Goal: Task Accomplishment & Management: Manage account settings

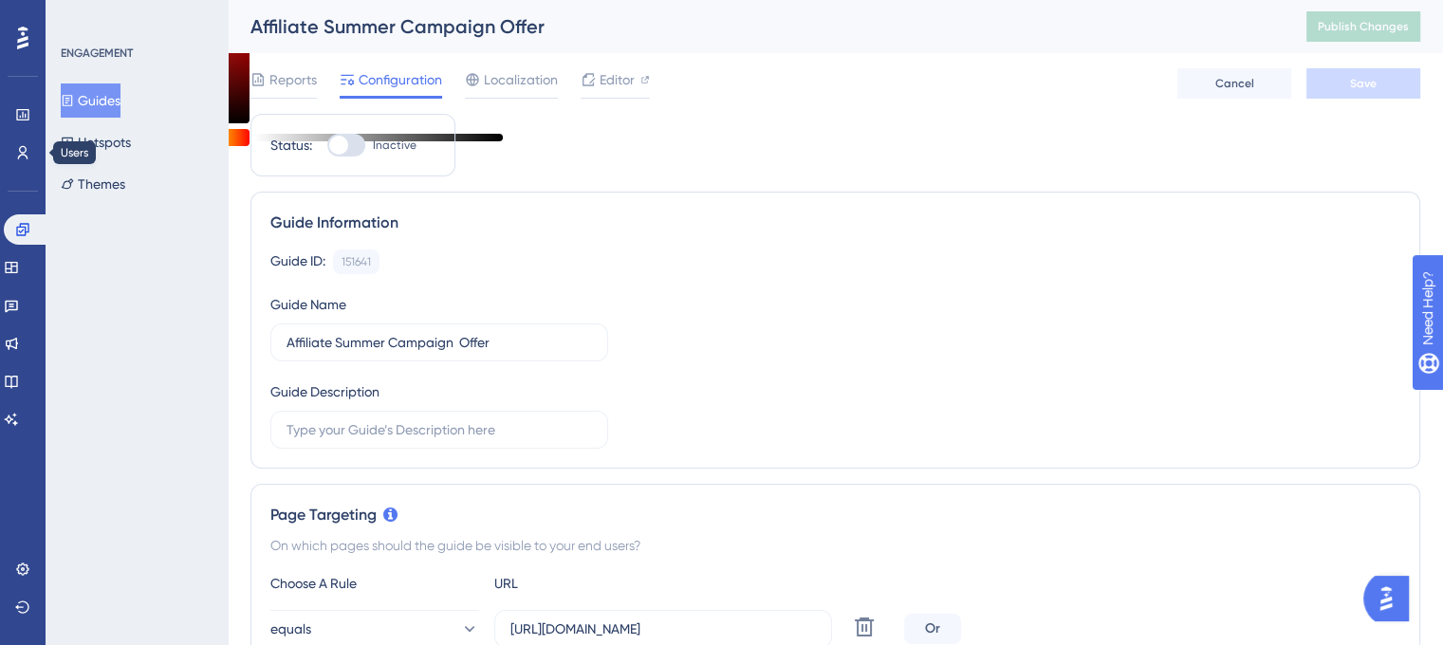
click at [344, 154] on div at bounding box center [346, 145] width 38 height 23
click at [327, 146] on input "Inactive" at bounding box center [326, 145] width 1 height 1
checkbox input "true"
click at [593, 83] on icon at bounding box center [587, 79] width 15 height 15
click at [1336, 79] on button "Save" at bounding box center [1363, 83] width 114 height 30
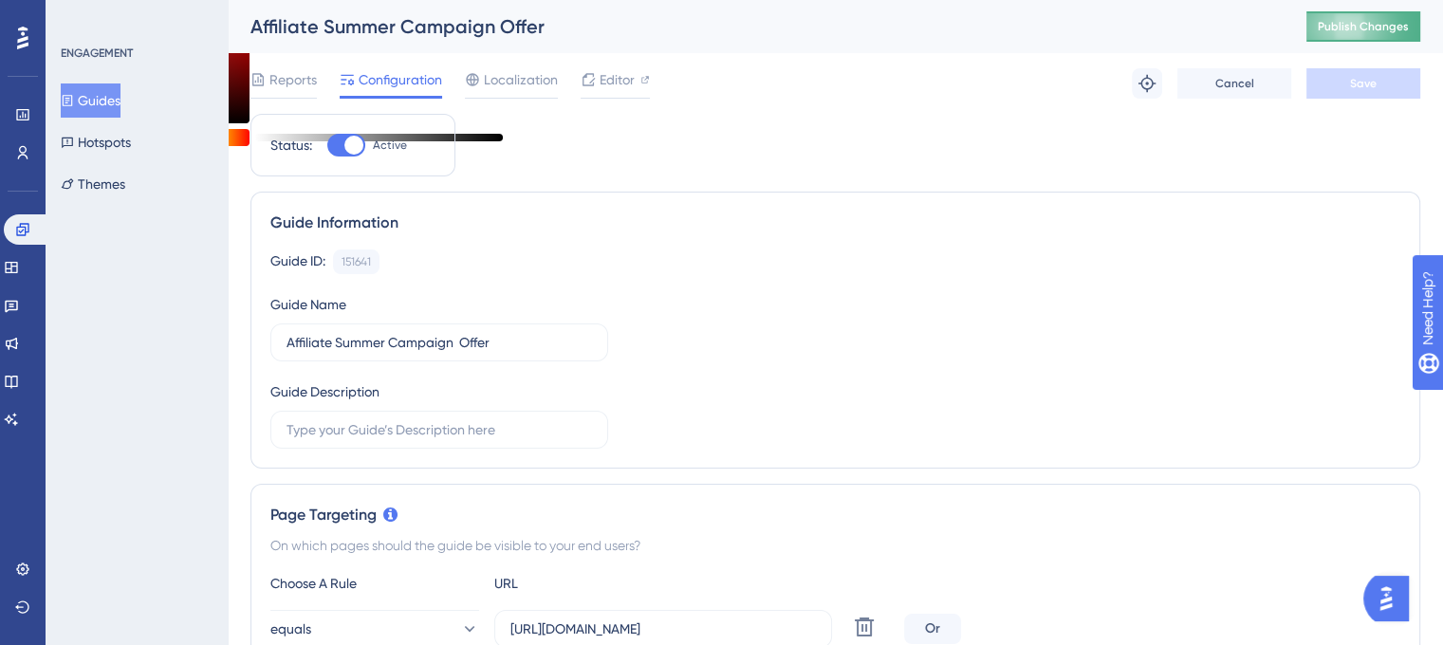
click at [1406, 19] on span "Publish Changes" at bounding box center [1362, 26] width 91 height 15
click at [106, 103] on button "Guides" at bounding box center [91, 100] width 60 height 34
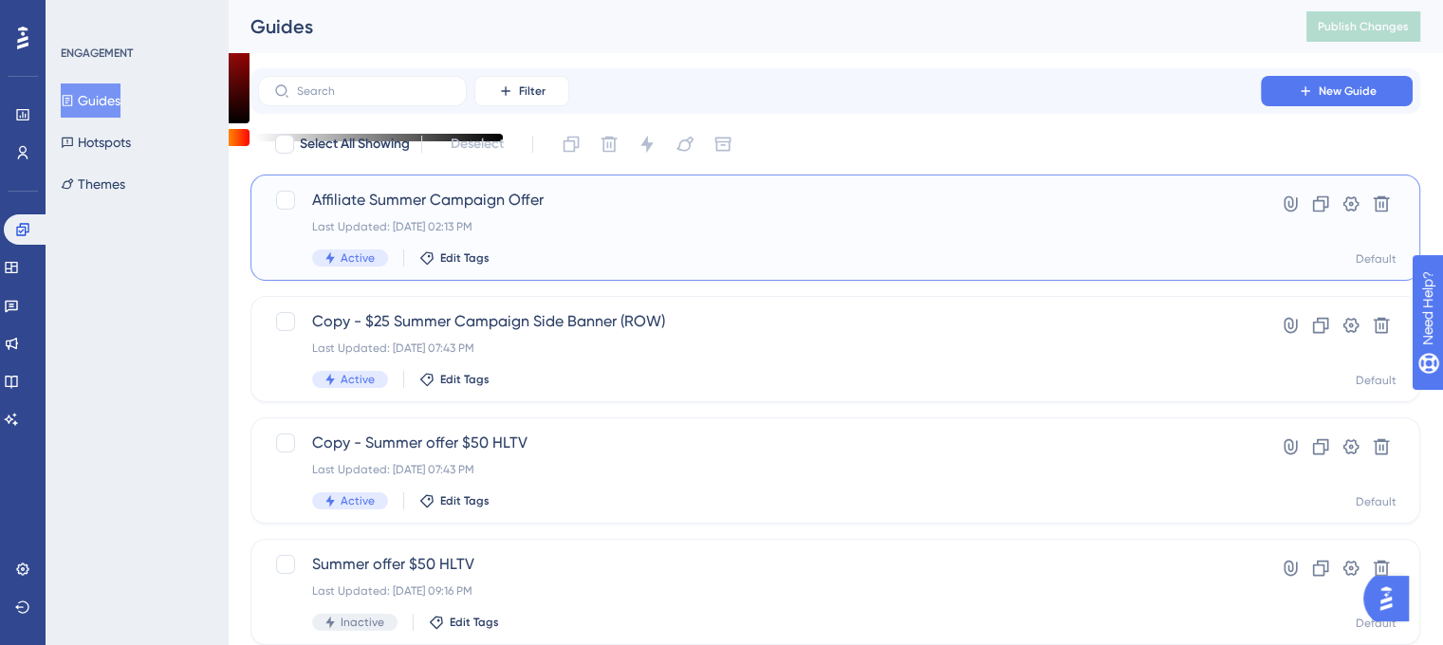
click at [682, 212] on div "Affiliate Summer Campaign Offer Last Updated: Sep 11 2025, 02:13 PM Active Edit…" at bounding box center [759, 228] width 894 height 78
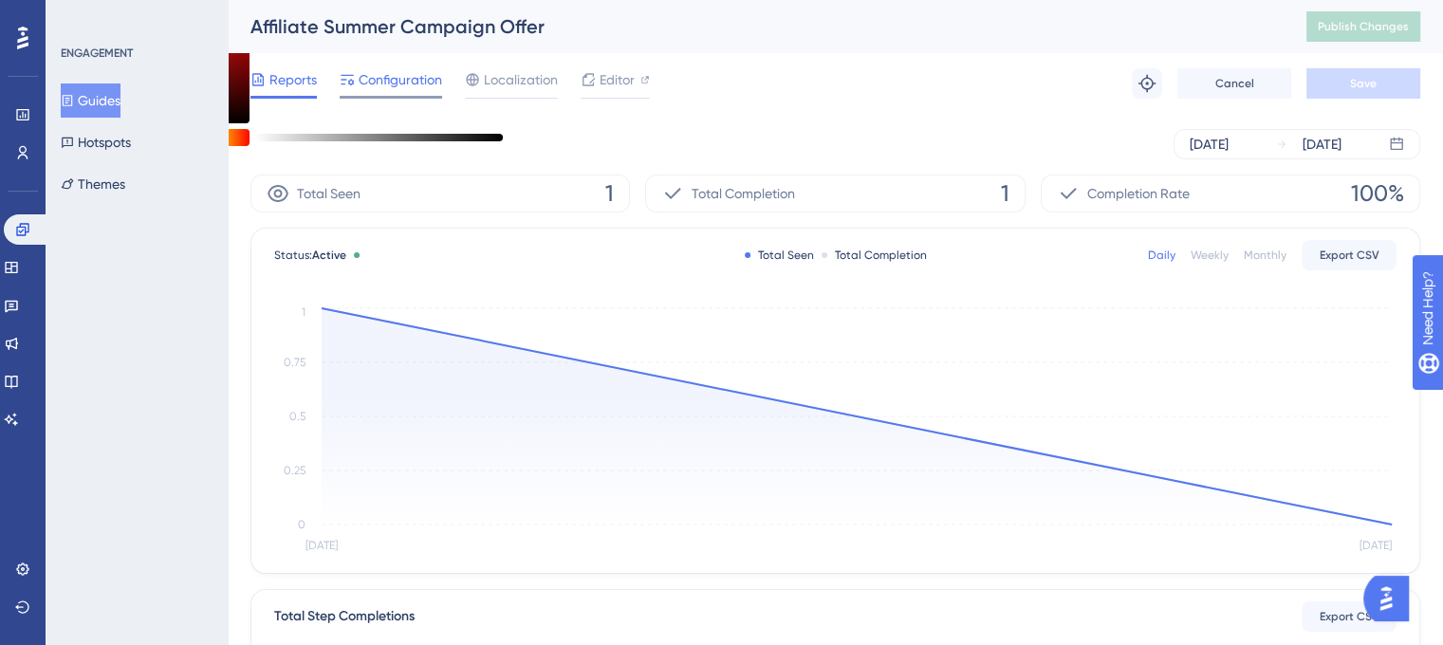
click at [415, 83] on span "Configuration" at bounding box center [400, 79] width 83 height 23
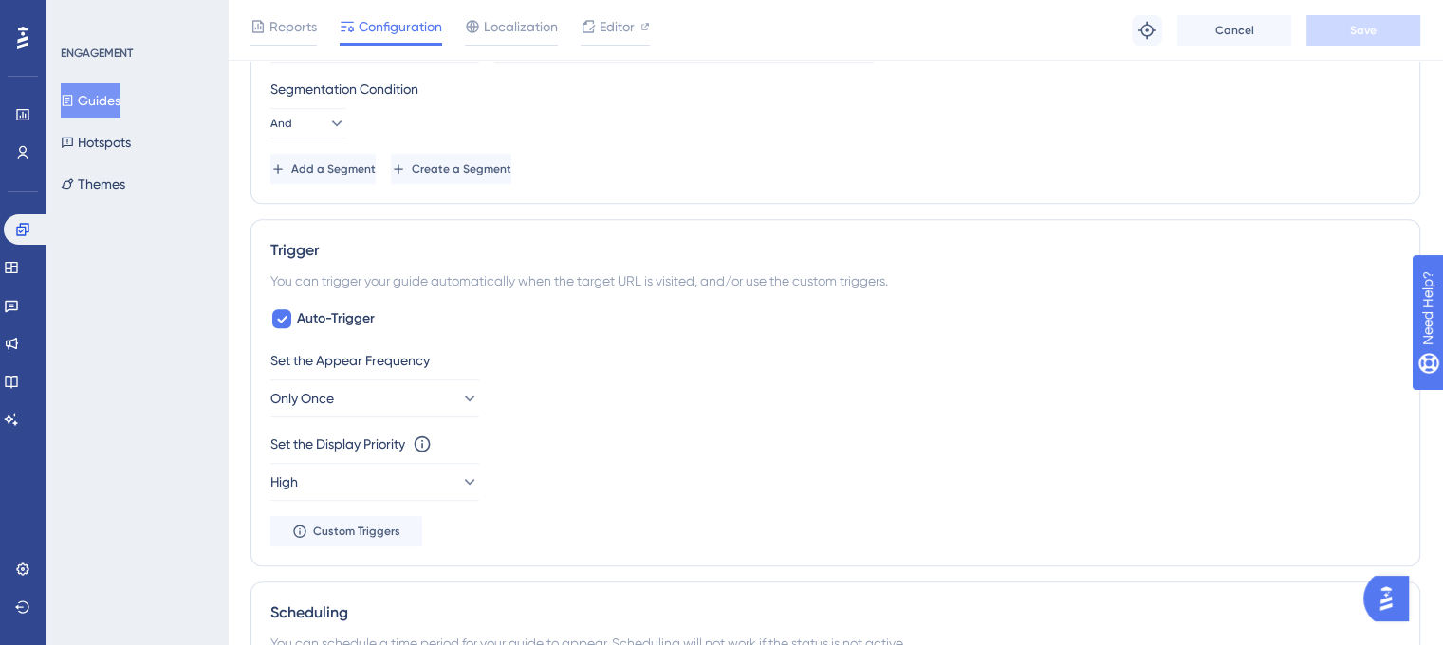
scroll to position [1043, 0]
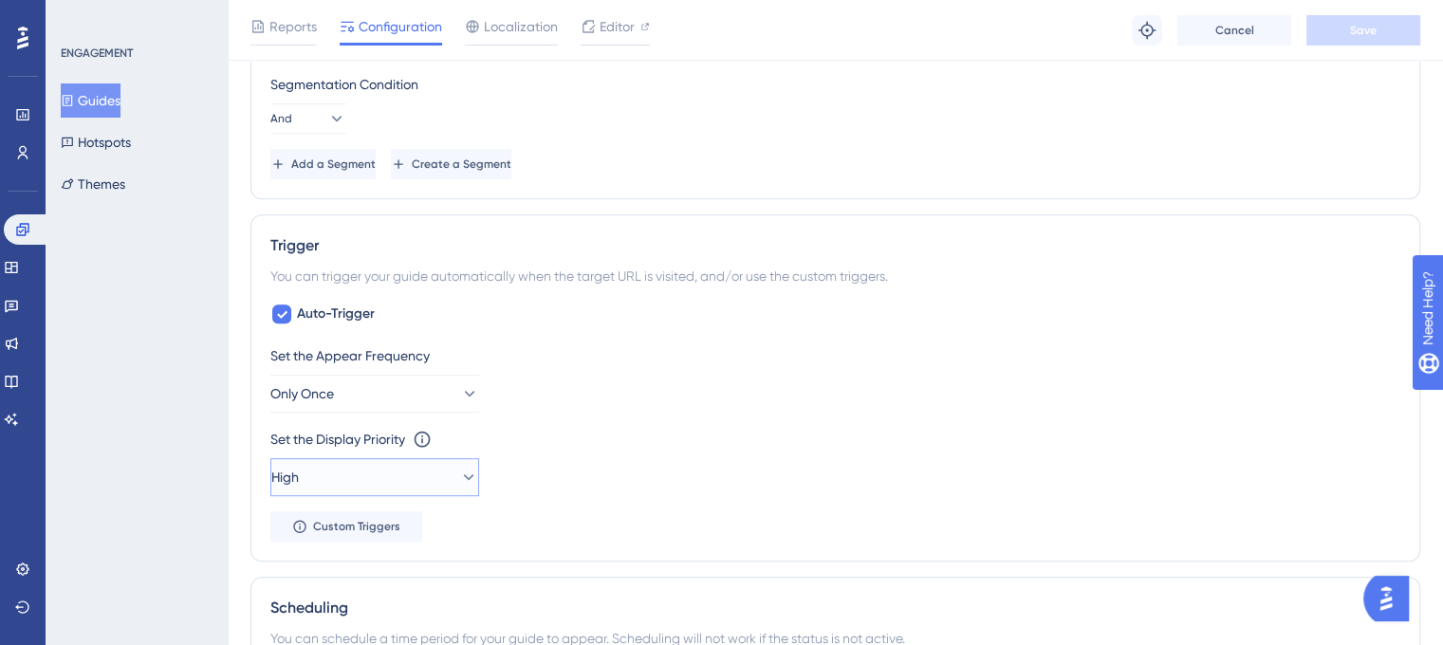
click at [425, 469] on button "High" at bounding box center [374, 477] width 209 height 38
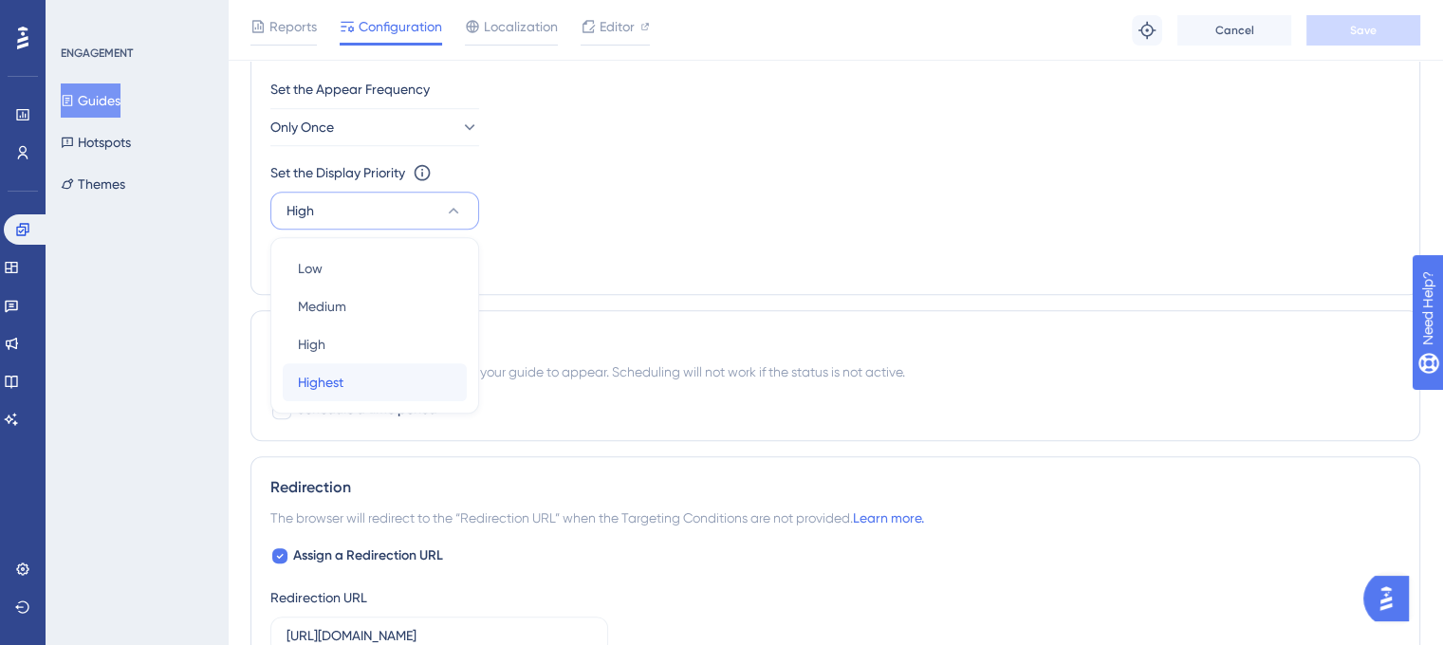
click at [368, 378] on div "Highest Highest" at bounding box center [375, 382] width 154 height 38
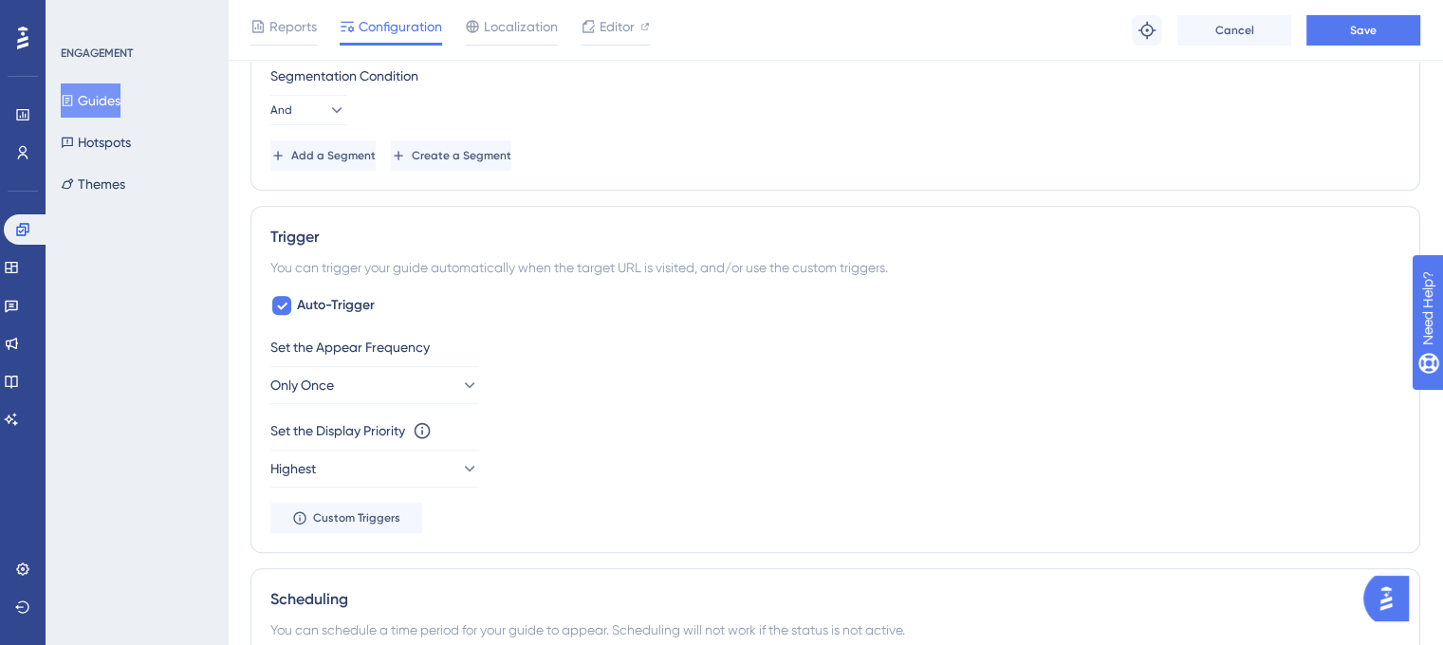
scroll to position [836, 0]
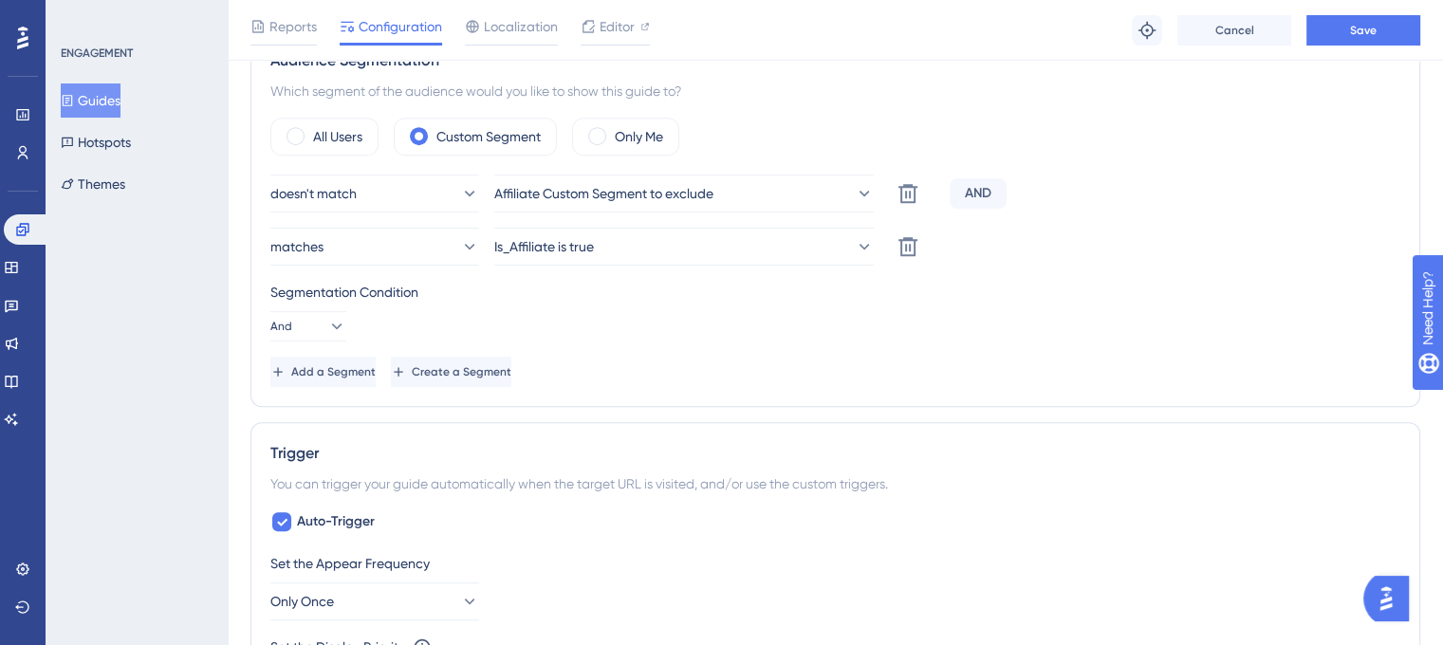
click at [1354, 45] on button "Save" at bounding box center [1363, 30] width 114 height 30
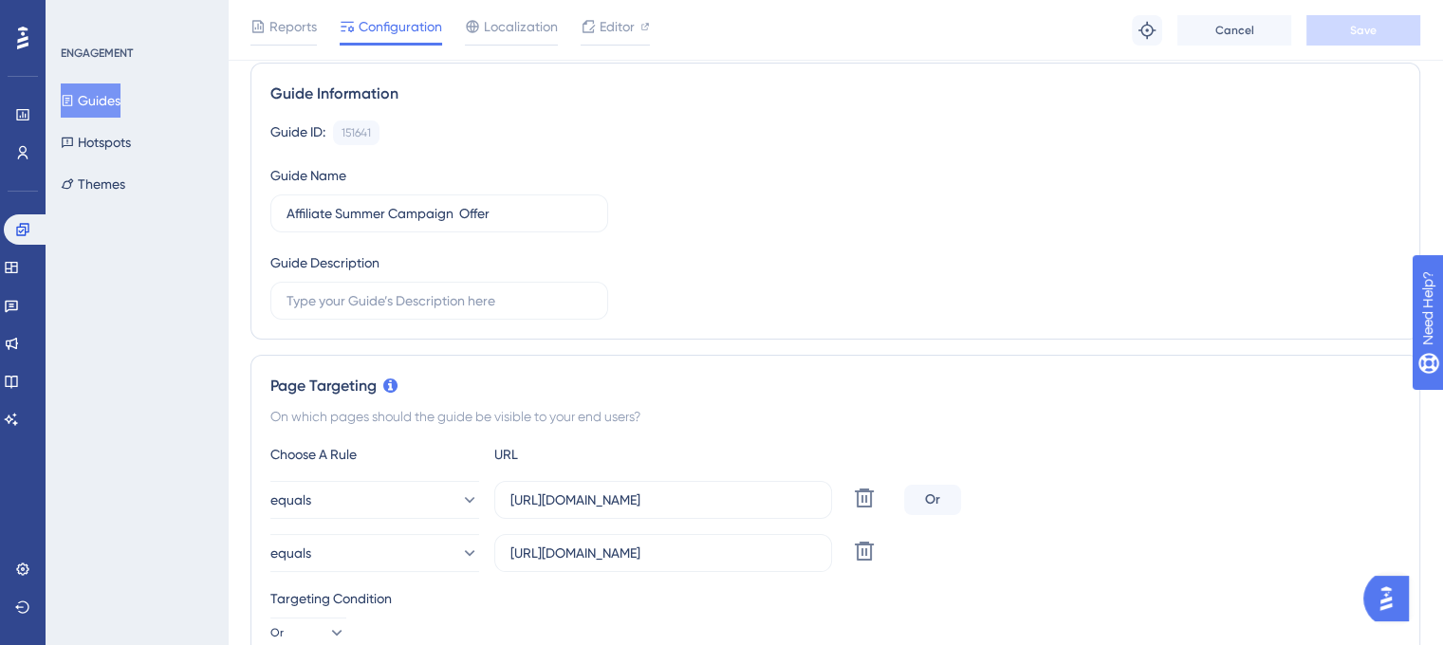
scroll to position [0, 0]
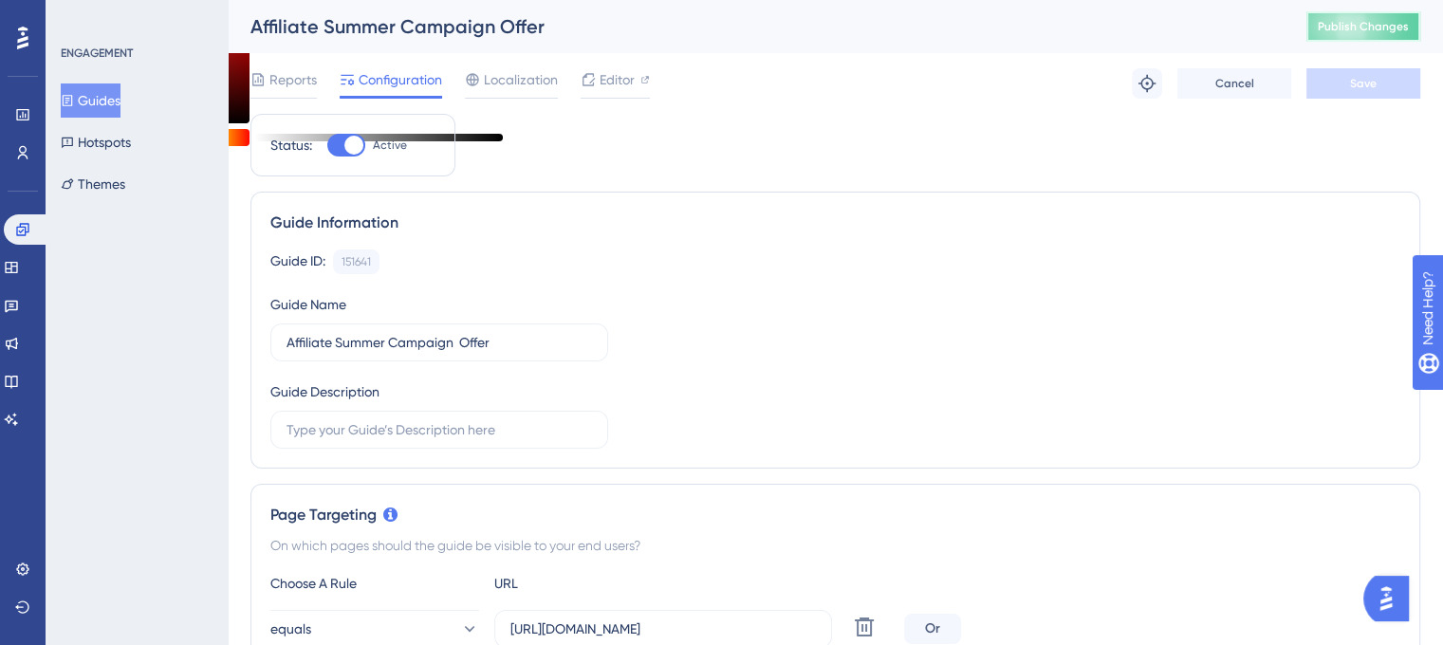
click at [1336, 32] on span "Publish Changes" at bounding box center [1362, 26] width 91 height 15
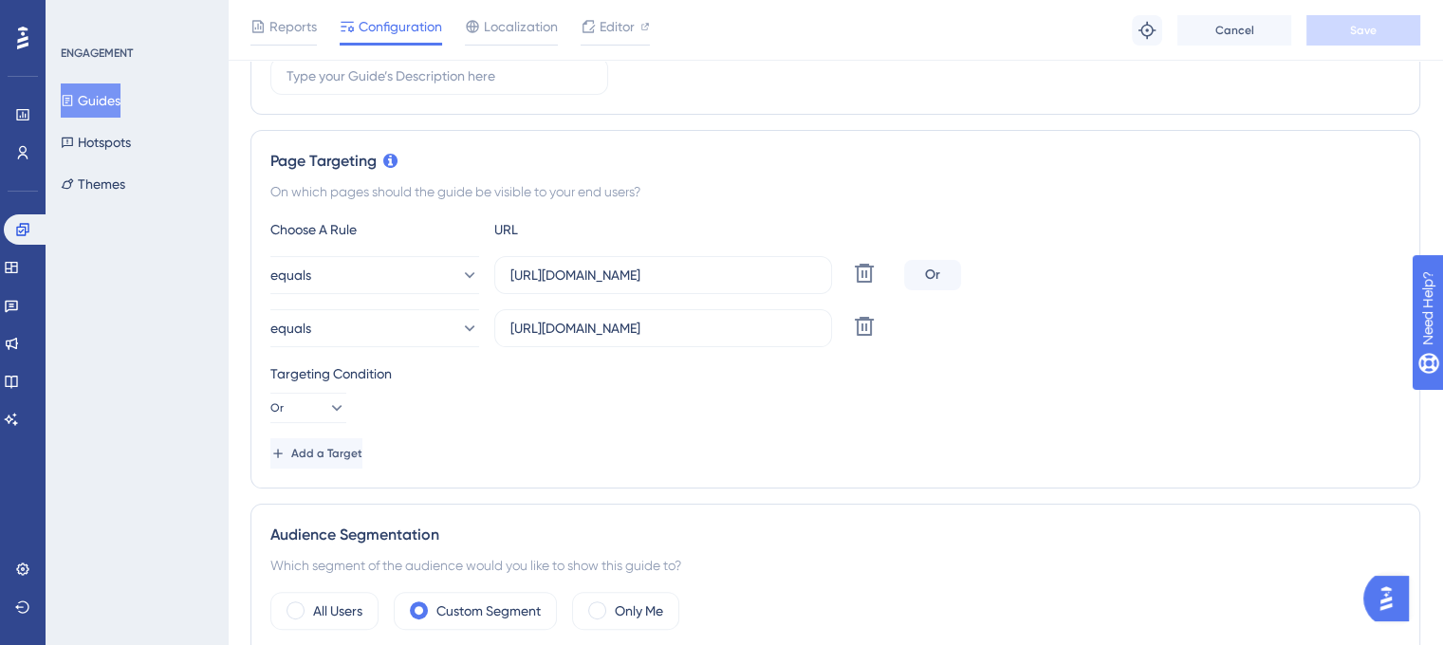
scroll to position [379, 0]
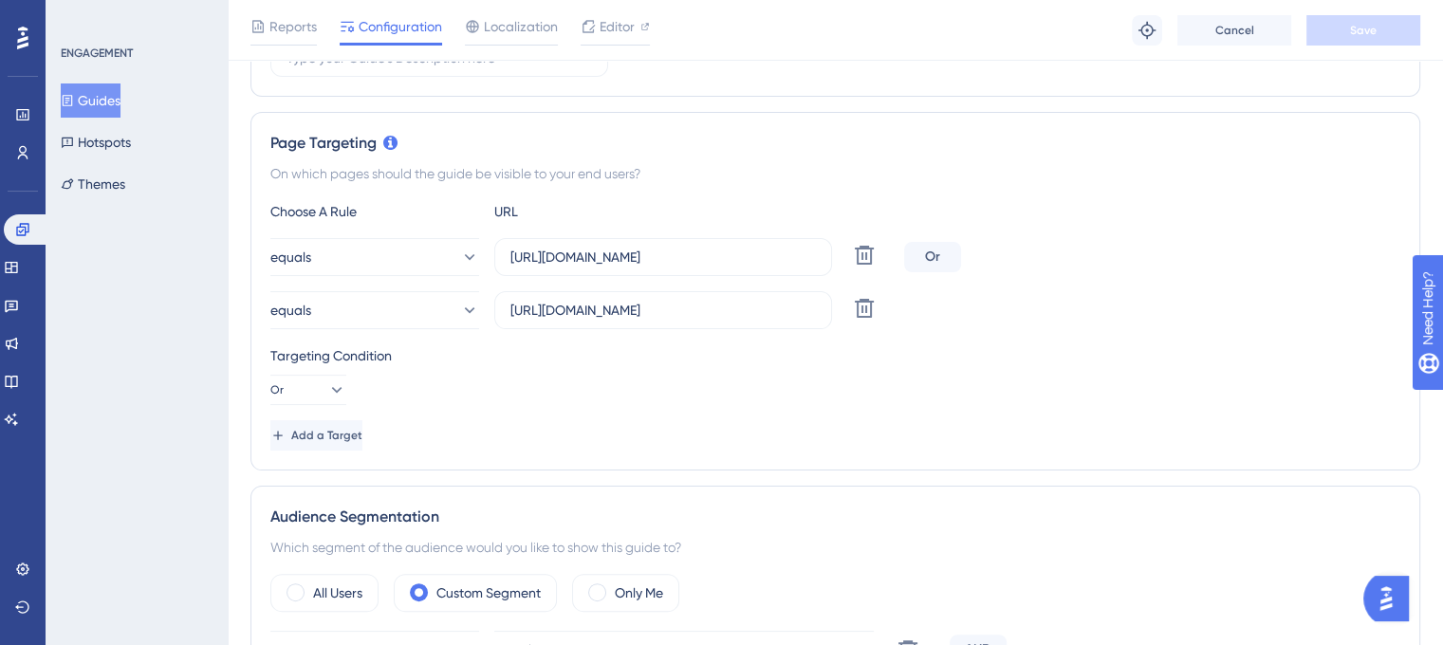
click at [110, 108] on button "Guides" at bounding box center [91, 100] width 60 height 34
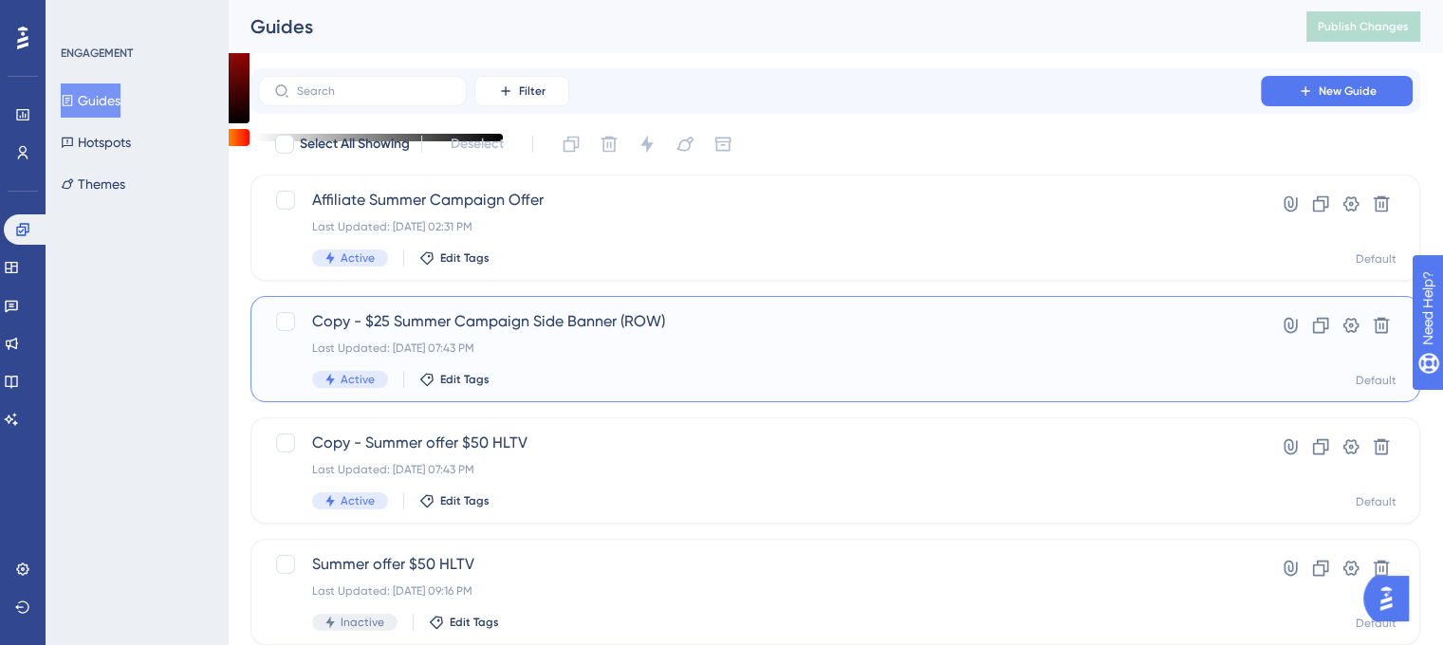
click at [407, 314] on span "Copy - $25 Summer Campaign Side Banner (ROW)" at bounding box center [759, 321] width 894 height 23
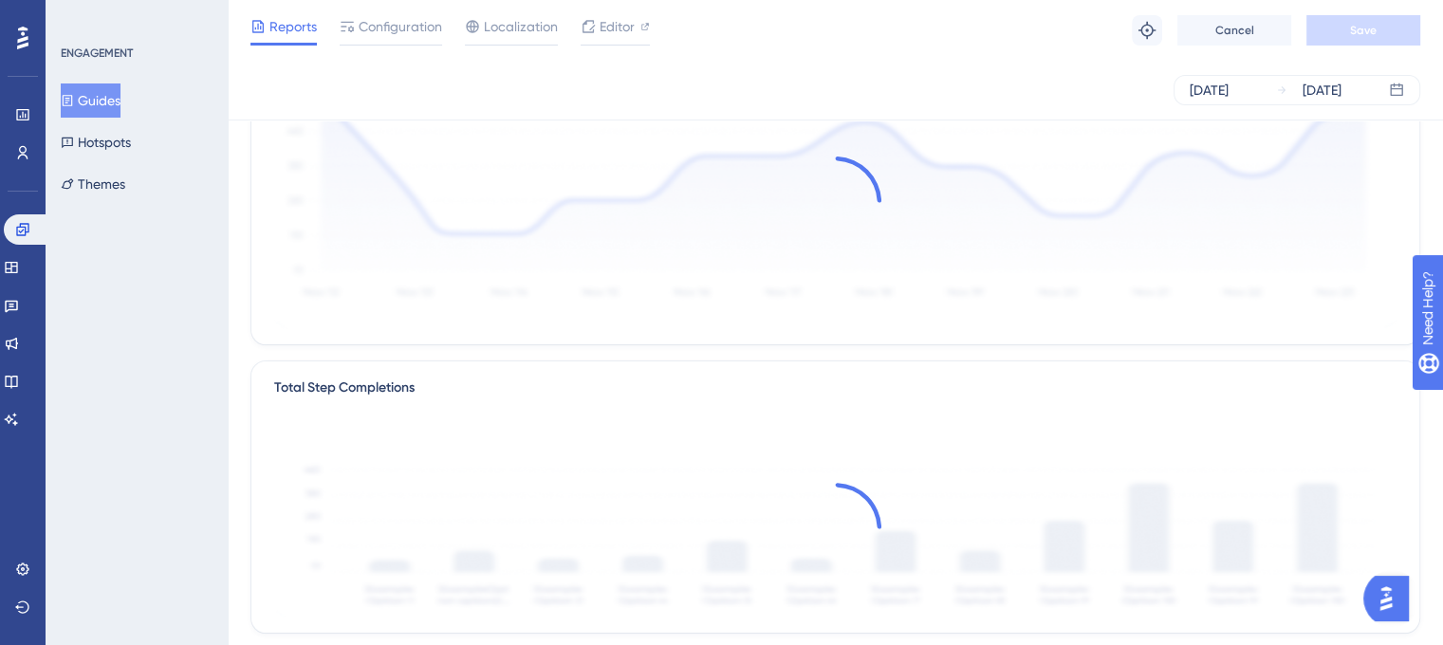
scroll to position [190, 0]
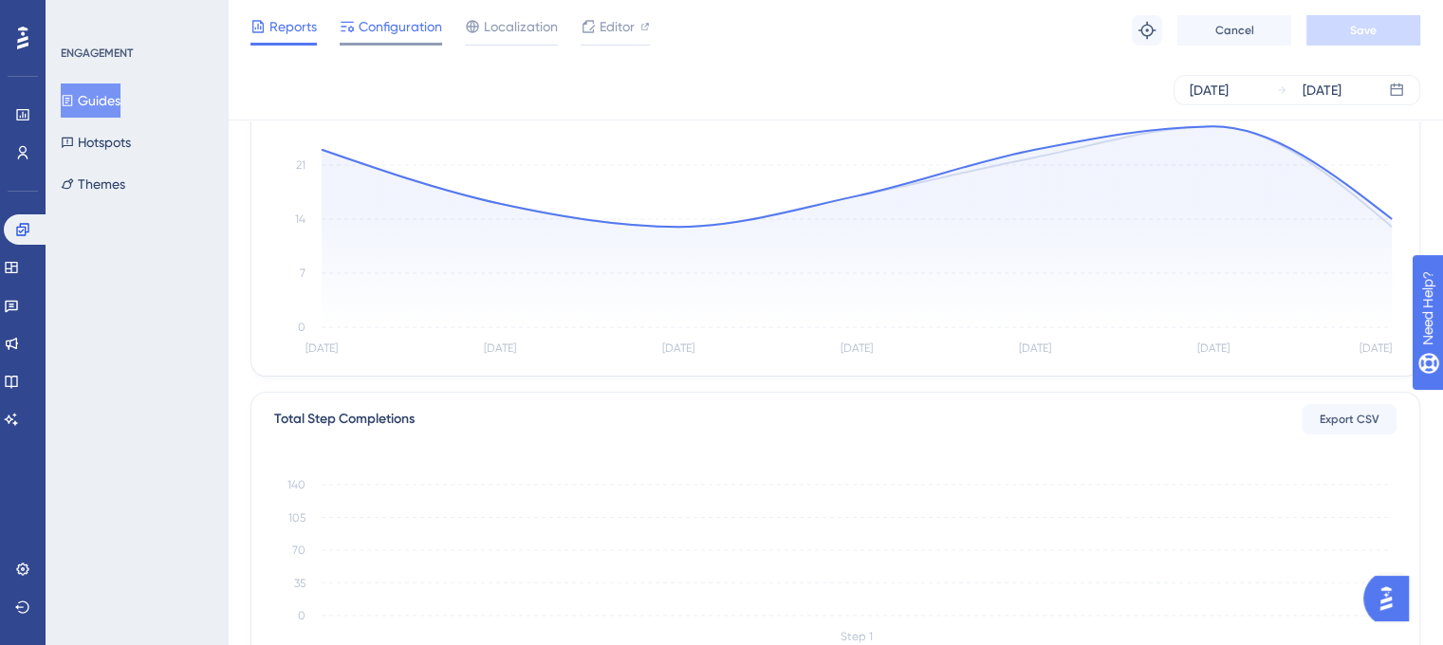
click at [411, 30] on span "Configuration" at bounding box center [400, 26] width 83 height 23
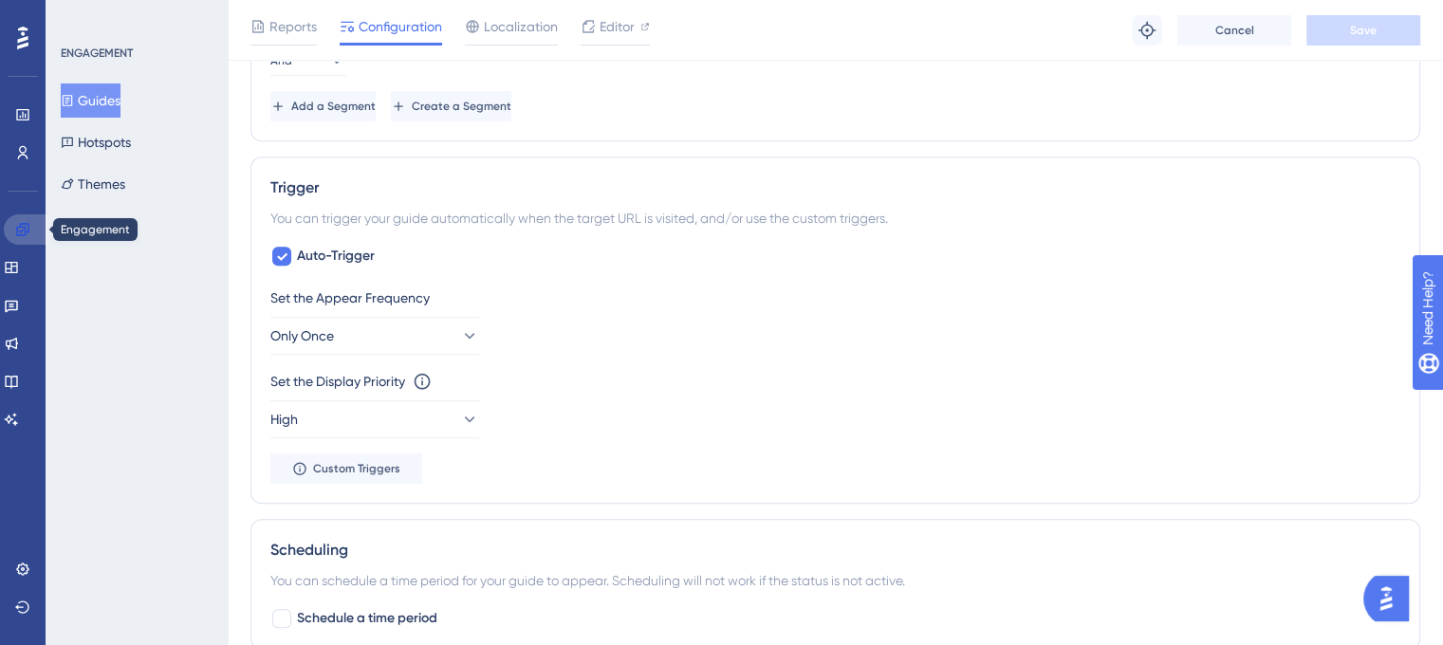
scroll to position [1233, 0]
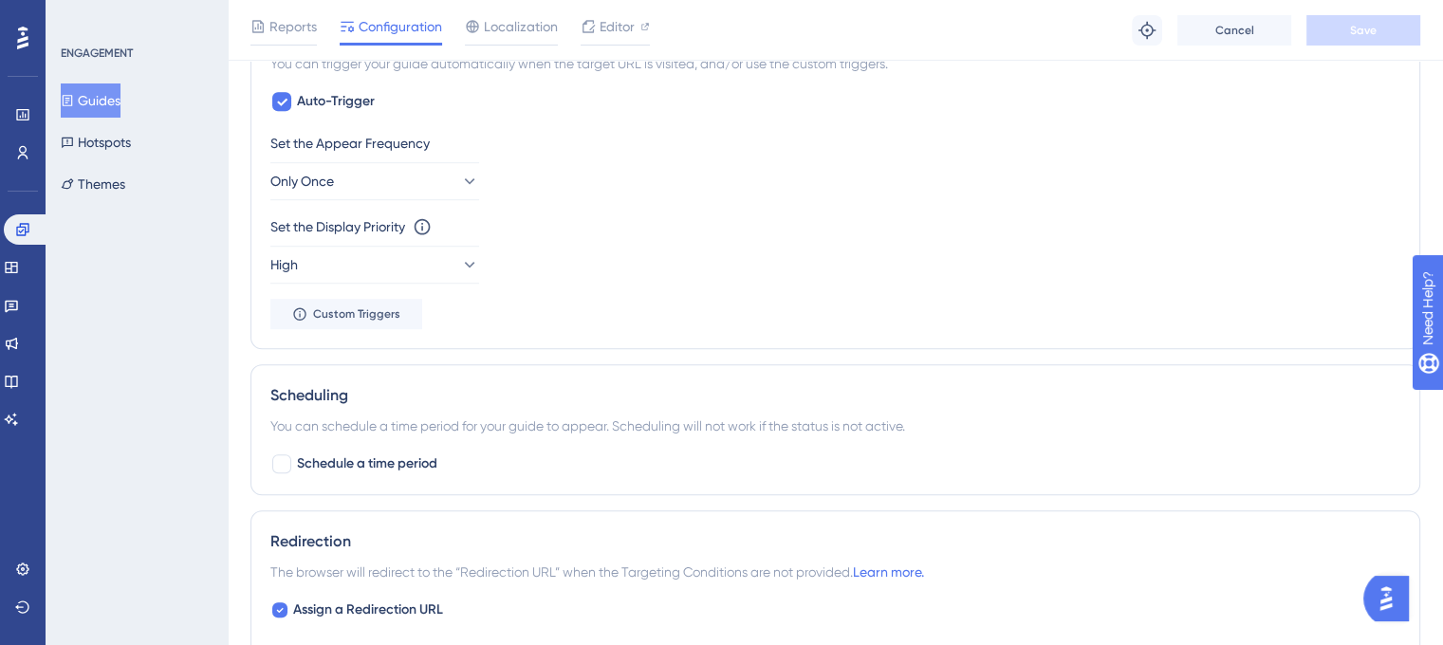
drag, startPoint x: 700, startPoint y: 295, endPoint x: 1268, endPoint y: 212, distance: 574.1
click at [1280, 212] on div "Set the Appear Frequency Only Once Set the Display Priority This option will se…" at bounding box center [835, 230] width 1130 height 197
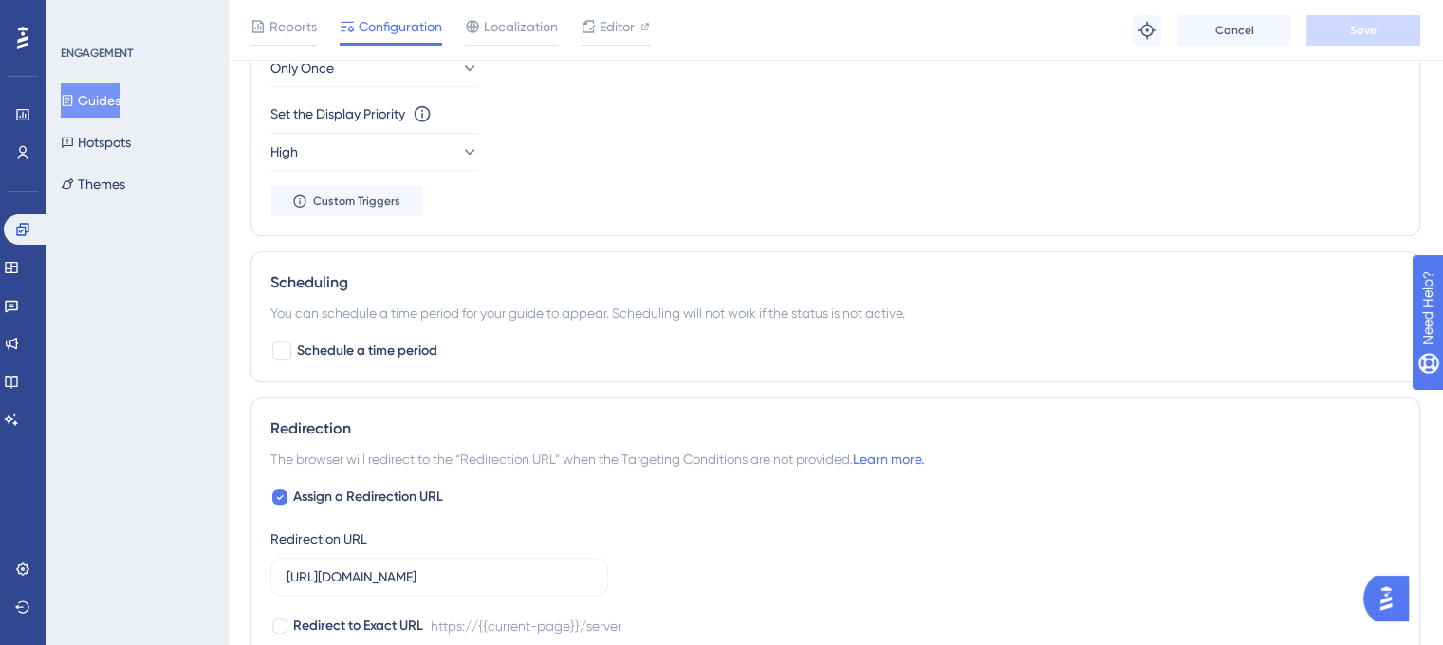
scroll to position [1518, 0]
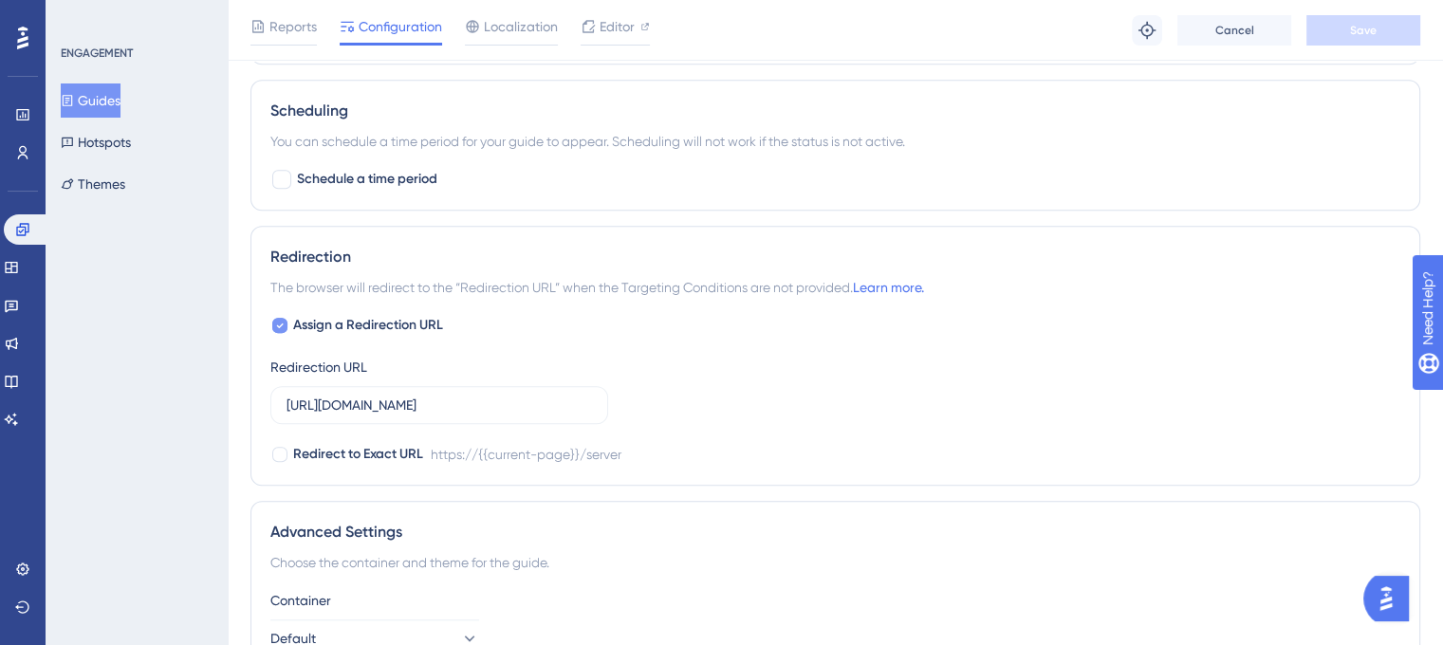
click at [286, 318] on div at bounding box center [279, 325] width 15 height 15
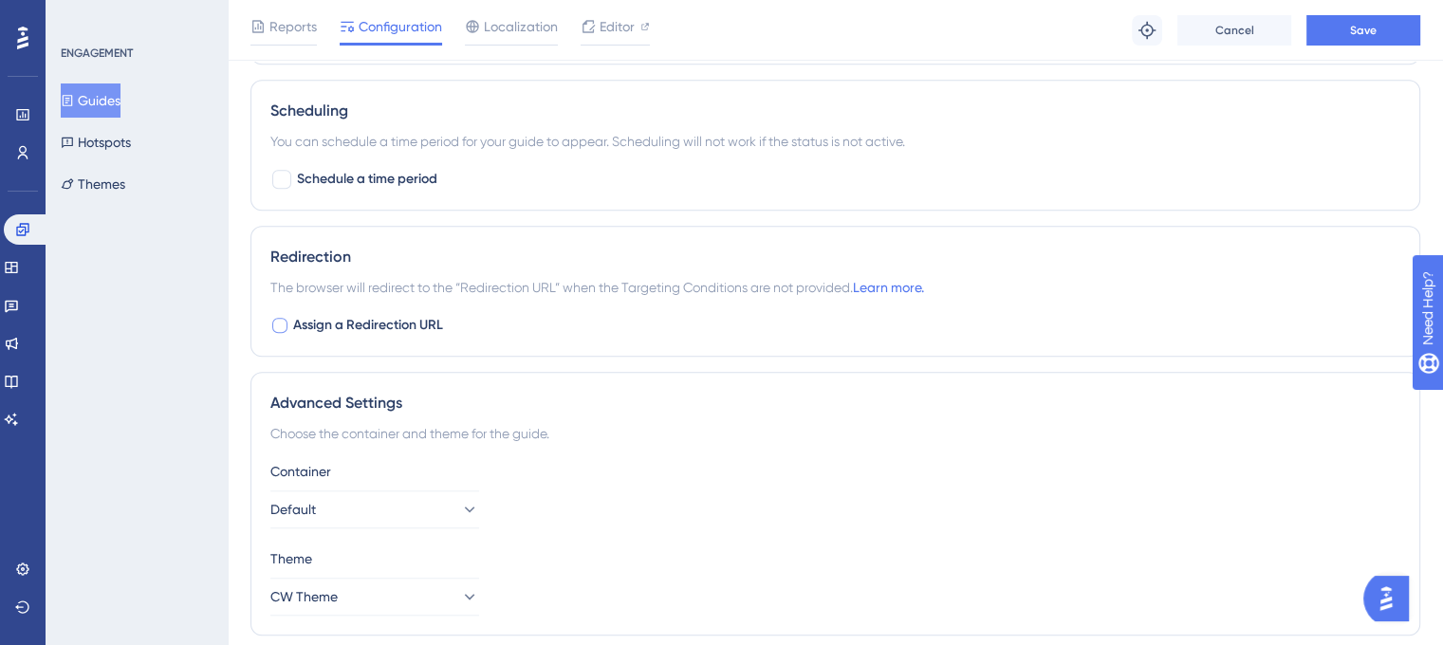
click at [288, 325] on label "Assign a Redirection URL" at bounding box center [356, 325] width 173 height 23
checkbox input "true"
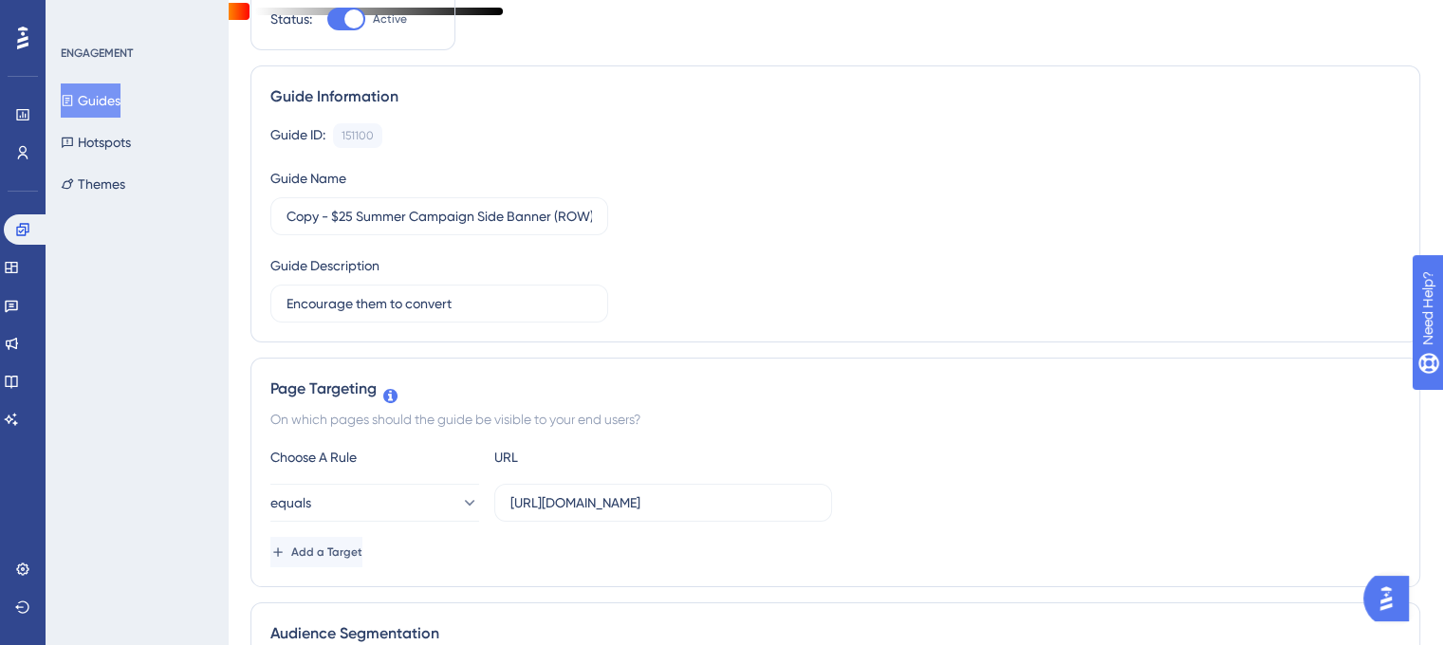
scroll to position [0, 0]
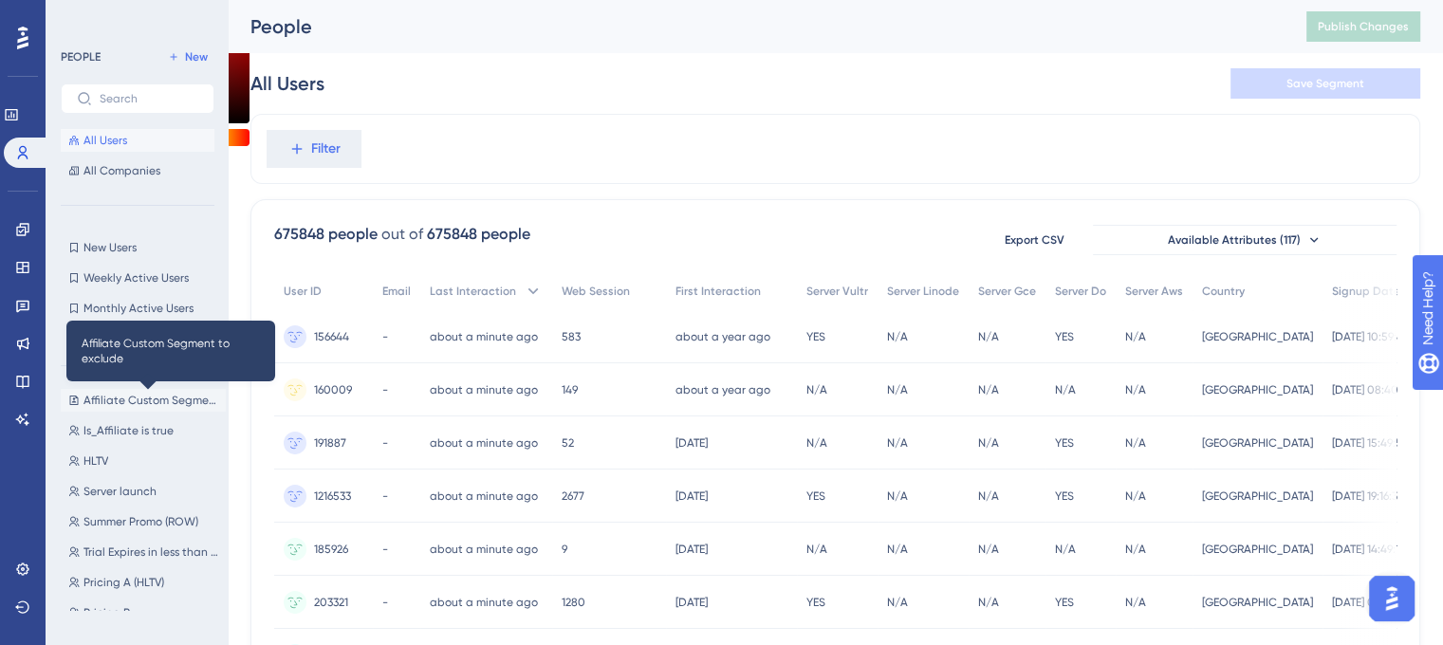
click at [163, 393] on span "Affiliate Custom Segment to exclude" at bounding box center [150, 400] width 135 height 15
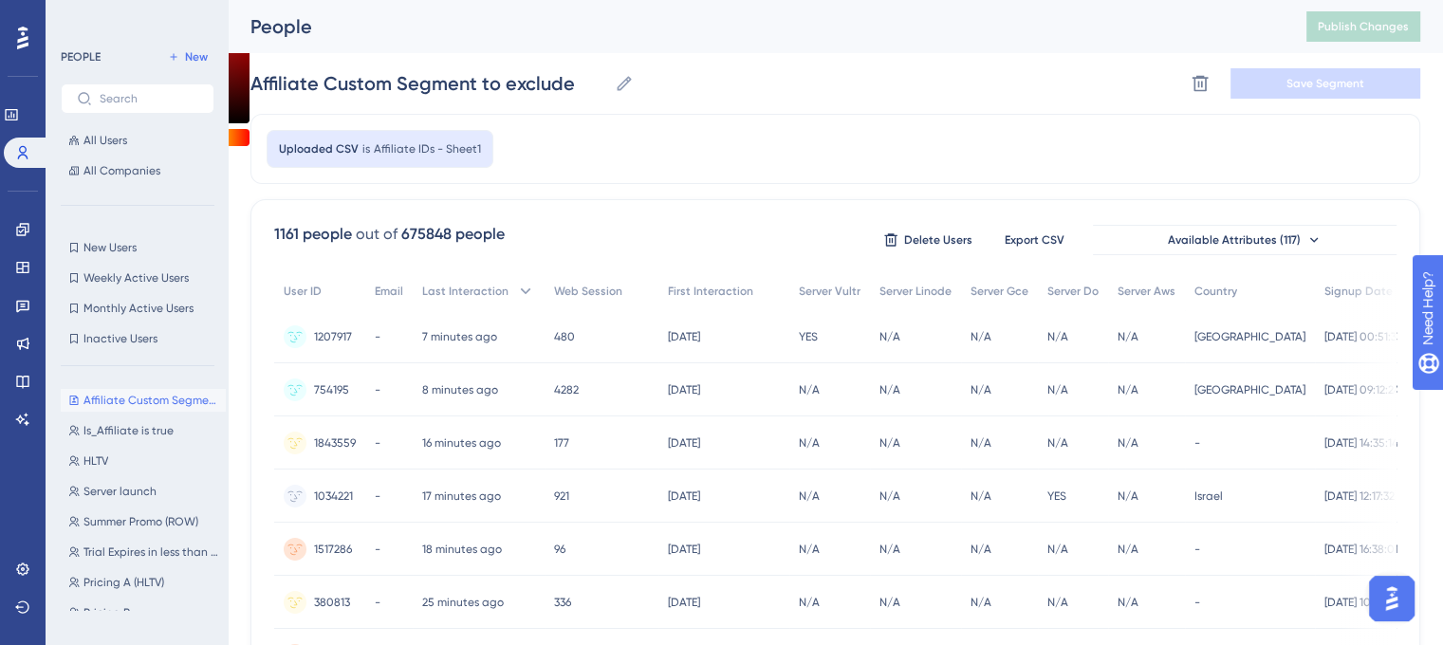
click at [394, 148] on span "Affiliate IDs - Sheet1" at bounding box center [427, 148] width 107 height 15
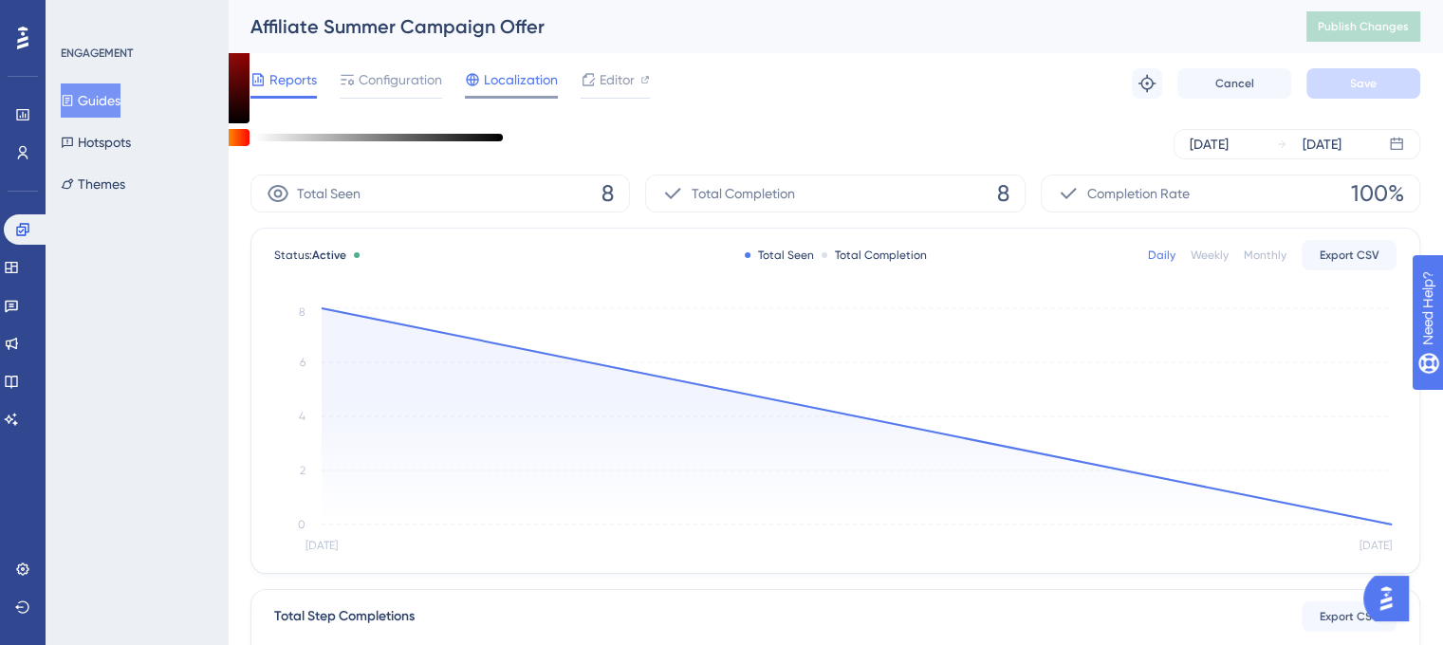
click at [509, 82] on span "Localization" at bounding box center [521, 79] width 74 height 23
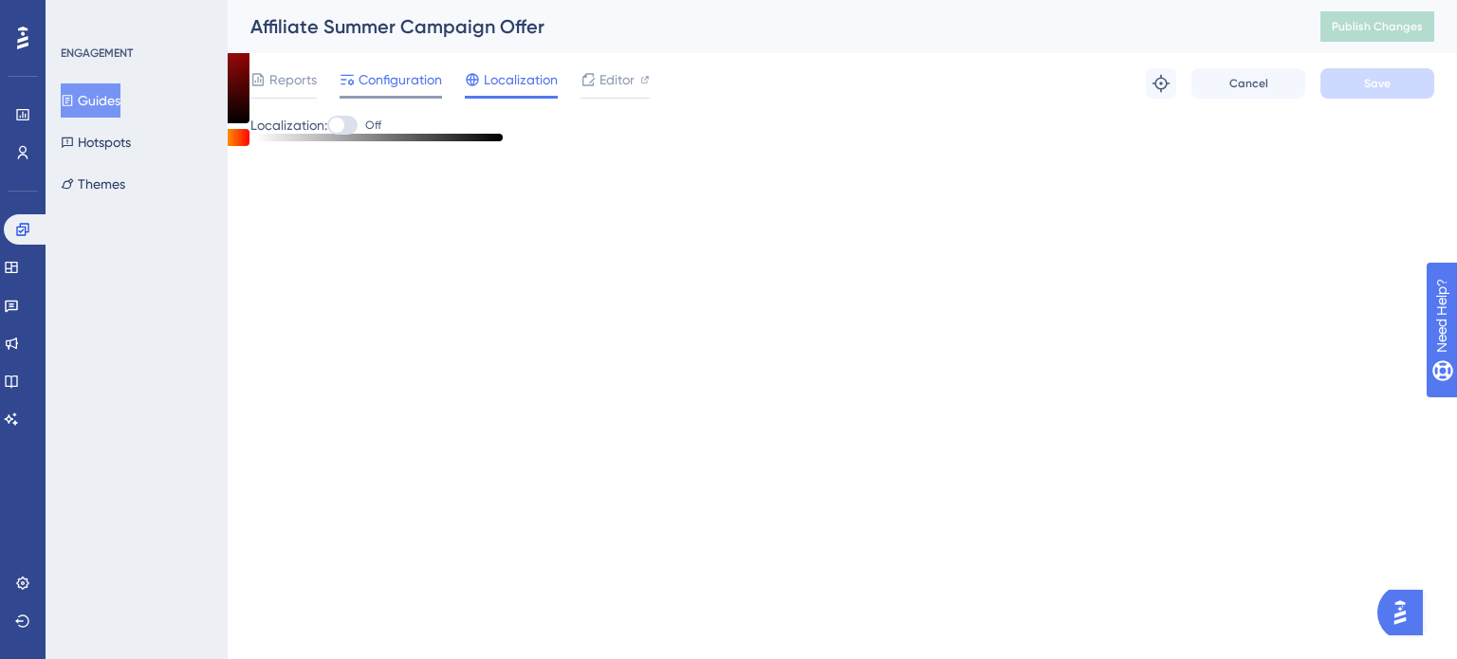
click at [413, 76] on span "Configuration" at bounding box center [400, 79] width 83 height 23
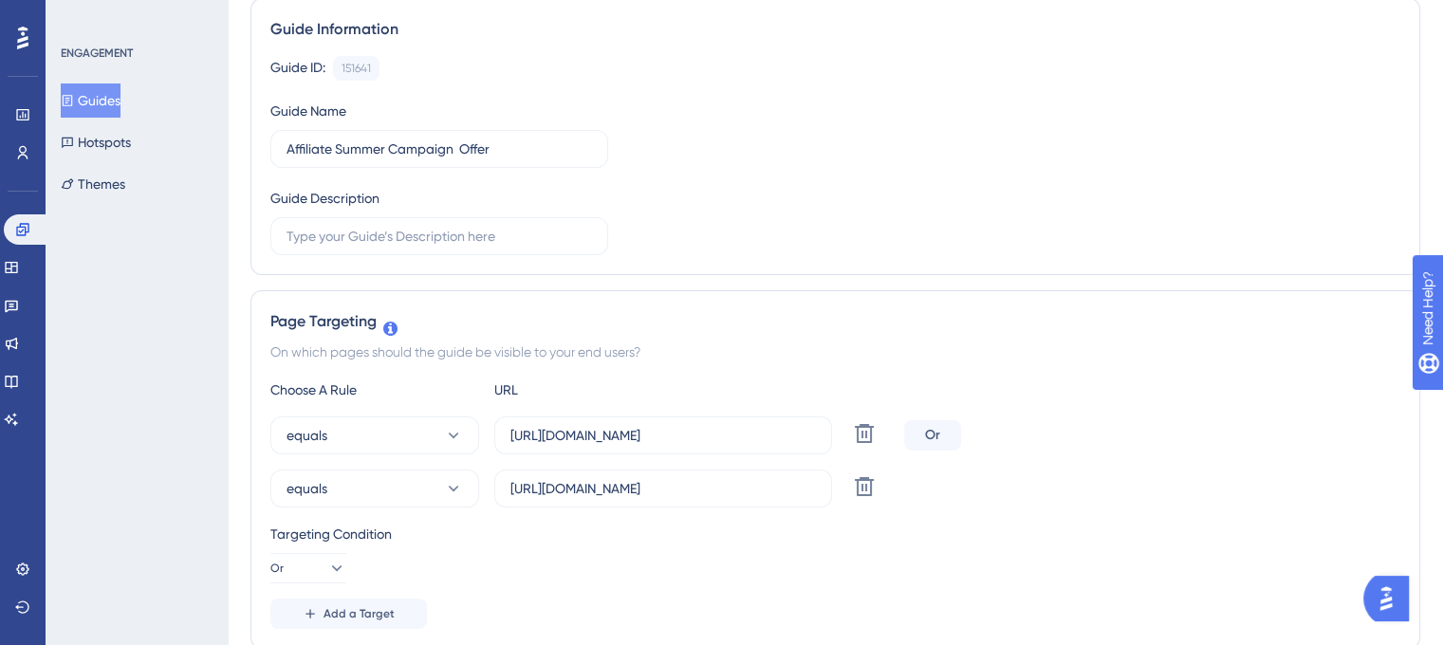
scroll to position [285, 0]
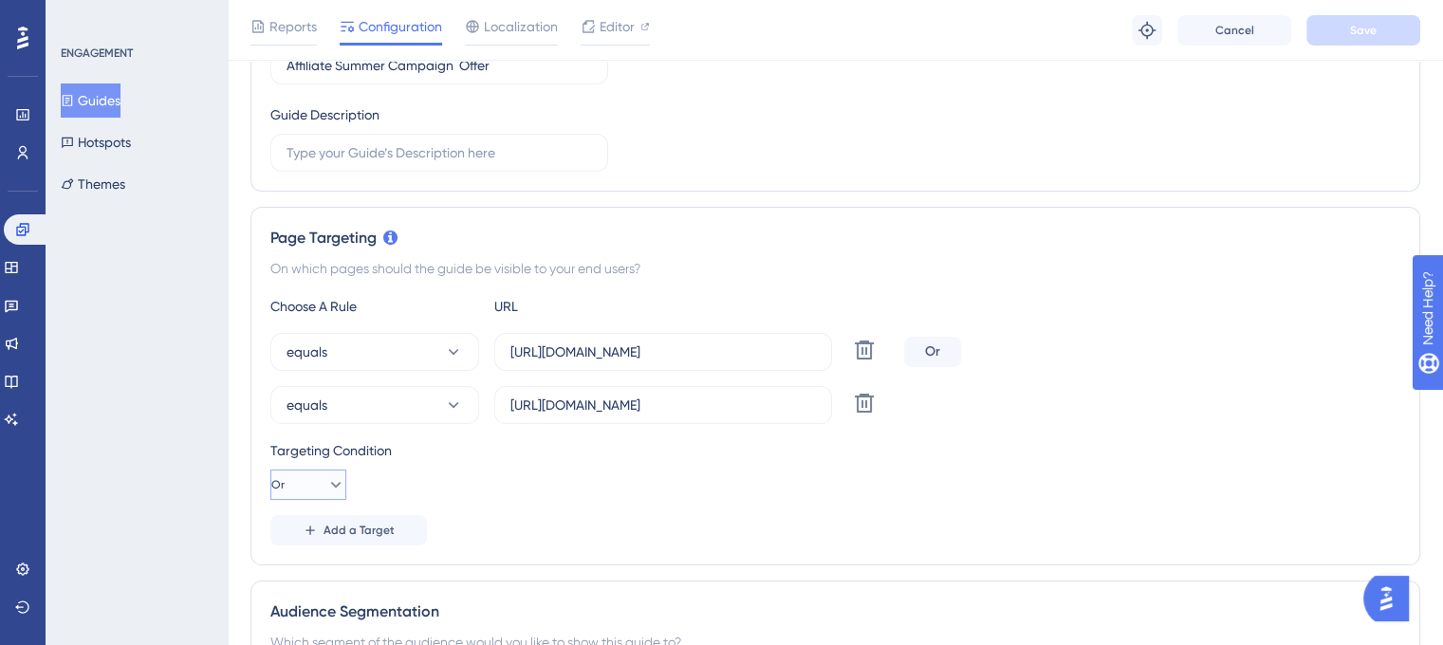
click at [326, 484] on icon at bounding box center [335, 484] width 19 height 19
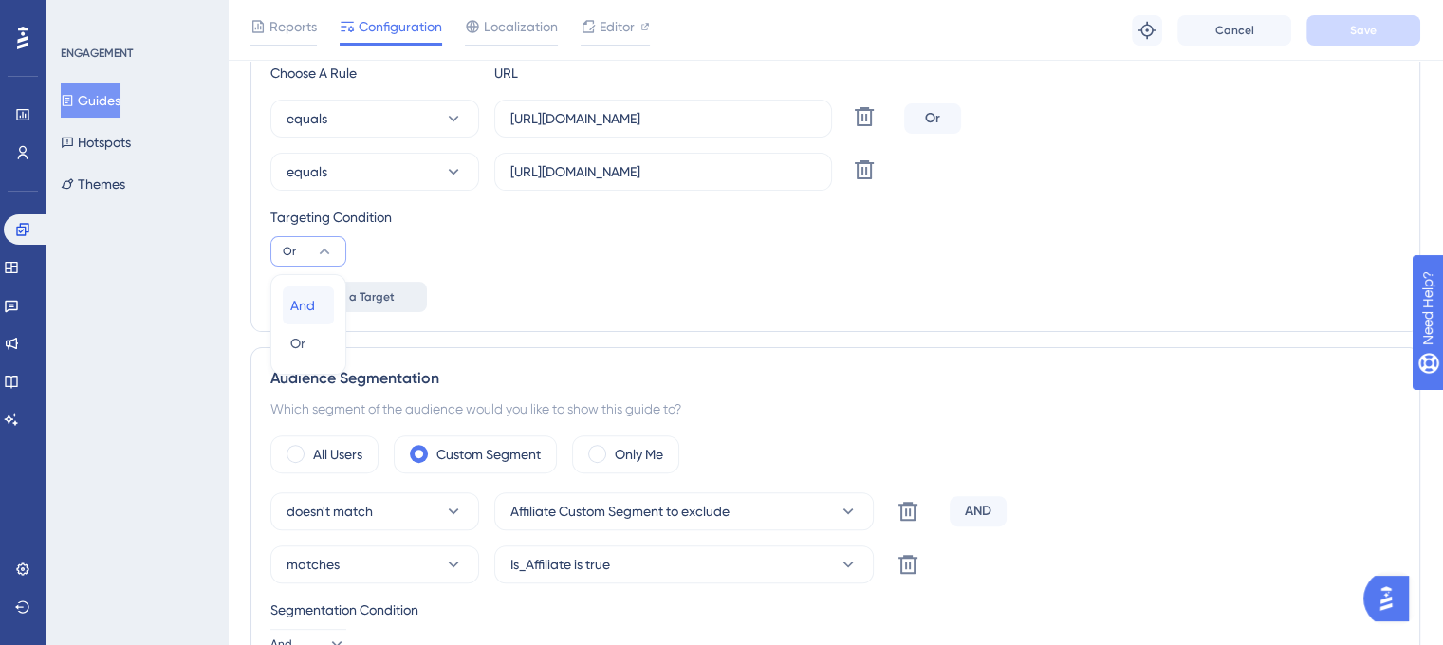
click at [319, 295] on div "And And" at bounding box center [308, 305] width 36 height 38
click at [1351, 7] on div "Reports Configuration Localization Editor Troubleshoot Cancel Save" at bounding box center [835, 30] width 1215 height 61
click at [1352, 23] on span "Save" at bounding box center [1363, 30] width 27 height 15
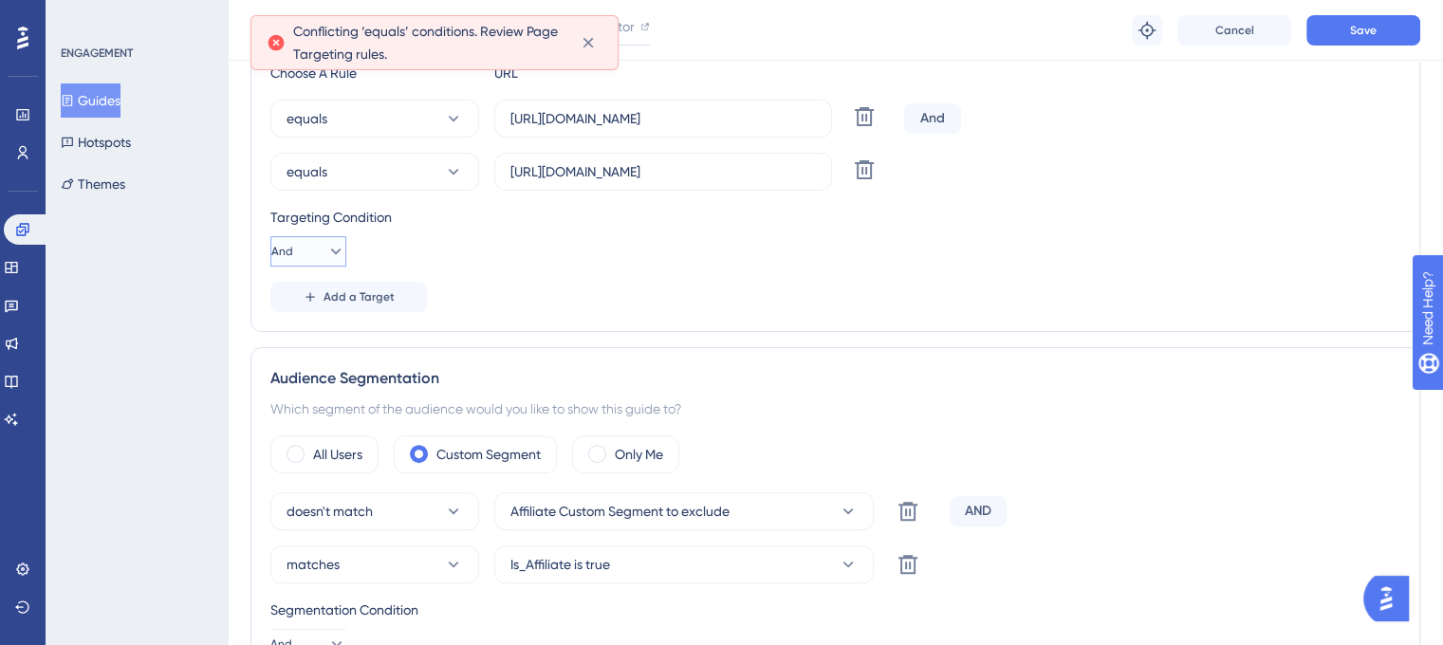
click at [311, 254] on button "And" at bounding box center [308, 251] width 76 height 30
click at [312, 336] on div "Or Or" at bounding box center [308, 343] width 36 height 38
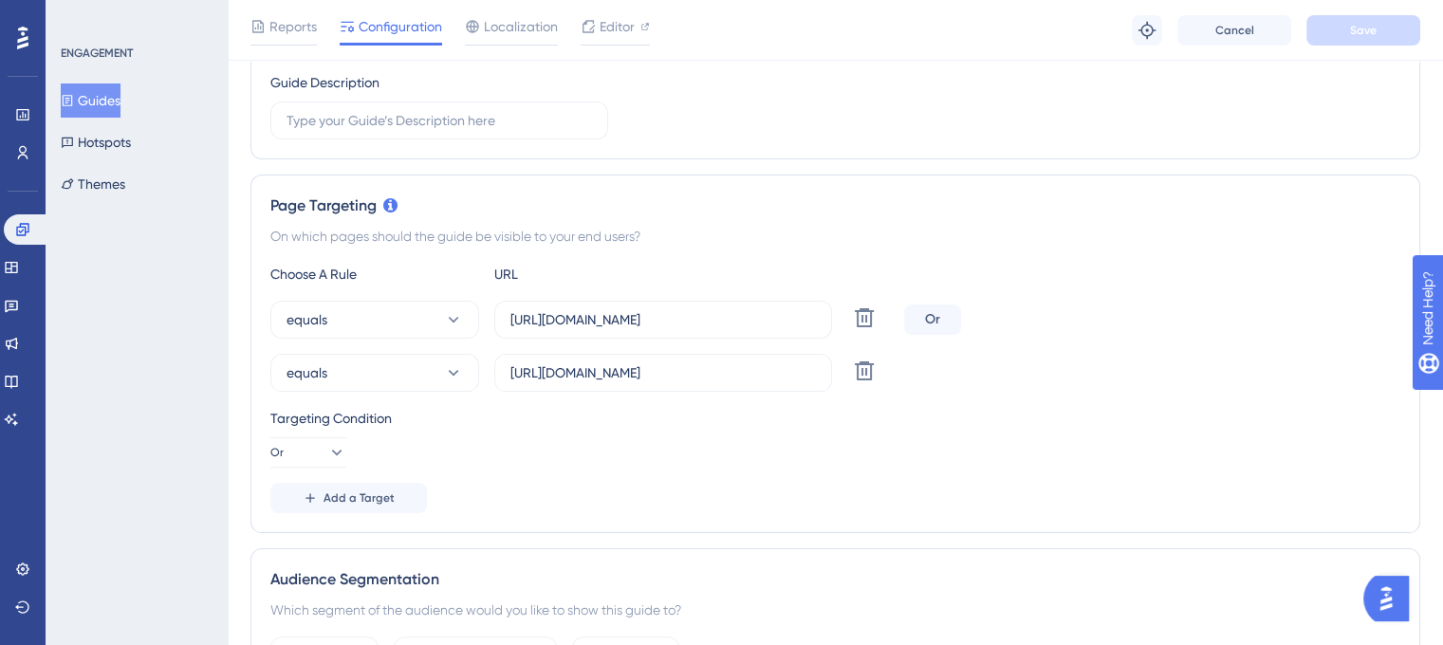
scroll to position [309, 0]
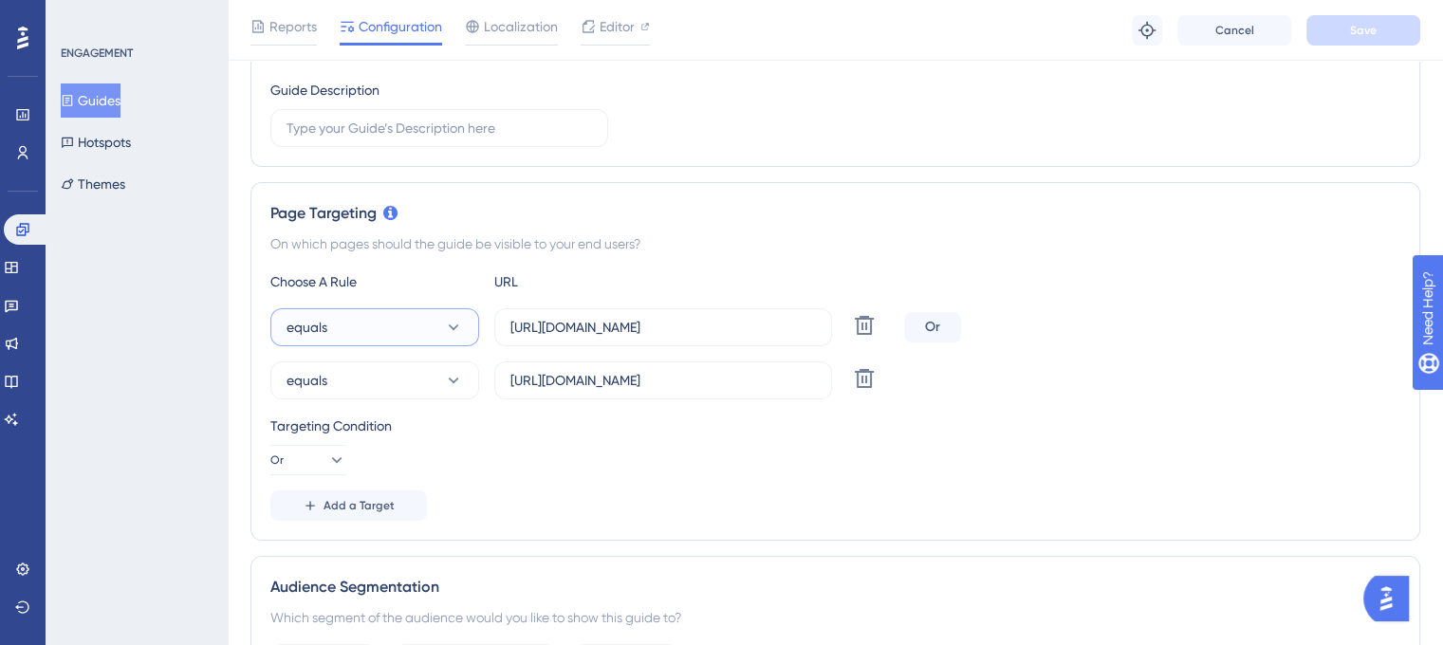
click at [455, 321] on icon at bounding box center [453, 327] width 19 height 19
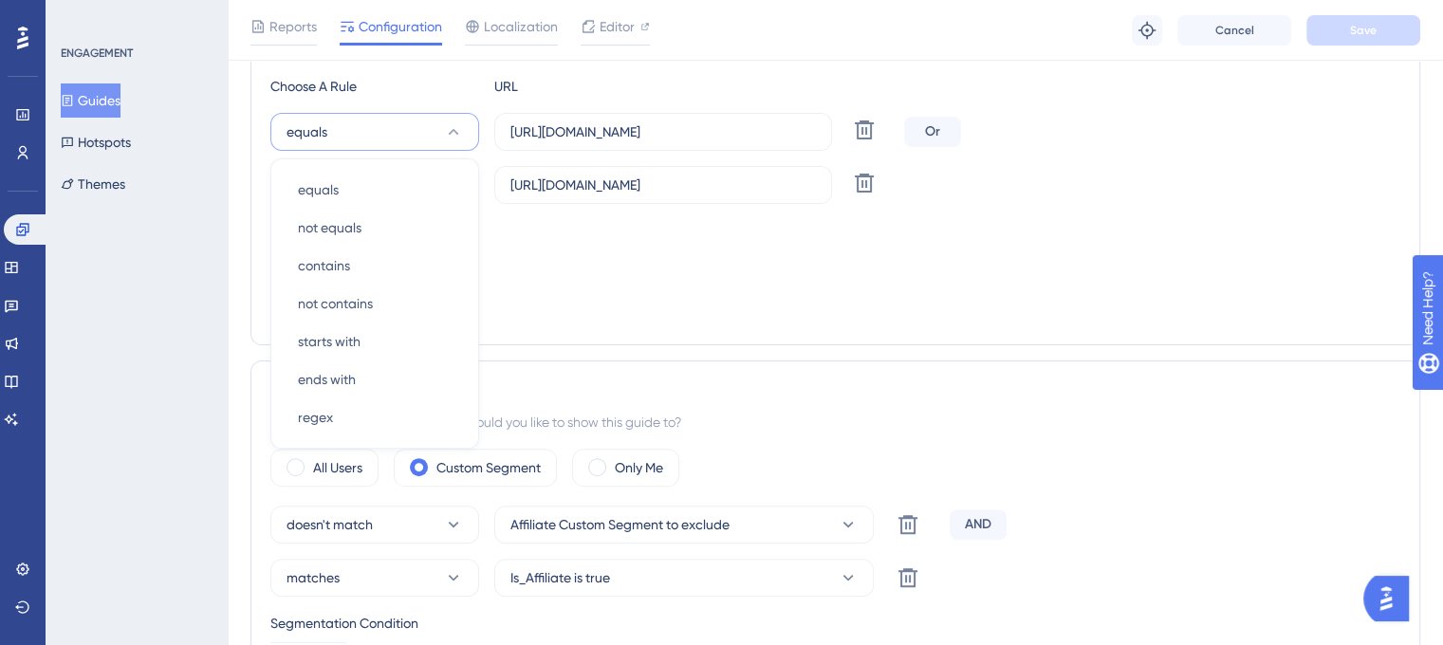
scroll to position [484, 0]
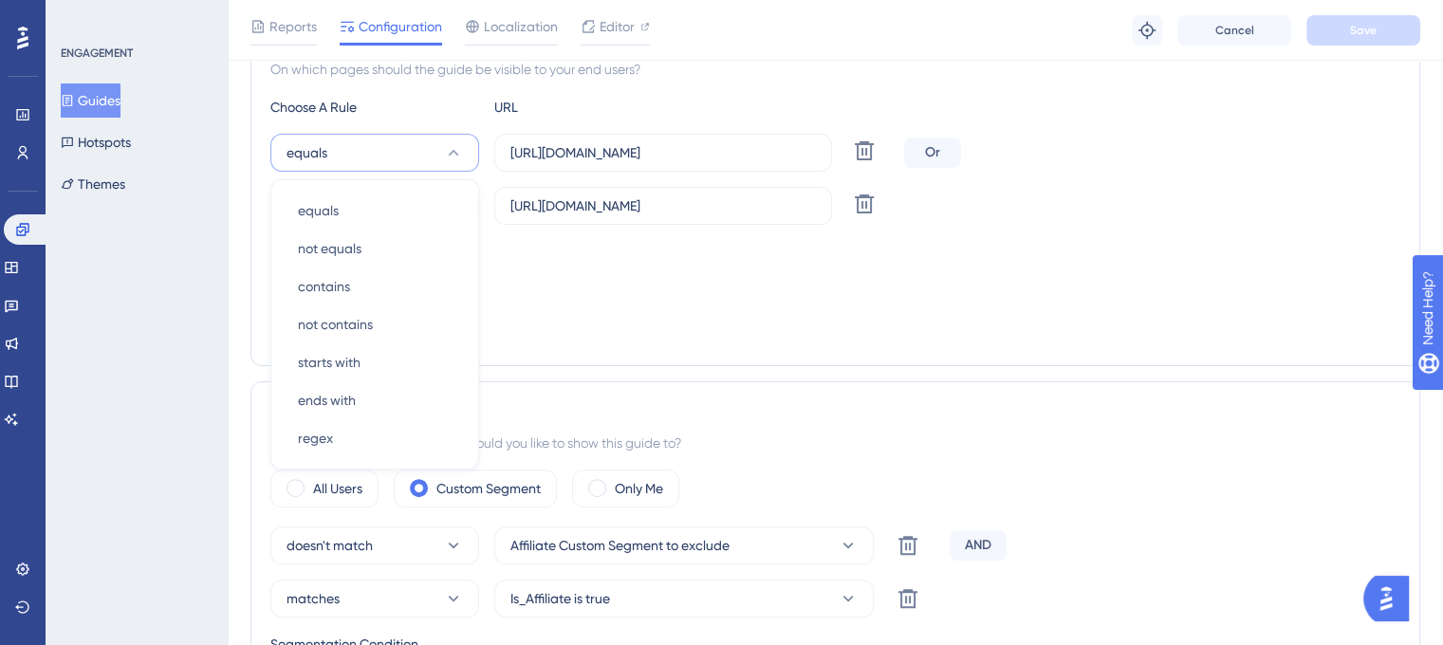
click at [573, 311] on div "Choose A Rule URL equals equals equals not equals not equals contains contains …" at bounding box center [835, 221] width 1130 height 250
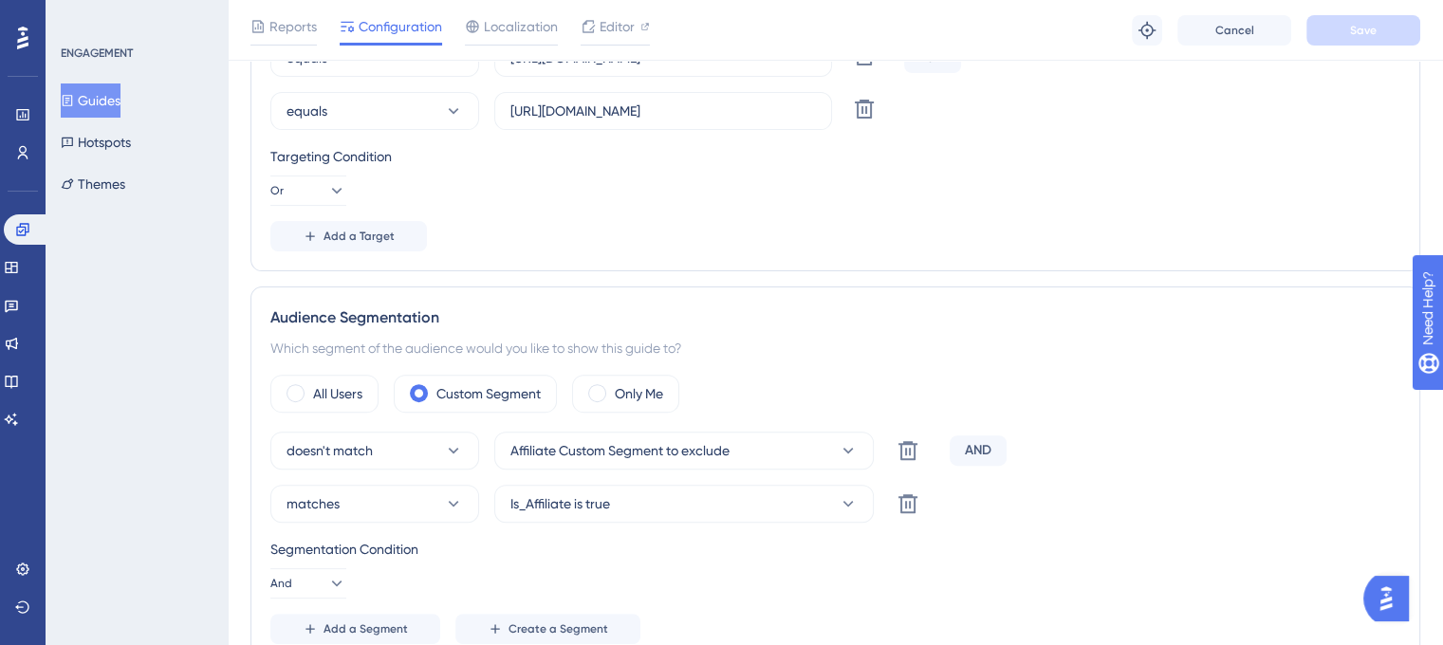
scroll to position [768, 0]
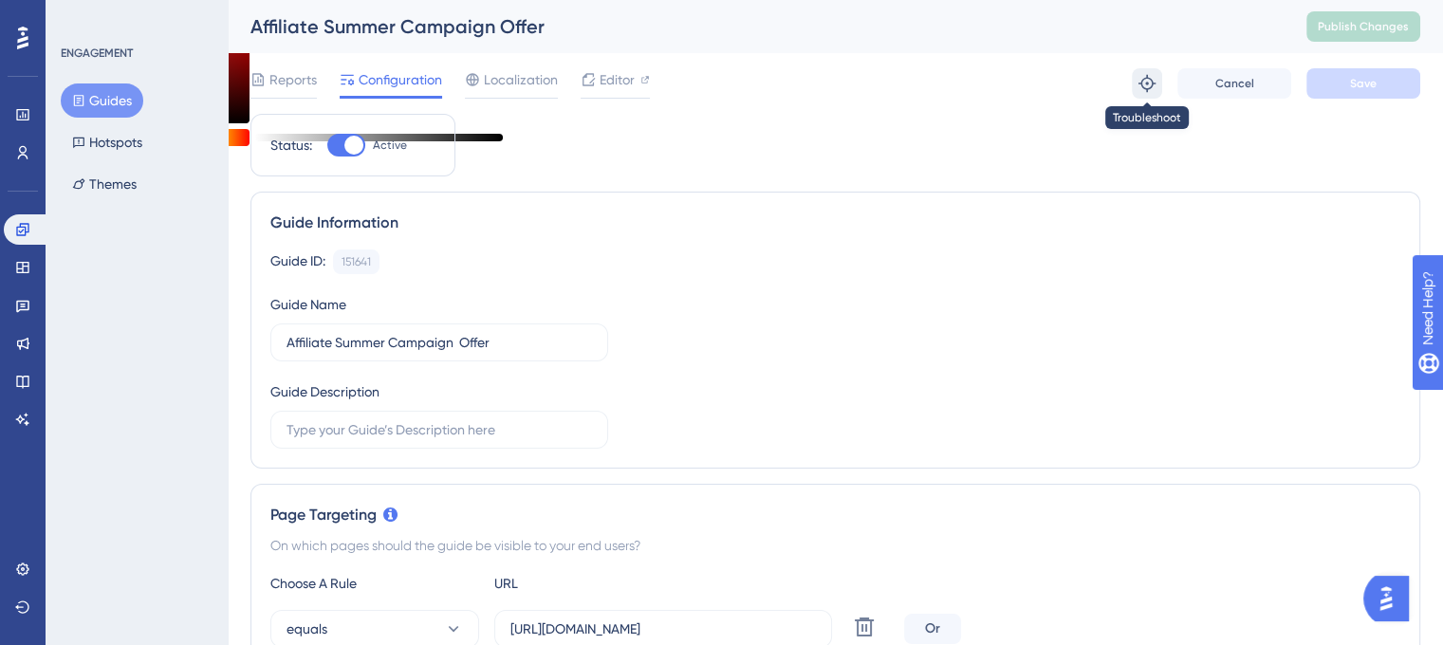
click at [1150, 83] on icon at bounding box center [1146, 83] width 19 height 19
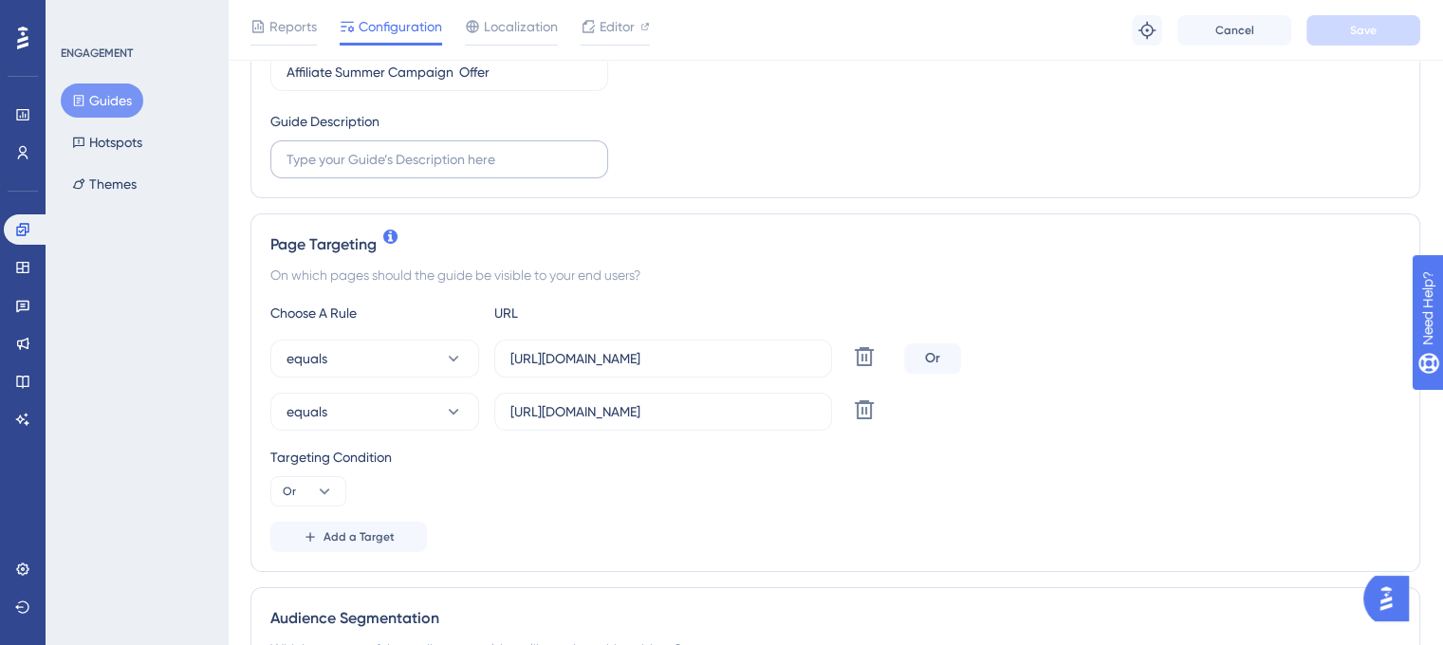
scroll to position [285, 0]
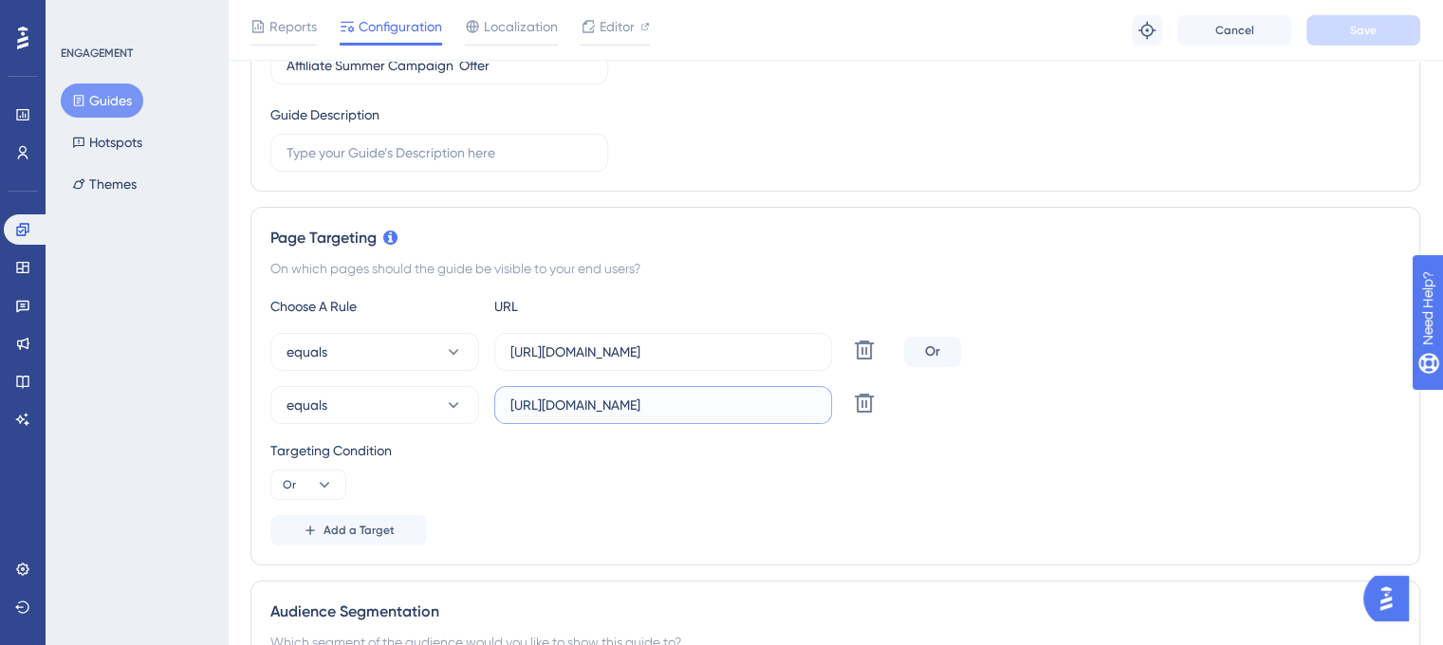
click at [785, 399] on input "[URL][DOMAIN_NAME]" at bounding box center [662, 405] width 305 height 21
click at [783, 399] on input "[URL][DOMAIN_NAME]" at bounding box center [662, 405] width 305 height 21
click at [777, 395] on input "[URL][DOMAIN_NAME]" at bounding box center [662, 405] width 305 height 21
click at [825, 403] on label "[URL][DOMAIN_NAME]" at bounding box center [663, 405] width 338 height 38
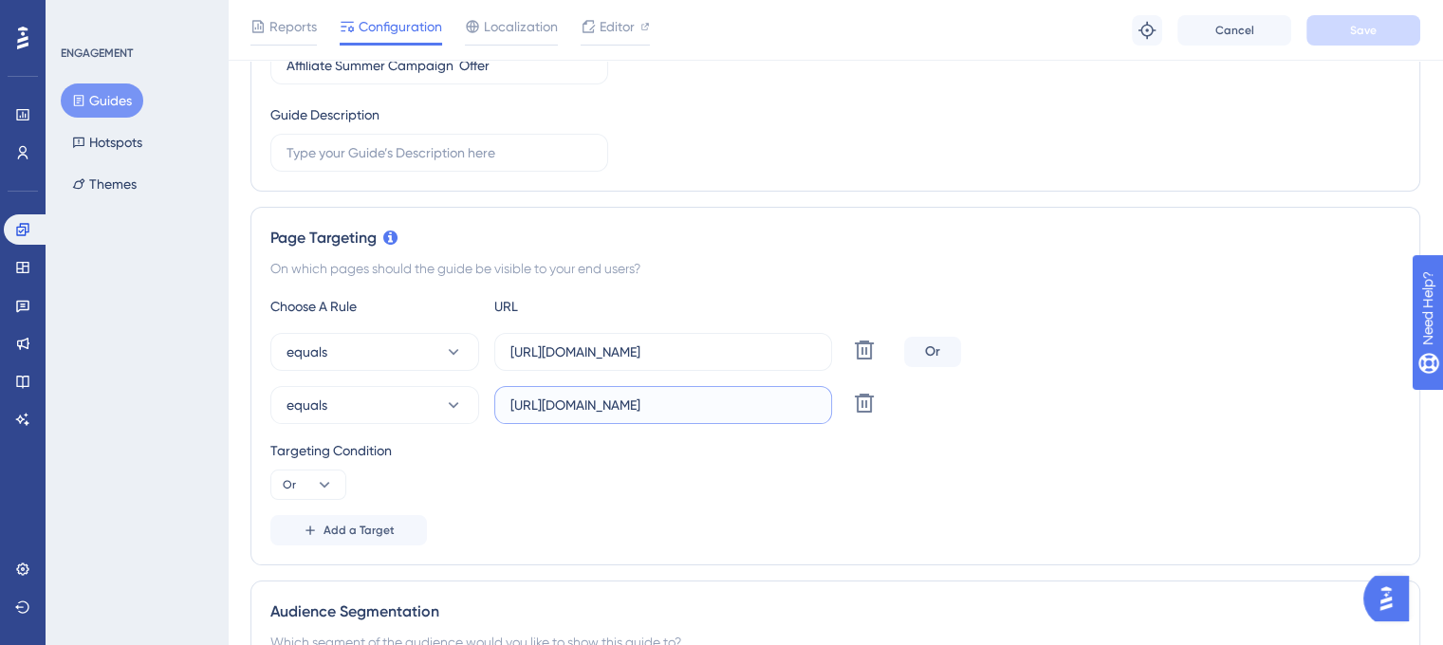
click at [816, 403] on input "[URL][DOMAIN_NAME]" at bounding box center [662, 405] width 305 height 21
drag, startPoint x: 816, startPoint y: 403, endPoint x: 599, endPoint y: 405, distance: 217.2
click at [599, 405] on label "[URL][DOMAIN_NAME]" at bounding box center [663, 405] width 338 height 38
click at [599, 405] on input "https://unified.cloudways.com/account/referral" at bounding box center [662, 405] width 305 height 21
click at [594, 400] on input "https://unified.cloudways.com/account/referral" at bounding box center [662, 405] width 305 height 21
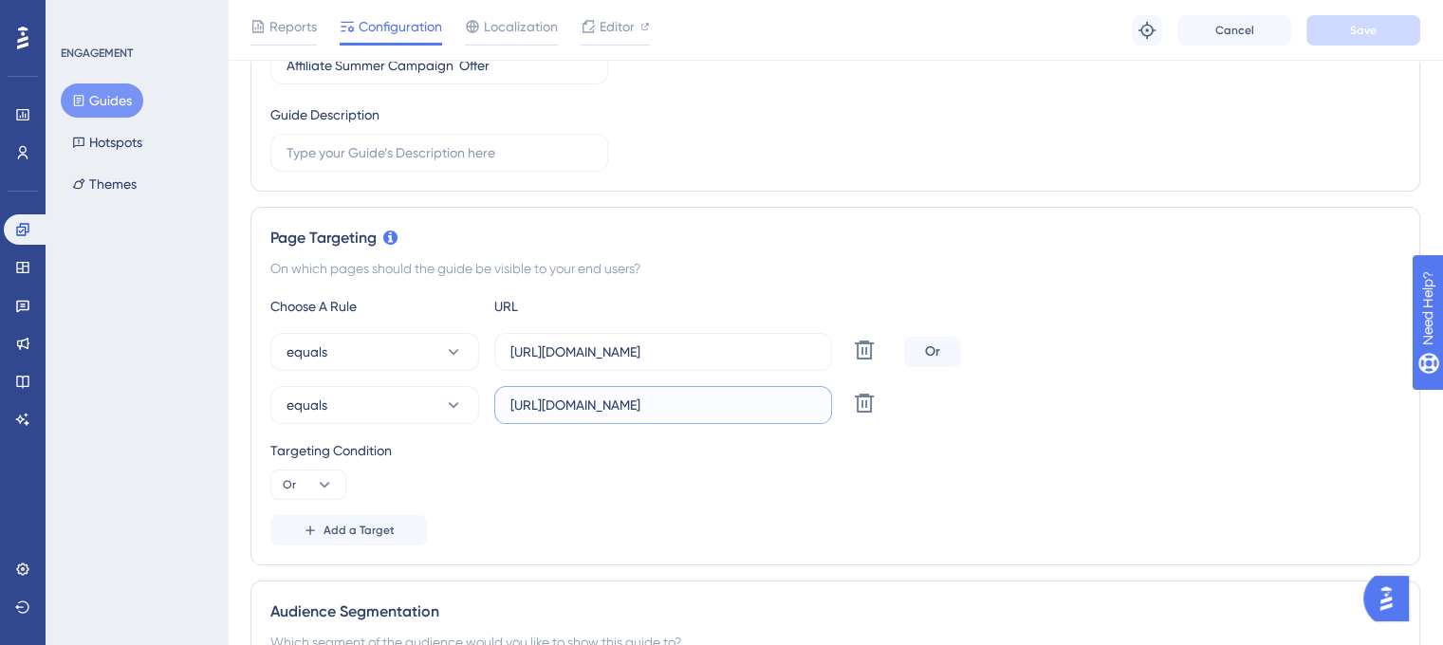
click at [592, 400] on input "https://unified.cloudways.com/account/referral" at bounding box center [662, 405] width 305 height 21
click at [592, 399] on input "https://unified.cloudways.com/account/referral" at bounding box center [662, 405] width 305 height 21
click at [1004, 412] on div "equals https://unified.cloudways.com/account/referral Delete" at bounding box center [835, 405] width 1130 height 38
click at [872, 398] on icon at bounding box center [864, 403] width 23 height 23
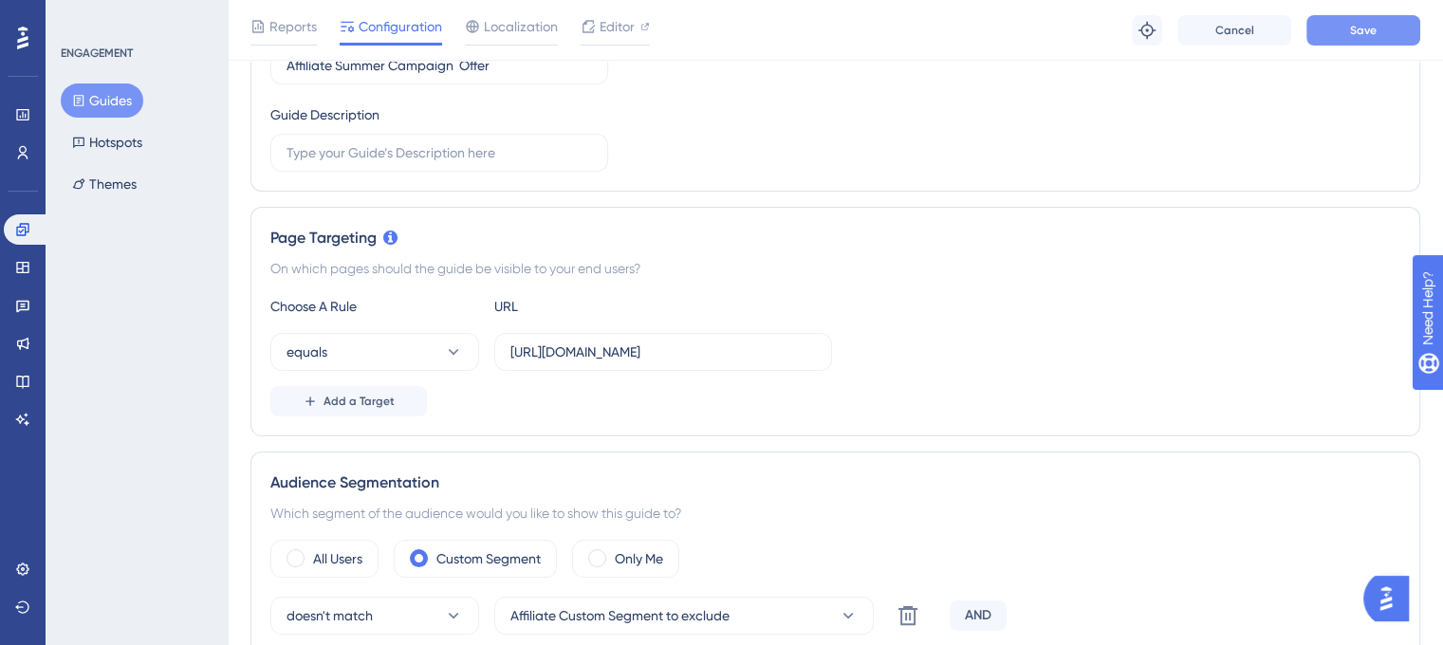
click at [1339, 32] on button "Save" at bounding box center [1363, 30] width 114 height 30
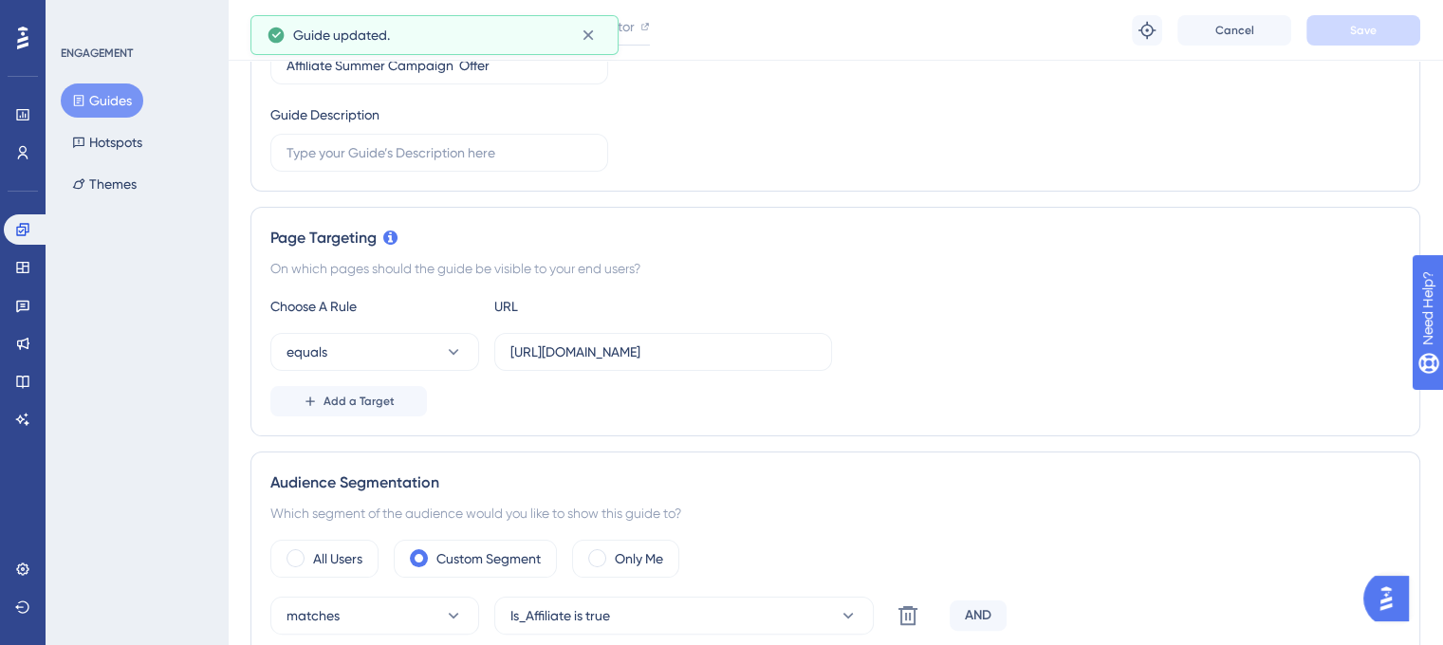
scroll to position [0, 0]
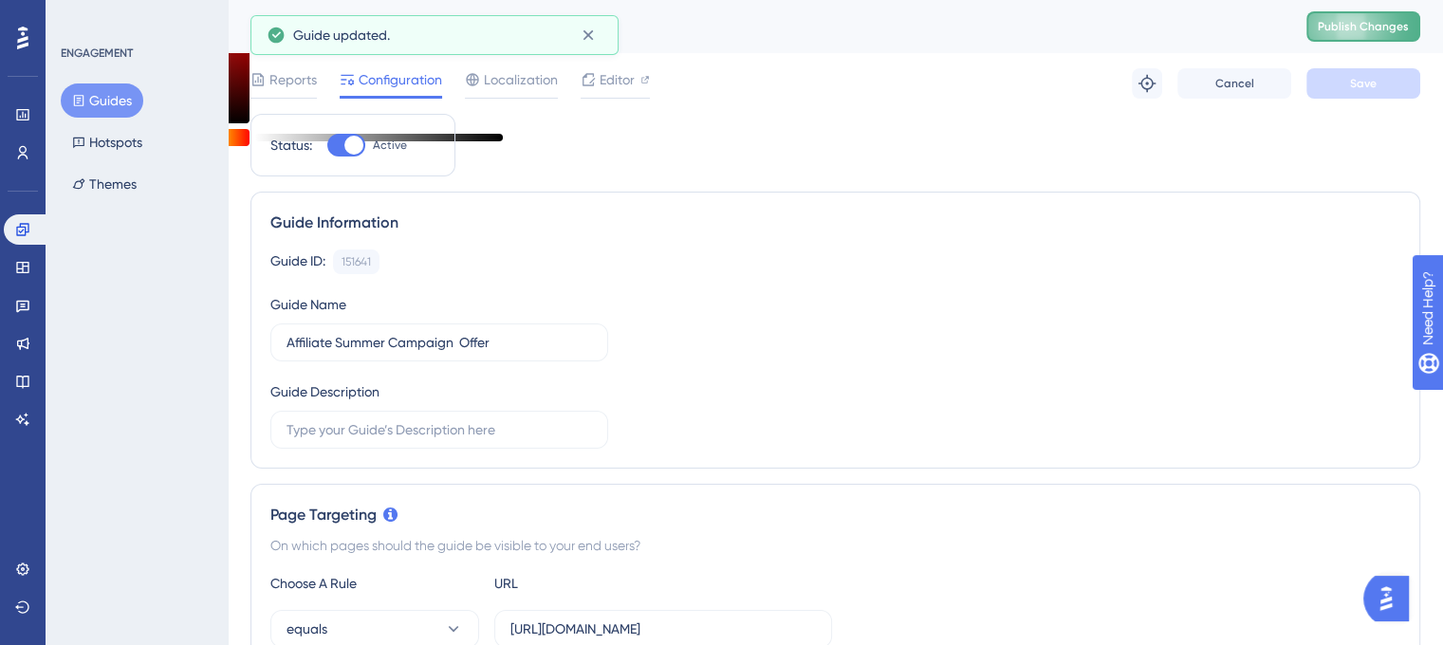
click at [1344, 28] on span "Publish Changes" at bounding box center [1362, 26] width 91 height 15
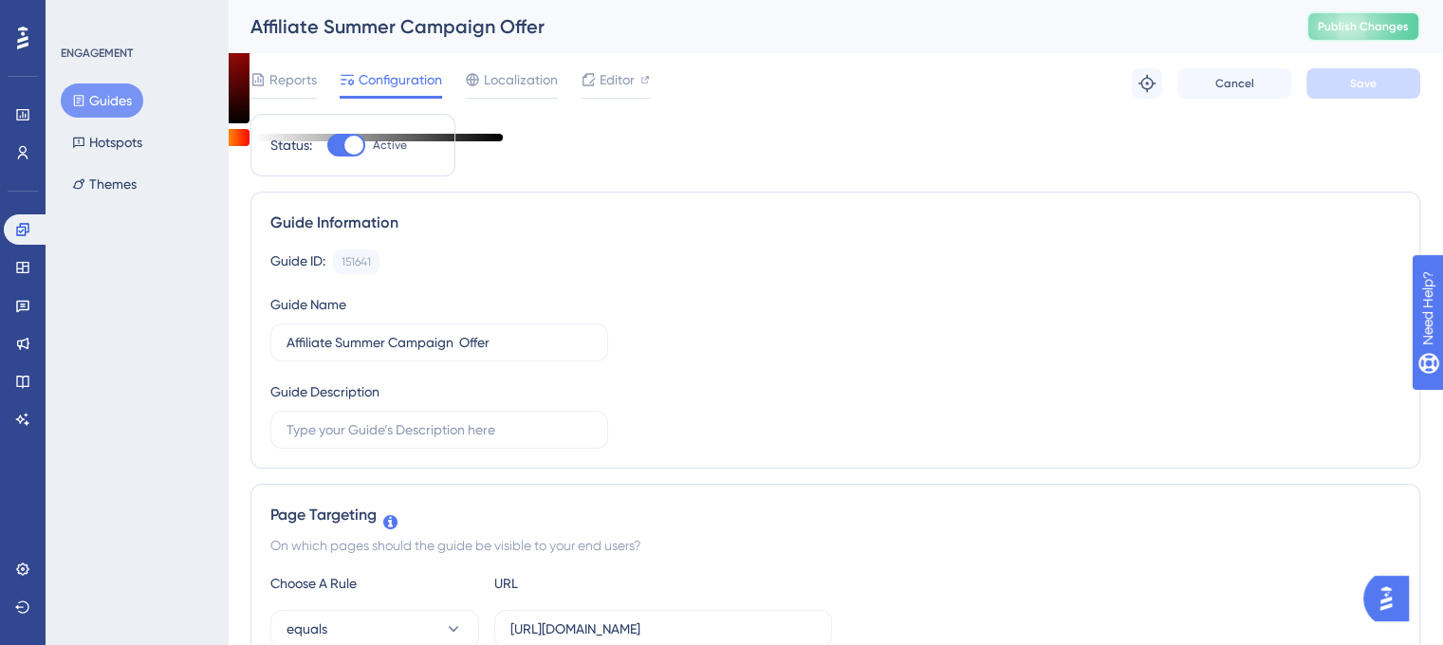
click at [1358, 26] on span "Publish Changes" at bounding box center [1362, 26] width 91 height 15
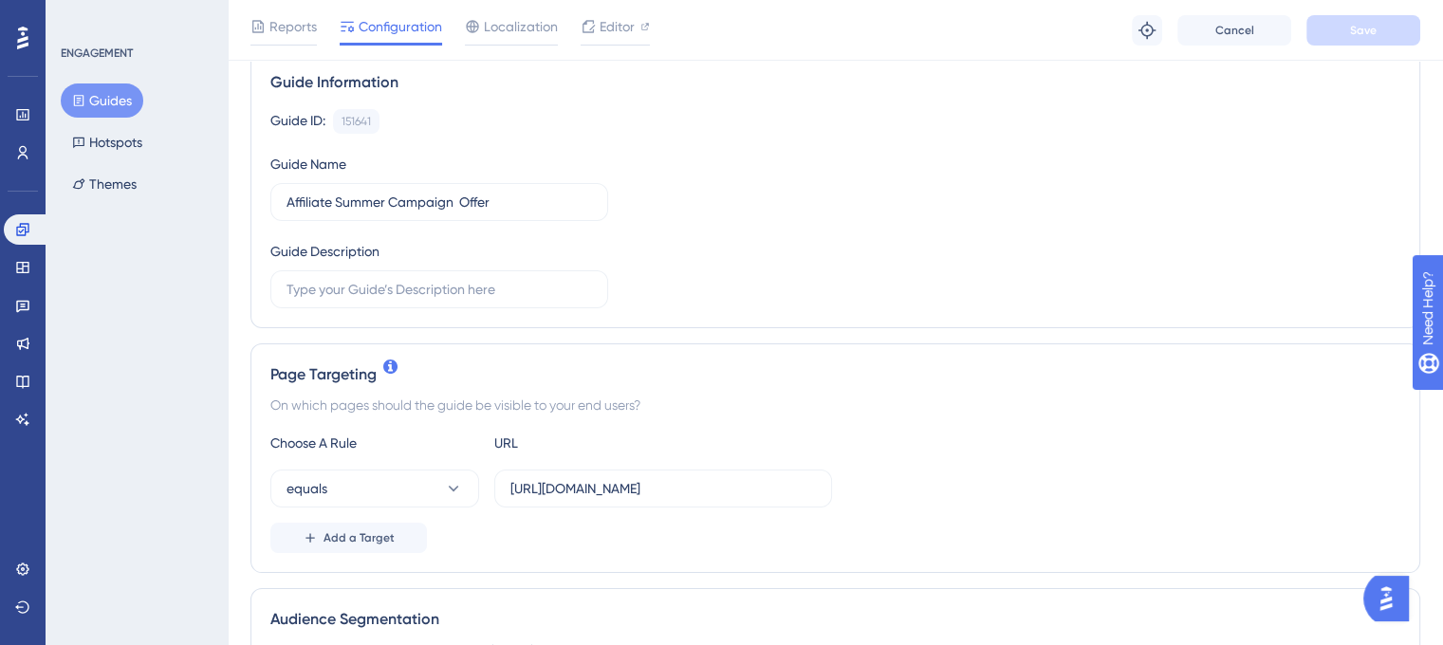
scroll to position [285, 0]
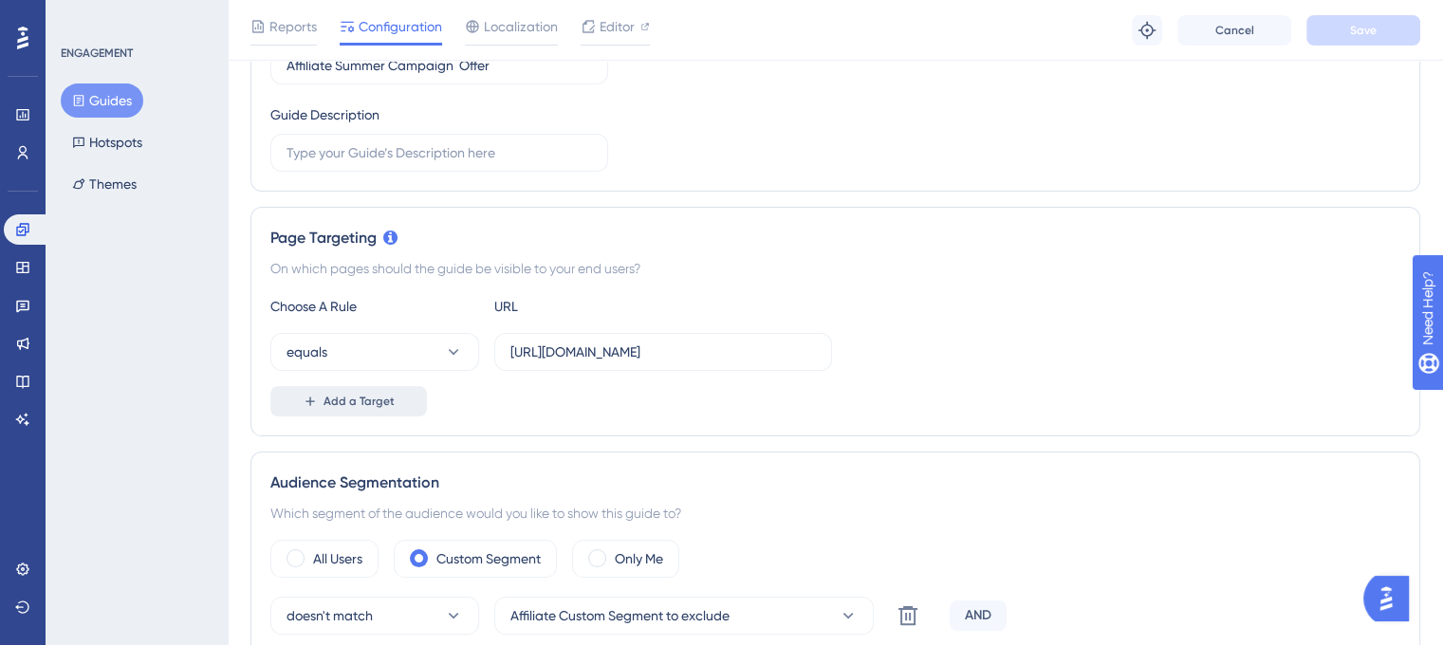
click at [395, 388] on button "Add a Target" at bounding box center [348, 401] width 157 height 30
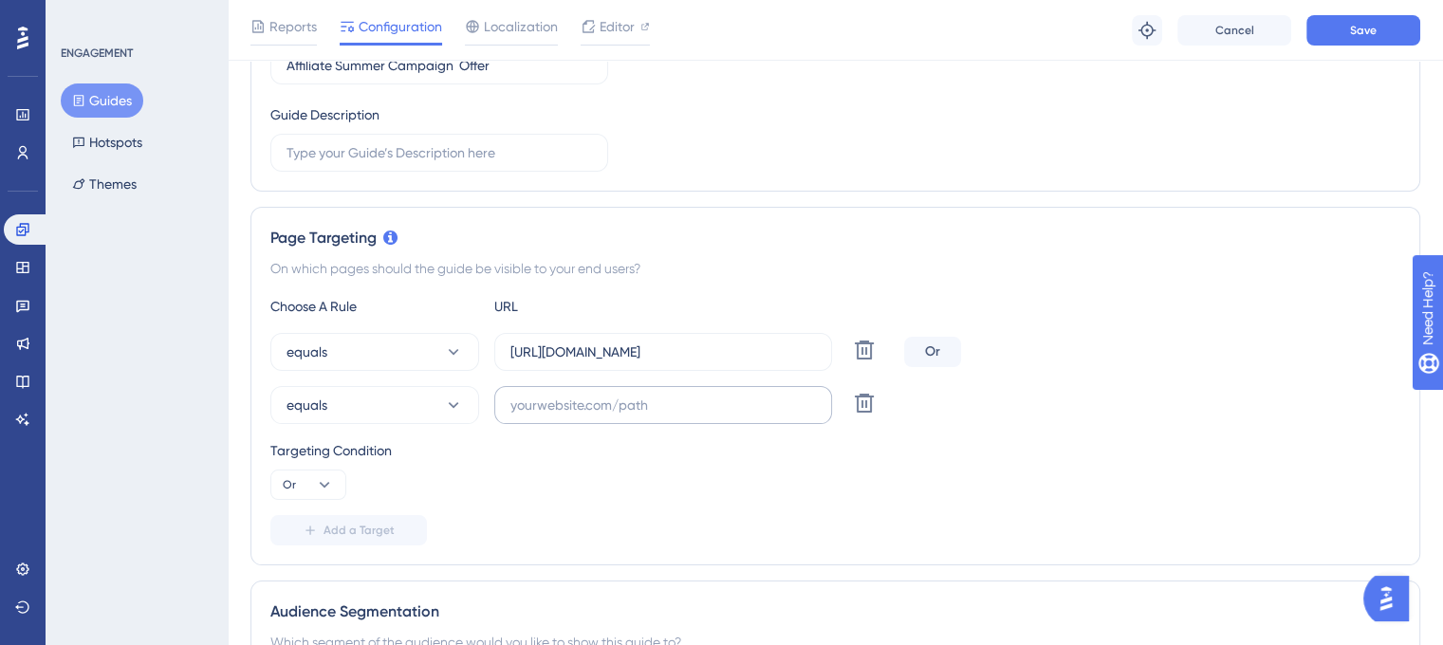
click at [660, 415] on label at bounding box center [663, 405] width 338 height 38
click at [660, 415] on input "text" at bounding box center [662, 405] width 305 height 21
click at [587, 417] on label at bounding box center [663, 405] width 338 height 38
click at [587, 415] on input "text" at bounding box center [662, 405] width 305 height 21
paste input "https://unified.cloudways.com/account/referral"
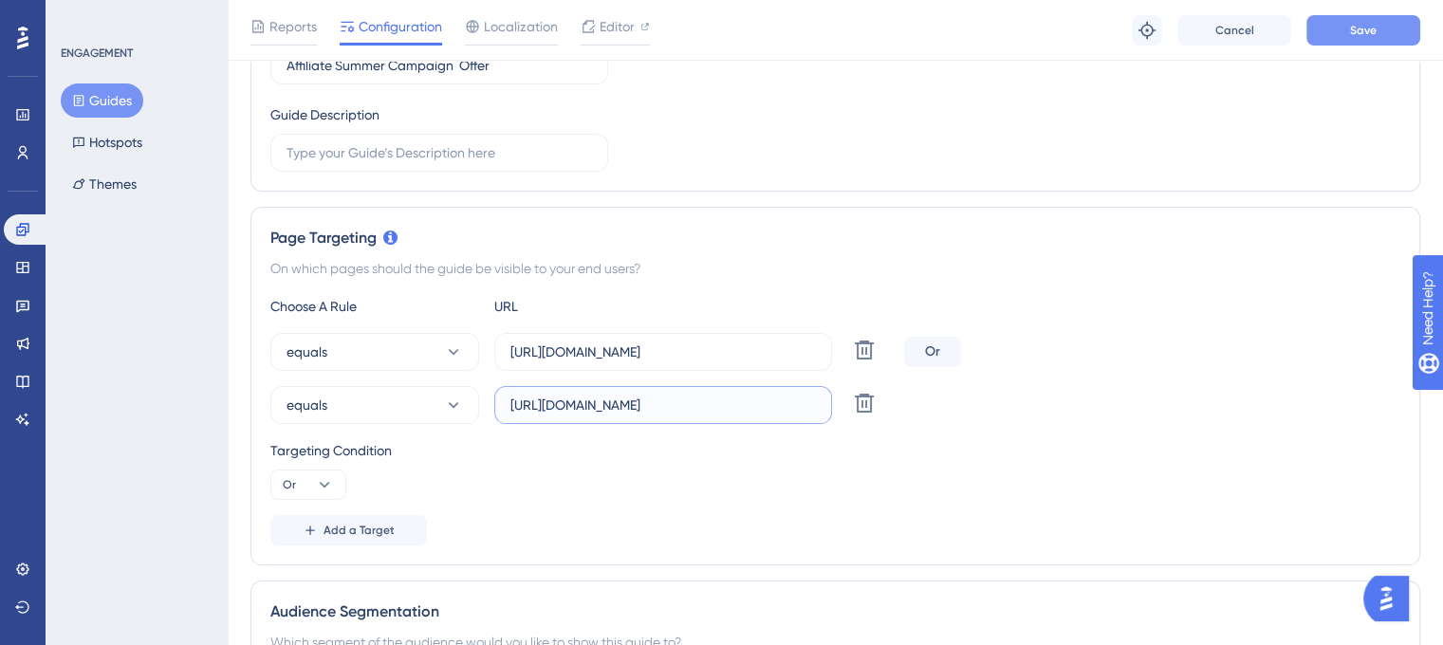
type input "https://unified.cloudways.com/account/referral"
click at [1347, 37] on button "Save" at bounding box center [1363, 30] width 114 height 30
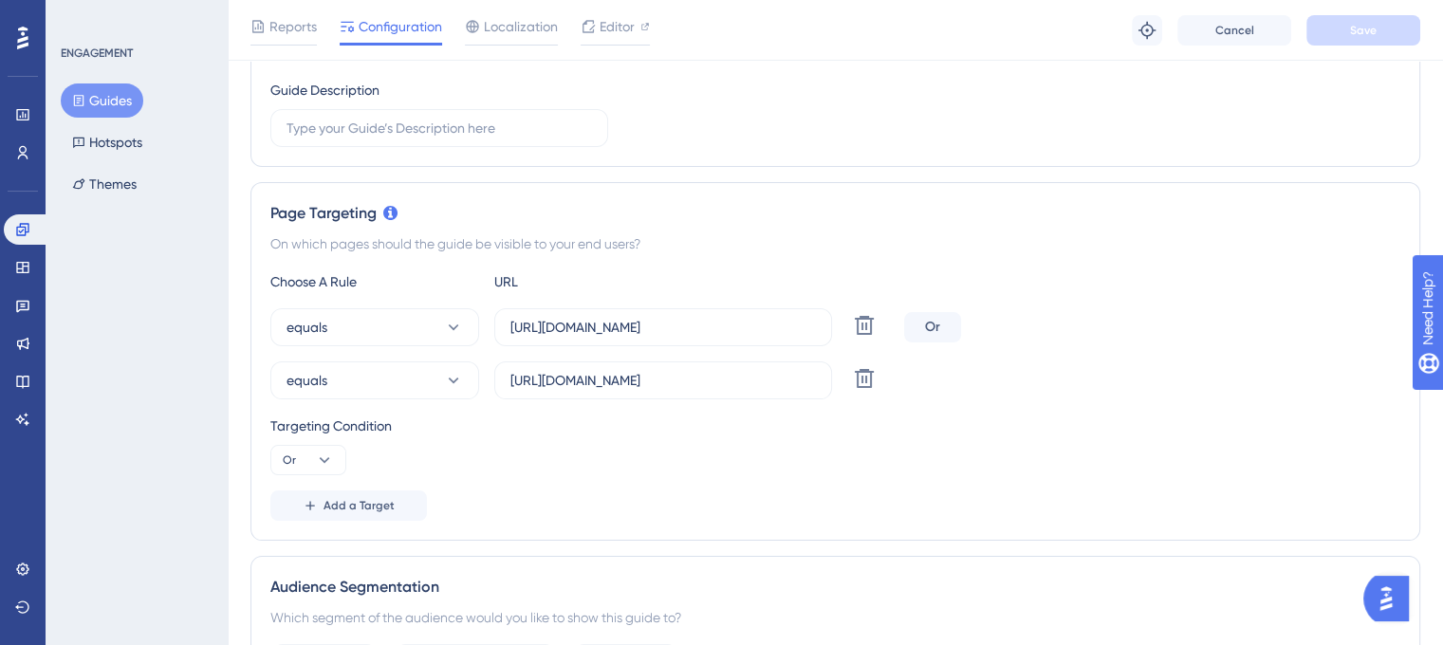
scroll to position [0, 0]
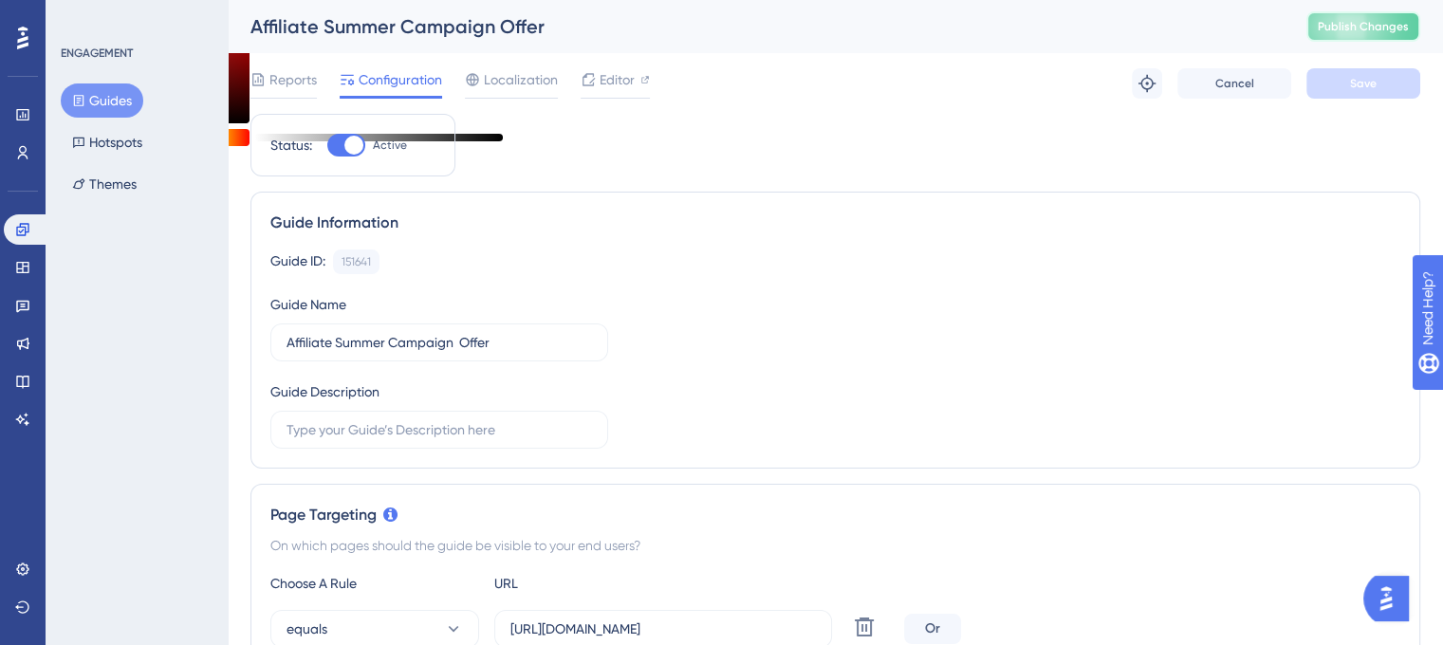
click at [1382, 23] on span "Publish Changes" at bounding box center [1362, 26] width 91 height 15
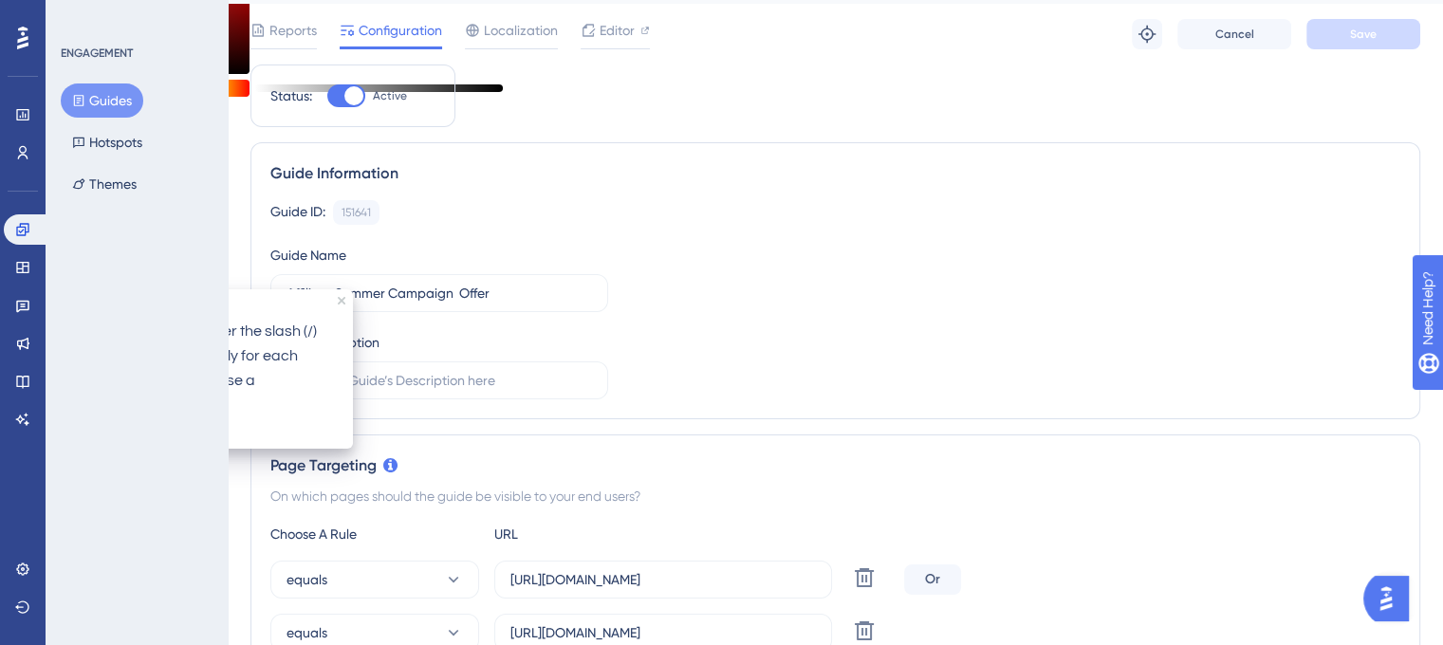
scroll to position [95, 0]
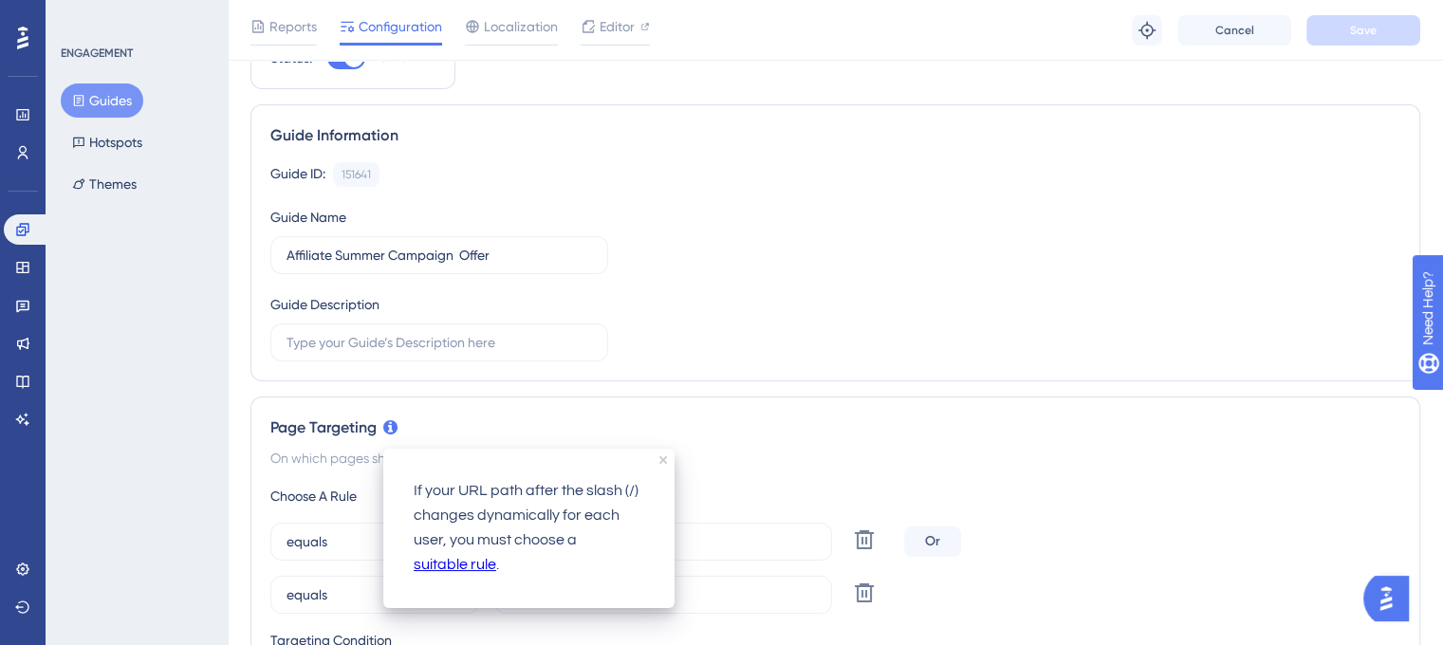
click at [470, 562] on link "suitable rule" at bounding box center [455, 565] width 83 height 25
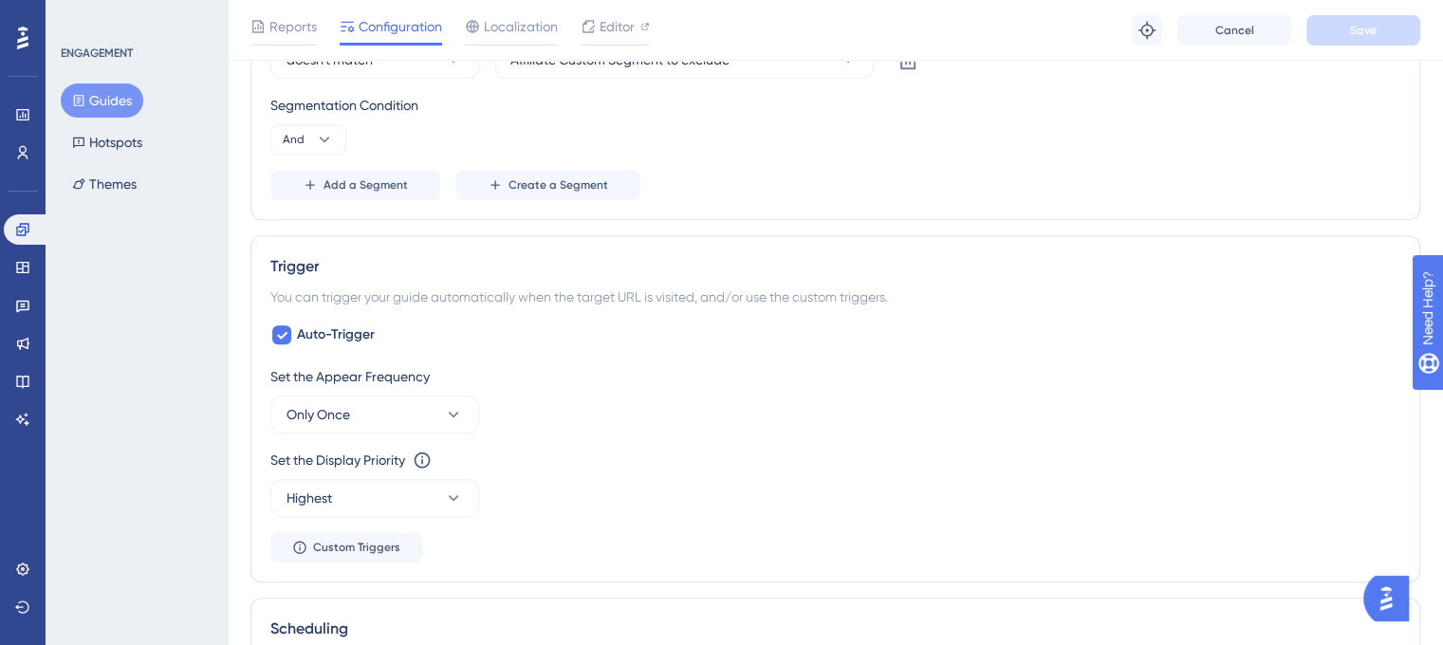
scroll to position [1233, 0]
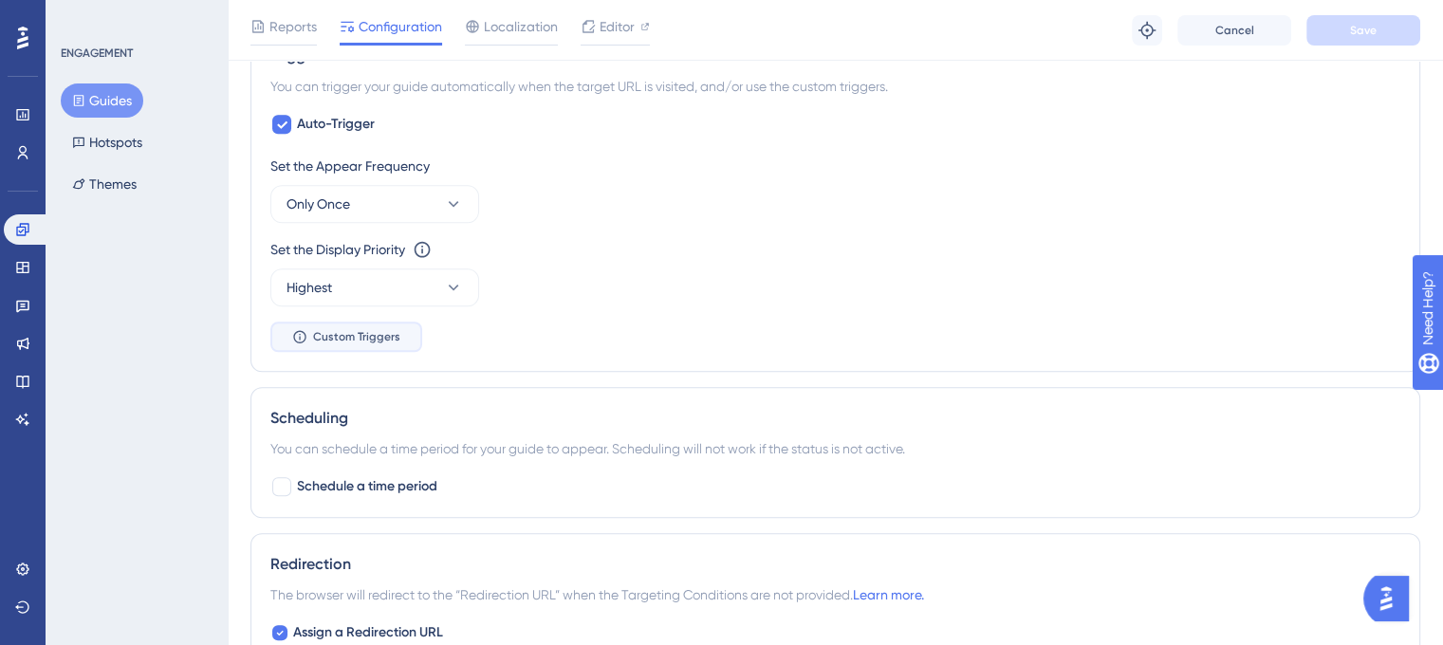
click at [395, 326] on button "Custom Triggers" at bounding box center [346, 337] width 152 height 30
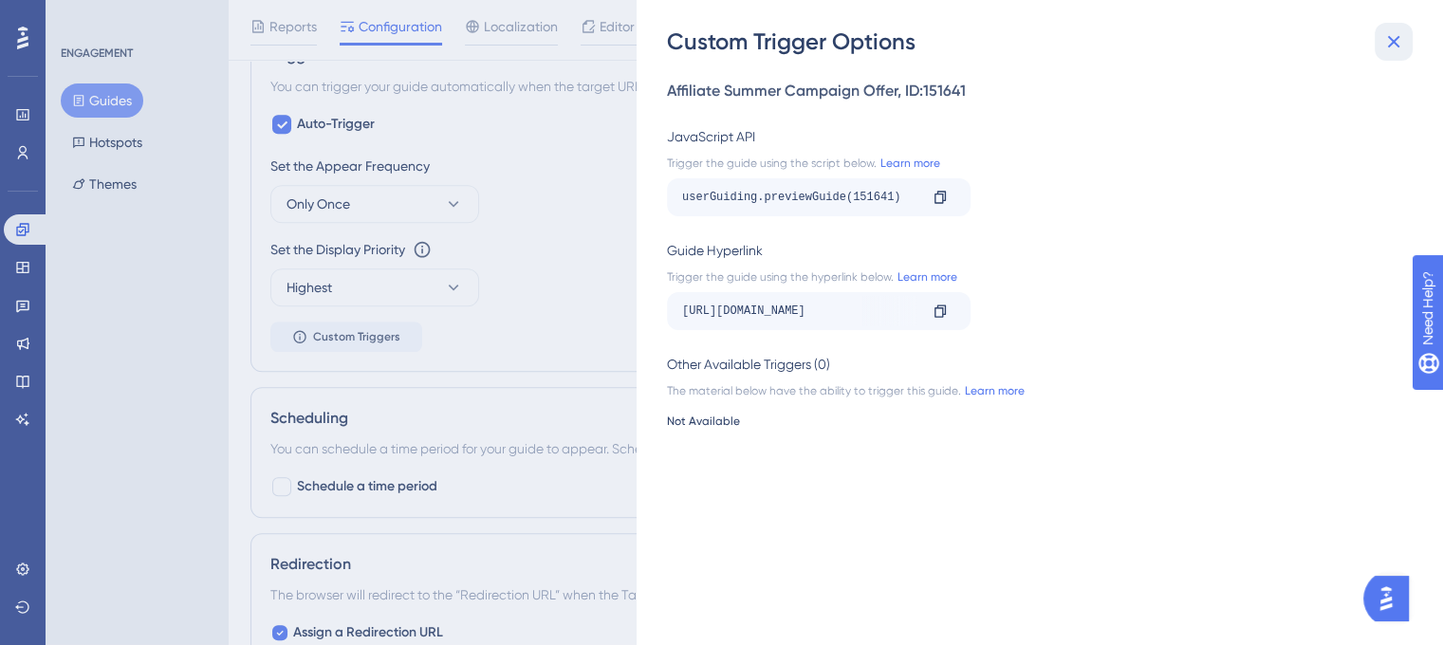
click at [1381, 26] on button at bounding box center [1393, 42] width 38 height 38
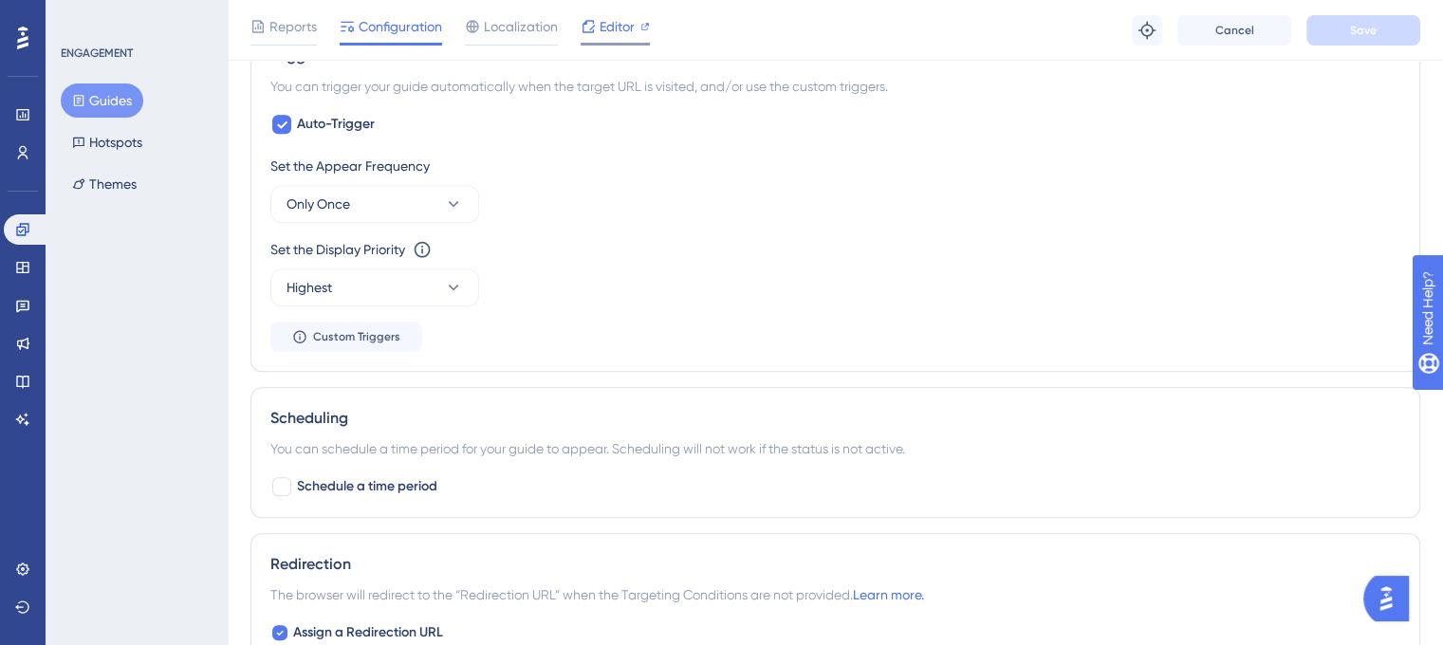
click at [594, 25] on icon at bounding box center [588, 26] width 12 height 12
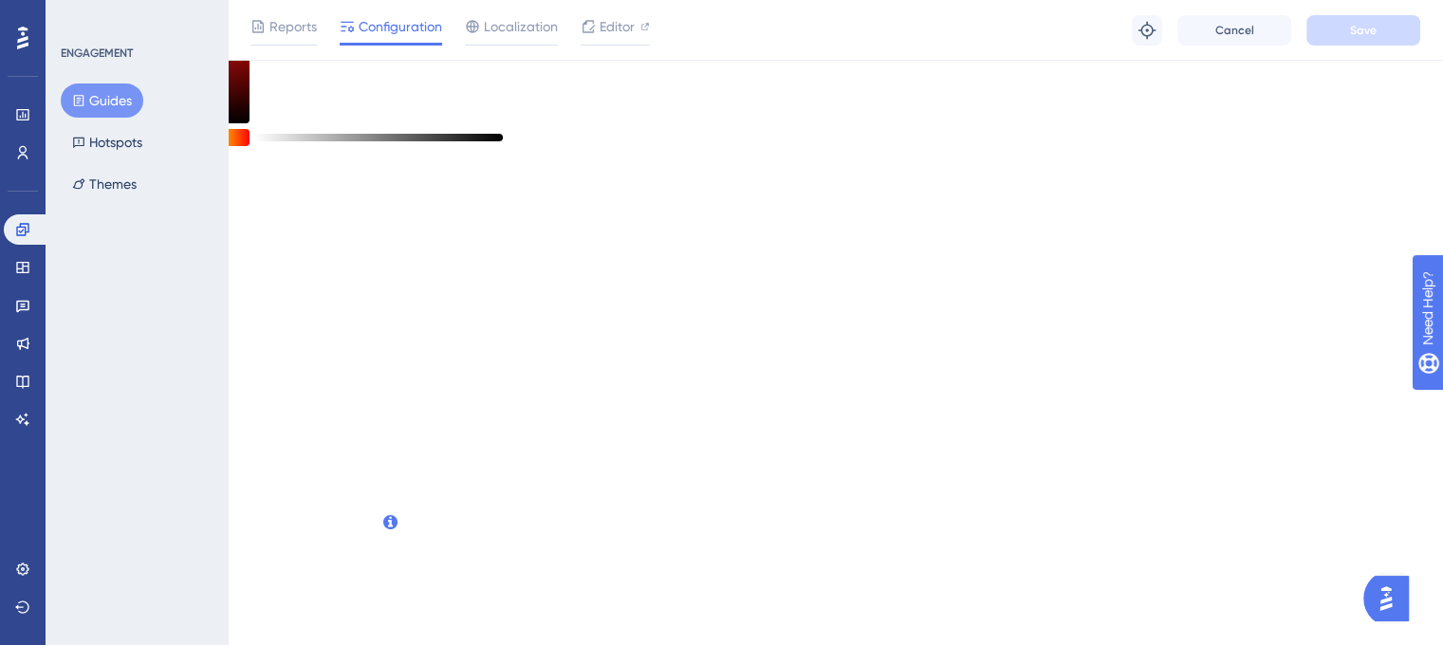
scroll to position [0, 0]
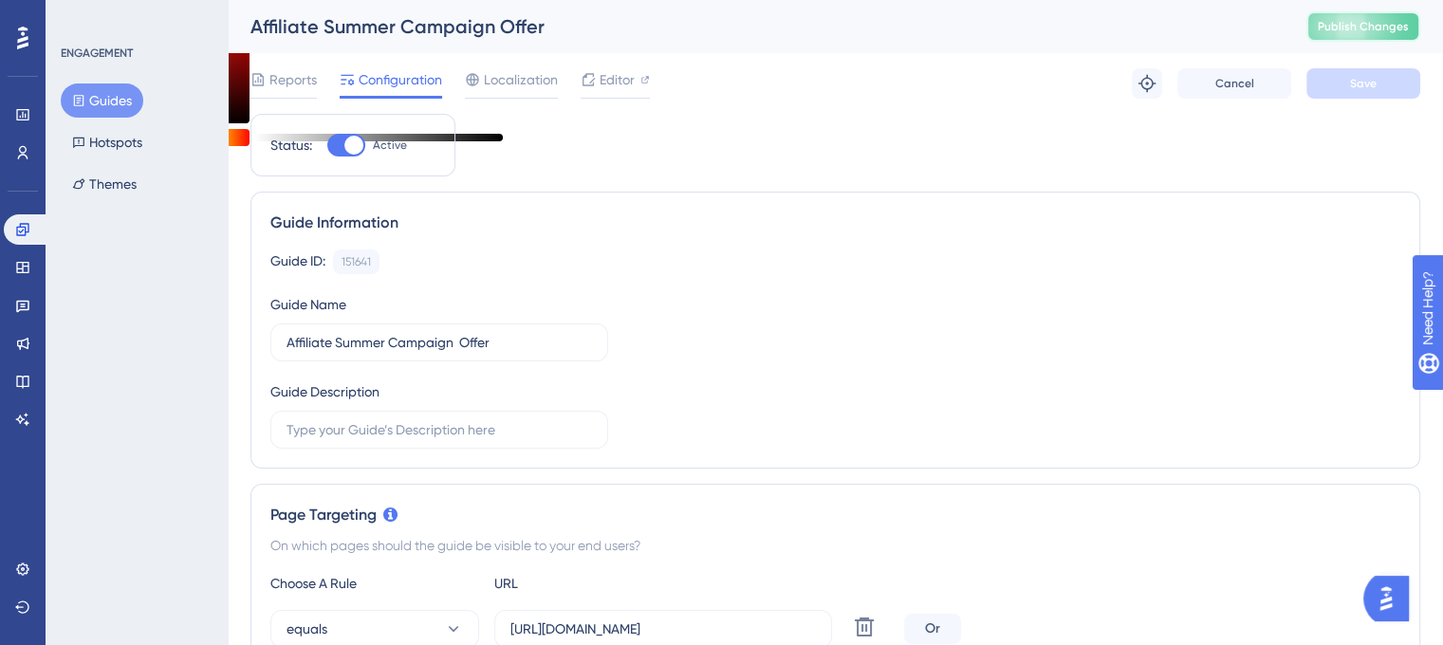
click at [1343, 32] on span "Publish Changes" at bounding box center [1362, 26] width 91 height 15
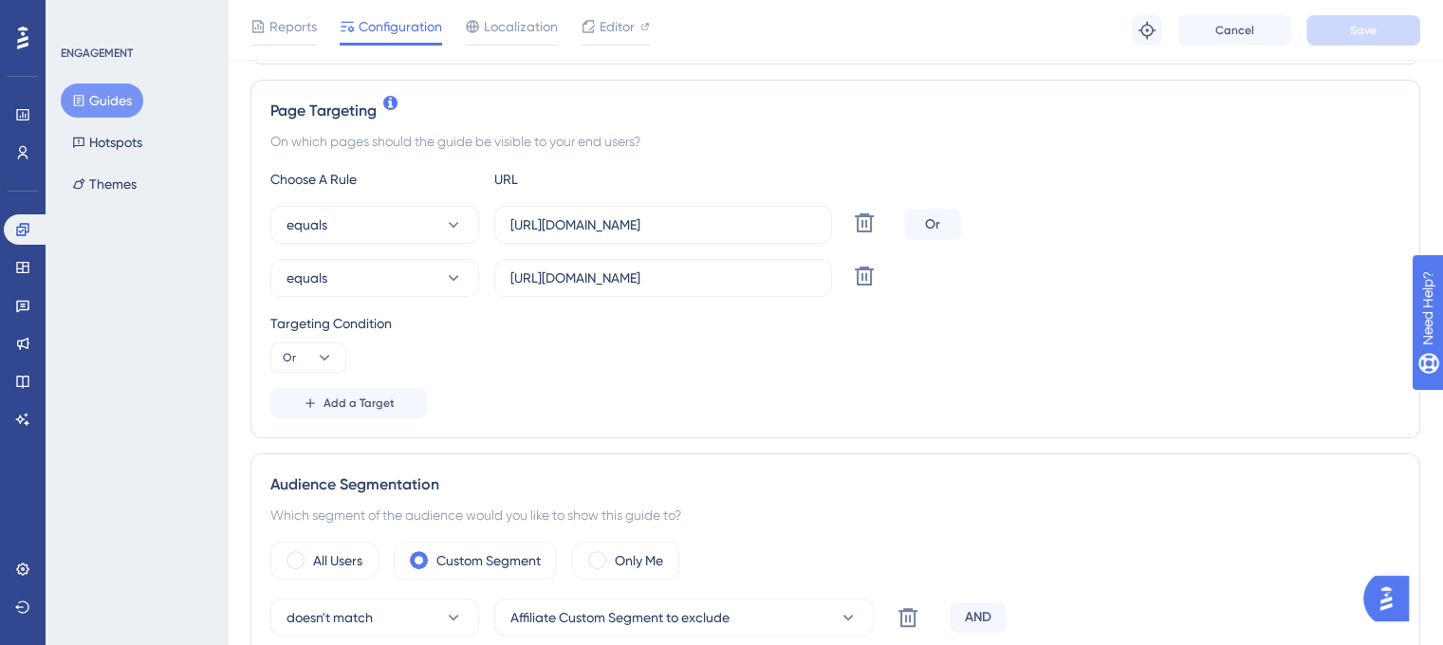
scroll to position [379, 0]
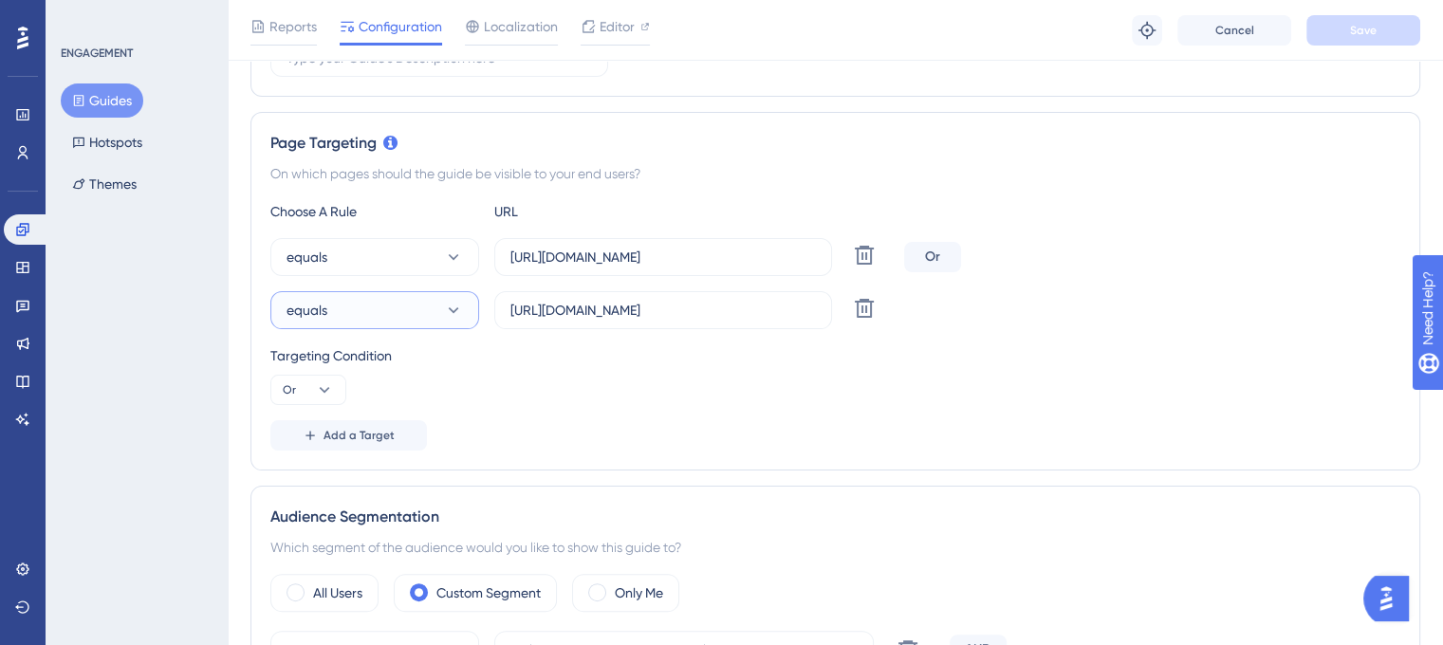
click at [468, 306] on button "equals" at bounding box center [374, 310] width 209 height 38
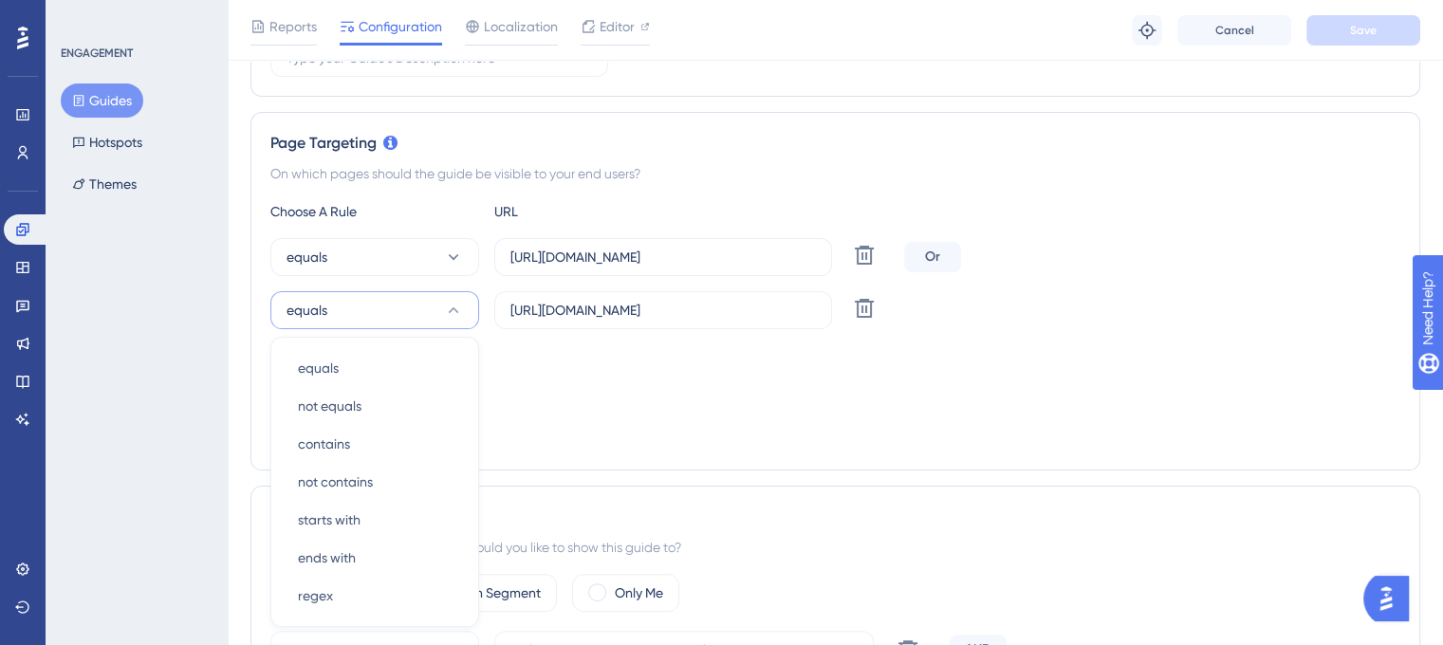
scroll to position [537, 0]
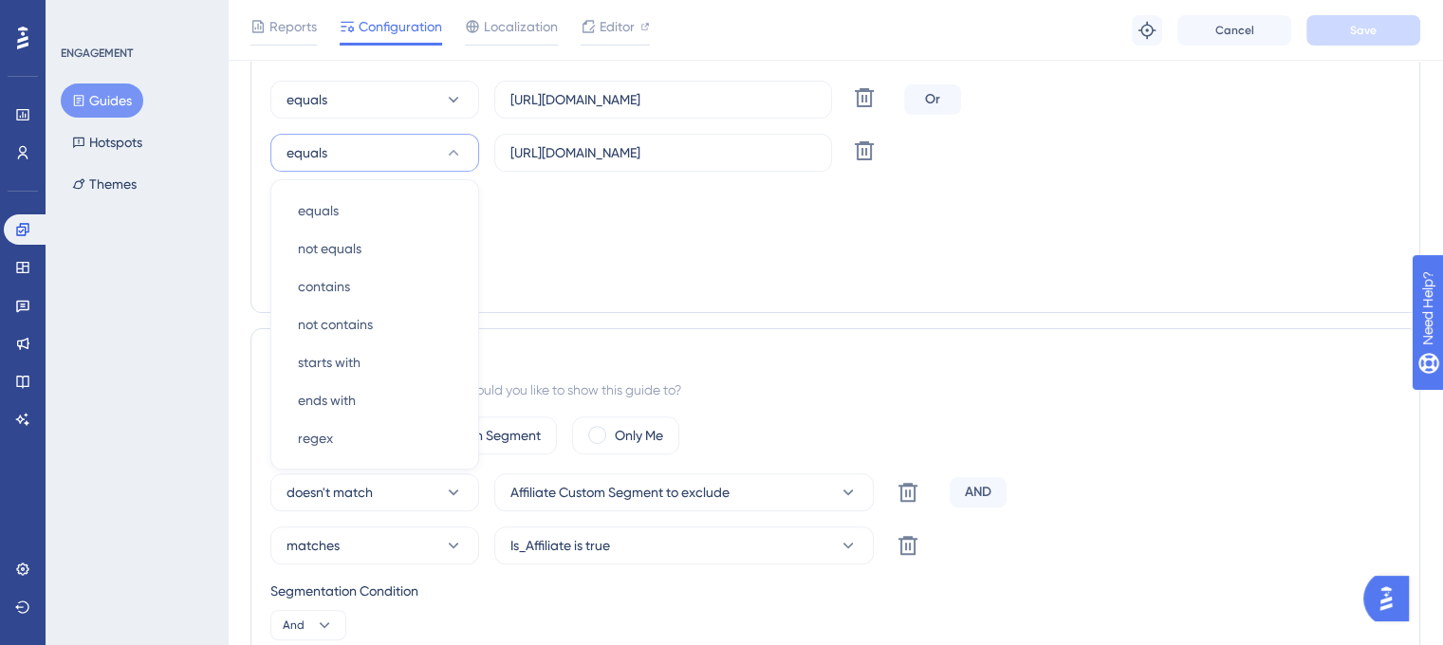
click at [618, 284] on div "Add a Target" at bounding box center [835, 278] width 1130 height 30
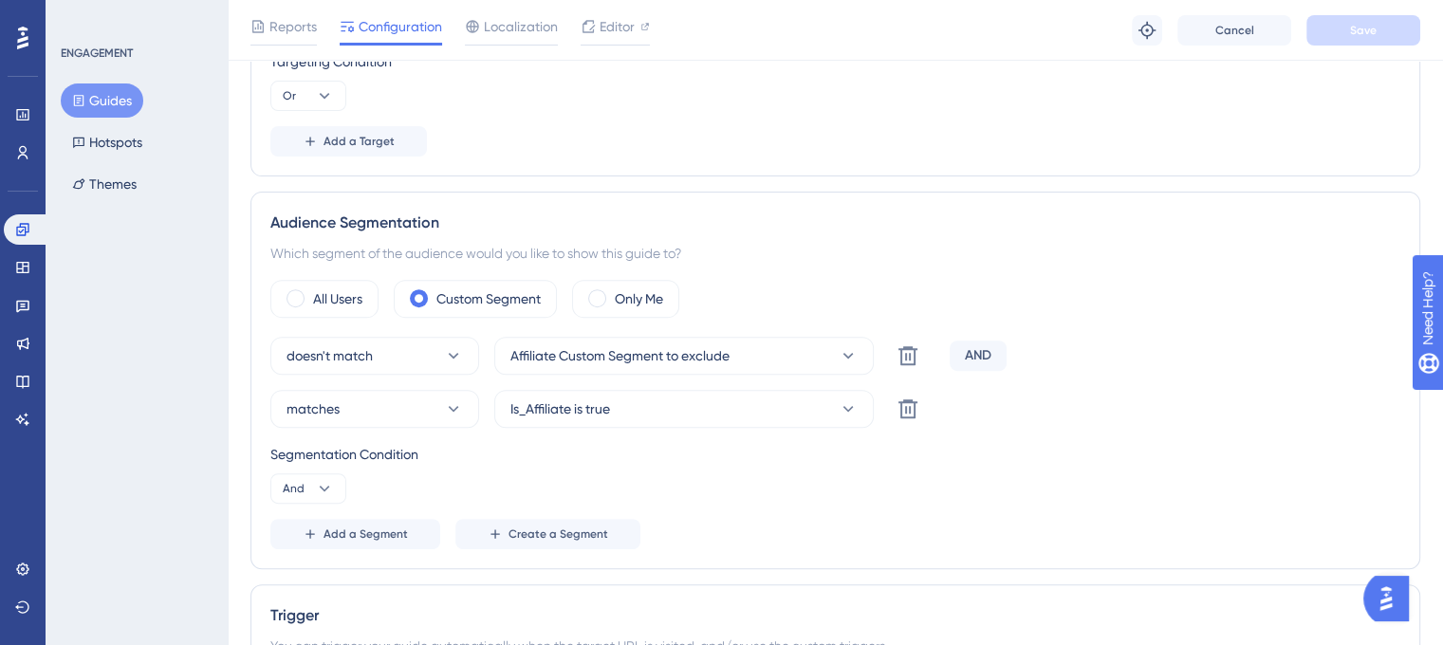
scroll to position [727, 0]
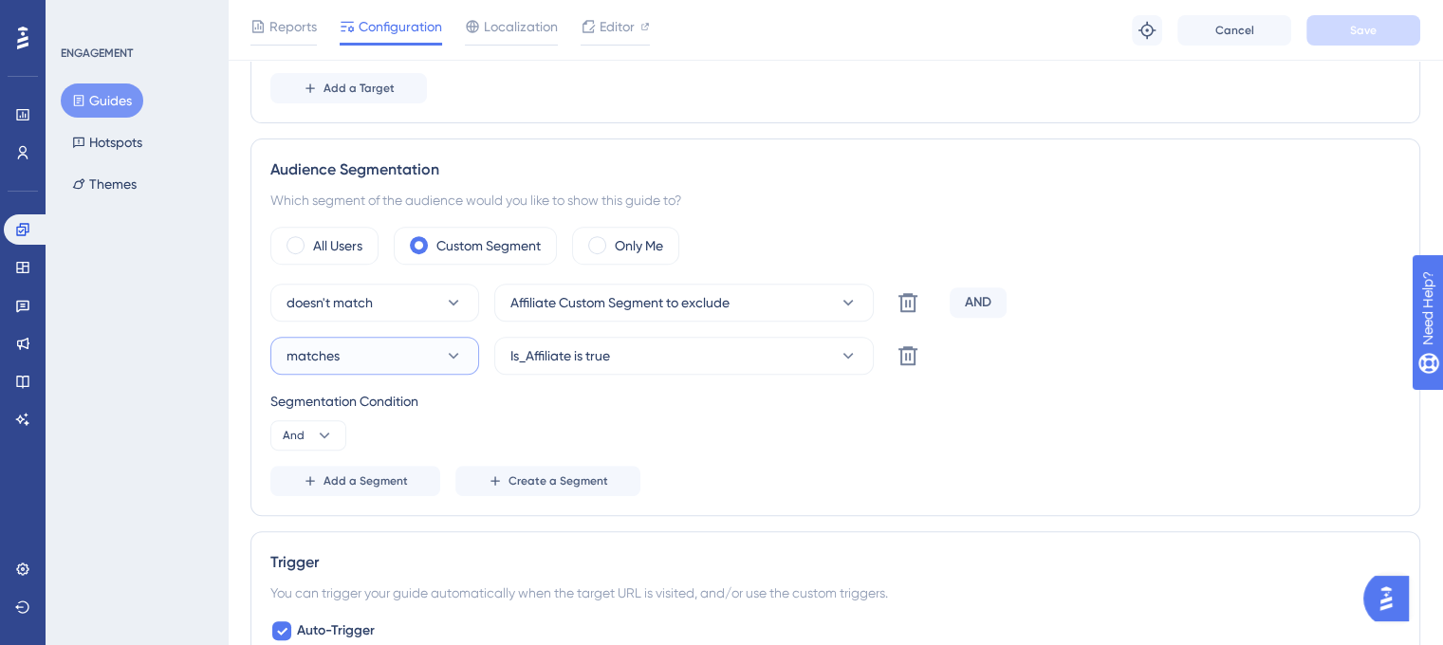
click at [431, 367] on button "matches" at bounding box center [374, 356] width 209 height 38
click at [429, 363] on button "matches" at bounding box center [374, 356] width 209 height 38
click at [681, 409] on div "Segmentation Condition" at bounding box center [835, 401] width 1130 height 23
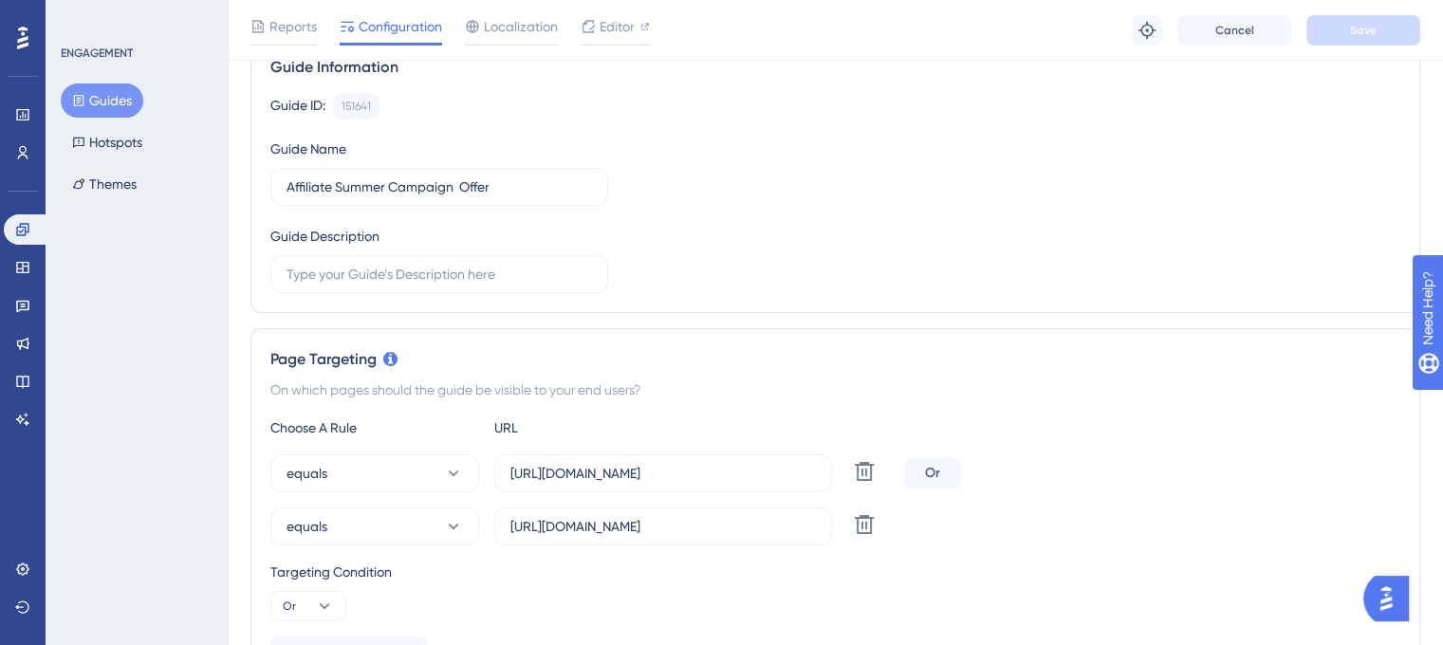
scroll to position [0, 0]
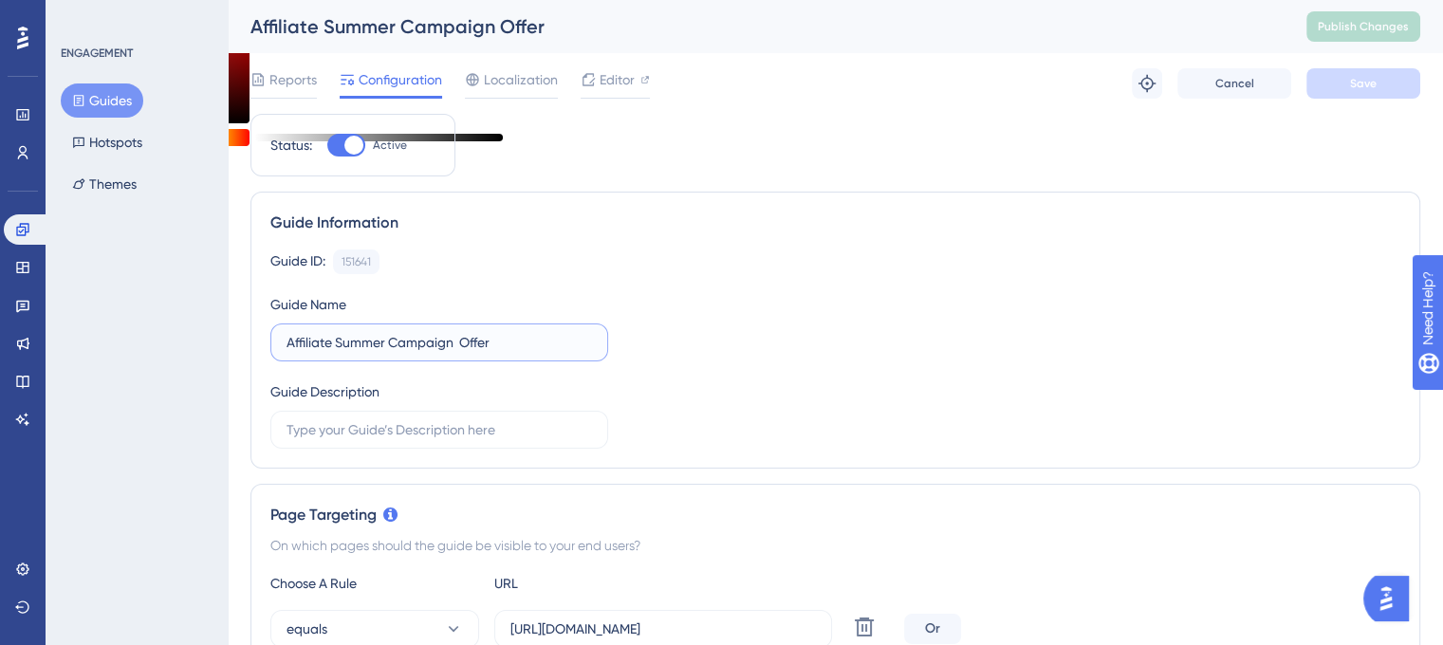
click at [461, 341] on input "Affiliate Summer Campaign Offer" at bounding box center [438, 342] width 305 height 21
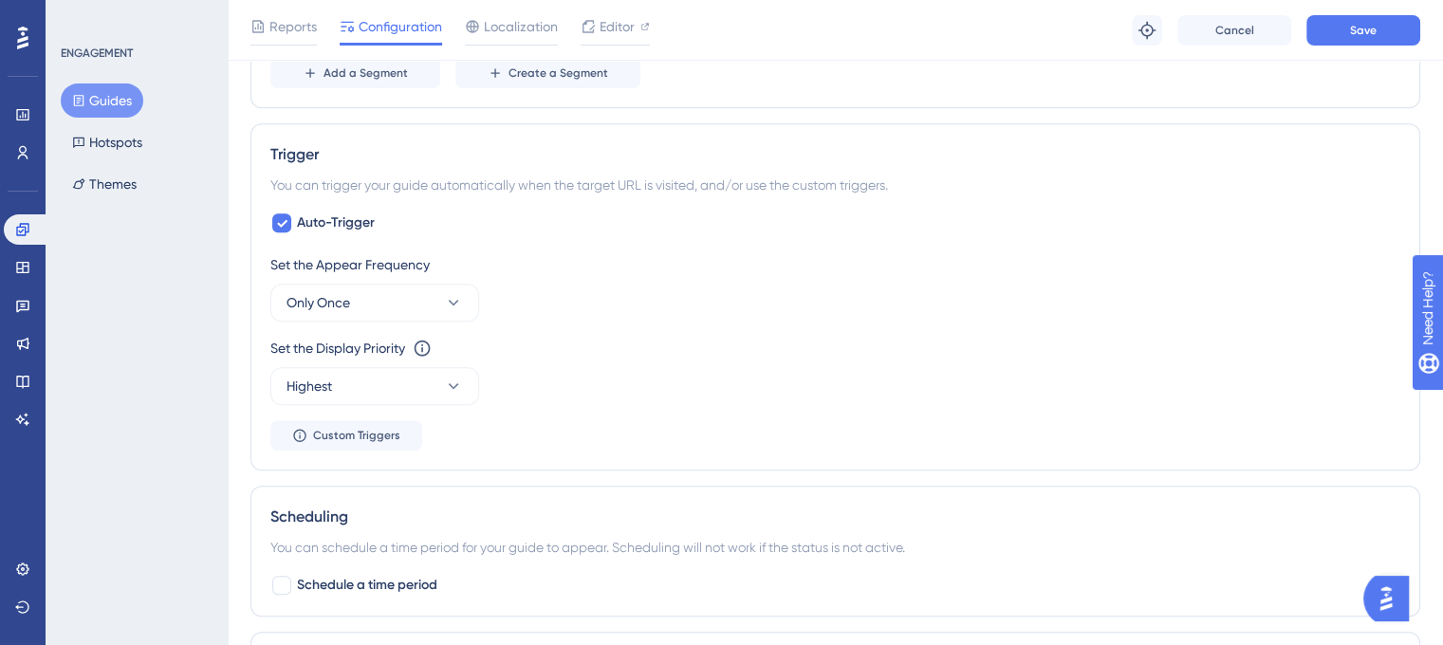
scroll to position [1138, 0]
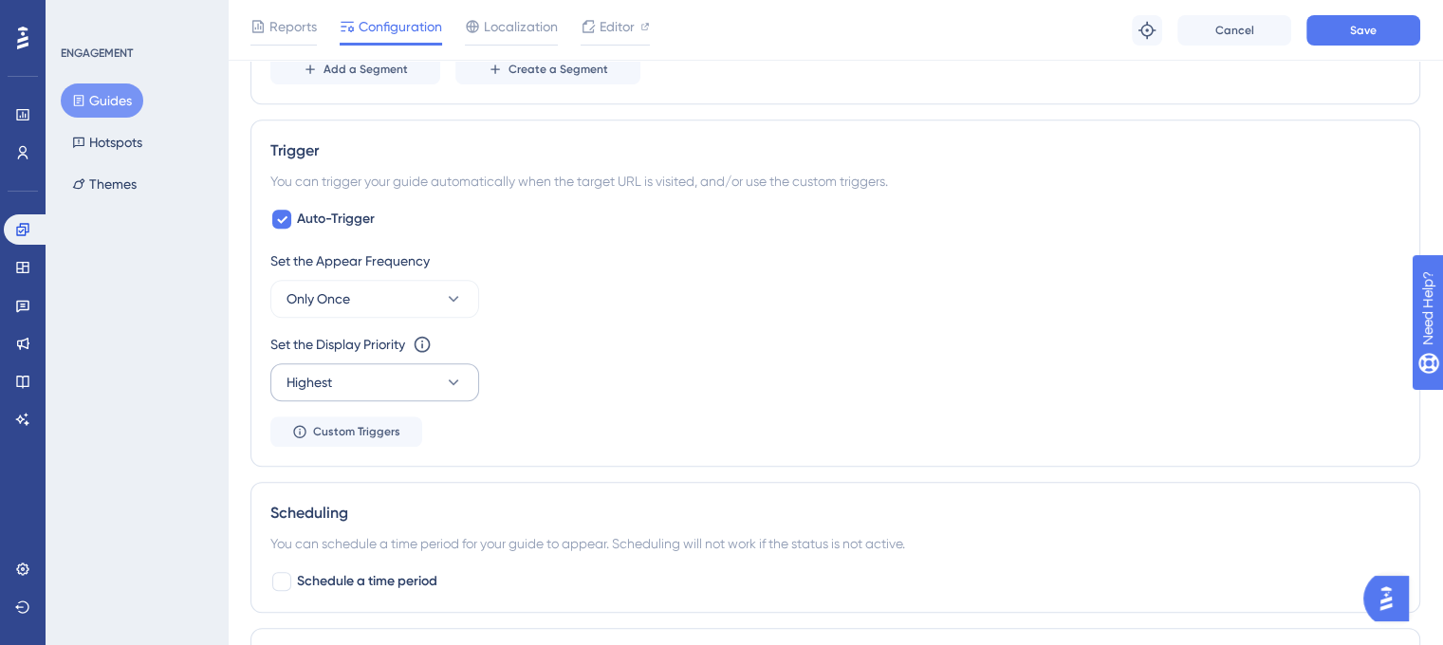
type input "Affiliate Summer Campaign Offer"
click at [469, 382] on button "Highest" at bounding box center [374, 382] width 209 height 38
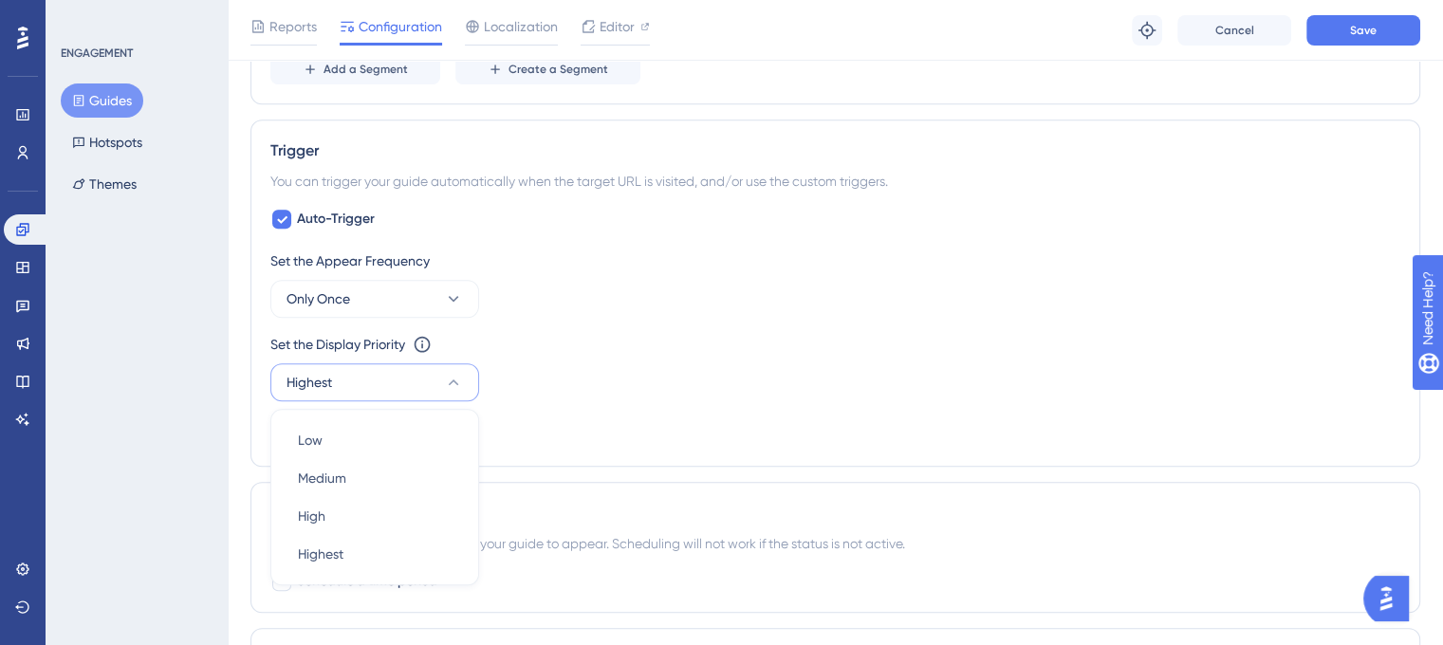
scroll to position [1310, 0]
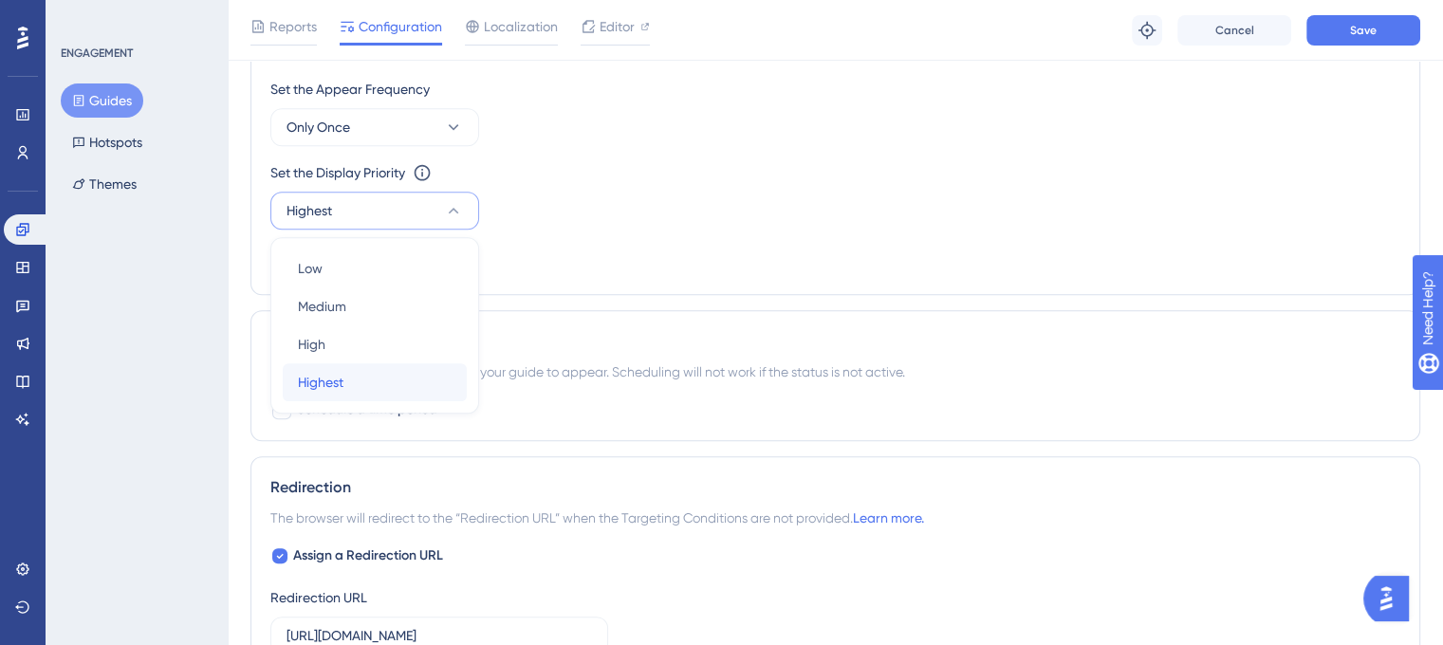
click at [390, 378] on div "Highest Highest" at bounding box center [375, 382] width 154 height 38
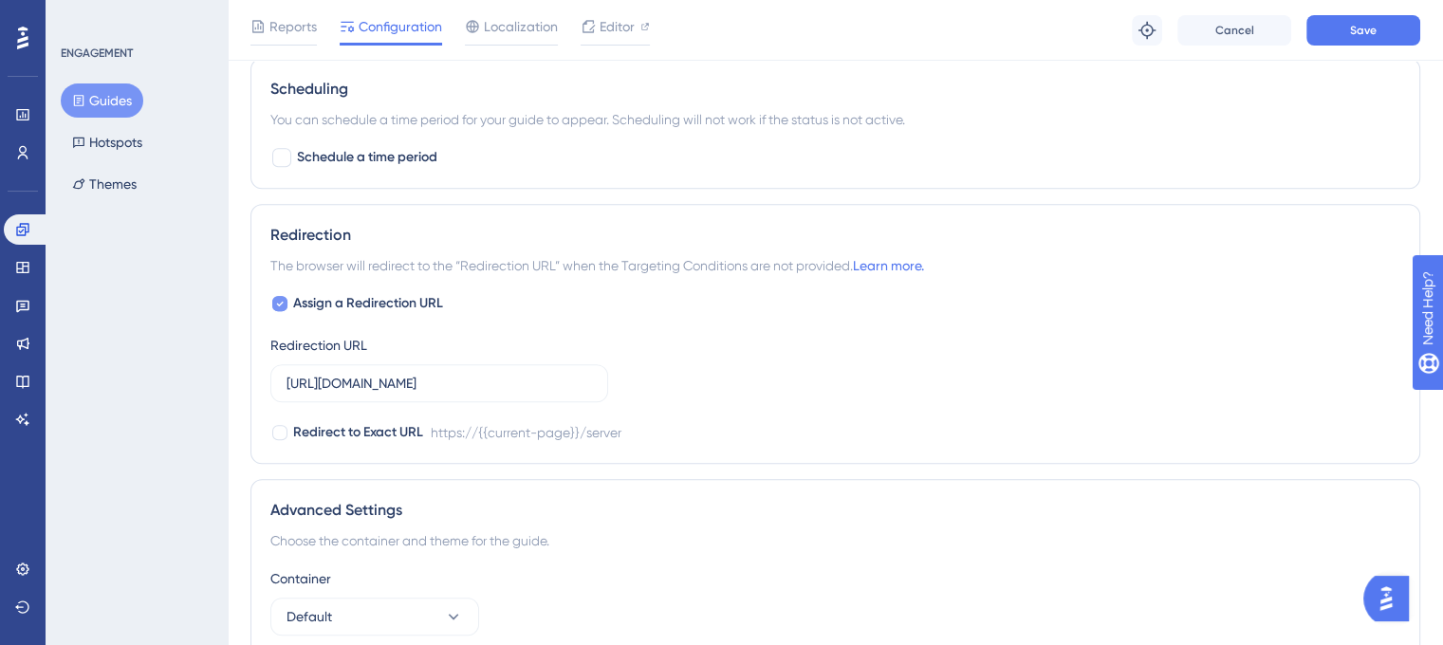
scroll to position [1594, 0]
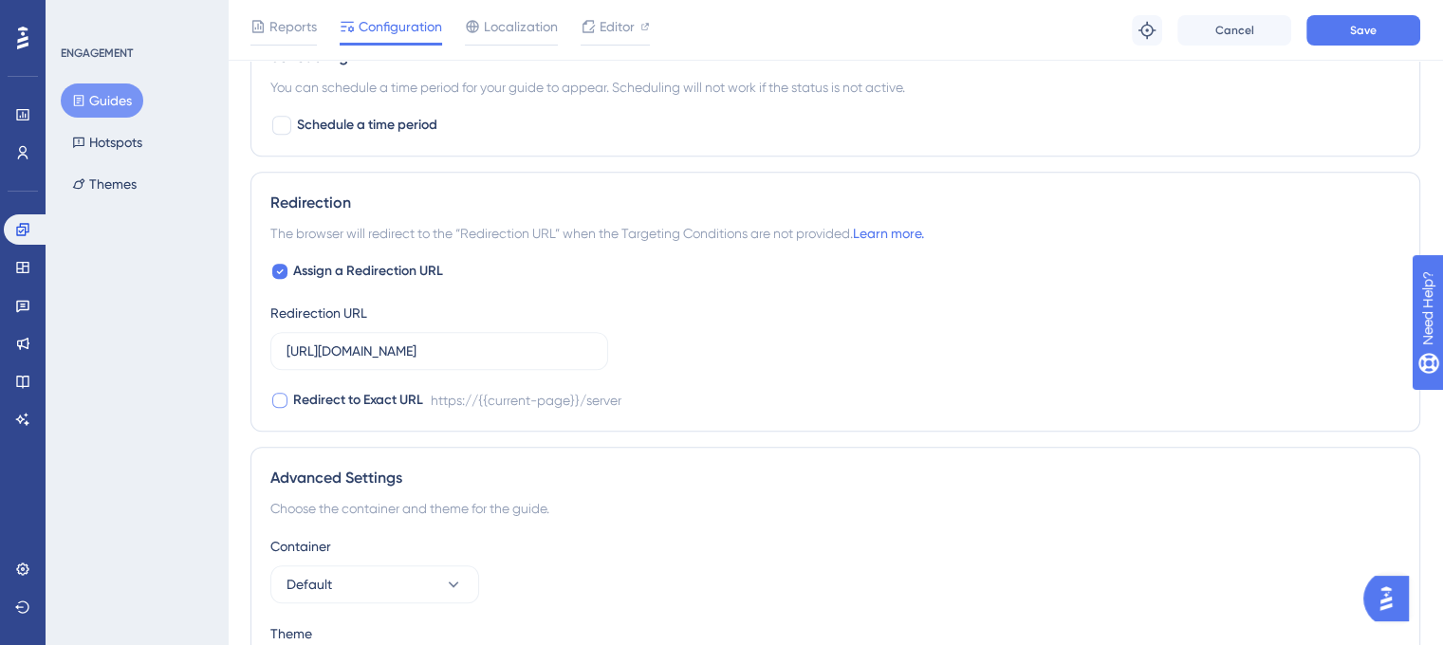
click at [378, 396] on span "Redirect to Exact URL" at bounding box center [358, 400] width 130 height 23
drag, startPoint x: 1373, startPoint y: 13, endPoint x: 1373, endPoint y: 28, distance: 15.2
click at [1373, 28] on div "Reports Configuration Localization Editor Troubleshoot Cancel Save" at bounding box center [835, 30] width 1215 height 61
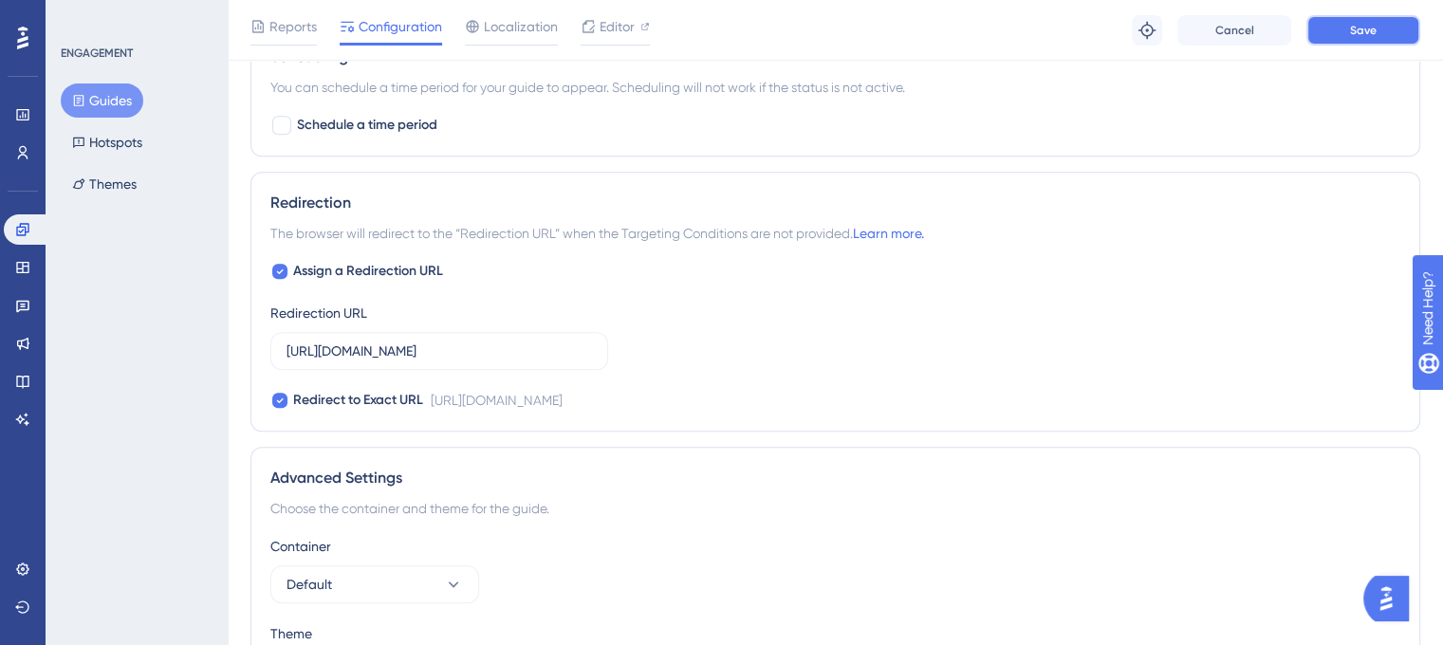
click at [1373, 28] on span "Save" at bounding box center [1363, 30] width 27 height 15
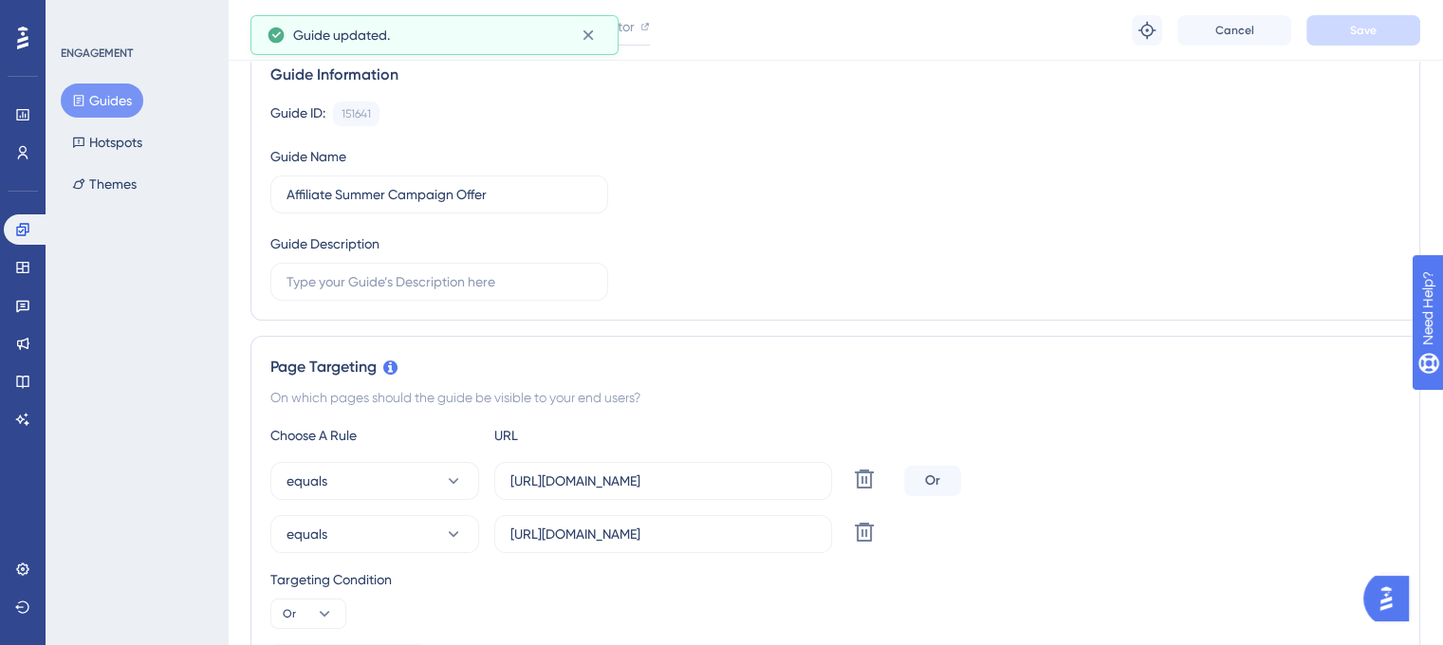
scroll to position [0, 0]
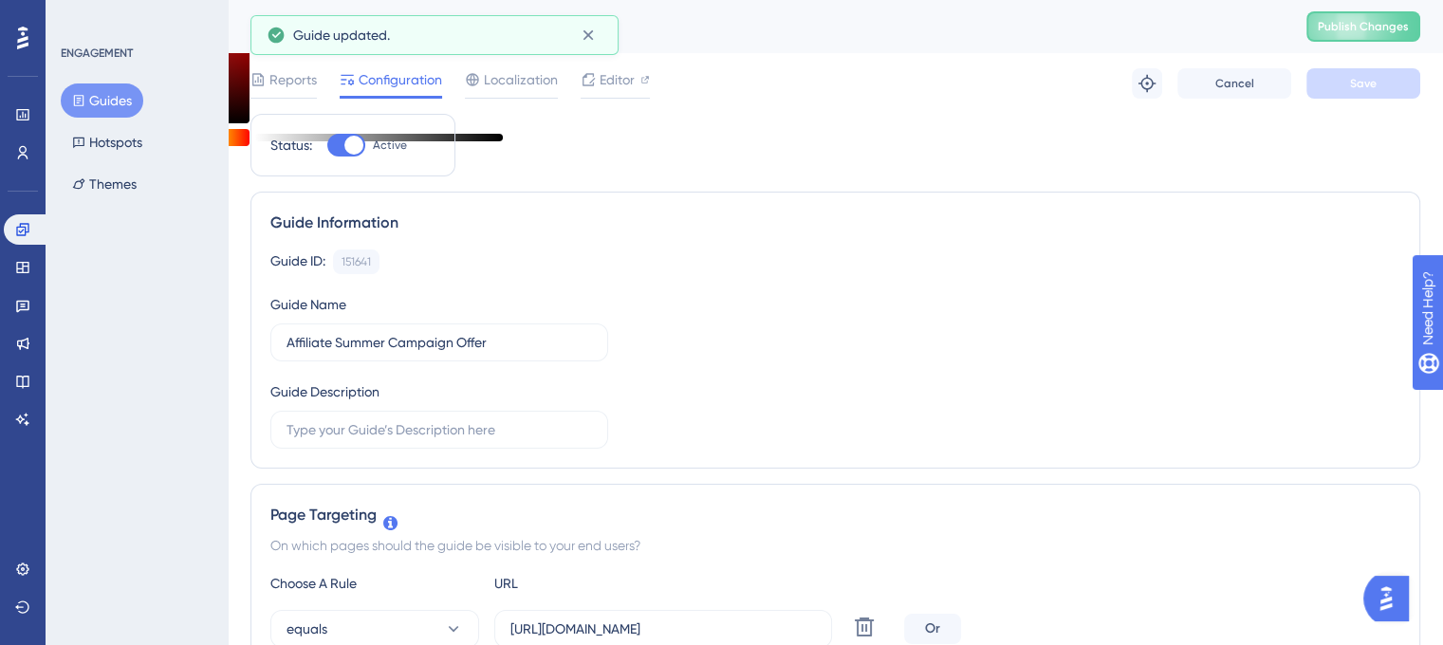
click at [1355, 9] on div "Affiliate Summer Campaign Offer Publish Changes" at bounding box center [835, 26] width 1215 height 53
click at [1359, 9] on div "Affiliate Summer Campaign Offer Publish Changes" at bounding box center [835, 26] width 1215 height 53
click at [1358, 25] on button "Publish Changes" at bounding box center [1363, 26] width 114 height 30
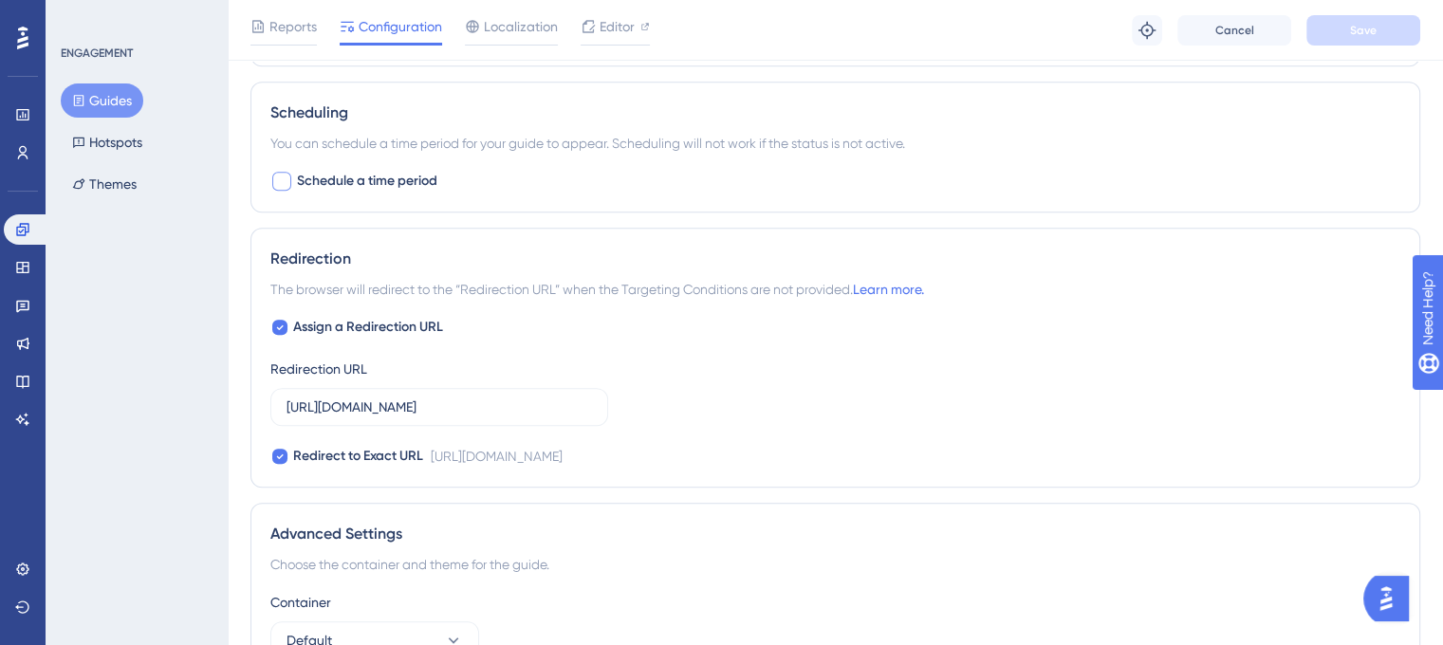
scroll to position [1732, 0]
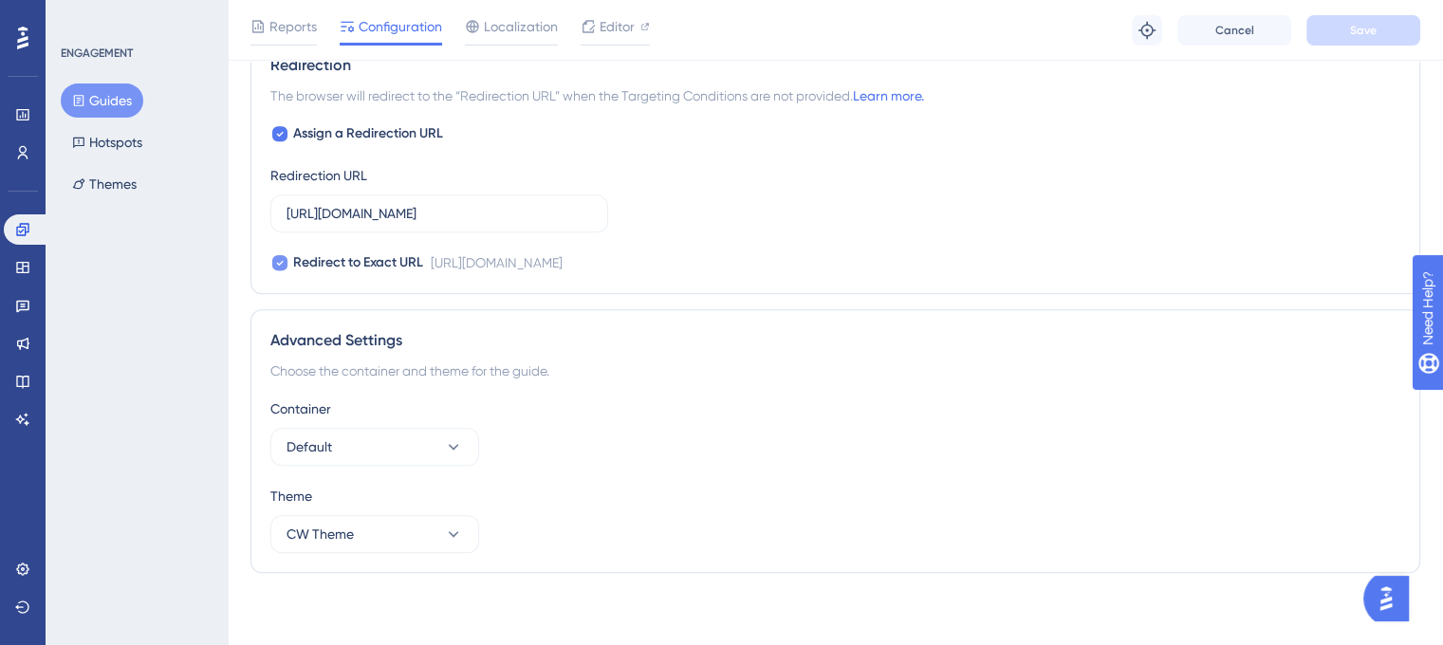
click at [296, 268] on span "Redirect to Exact URL" at bounding box center [358, 262] width 130 height 23
checkbox input "false"
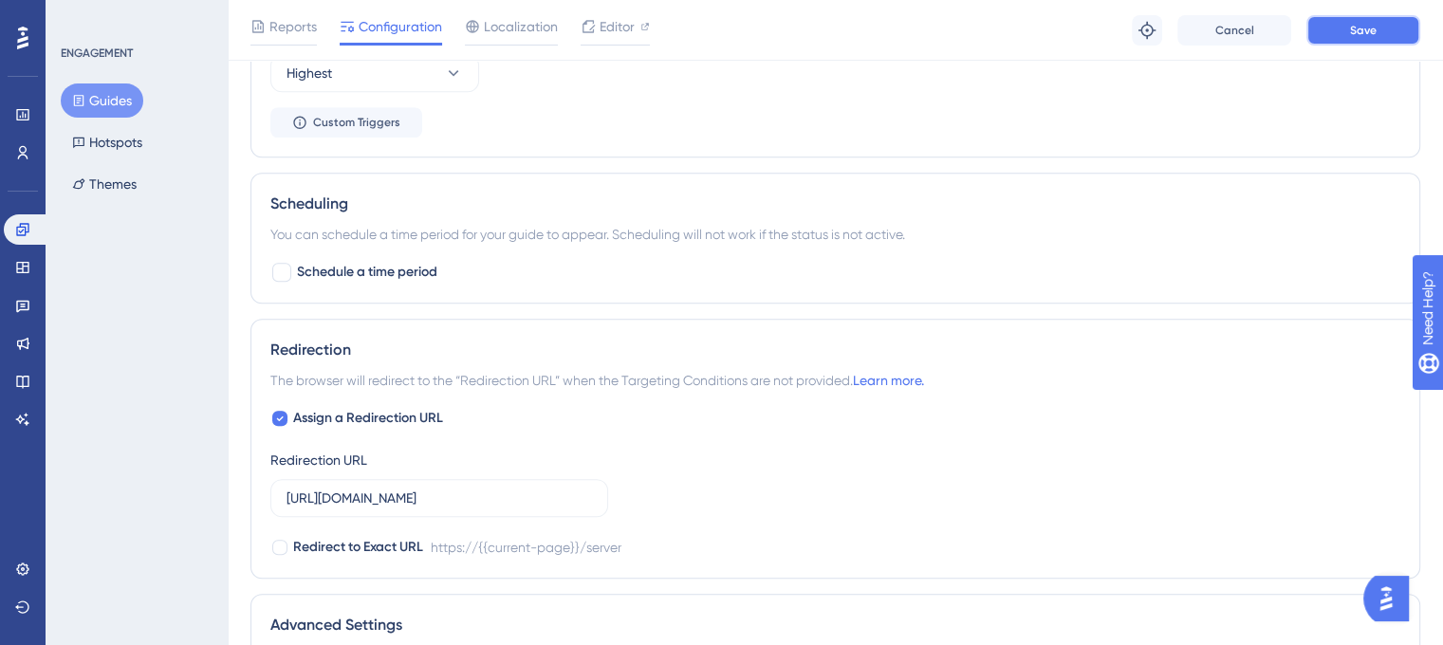
click at [1399, 41] on button "Save" at bounding box center [1363, 30] width 114 height 30
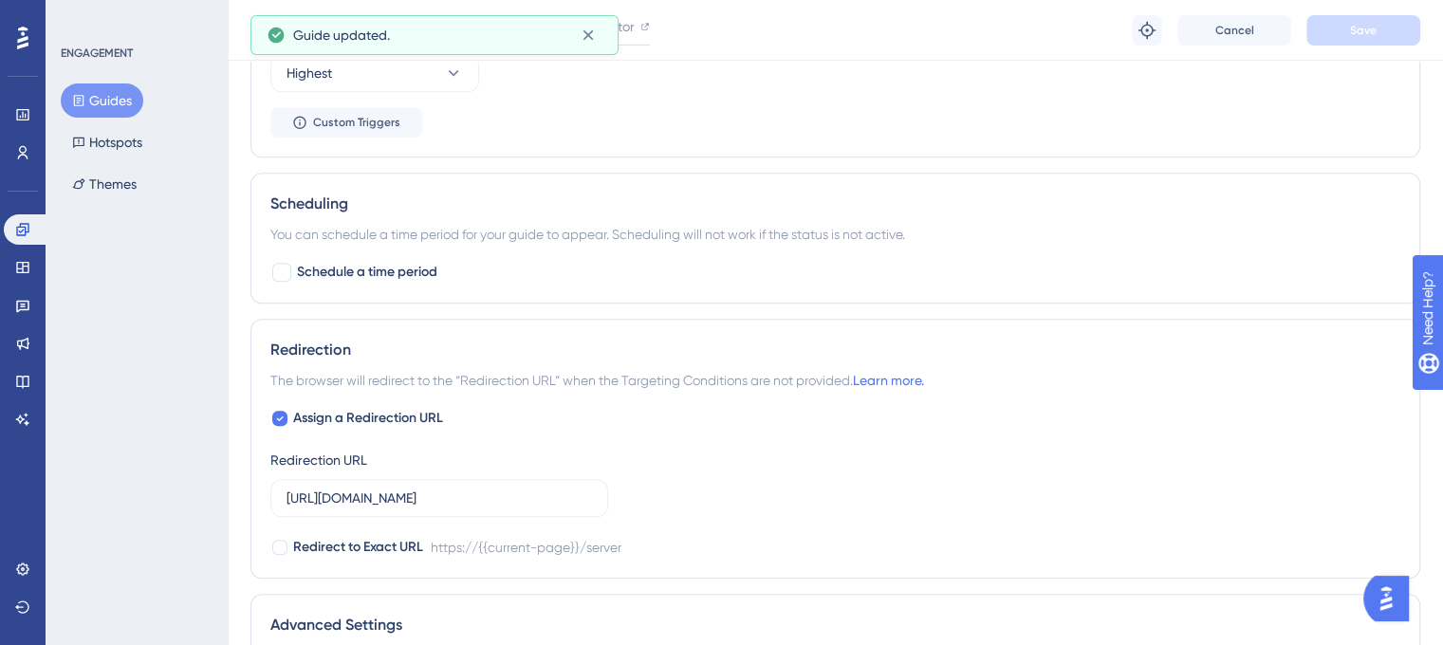
click at [616, 29] on div "Guide updated." at bounding box center [434, 35] width 368 height 40
click at [588, 31] on icon at bounding box center [588, 35] width 19 height 19
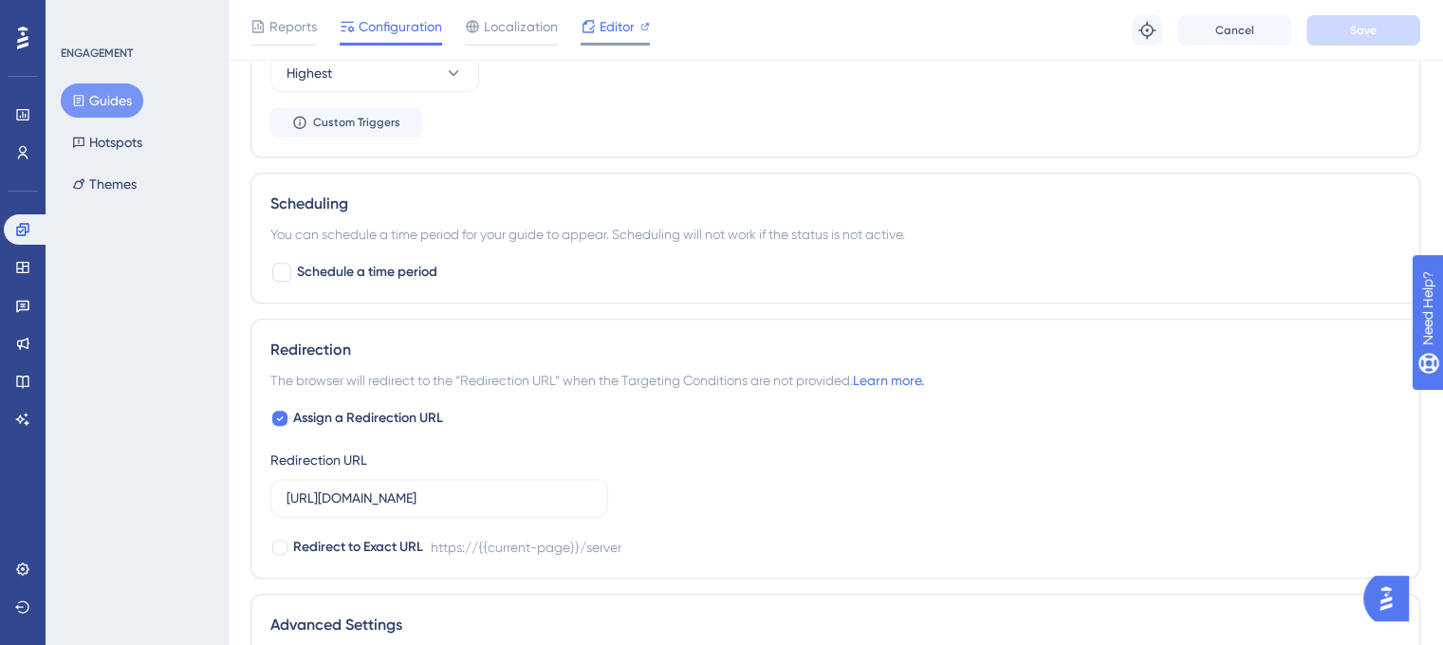
click at [615, 27] on span "Editor" at bounding box center [616, 26] width 35 height 23
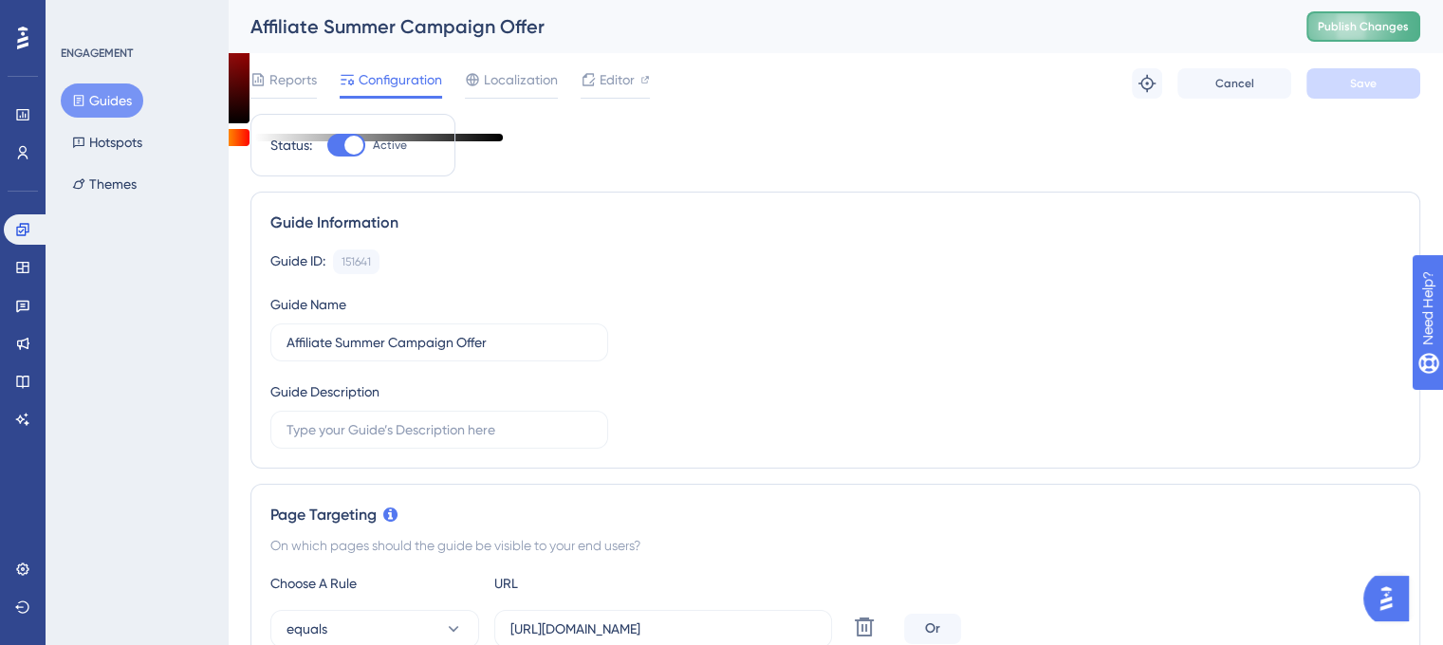
click at [1374, 30] on span "Publish Changes" at bounding box center [1362, 26] width 91 height 15
click at [124, 103] on button "Guides" at bounding box center [102, 100] width 83 height 34
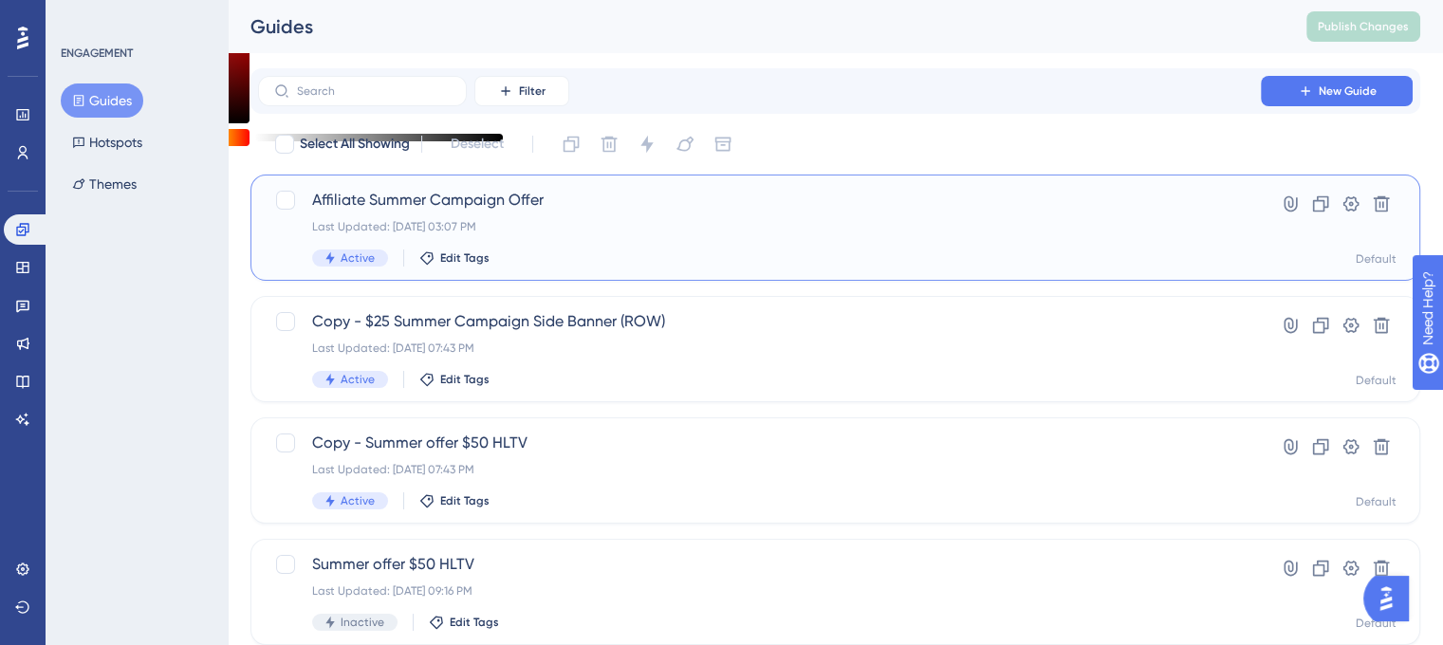
click at [436, 202] on span "Affiliate Summer Campaign Offer" at bounding box center [759, 200] width 894 height 23
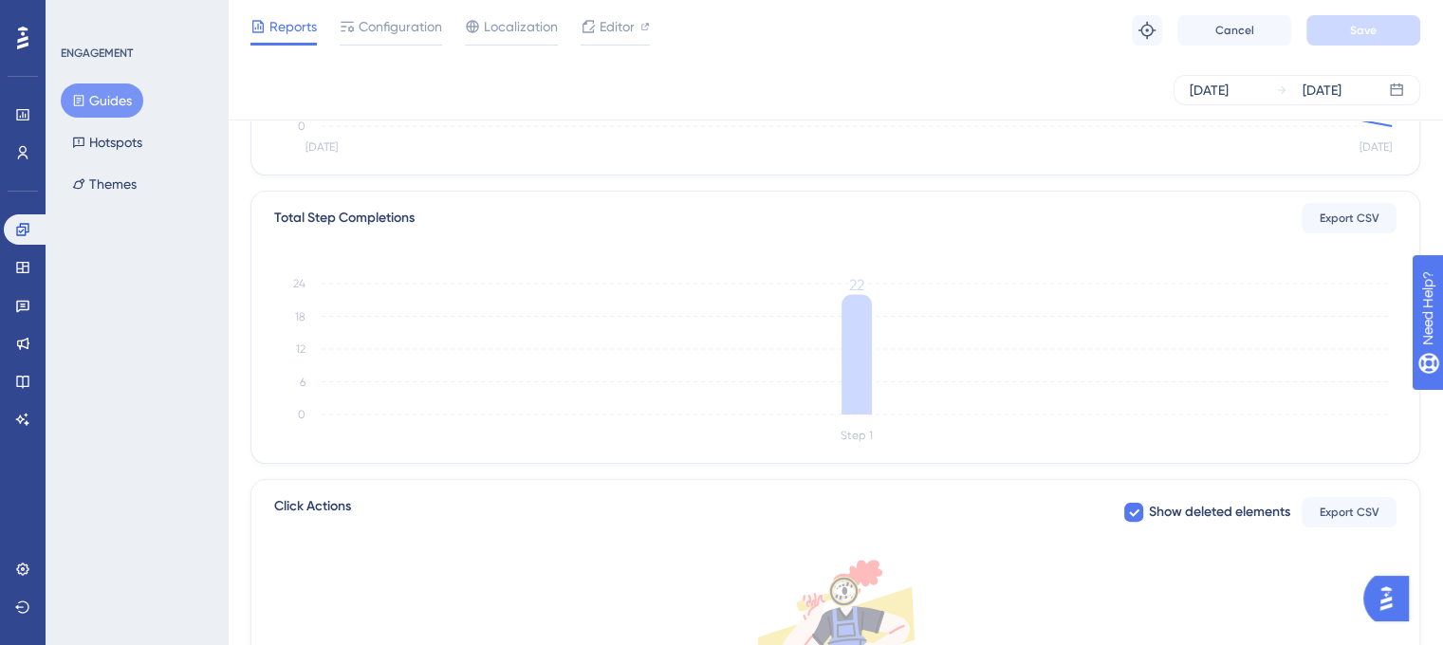
scroll to position [379, 0]
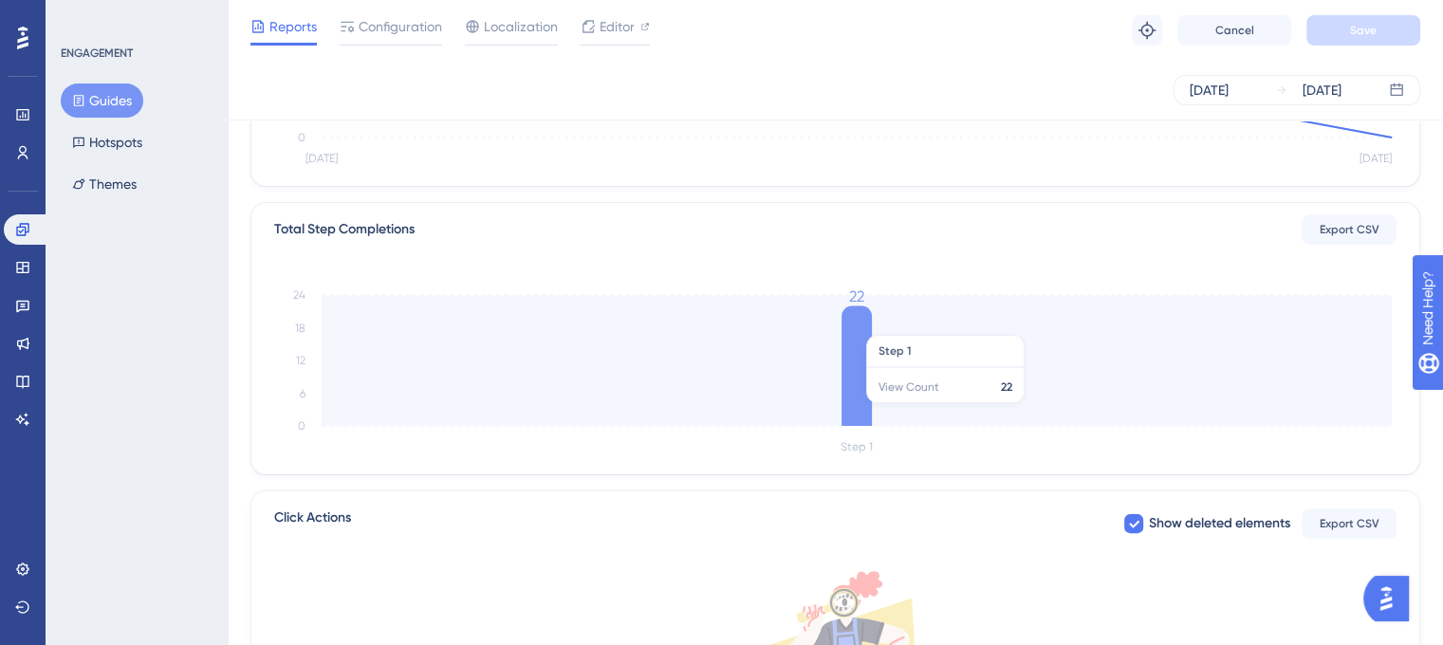
click at [868, 325] on icon at bounding box center [856, 366] width 30 height 120
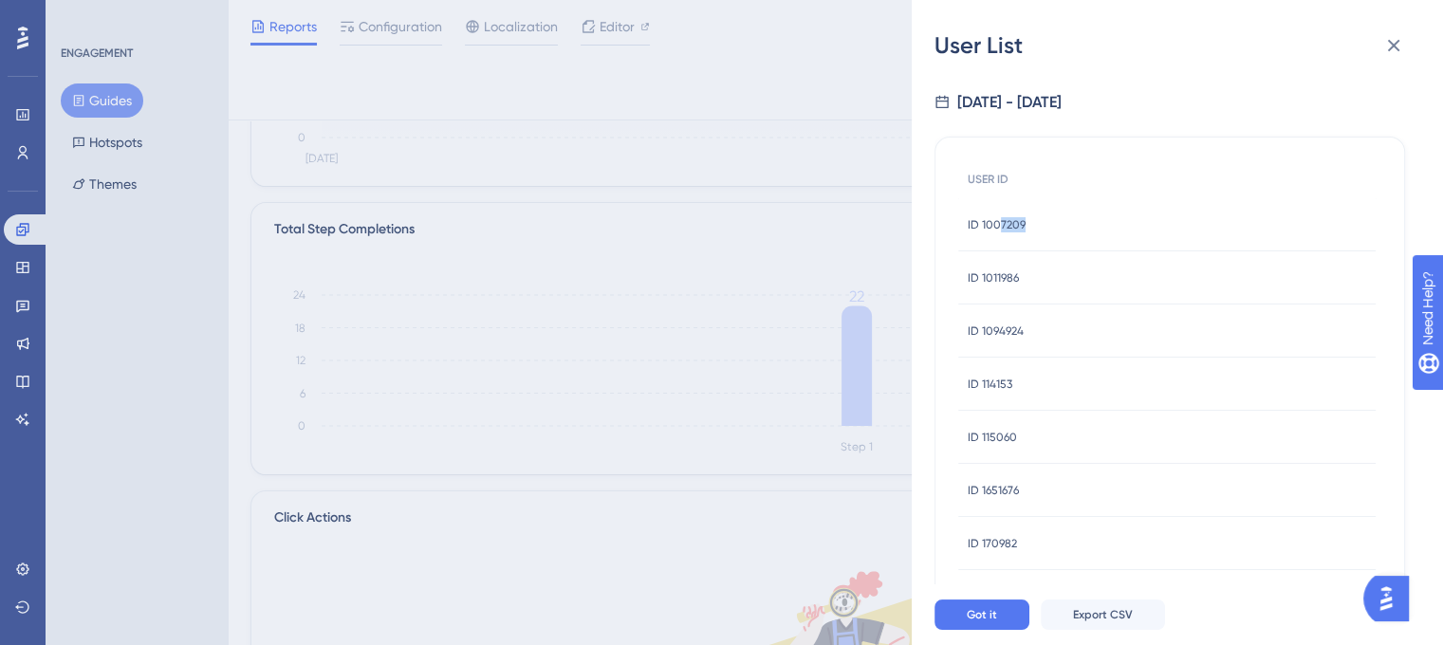
drag, startPoint x: 1058, startPoint y: 221, endPoint x: 999, endPoint y: 223, distance: 58.8
click at [999, 223] on div "ID 1007209 ID 1007209" at bounding box center [1166, 224] width 417 height 53
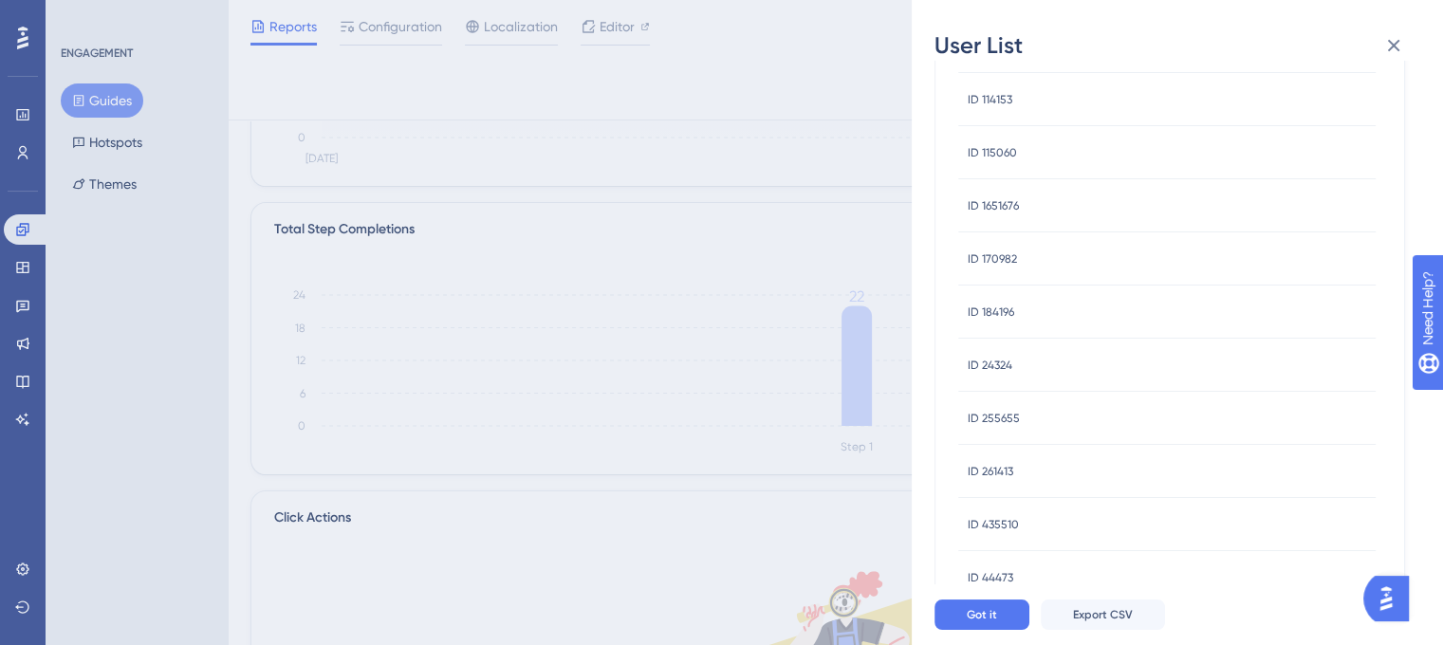
scroll to position [746, 0]
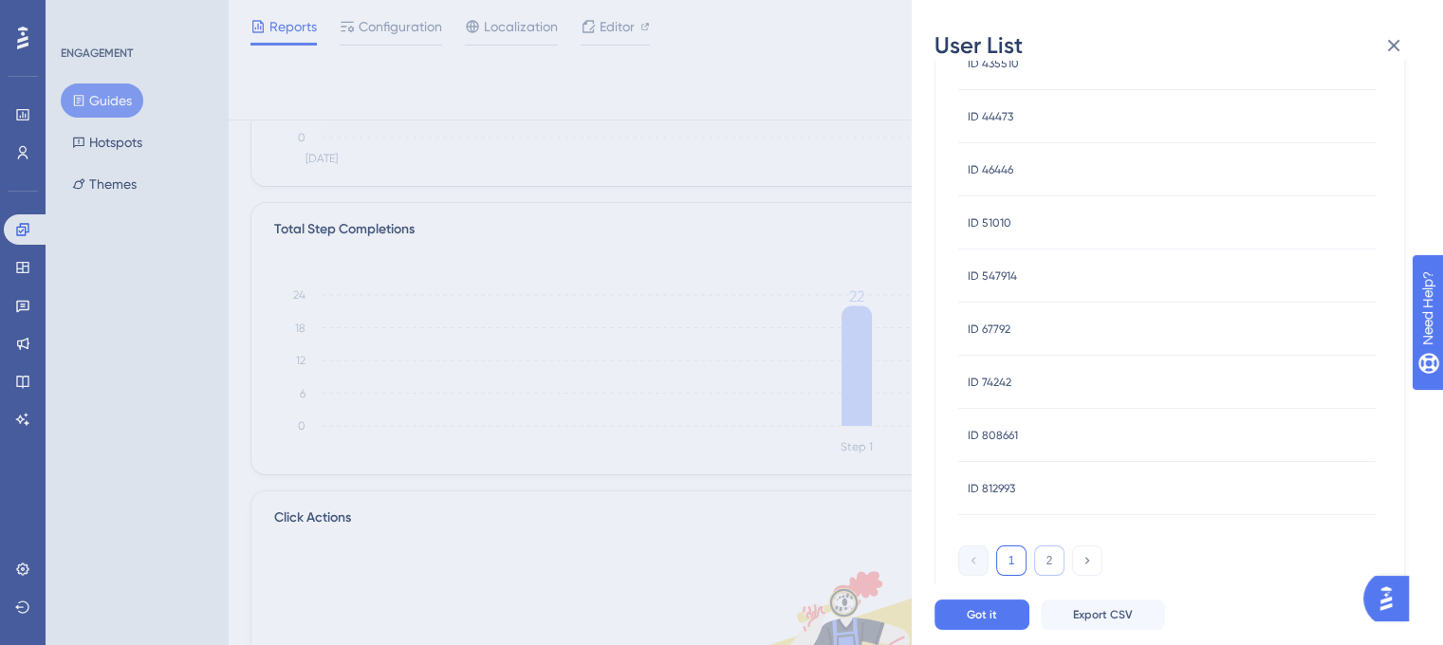
click at [1047, 554] on button "2" at bounding box center [1049, 560] width 30 height 30
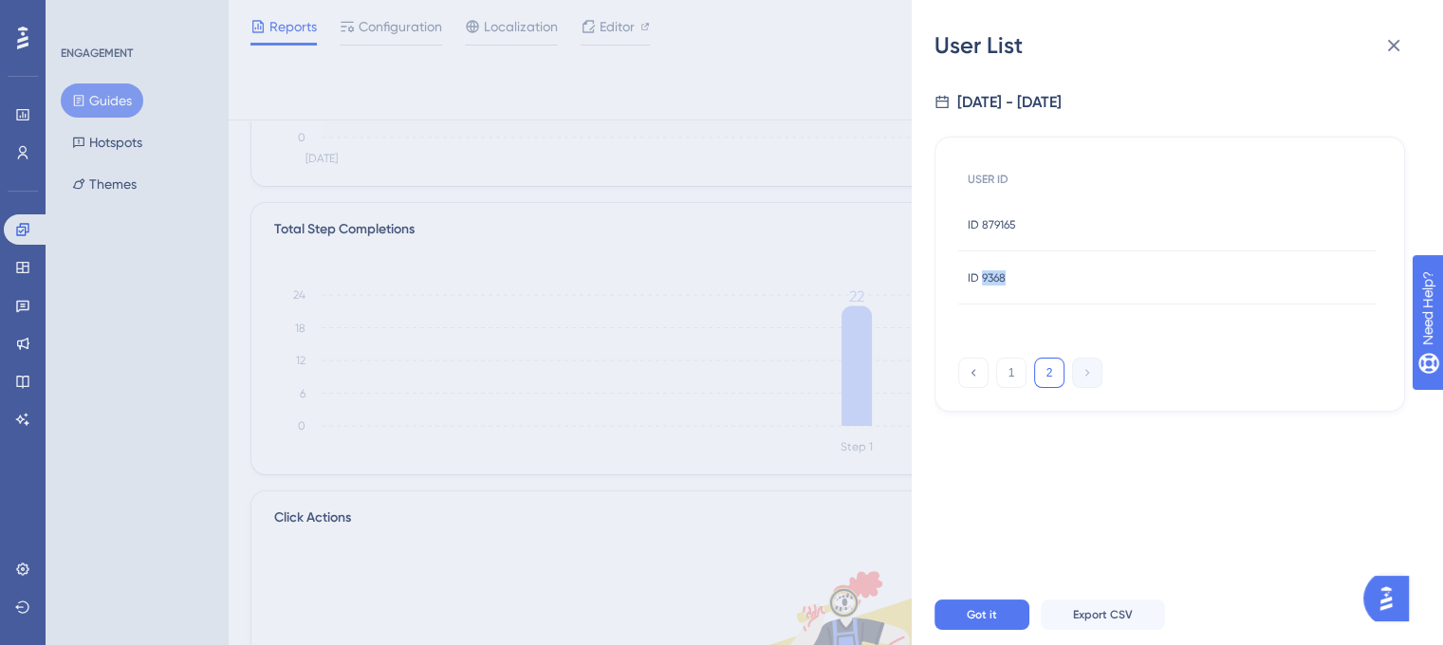
drag, startPoint x: 1017, startPoint y: 278, endPoint x: 983, endPoint y: 284, distance: 34.6
click at [983, 284] on div "ID 9368 ID 9368" at bounding box center [1166, 277] width 417 height 53
copy span "9368"
drag, startPoint x: 1051, startPoint y: 223, endPoint x: 982, endPoint y: 229, distance: 69.5
click at [982, 229] on div "ID 879165 ID 879165" at bounding box center [1166, 224] width 417 height 53
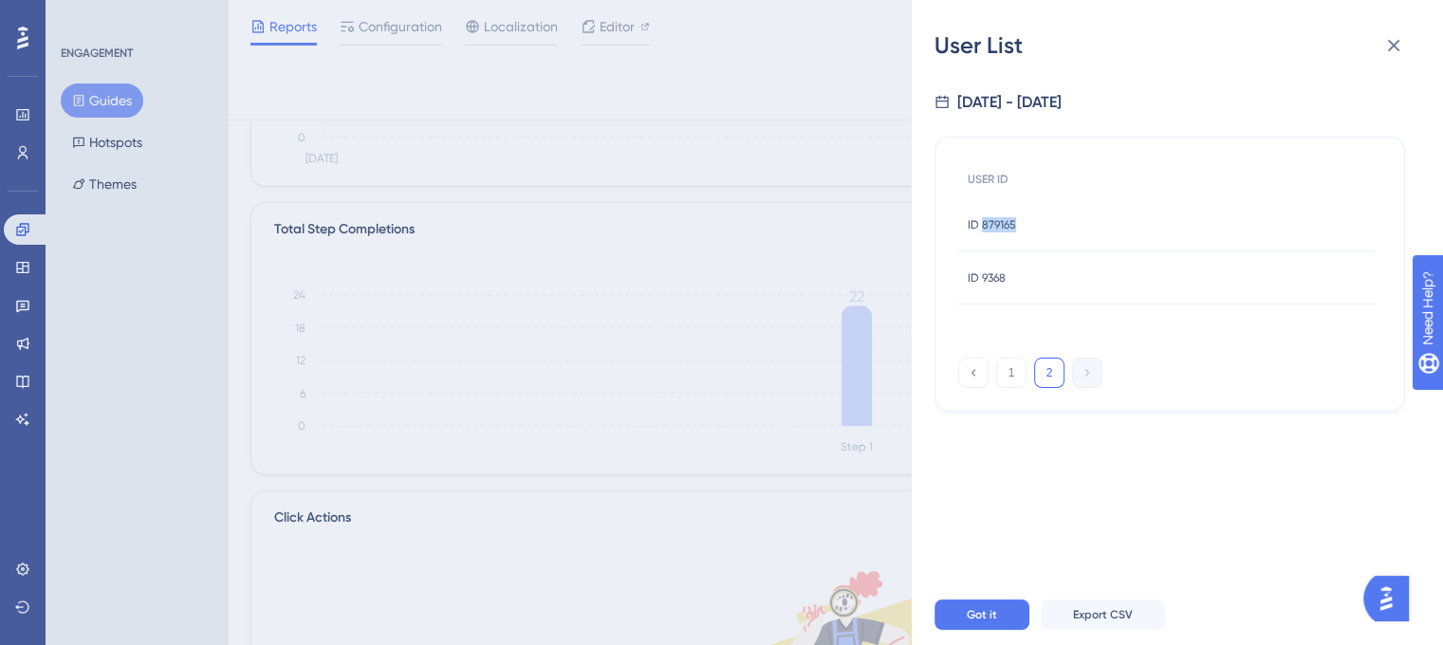
copy span "879165"
click at [1403, 46] on icon at bounding box center [1393, 45] width 23 height 23
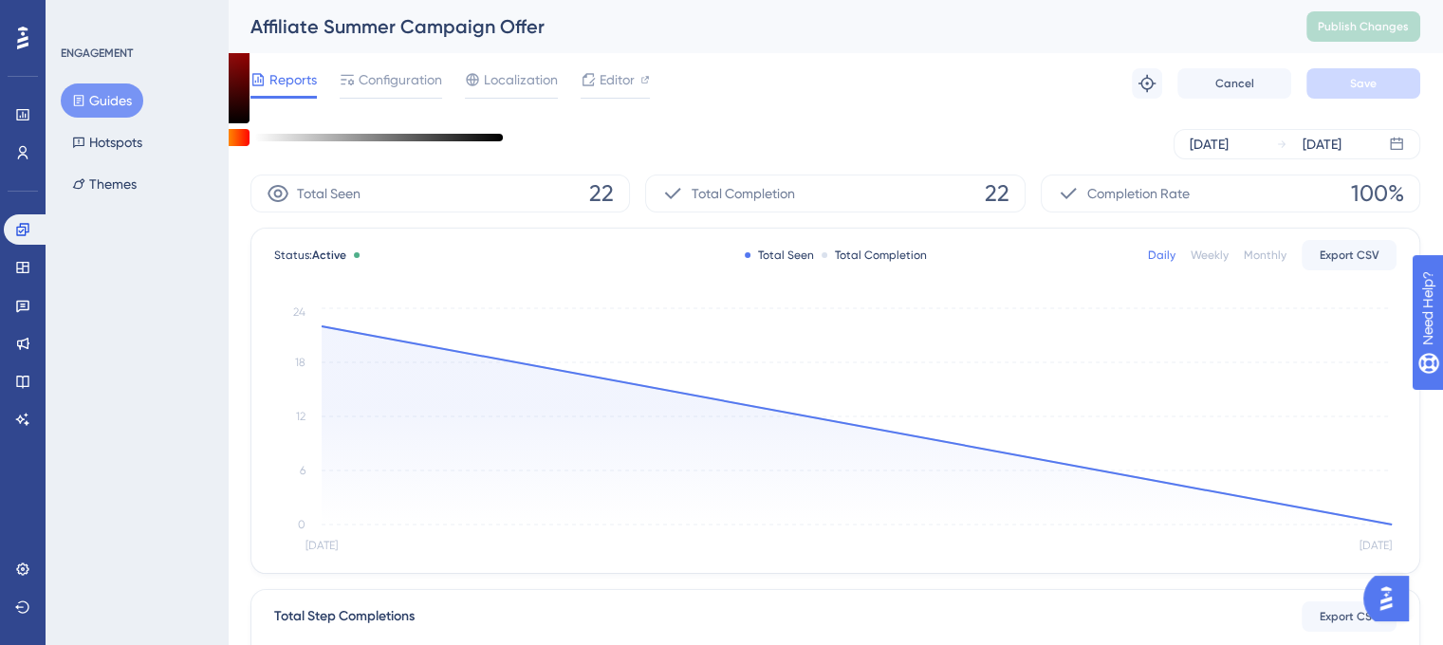
click at [1208, 255] on div "Weekly" at bounding box center [1209, 255] width 38 height 15
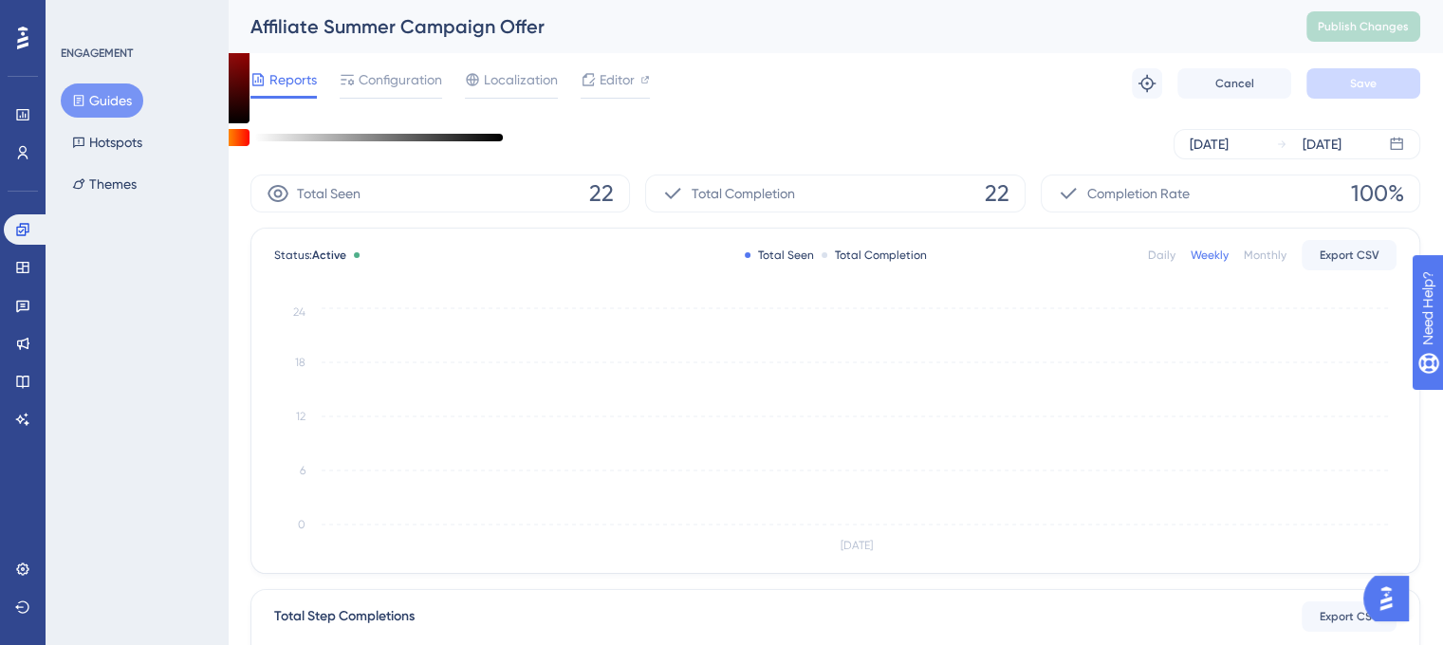
click at [1161, 258] on div "Daily" at bounding box center [1162, 255] width 28 height 15
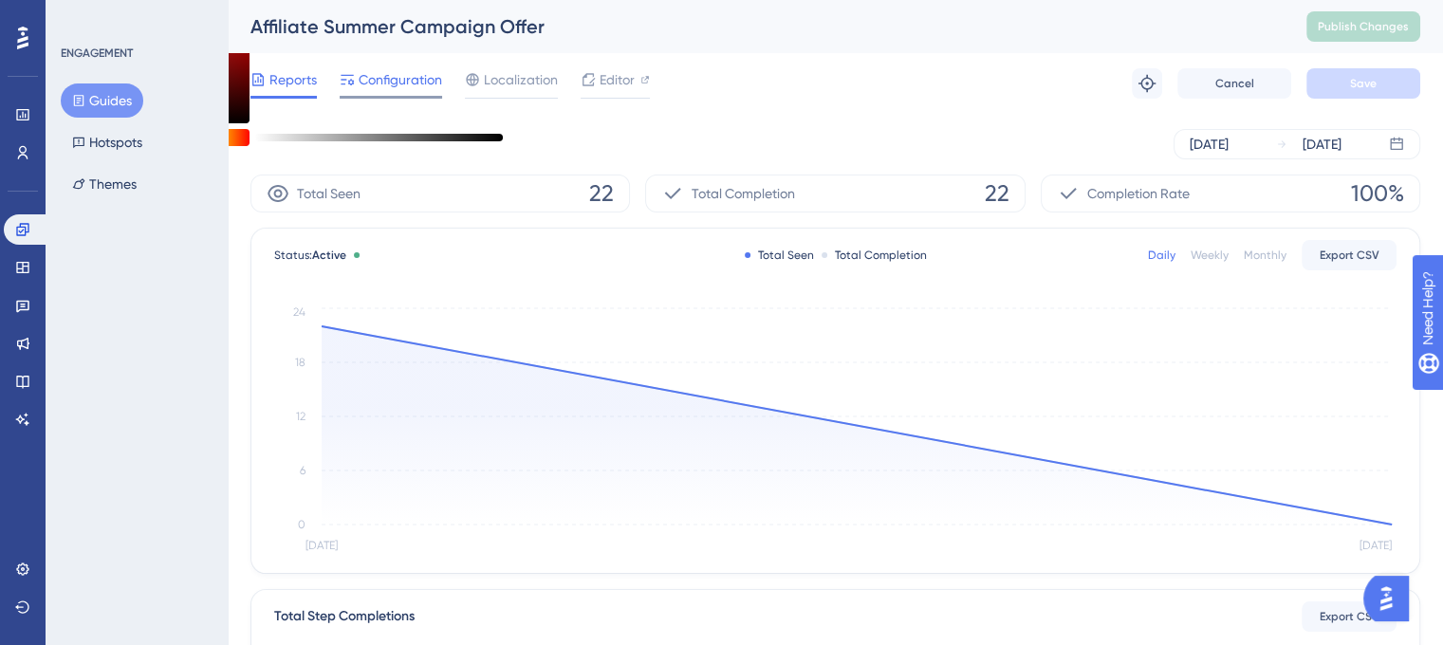
click at [421, 75] on span "Configuration" at bounding box center [400, 79] width 83 height 23
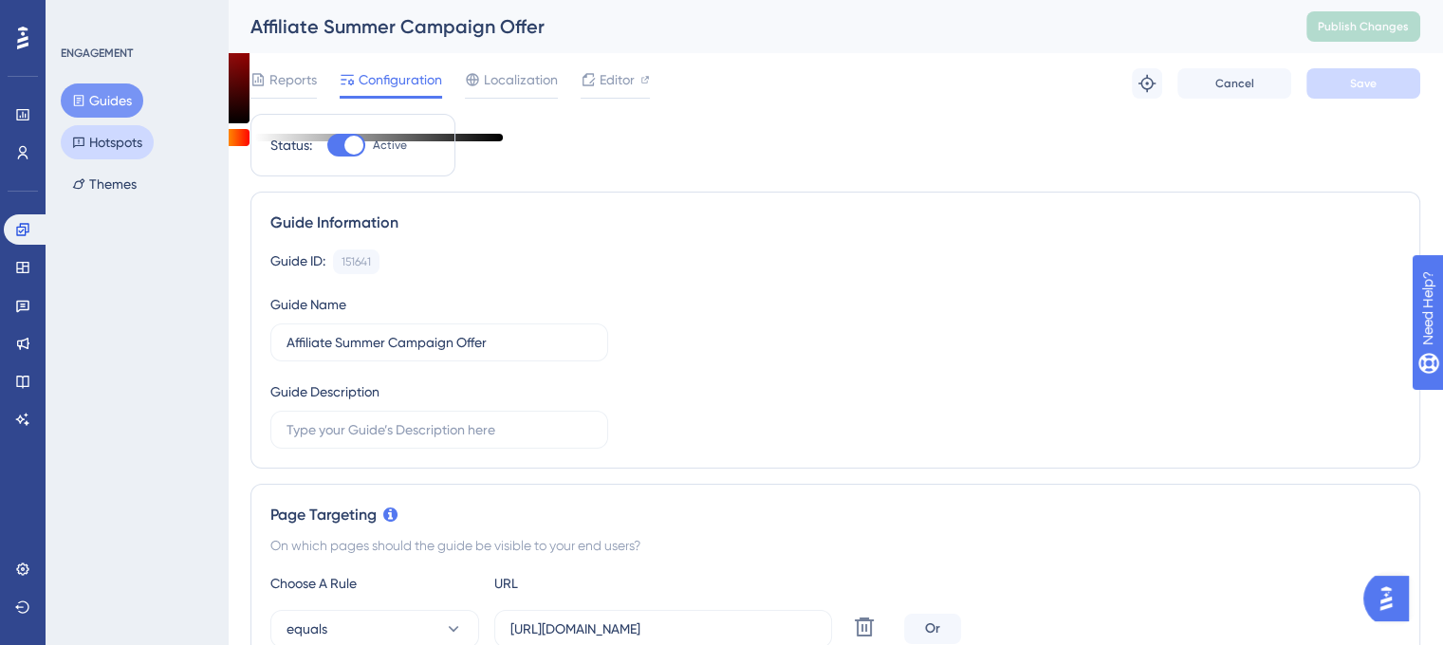
click at [92, 146] on button "Hotspots" at bounding box center [107, 142] width 93 height 34
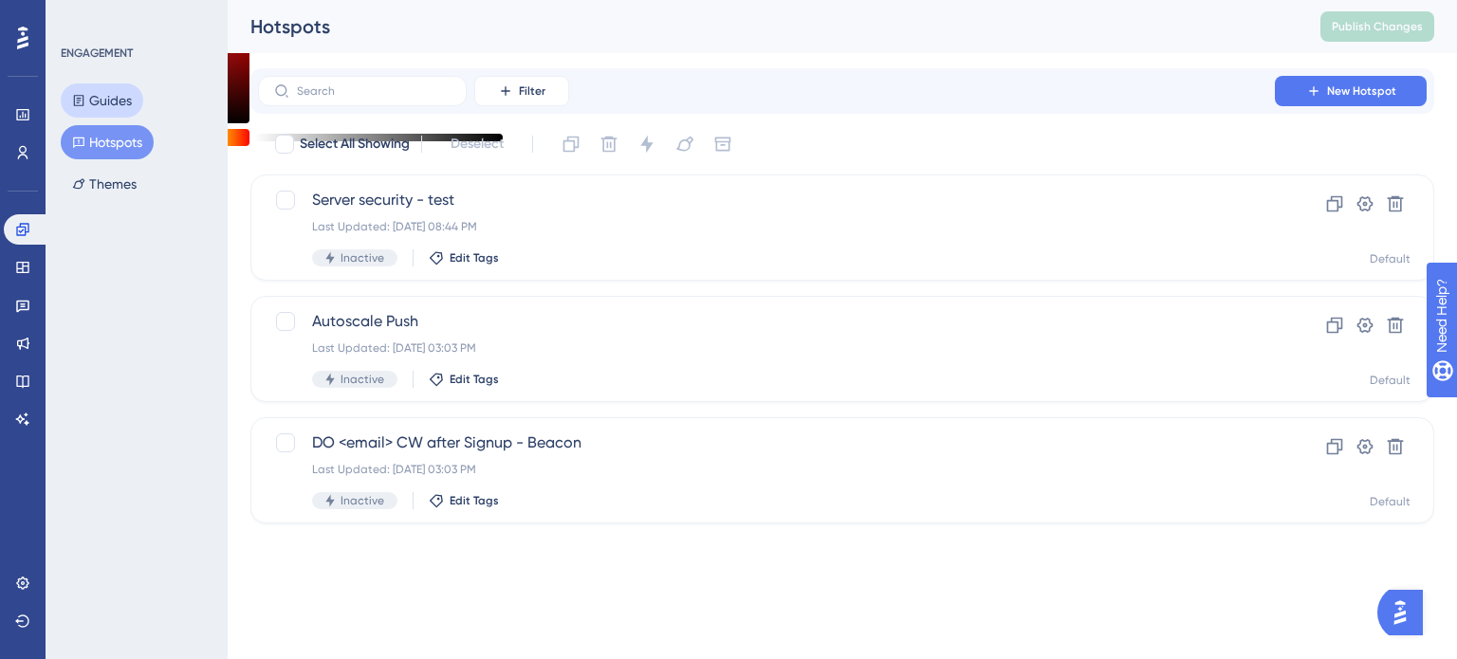
click at [124, 101] on button "Guides" at bounding box center [102, 100] width 83 height 34
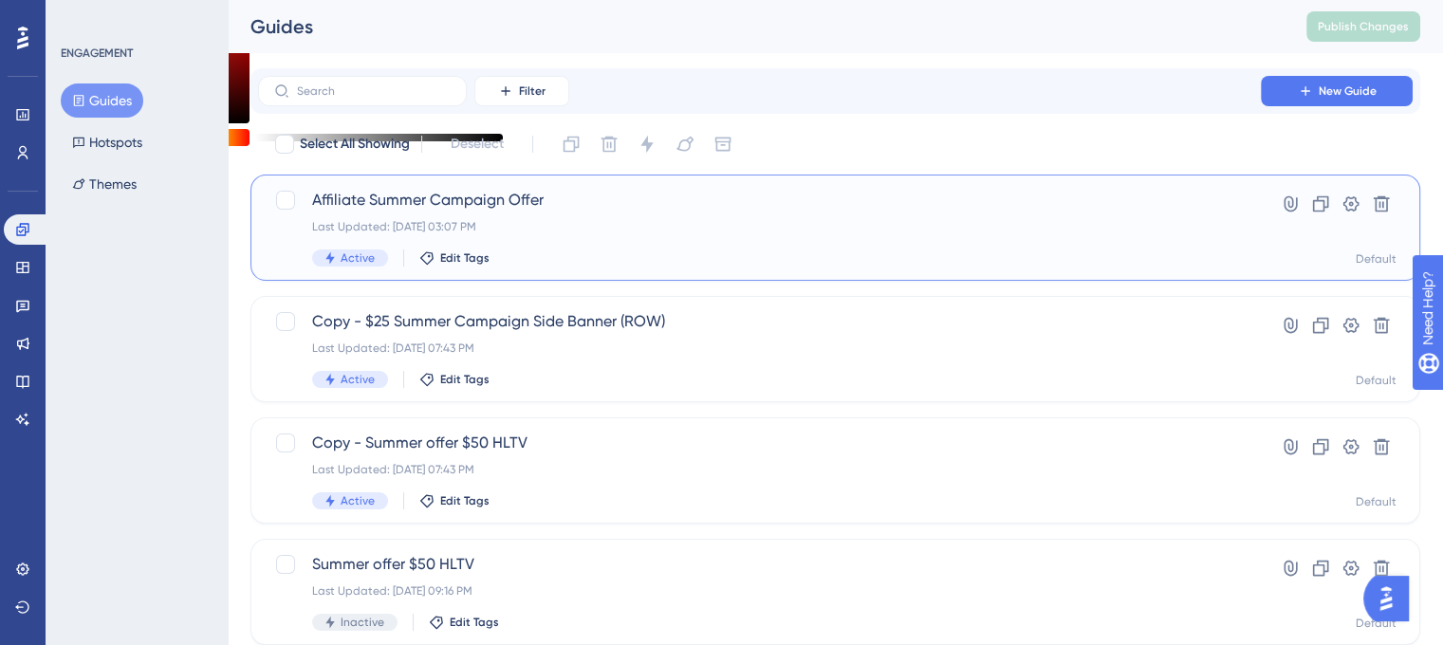
click at [368, 196] on span "Affiliate Summer Campaign Offer" at bounding box center [759, 200] width 894 height 23
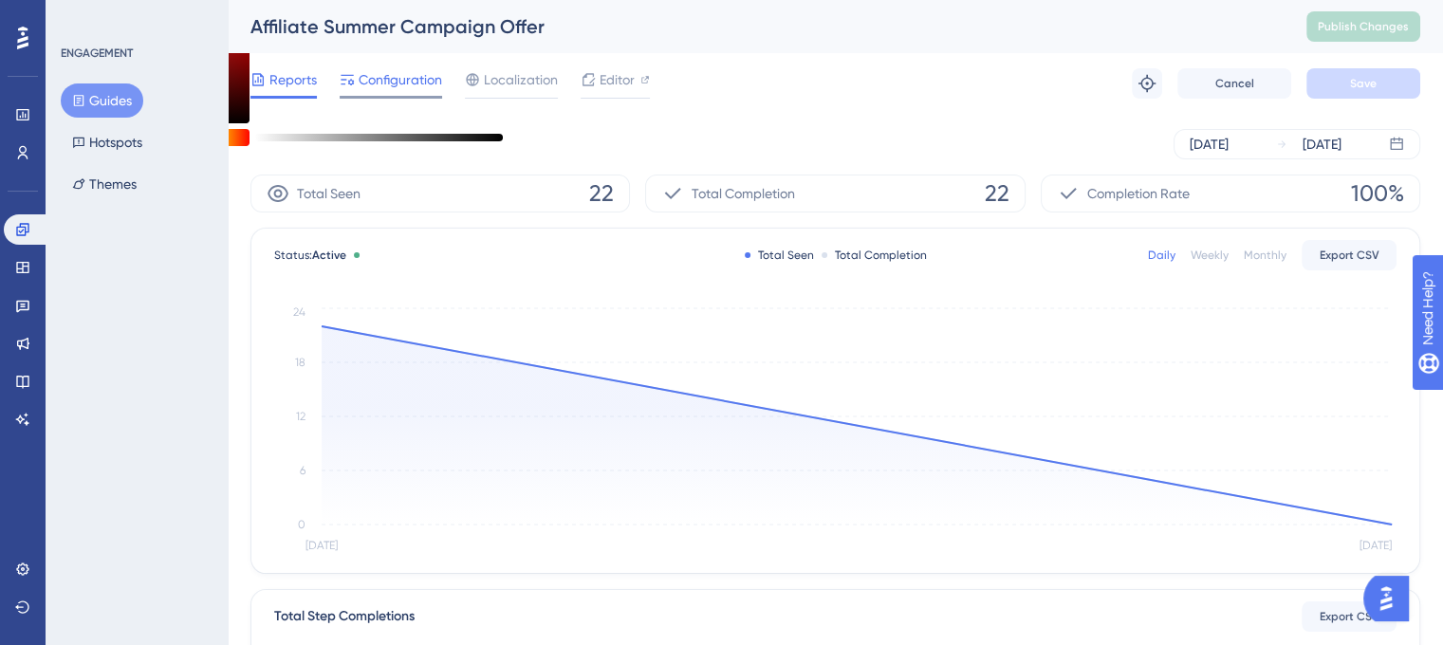
click at [387, 89] on span "Configuration" at bounding box center [400, 79] width 83 height 23
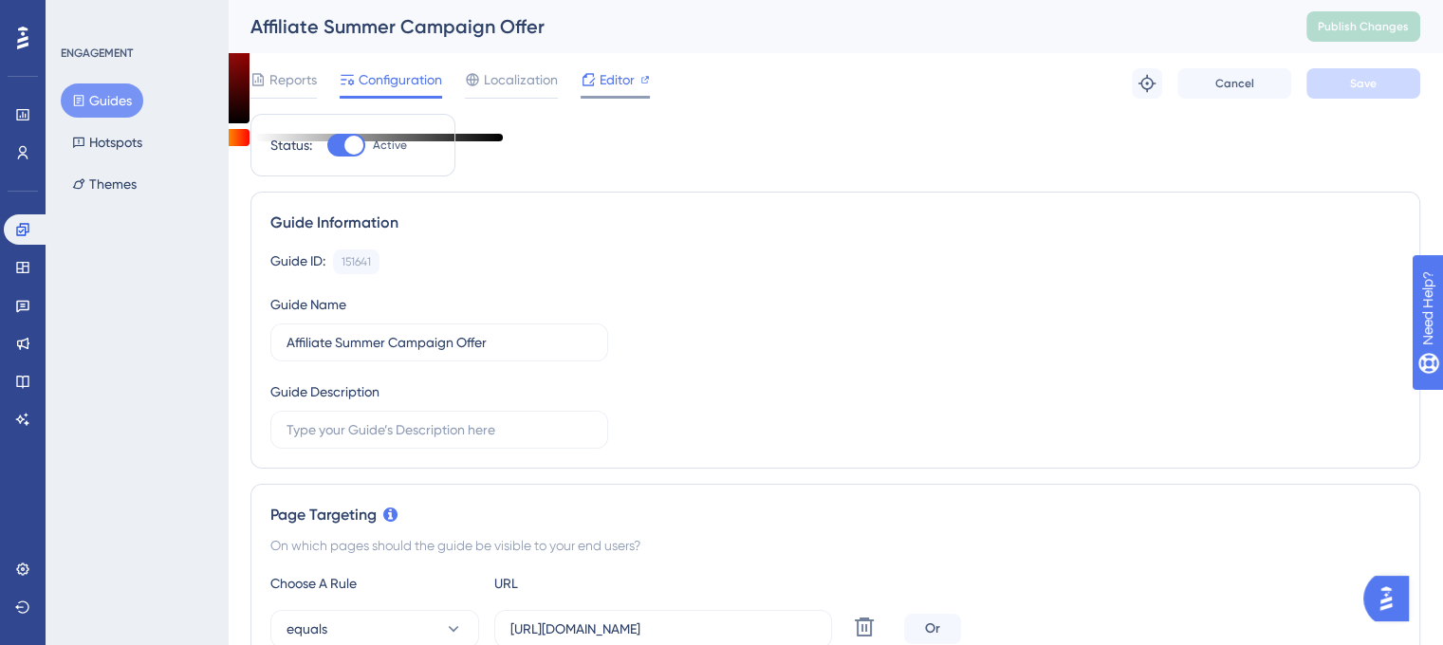
click at [602, 74] on span "Editor" at bounding box center [616, 79] width 35 height 23
click at [280, 83] on span "Reports" at bounding box center [292, 79] width 47 height 23
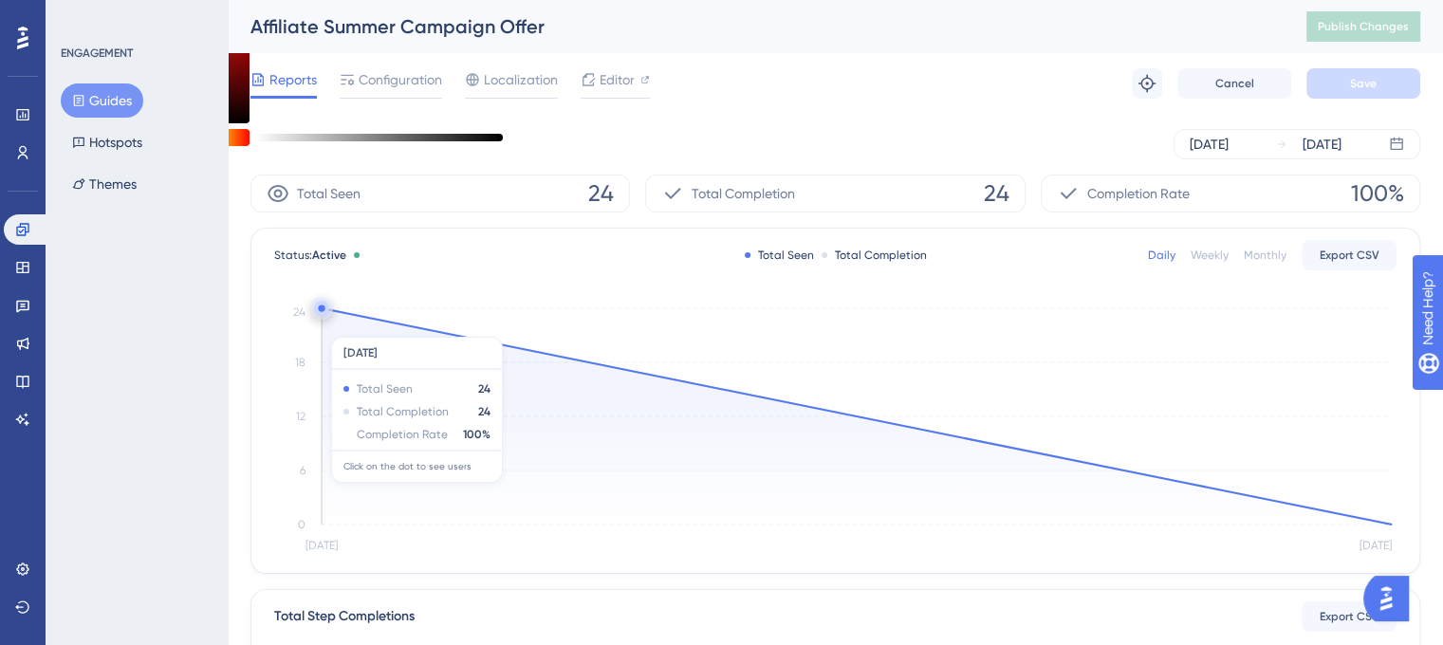
click at [381, 327] on icon at bounding box center [857, 416] width 1070 height 216
click at [326, 314] on icon at bounding box center [321, 308] width 15 height 15
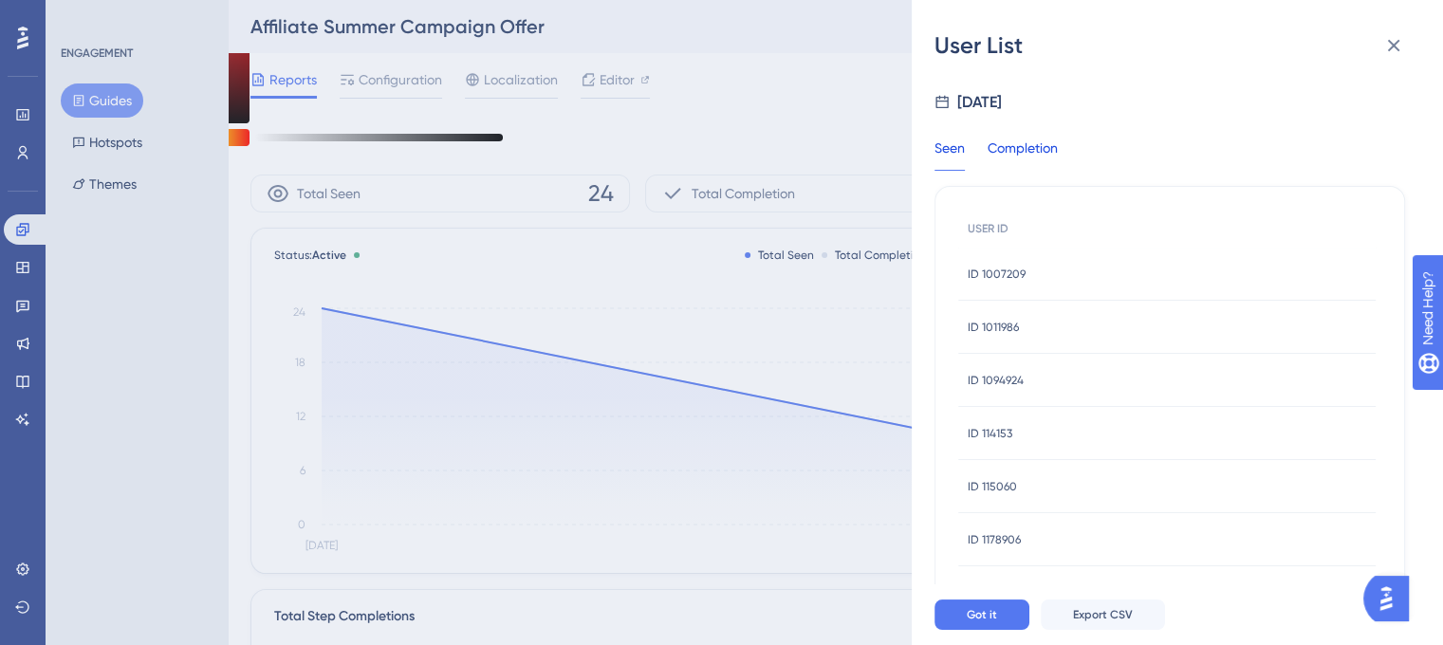
click at [1014, 155] on div "Completion" at bounding box center [1022, 154] width 70 height 34
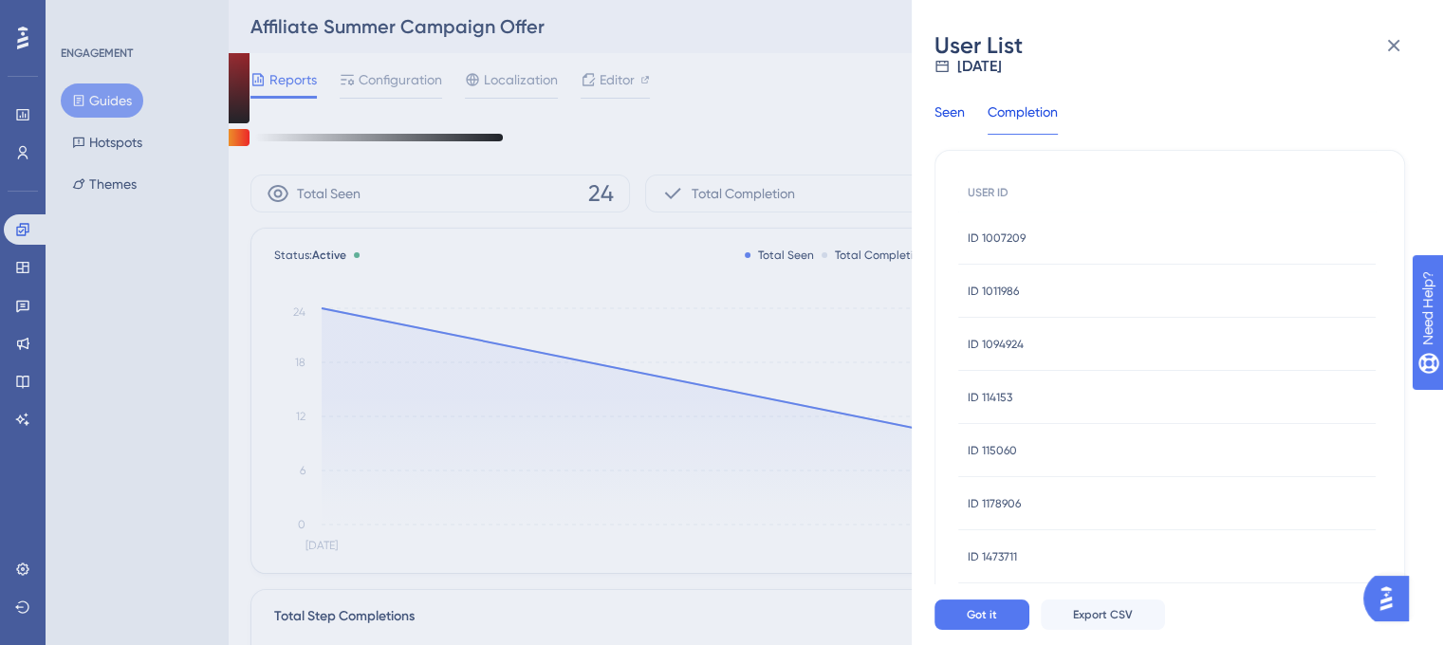
click at [941, 110] on div "Seen" at bounding box center [949, 118] width 30 height 34
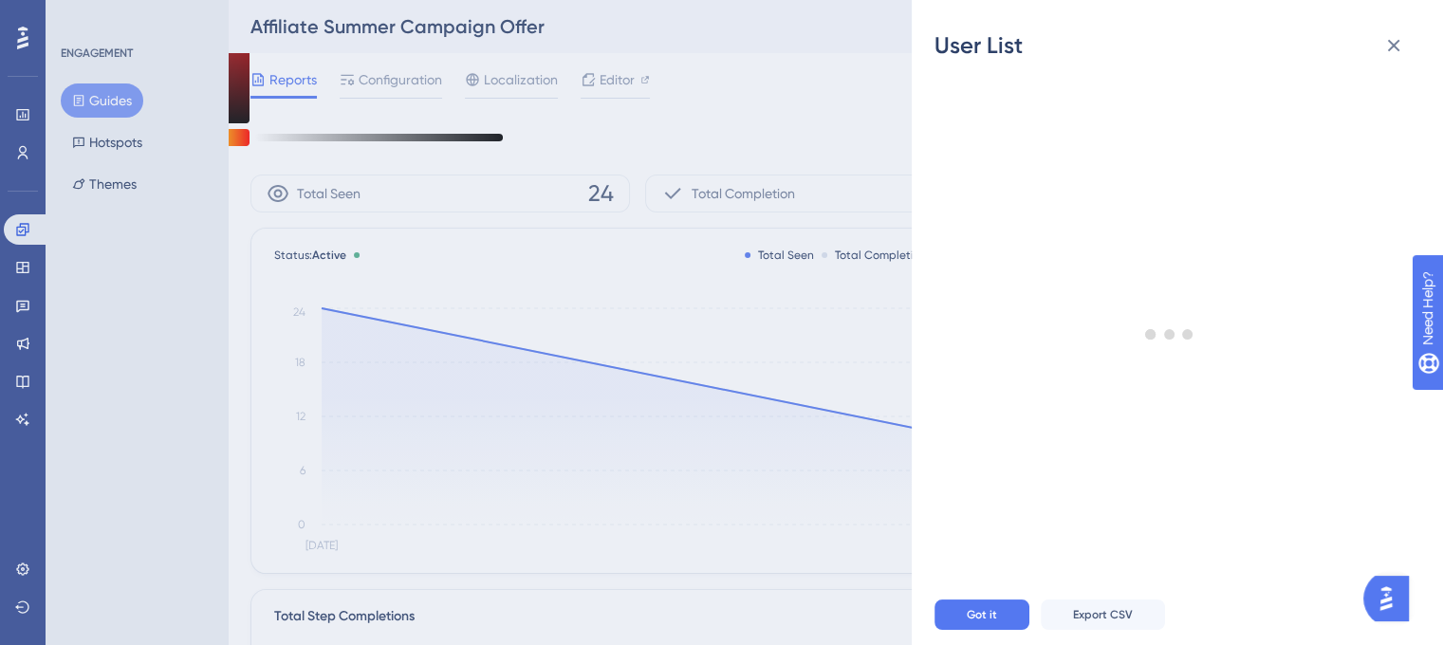
scroll to position [0, 0]
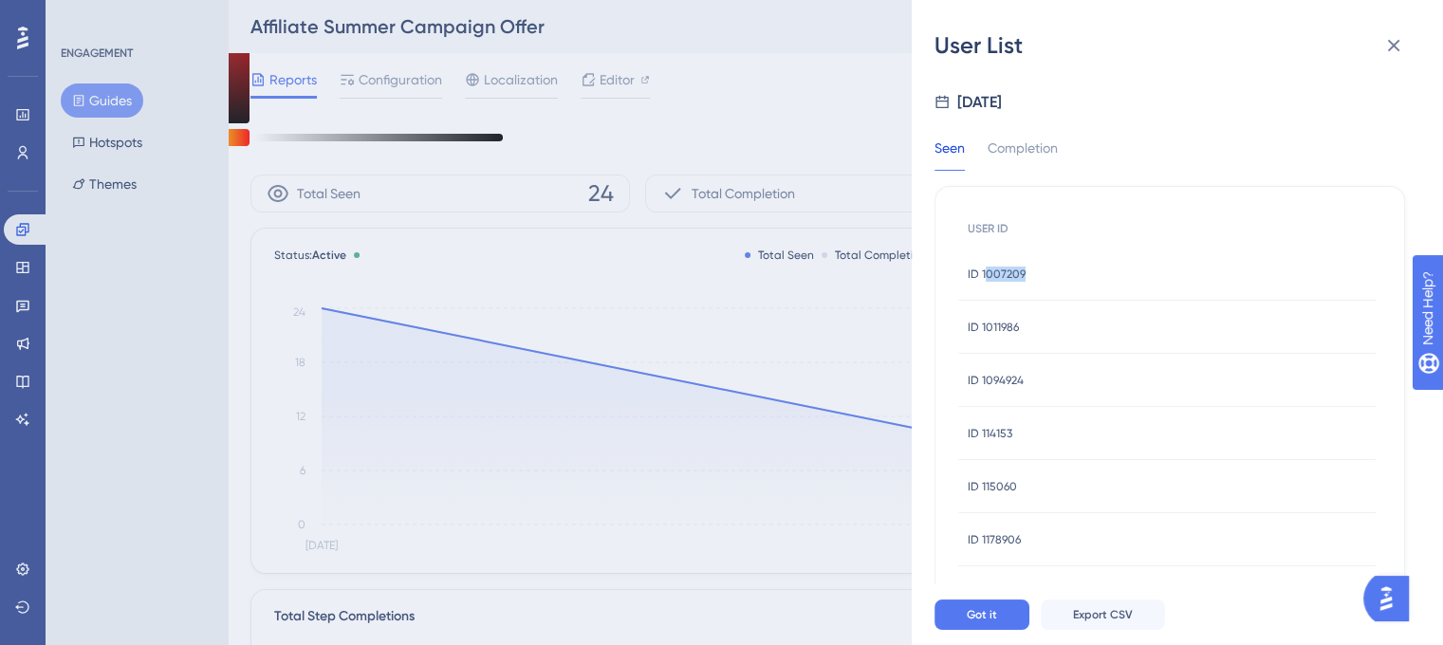
drag, startPoint x: 1030, startPoint y: 273, endPoint x: 984, endPoint y: 273, distance: 46.5
click at [984, 273] on div "ID 1007209 ID 1007209" at bounding box center [1166, 274] width 417 height 53
click at [1024, 272] on div "ID 1007209 ID 1007209" at bounding box center [1166, 274] width 417 height 53
drag, startPoint x: 1028, startPoint y: 268, endPoint x: 980, endPoint y: 273, distance: 48.6
click at [980, 273] on div "ID 1007209 ID 1007209" at bounding box center [1166, 274] width 417 height 53
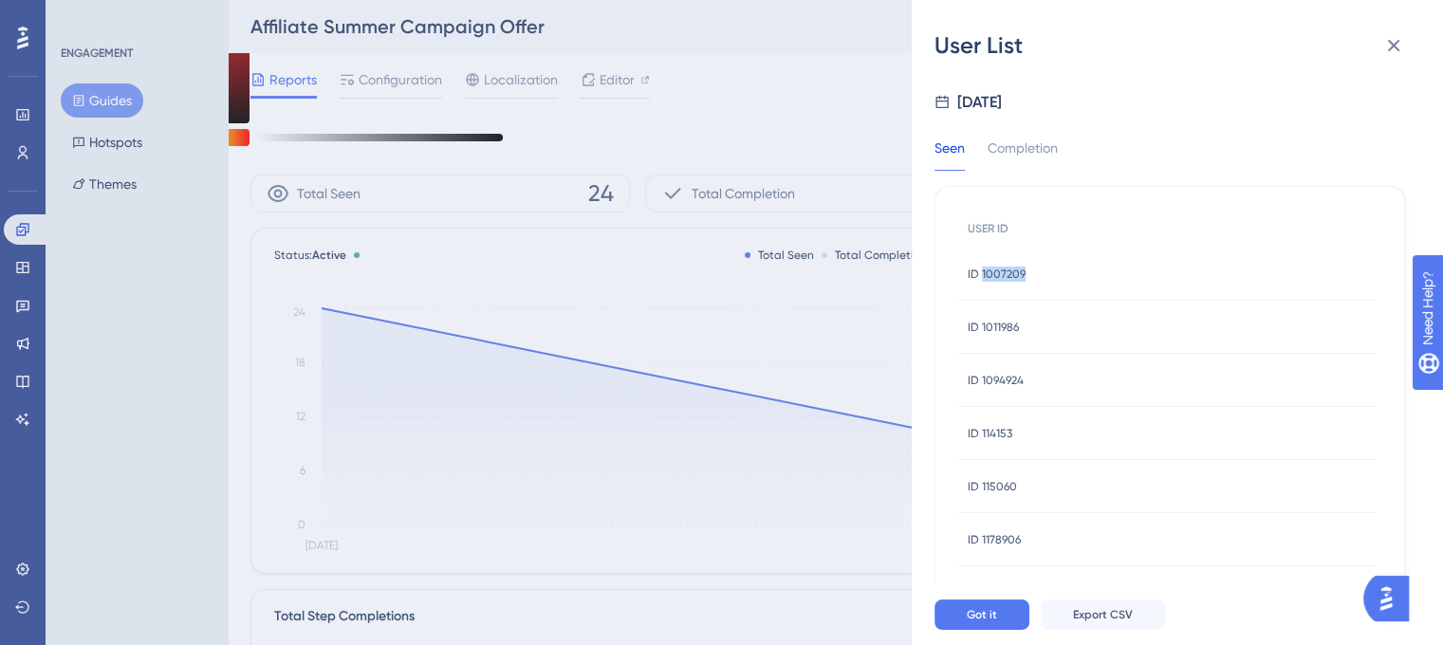
copy span "1007209"
click at [1390, 48] on icon at bounding box center [1394, 46] width 12 height 12
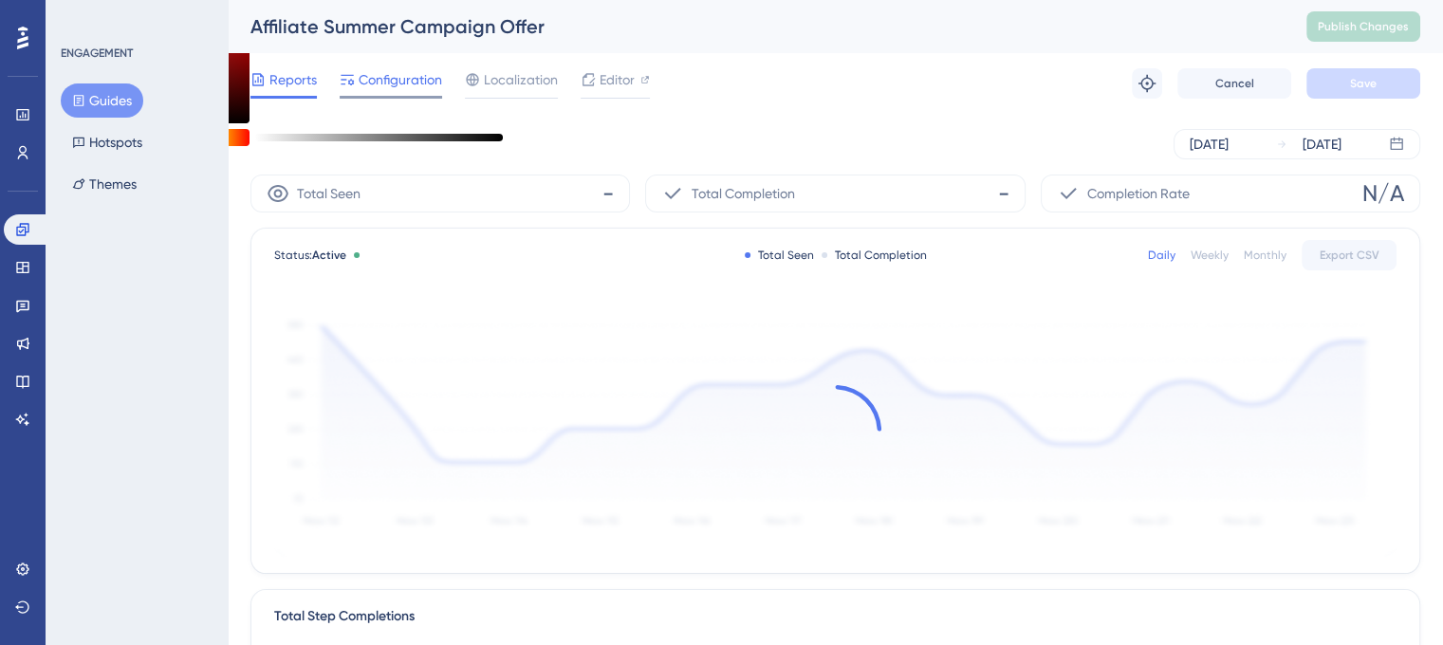
click at [424, 88] on span "Configuration" at bounding box center [400, 79] width 83 height 23
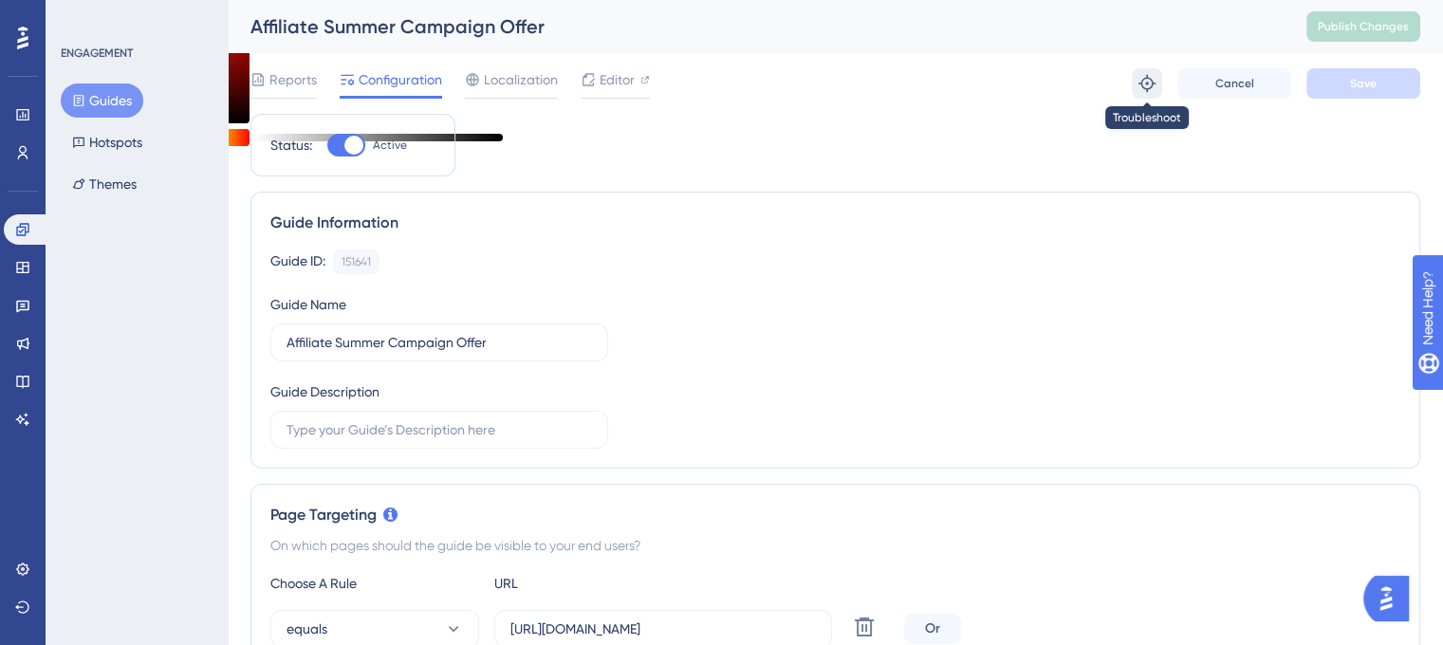
click at [1146, 86] on icon at bounding box center [1146, 83] width 19 height 19
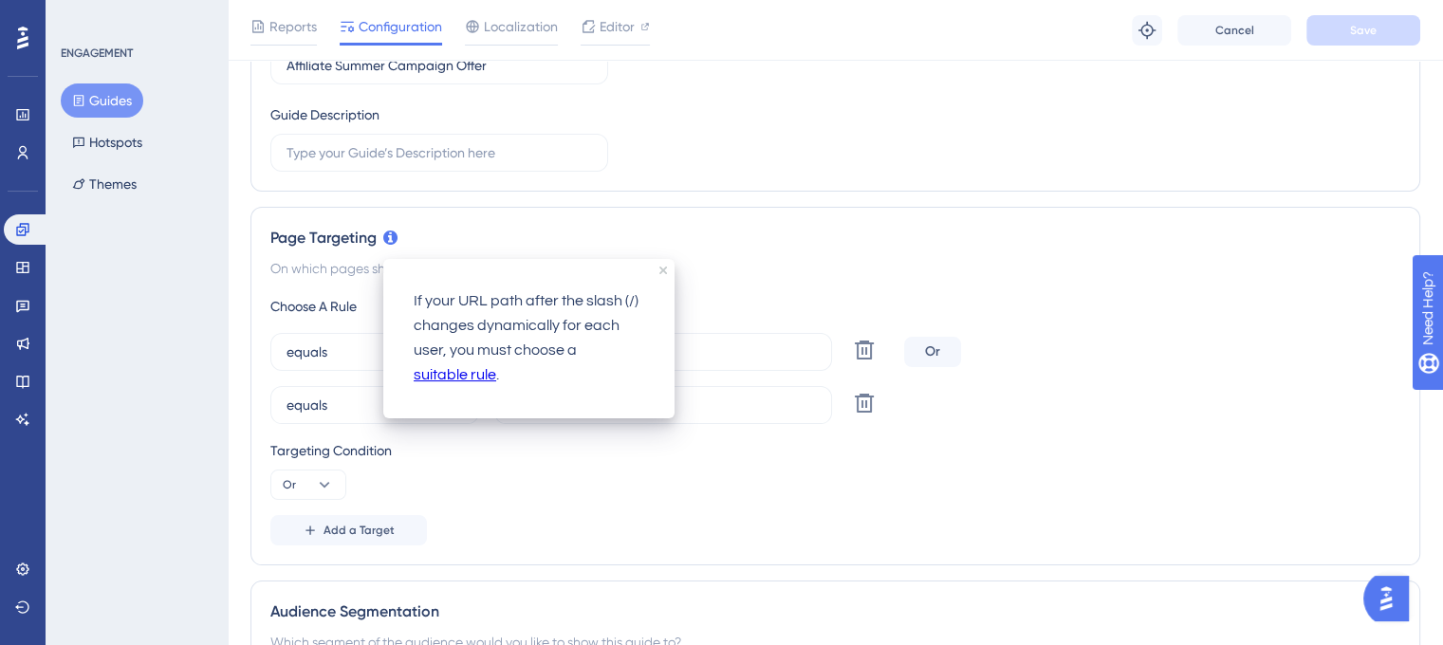
click at [656, 230] on div "Page Targeting" at bounding box center [835, 238] width 1130 height 23
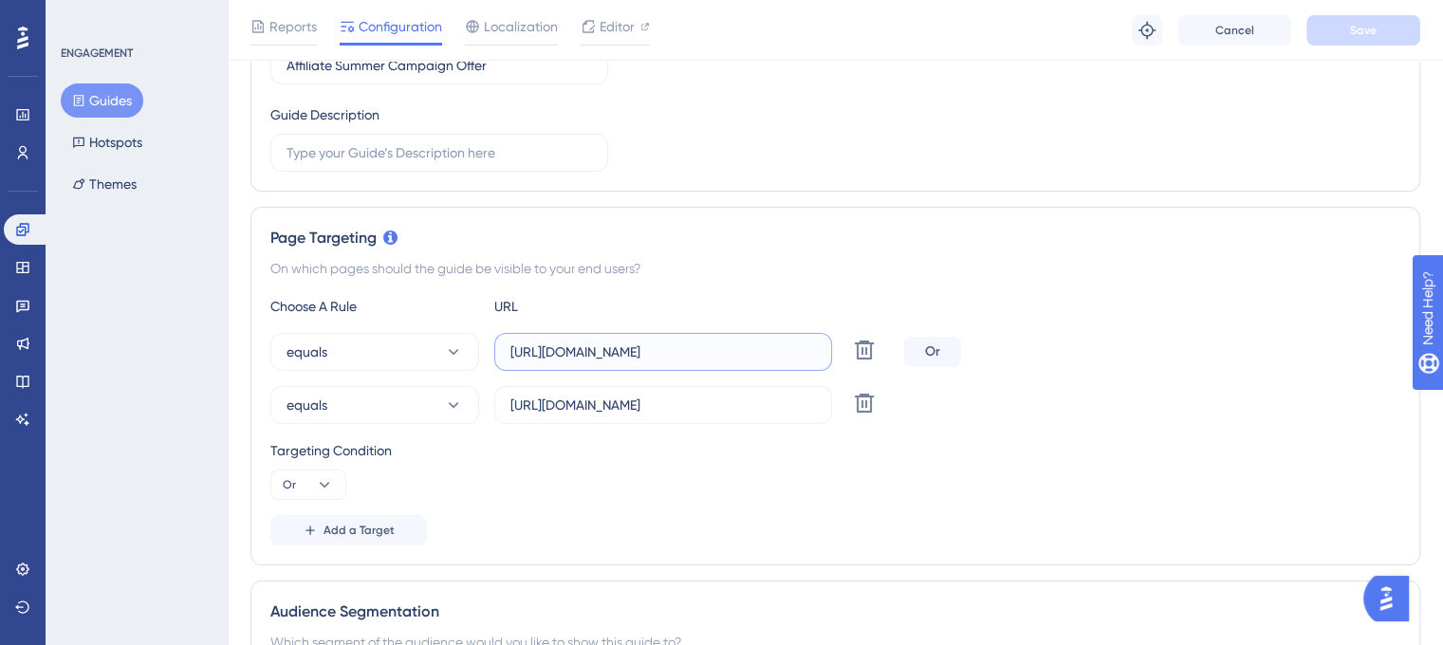
click at [709, 355] on input "https://unified.cloudways.com/server" at bounding box center [662, 351] width 305 height 21
click at [705, 357] on input "https://unified.cloudways.com/server" at bounding box center [662, 351] width 305 height 21
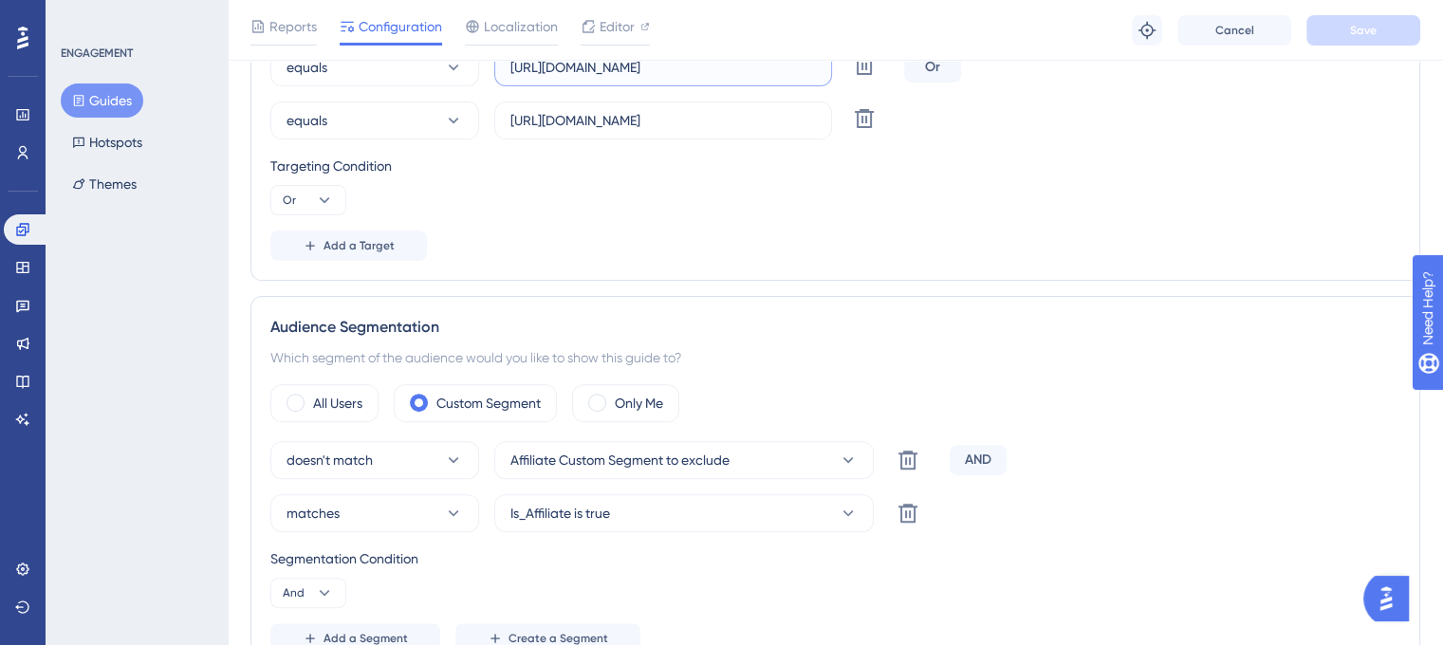
scroll to position [474, 0]
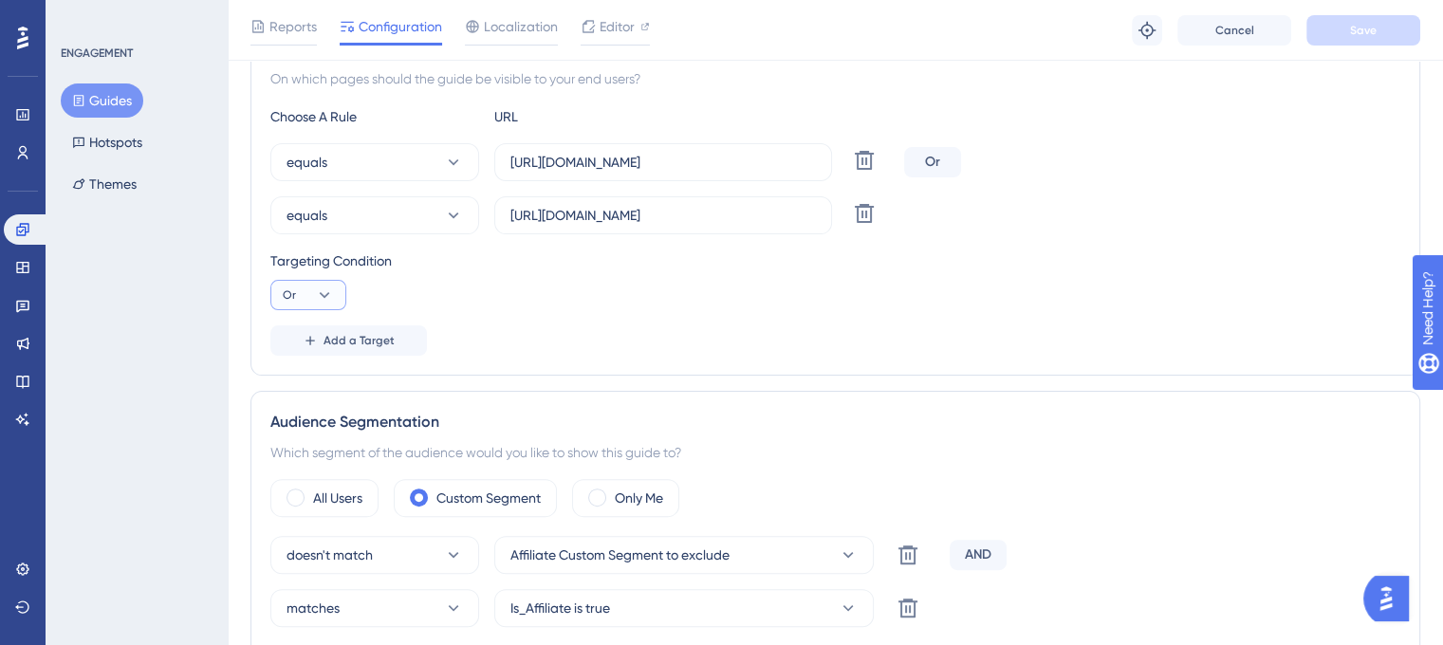
click at [310, 302] on button "Or" at bounding box center [308, 295] width 76 height 30
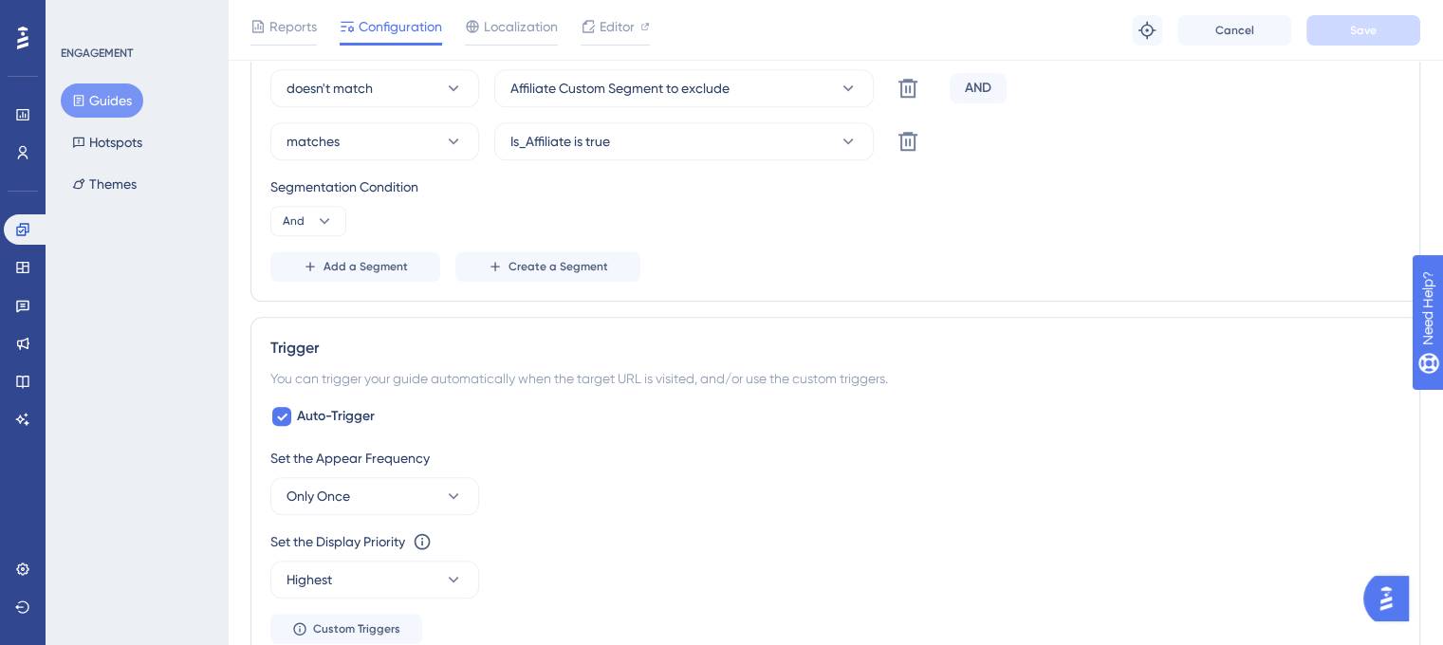
scroll to position [949, 0]
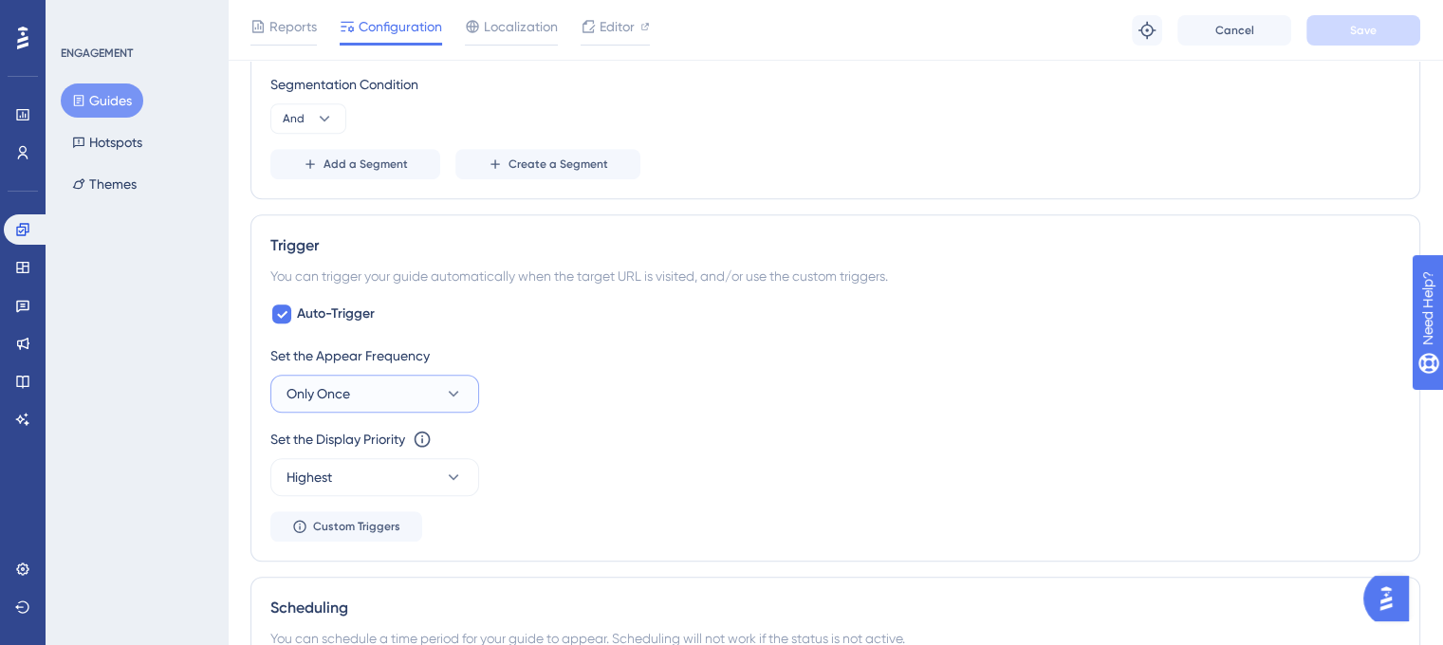
click at [452, 393] on icon at bounding box center [454, 394] width 10 height 6
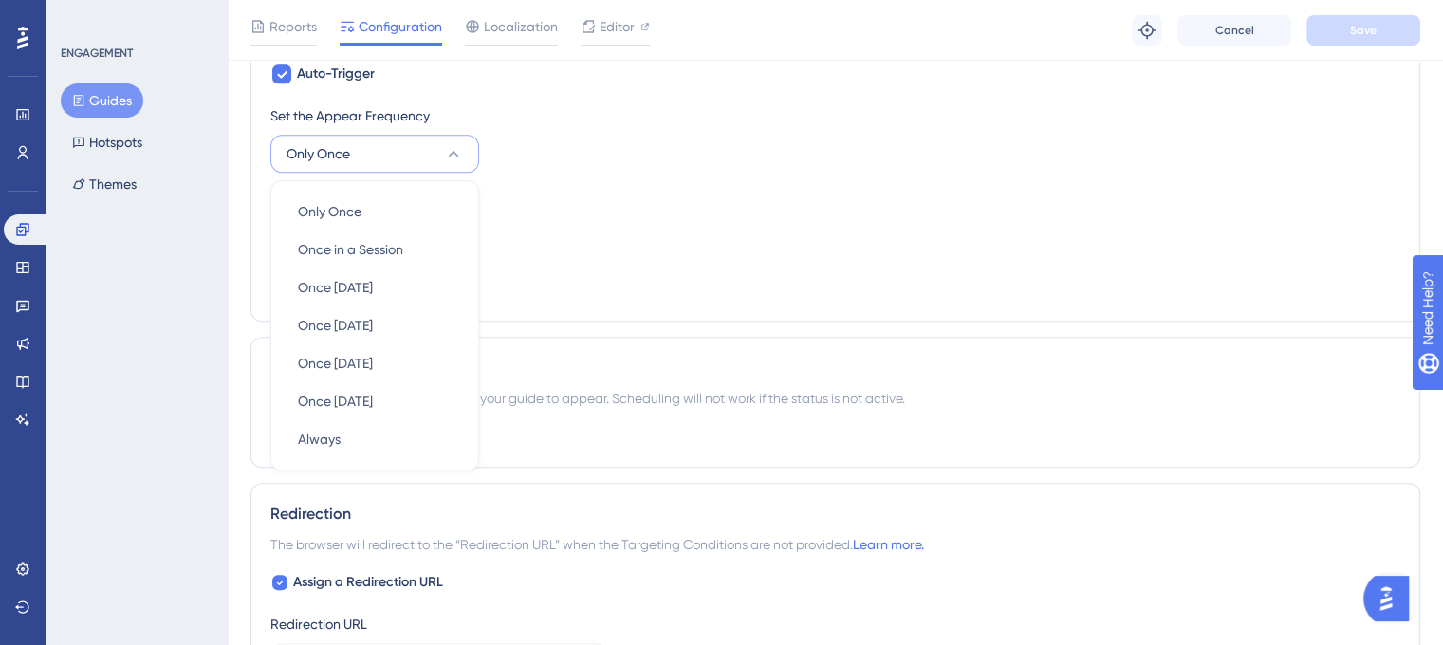
click at [656, 256] on div "Set the Appear Frequency Only Once Only Once Only Once Once in a Session Once i…" at bounding box center [835, 202] width 1130 height 197
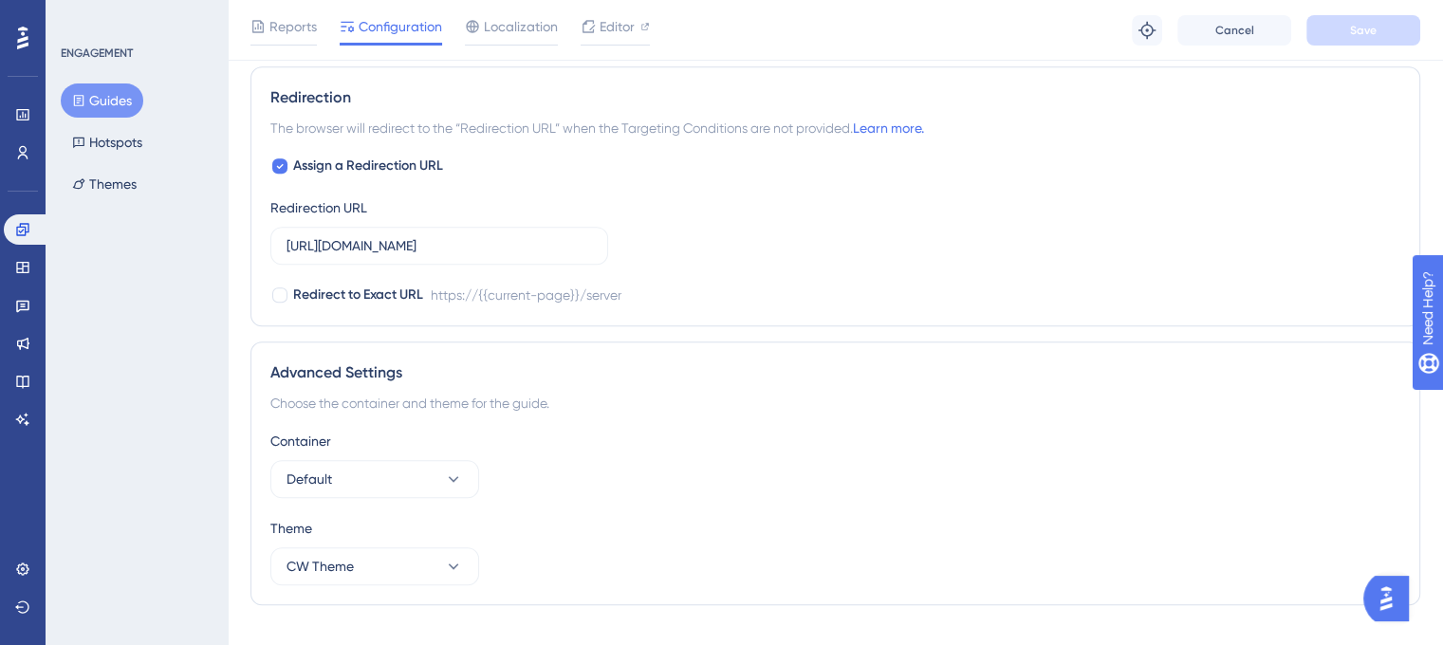
scroll to position [1732, 0]
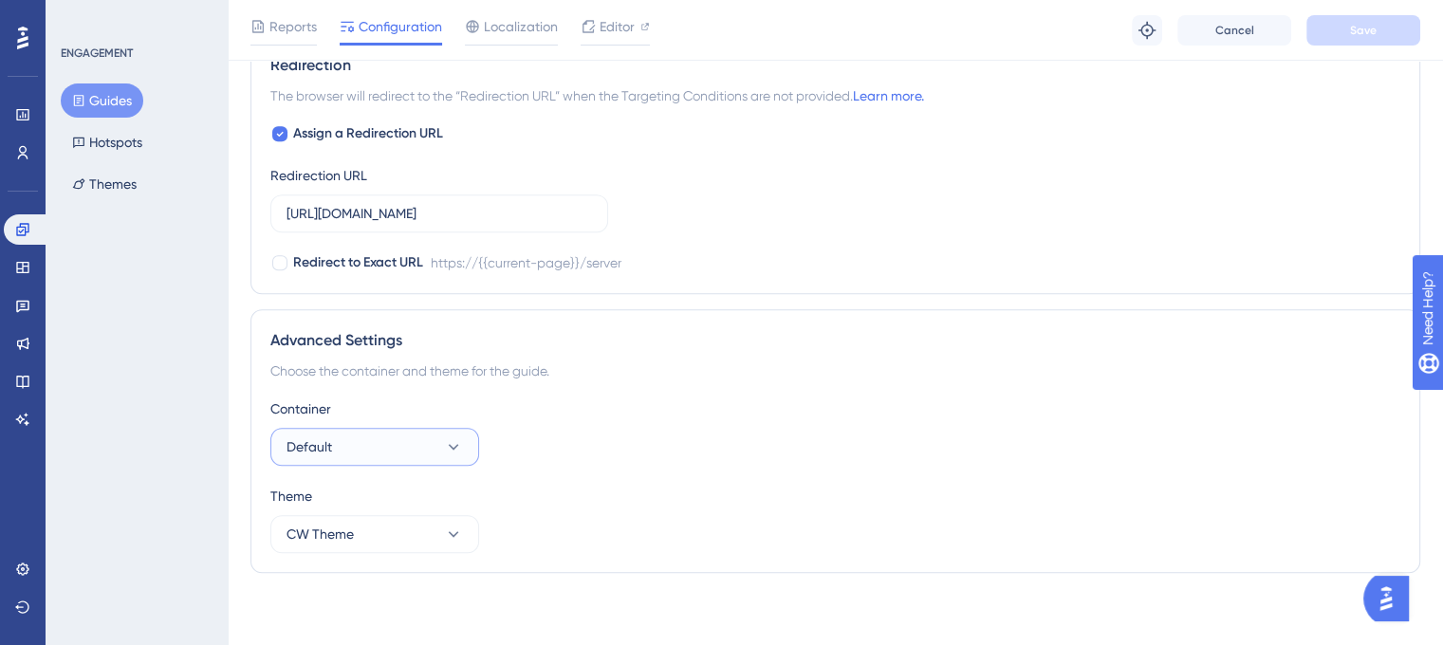
click at [411, 449] on button "Default" at bounding box center [374, 447] width 209 height 38
click at [634, 437] on div "Container Default Default Default" at bounding box center [835, 431] width 1130 height 68
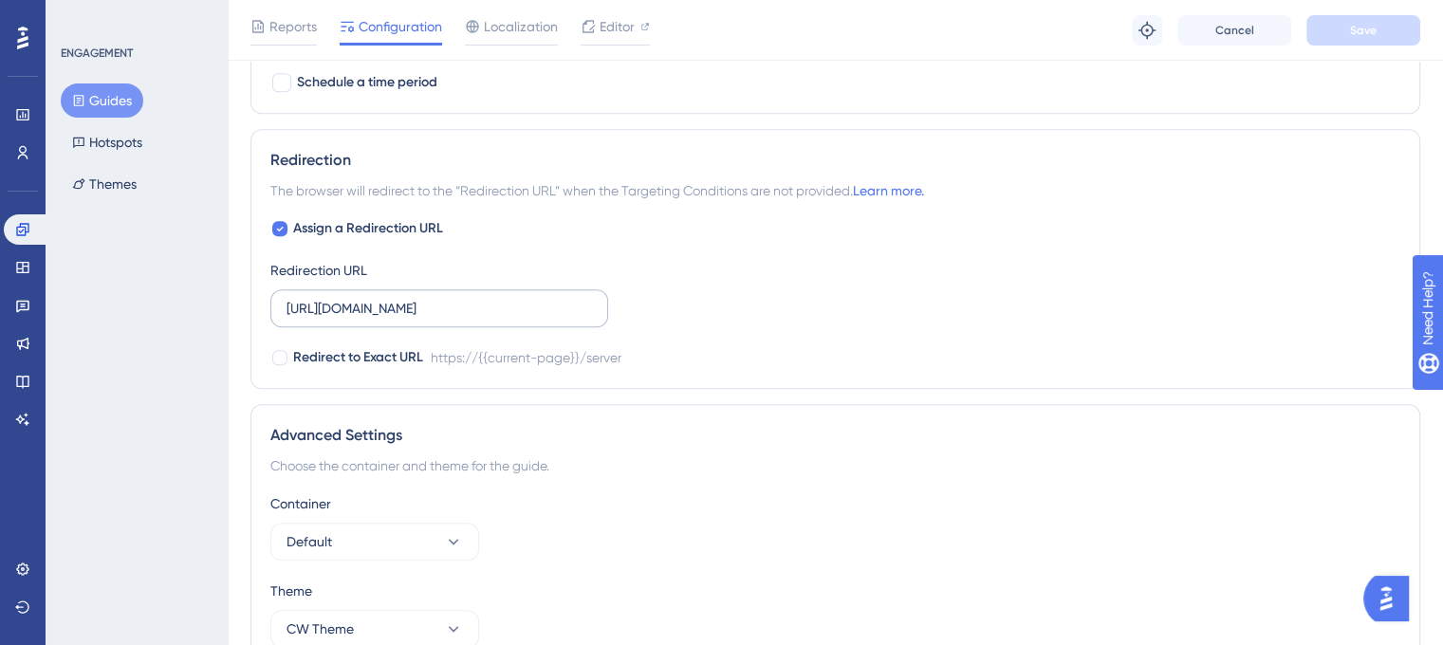
scroll to position [1542, 0]
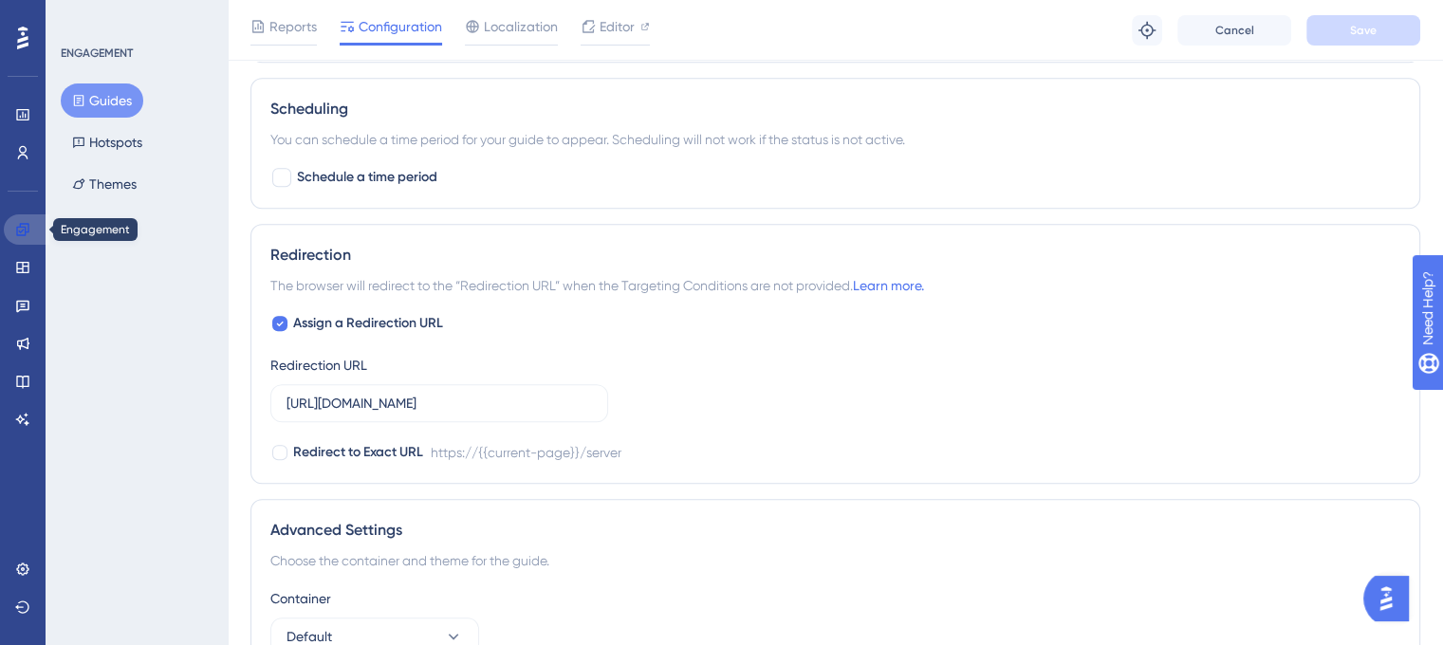
click at [15, 230] on icon at bounding box center [22, 229] width 15 height 15
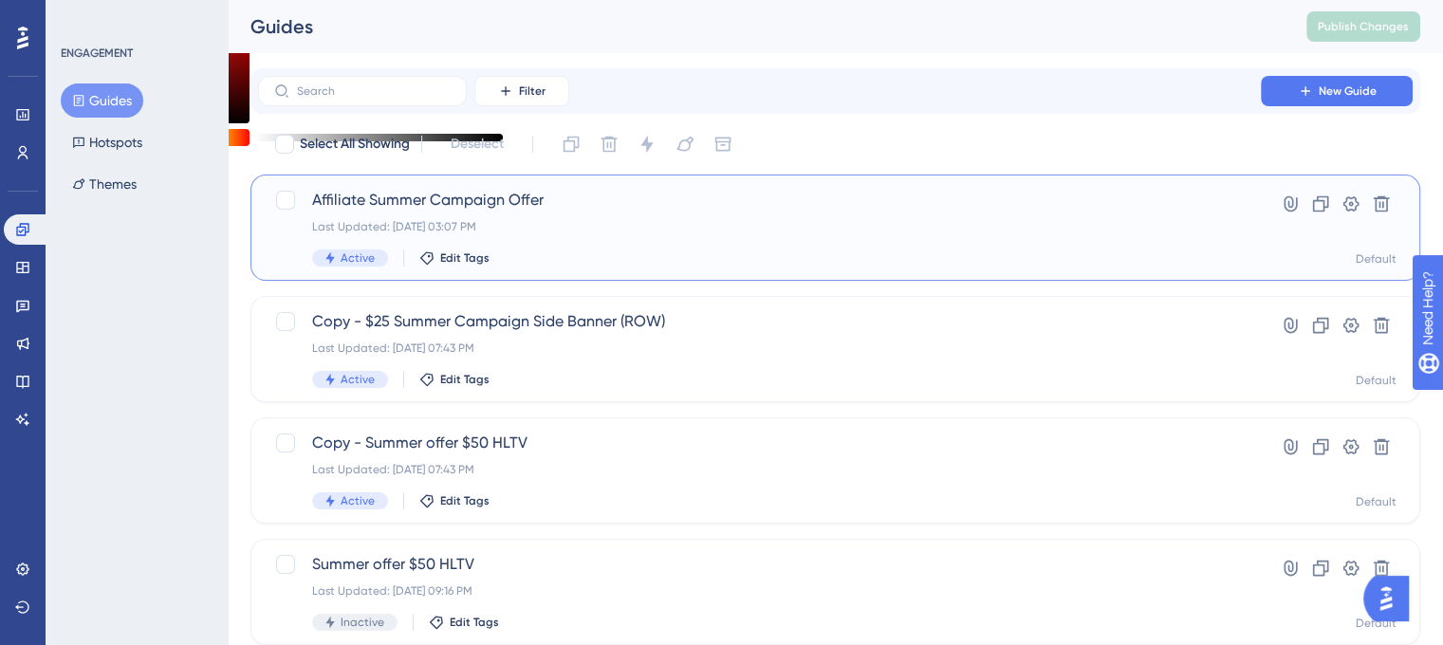
click at [528, 192] on span "Affiliate Summer Campaign Offer" at bounding box center [759, 200] width 894 height 23
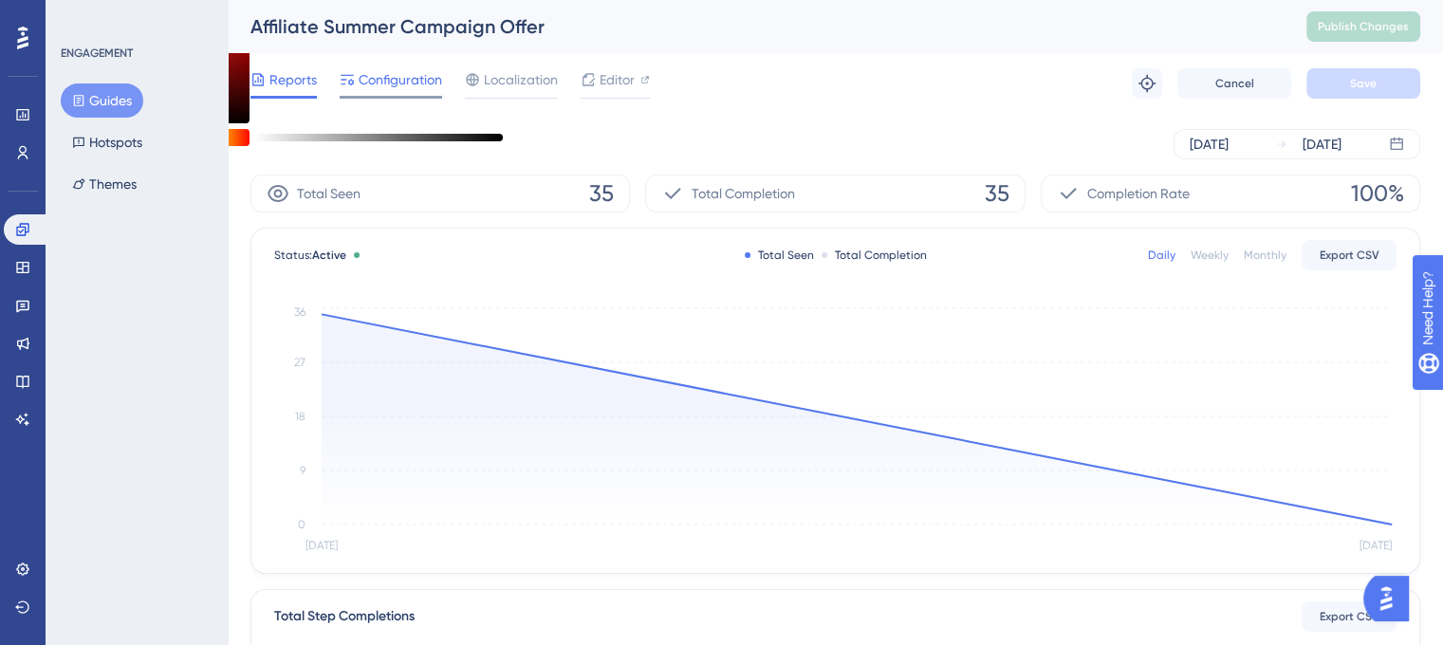
click at [410, 87] on span "Configuration" at bounding box center [400, 79] width 83 height 23
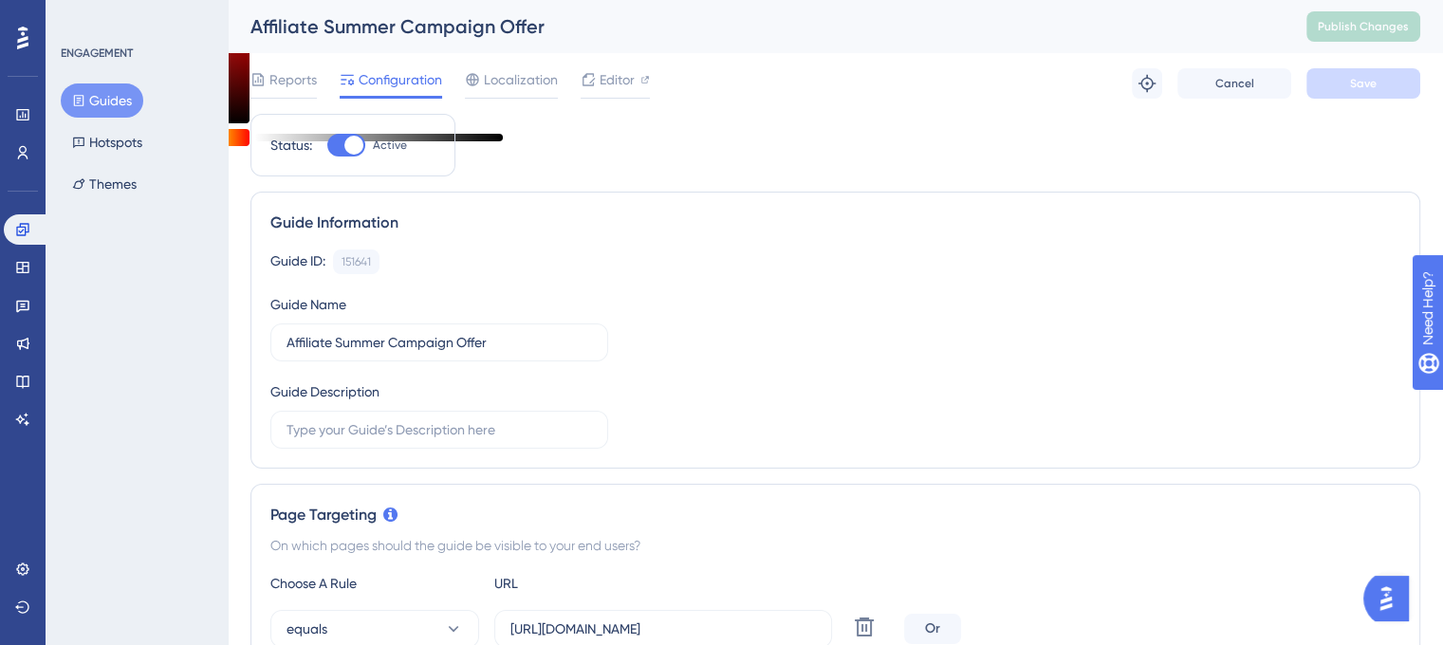
click at [353, 138] on div at bounding box center [353, 145] width 19 height 19
click at [327, 145] on input "Active" at bounding box center [326, 145] width 1 height 1
checkbox input "false"
click at [1329, 89] on button "Save" at bounding box center [1363, 83] width 114 height 30
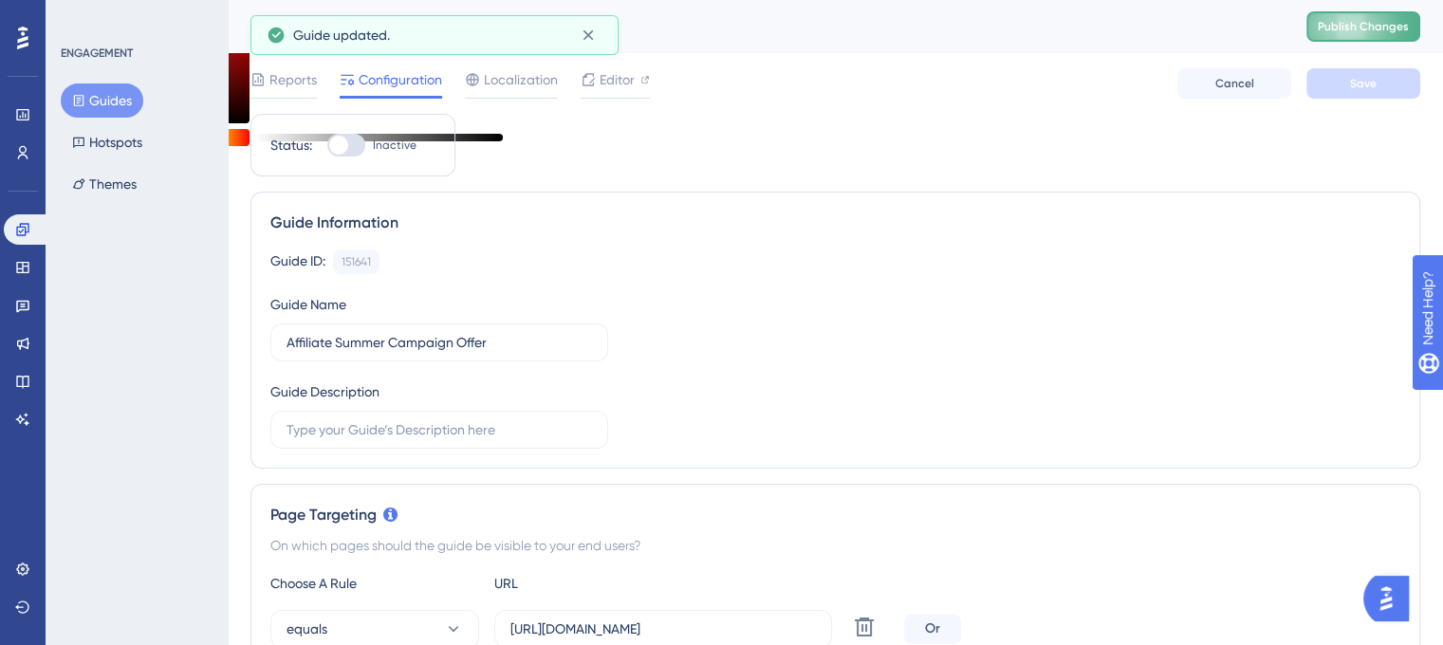
click at [1364, 26] on span "Publish Changes" at bounding box center [1362, 26] width 91 height 15
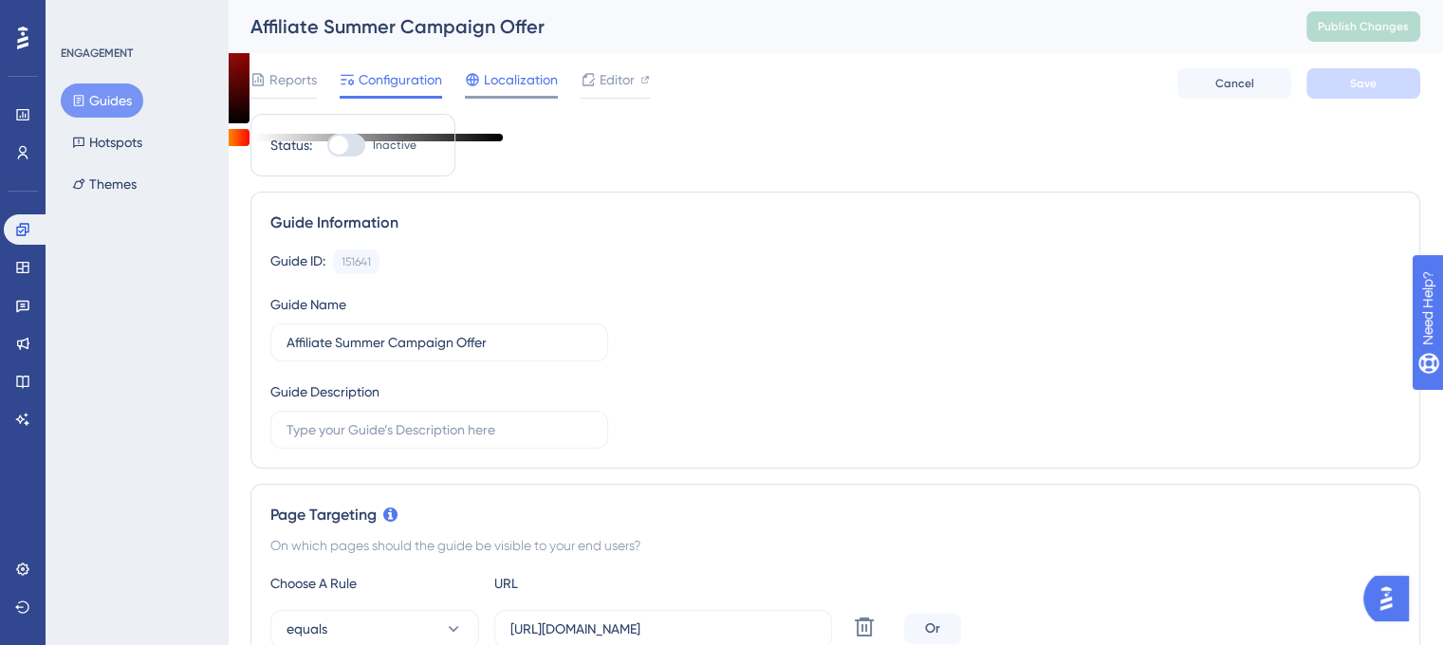
click at [499, 83] on span "Localization" at bounding box center [521, 79] width 74 height 23
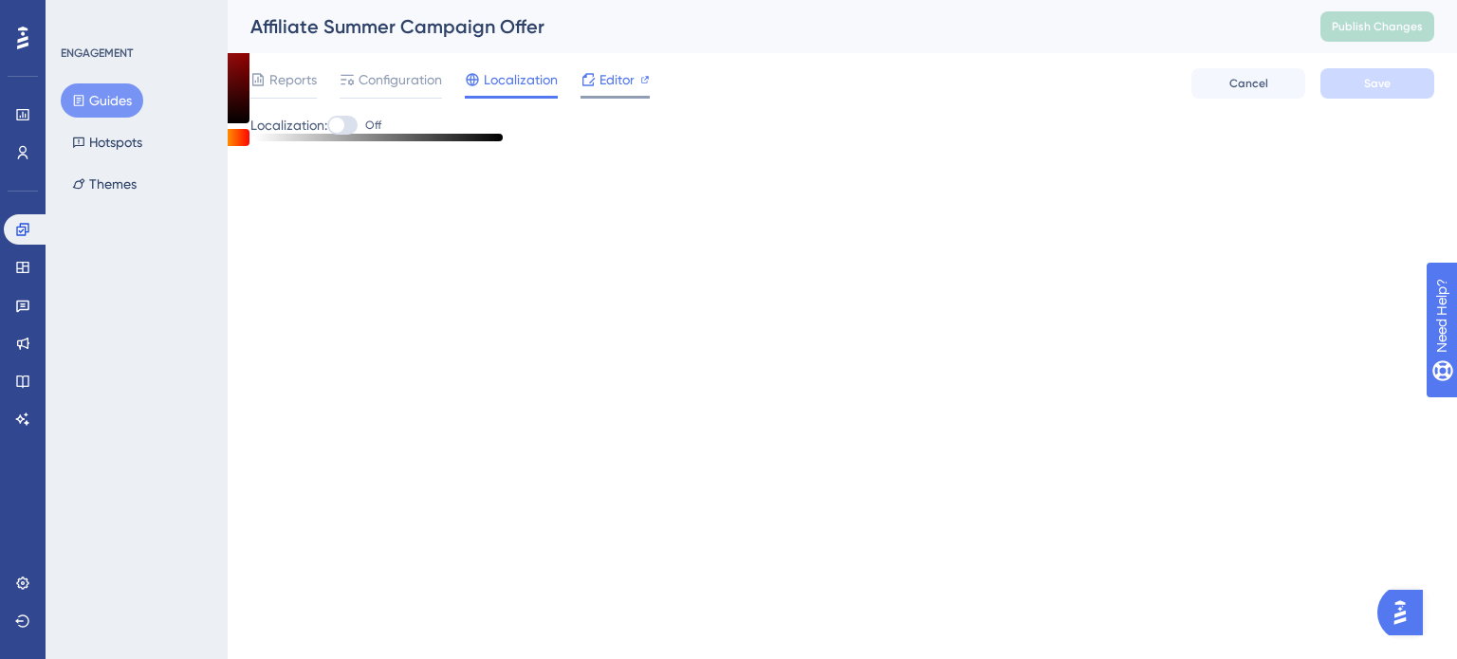
click at [582, 78] on icon at bounding box center [588, 79] width 12 height 12
click at [129, 88] on button "Guides" at bounding box center [102, 100] width 83 height 34
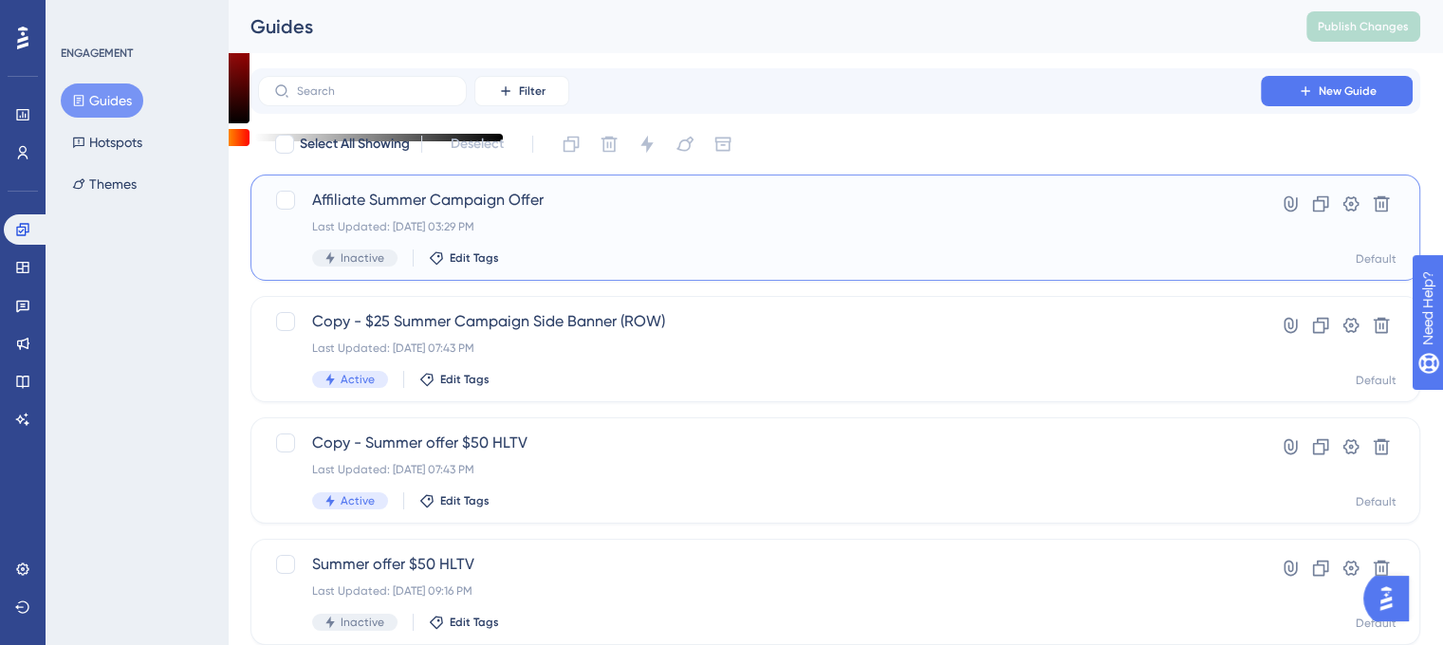
click at [368, 196] on span "Affiliate Summer Campaign Offer" at bounding box center [759, 200] width 894 height 23
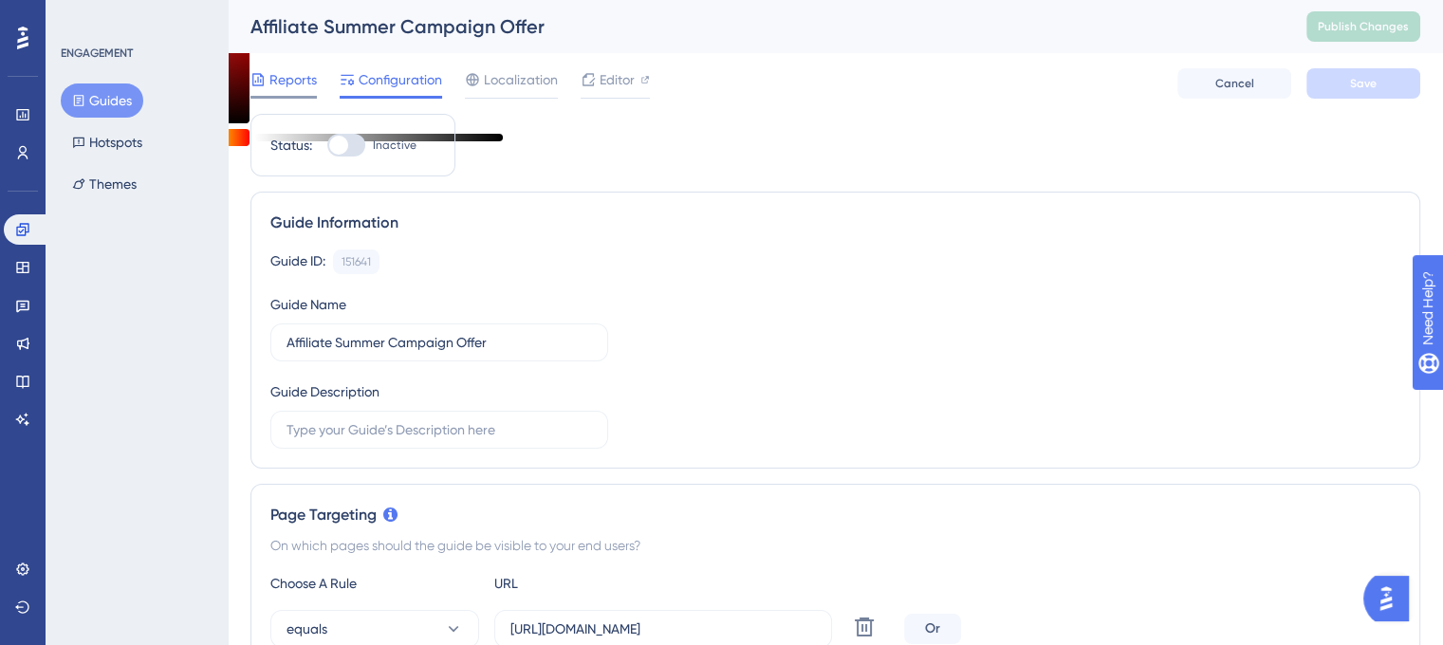
click at [295, 87] on span "Reports" at bounding box center [292, 79] width 47 height 23
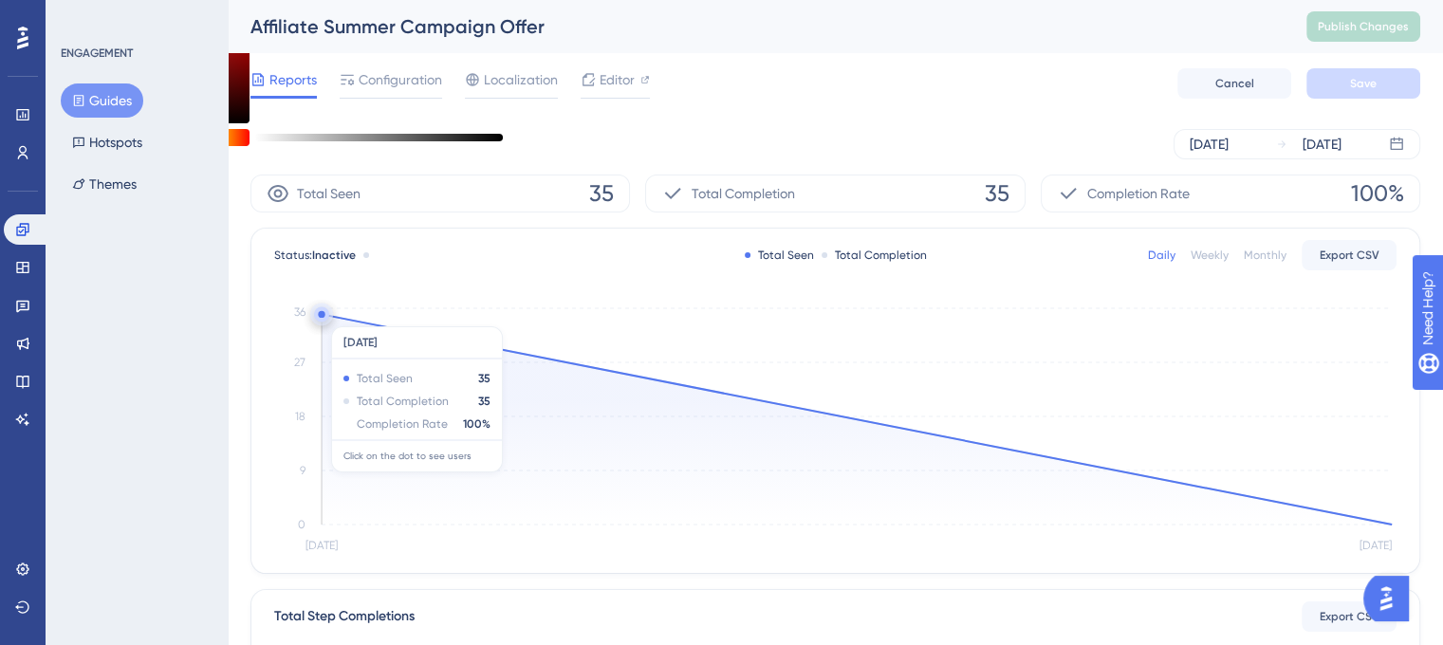
click at [325, 317] on circle at bounding box center [321, 313] width 15 height 15
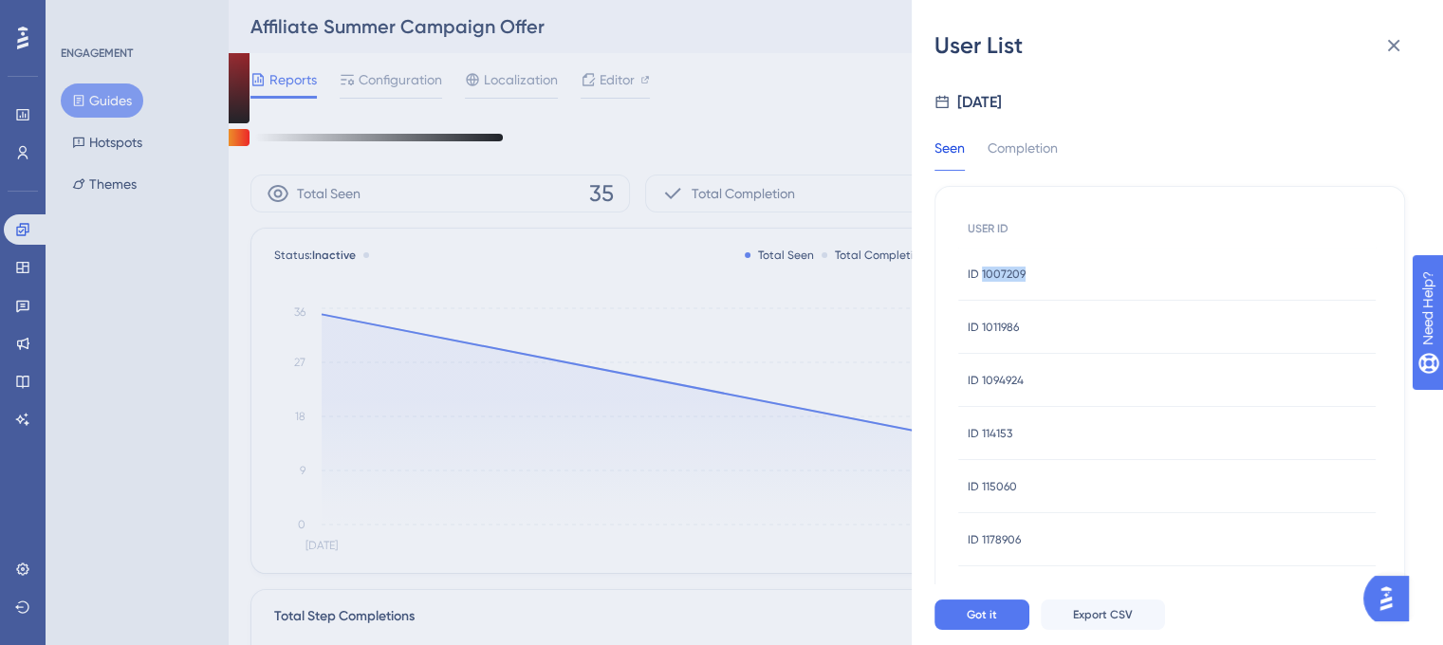
drag, startPoint x: 1040, startPoint y: 274, endPoint x: 981, endPoint y: 272, distance: 58.8
click at [981, 272] on div "ID 1007209 ID 1007209" at bounding box center [1166, 274] width 417 height 53
copy span "1007209"
click at [698, 174] on div "User List Sep 11, 2025 Seen Completion USER ID ID 1007209 ID 1007209 ID 1011986…" at bounding box center [721, 322] width 1443 height 645
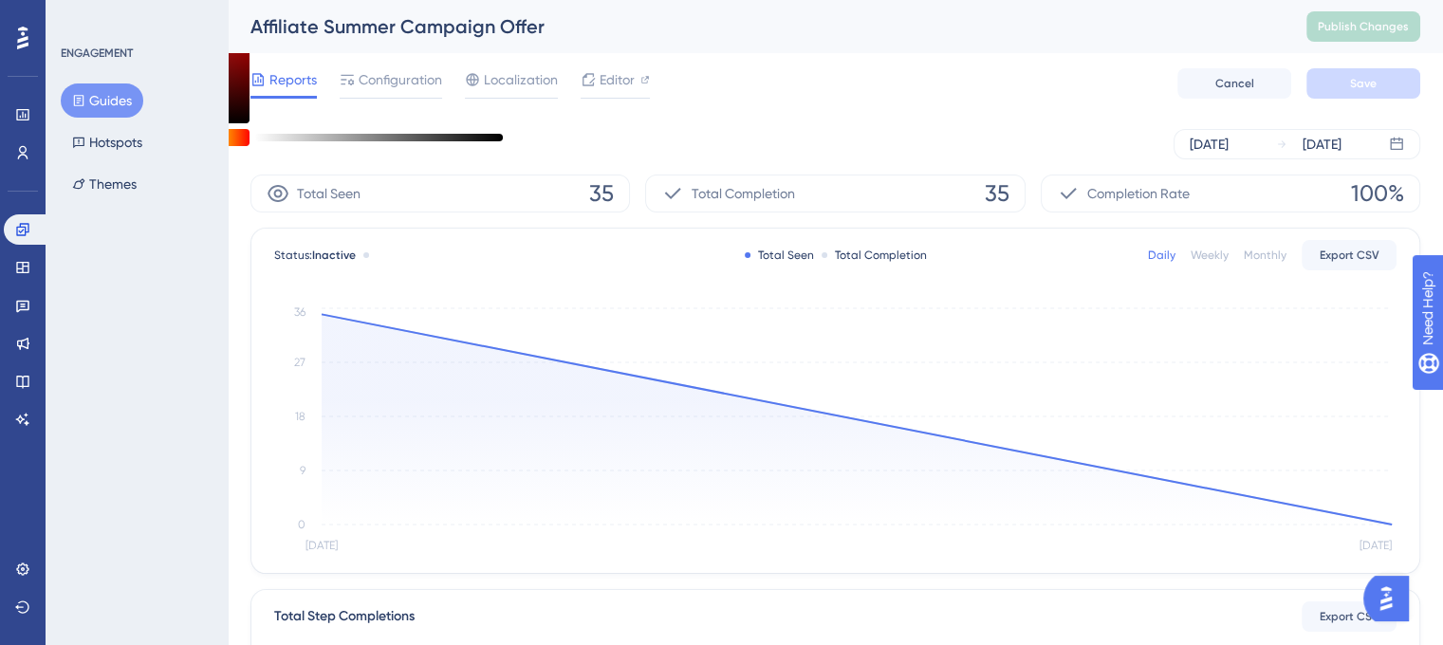
click at [105, 100] on button "Guides" at bounding box center [102, 100] width 83 height 34
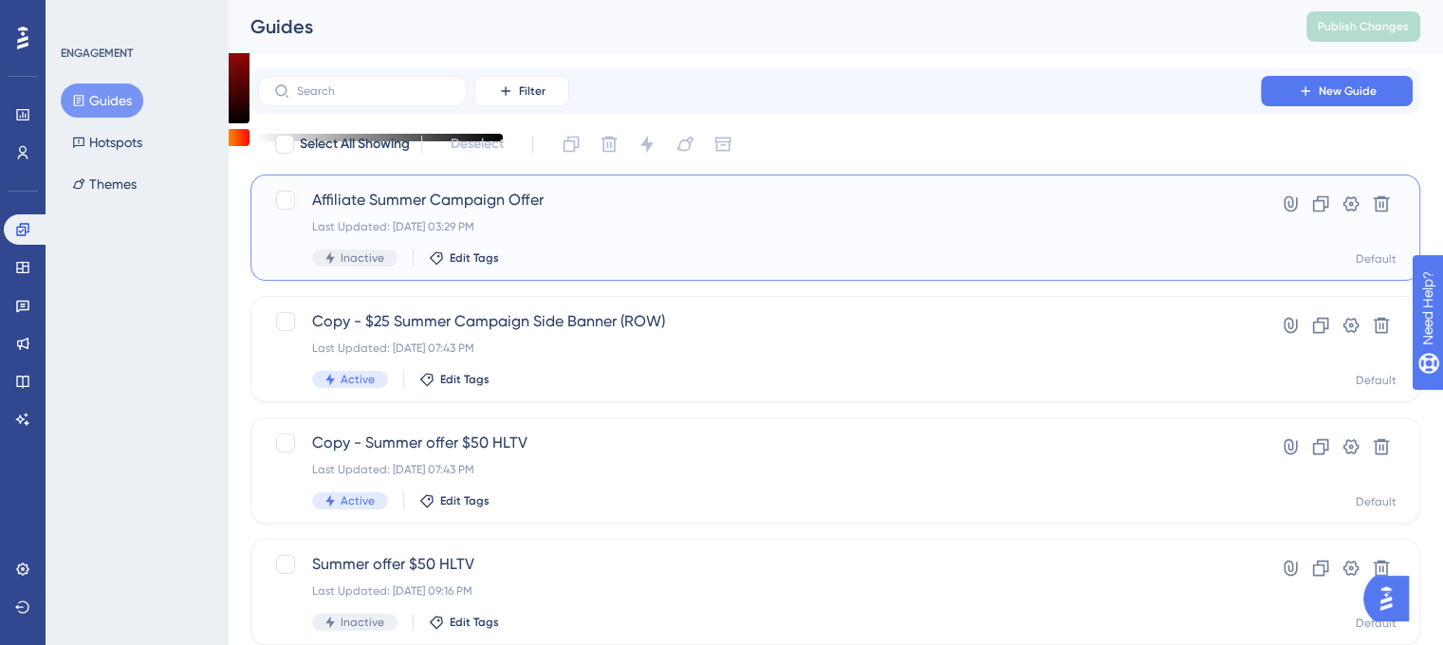
click at [351, 194] on span "Affiliate Summer Campaign Offer" at bounding box center [759, 200] width 894 height 23
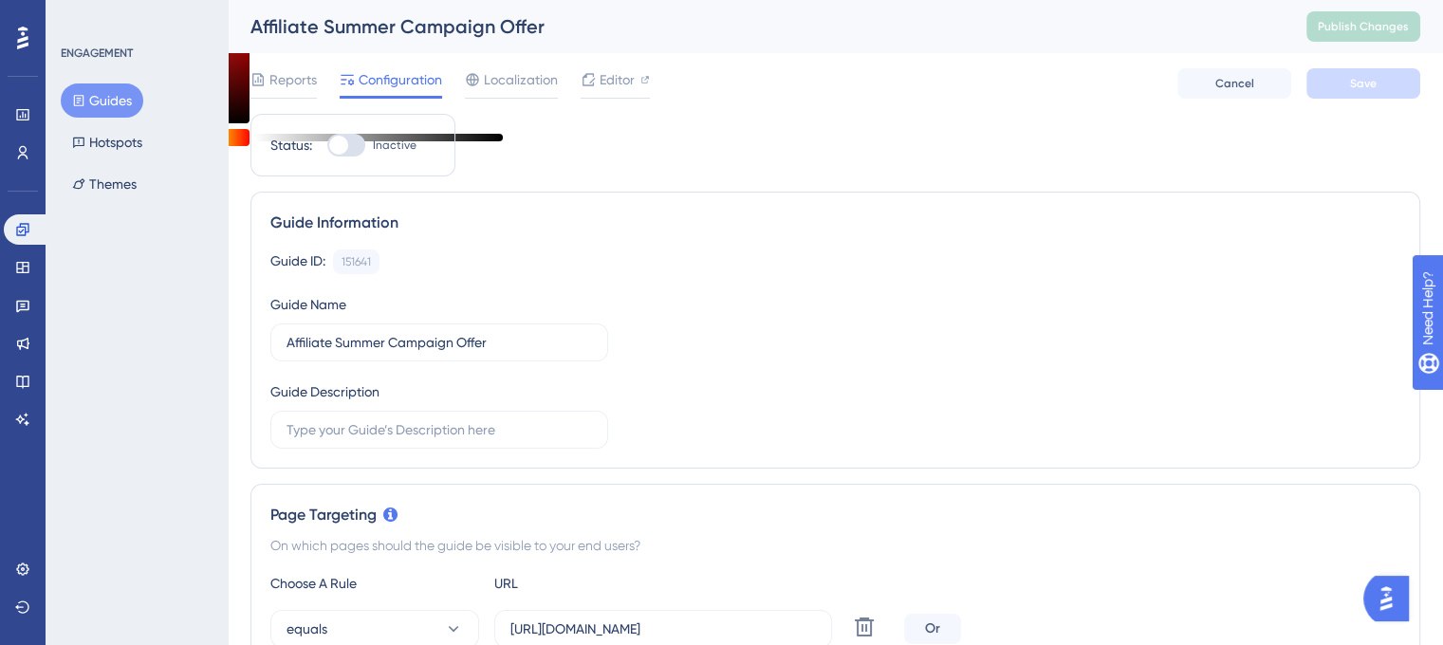
click at [350, 146] on div at bounding box center [346, 145] width 38 height 23
click at [327, 146] on input "Inactive" at bounding box center [326, 145] width 1 height 1
checkbox input "true"
click at [1358, 86] on span "Save" at bounding box center [1363, 83] width 27 height 15
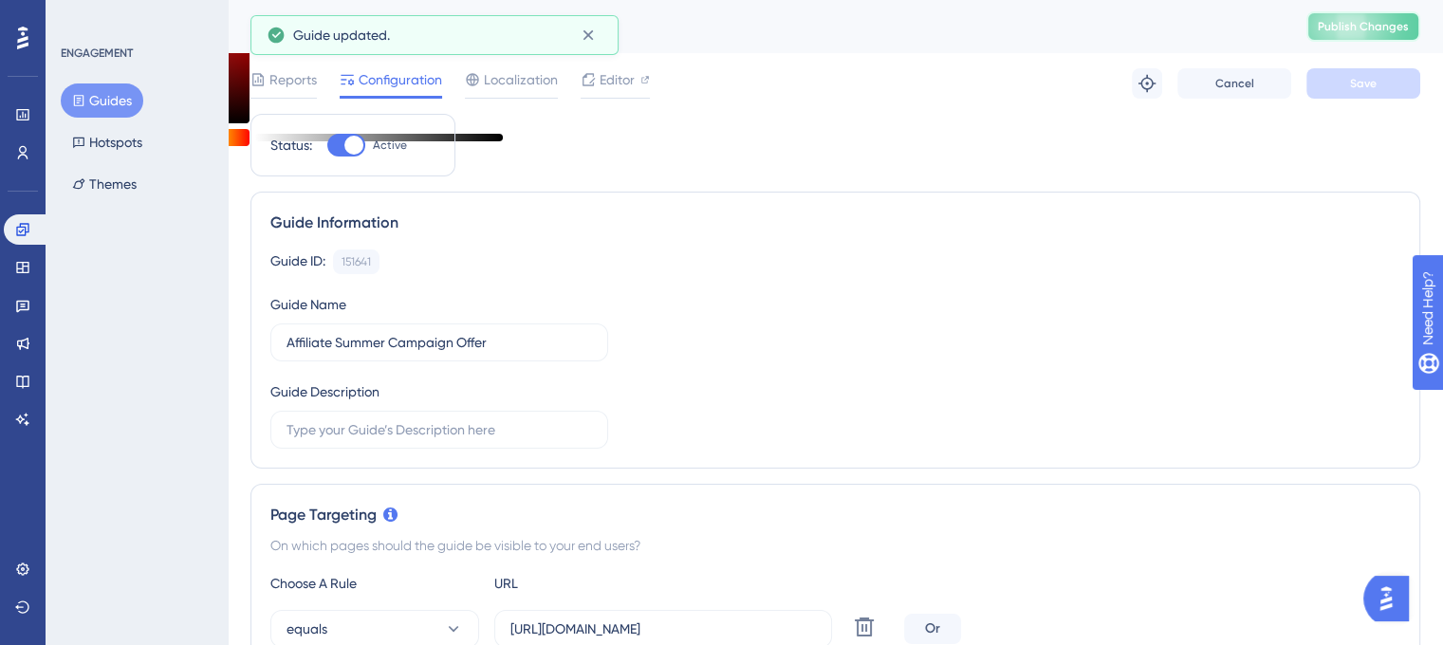
click at [1386, 32] on span "Publish Changes" at bounding box center [1362, 26] width 91 height 15
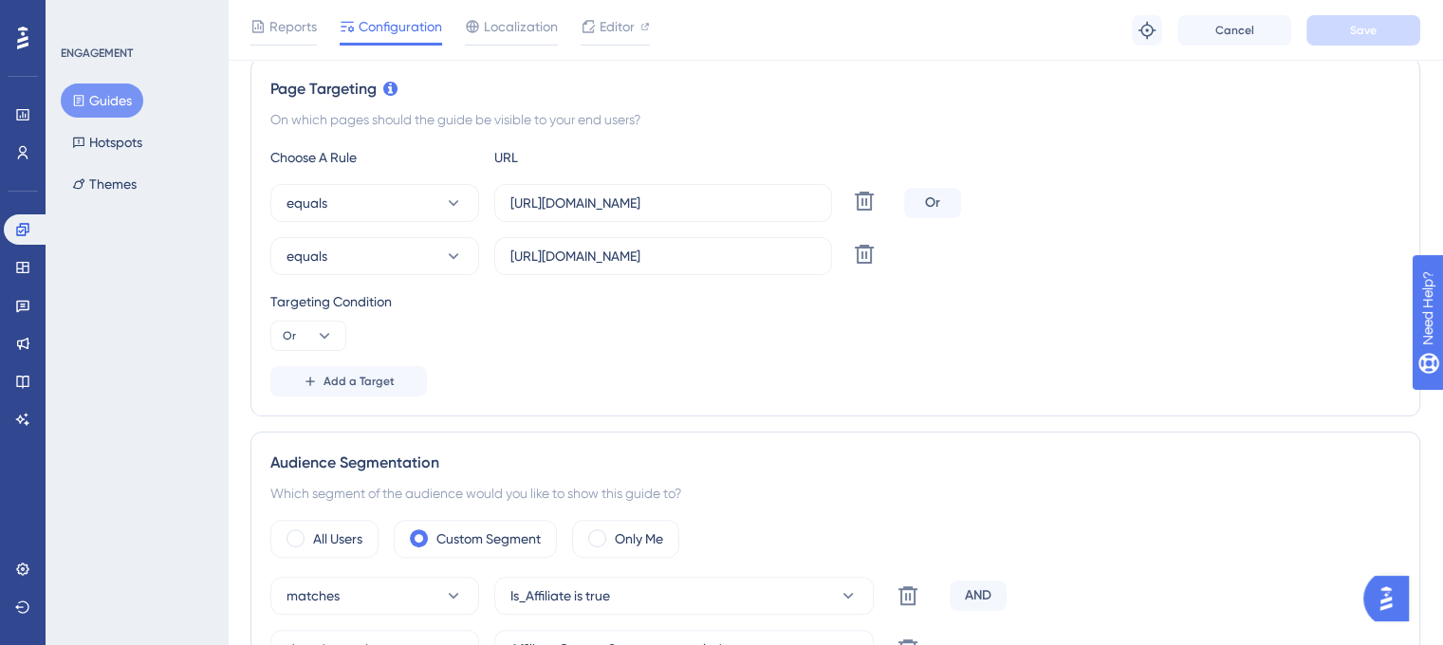
scroll to position [379, 0]
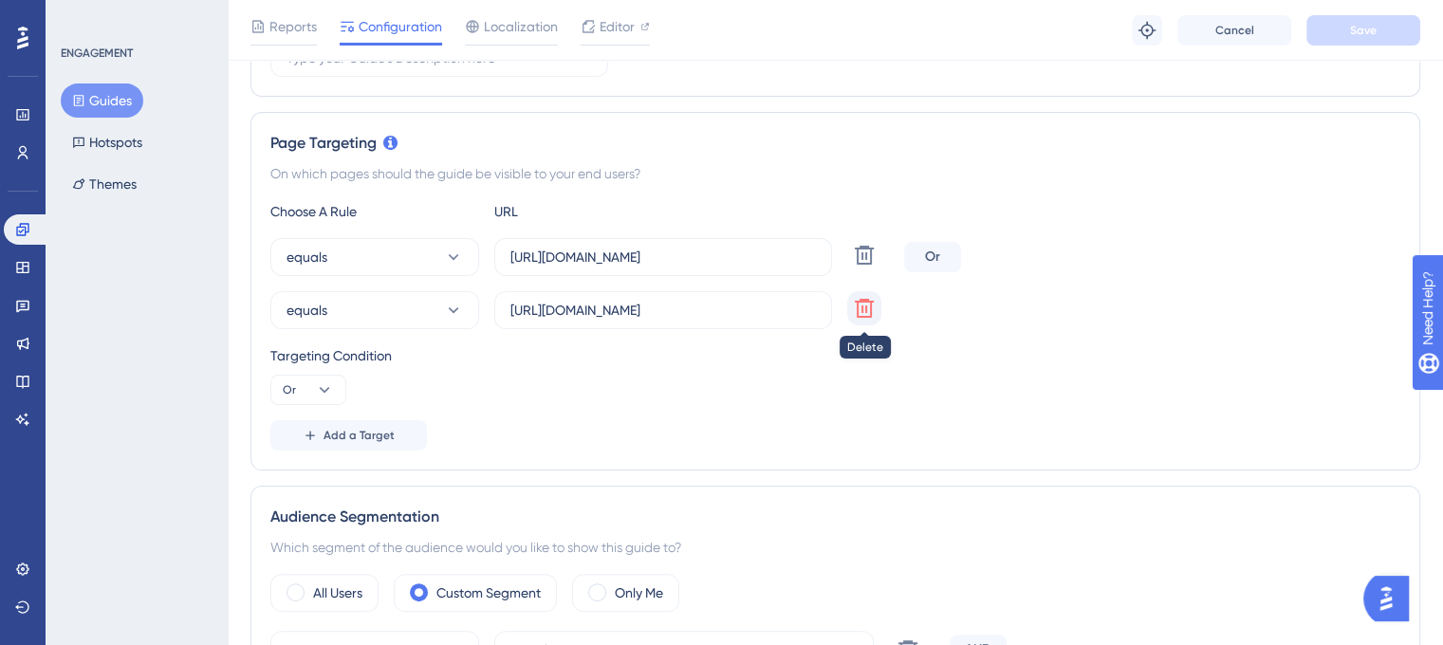
click at [861, 306] on icon at bounding box center [864, 308] width 19 height 19
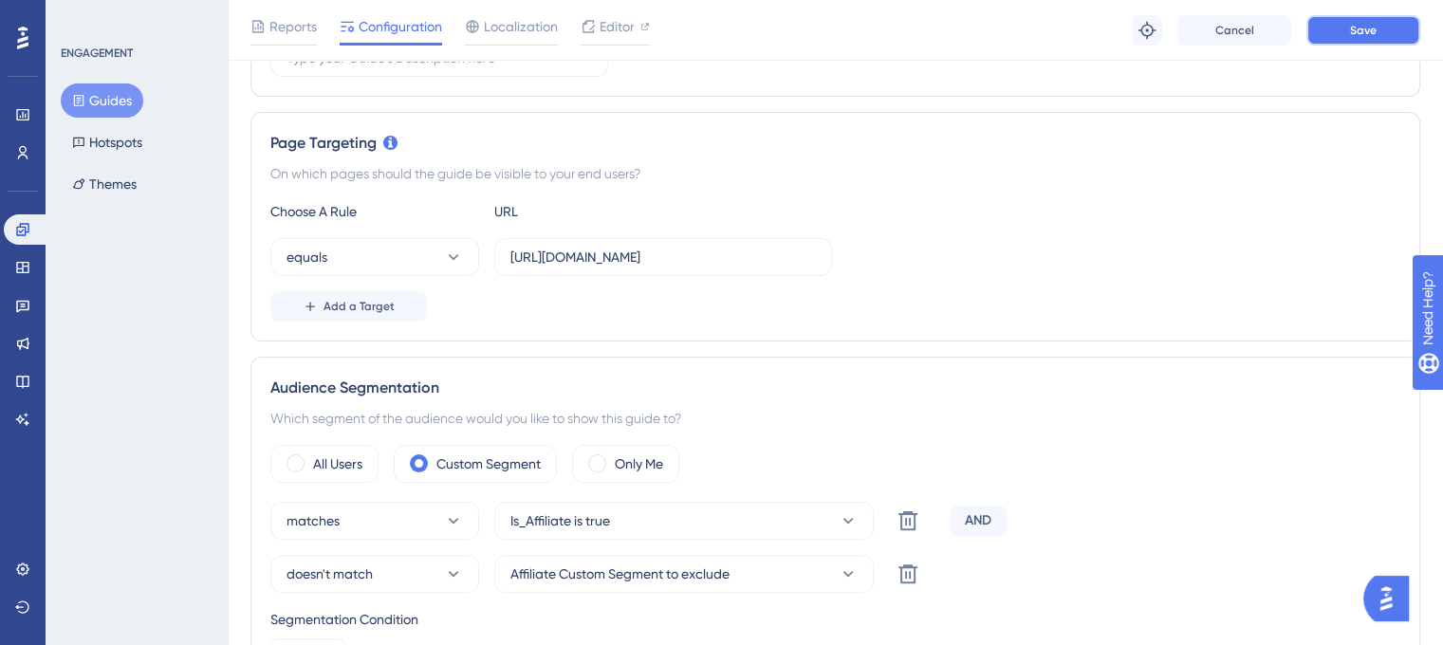
click at [1384, 37] on button "Save" at bounding box center [1363, 30] width 114 height 30
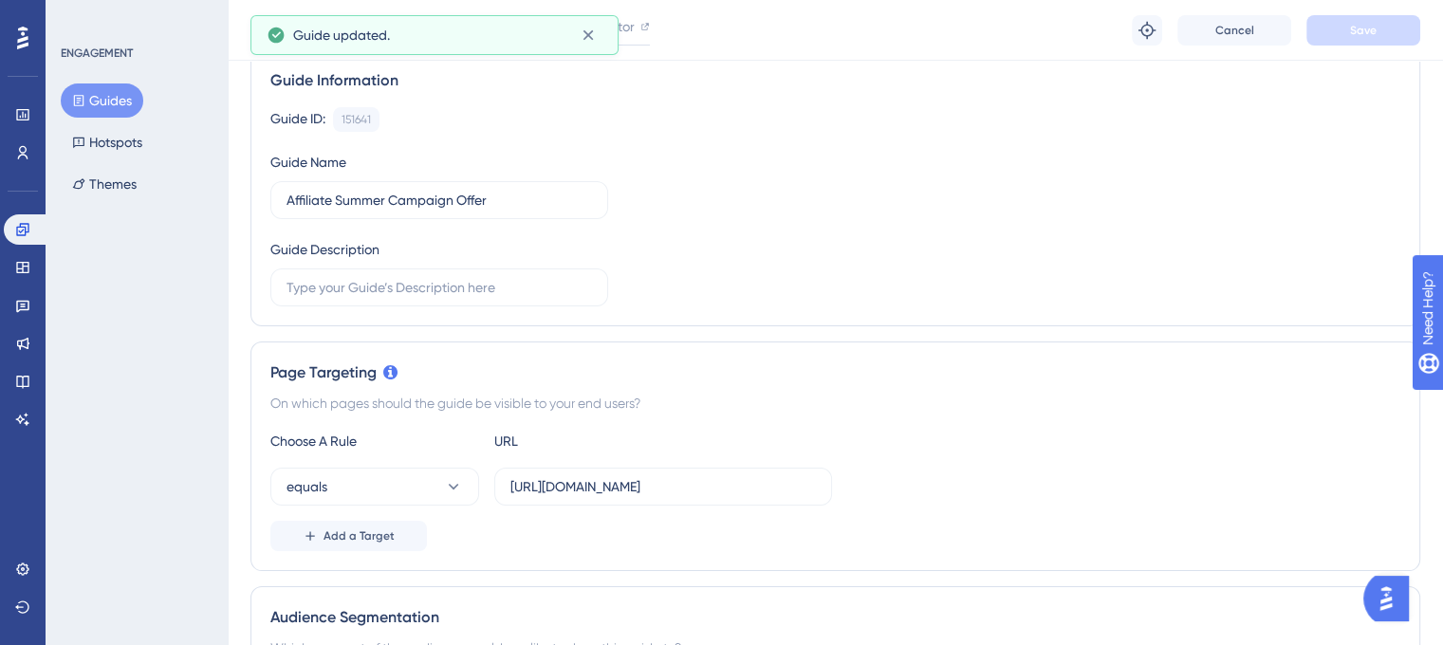
scroll to position [0, 0]
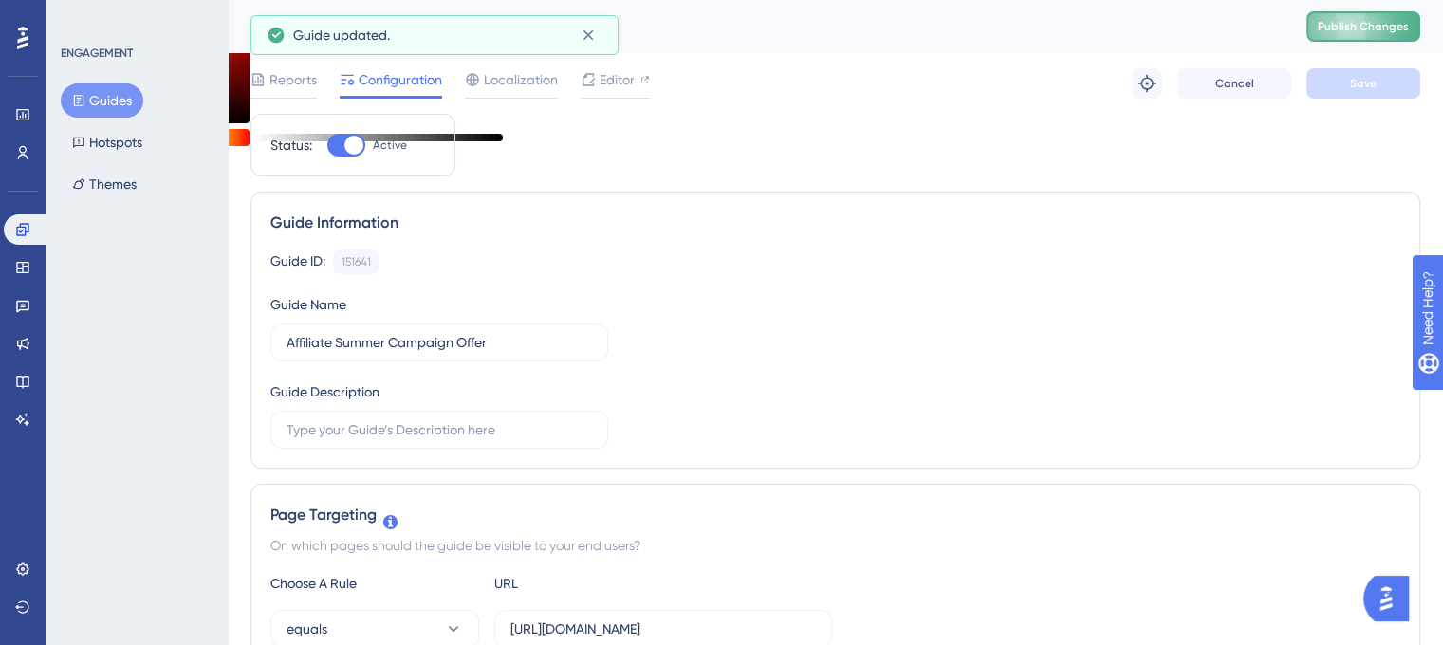
click at [1370, 28] on span "Publish Changes" at bounding box center [1362, 26] width 91 height 15
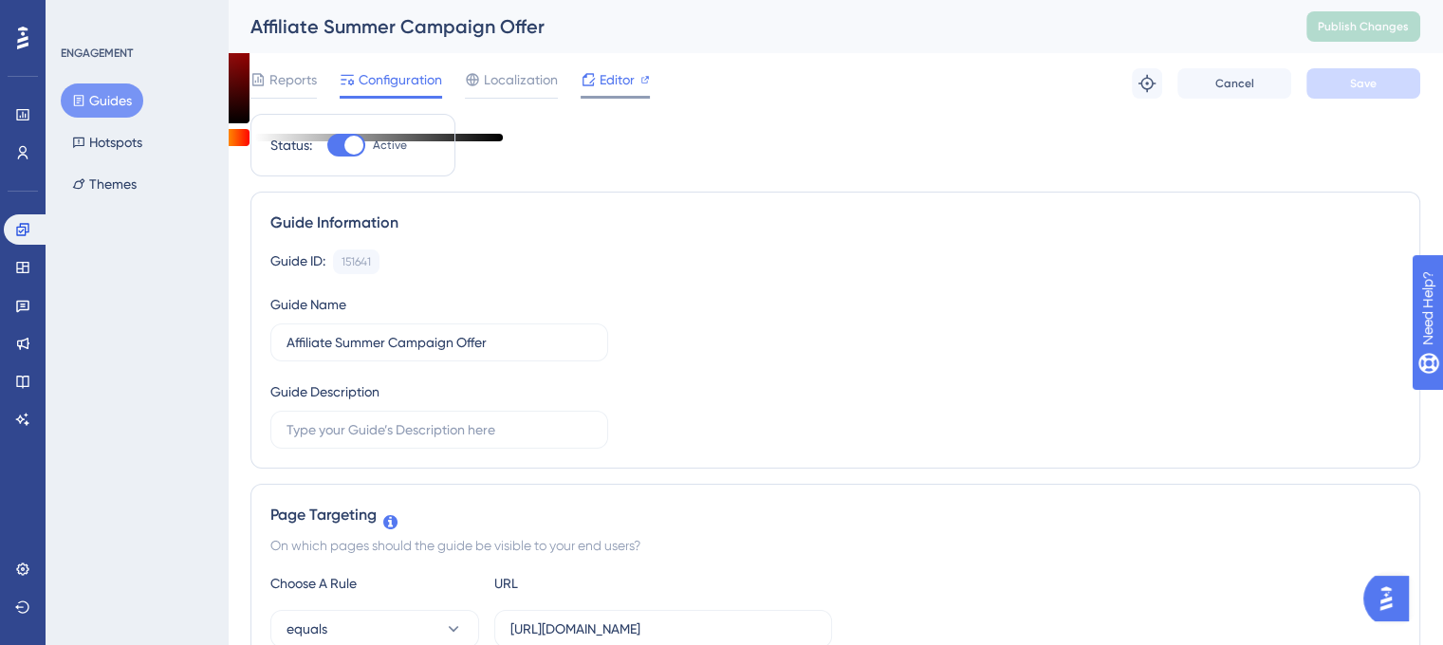
click at [620, 80] on span "Editor" at bounding box center [616, 79] width 35 height 23
click at [1368, 23] on span "Publish Changes" at bounding box center [1362, 26] width 91 height 15
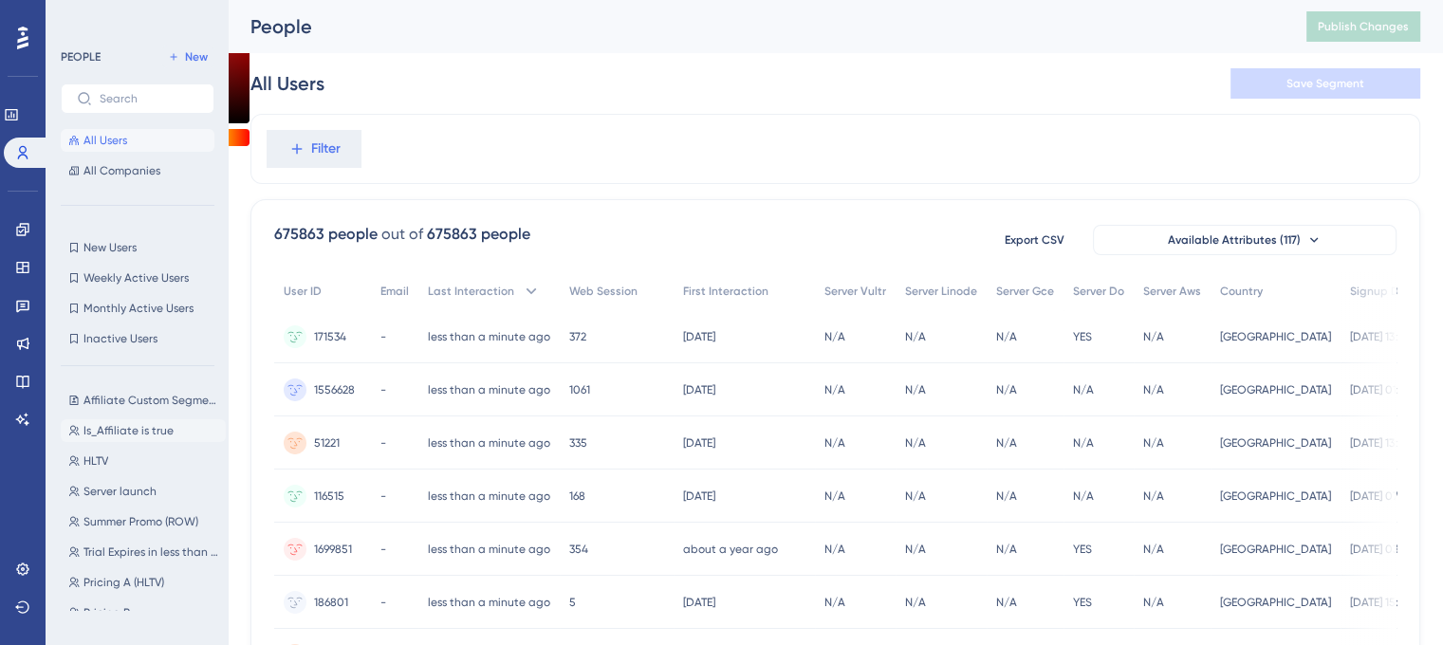
click at [132, 429] on span "Is_Affiliate is true" at bounding box center [128, 430] width 90 height 15
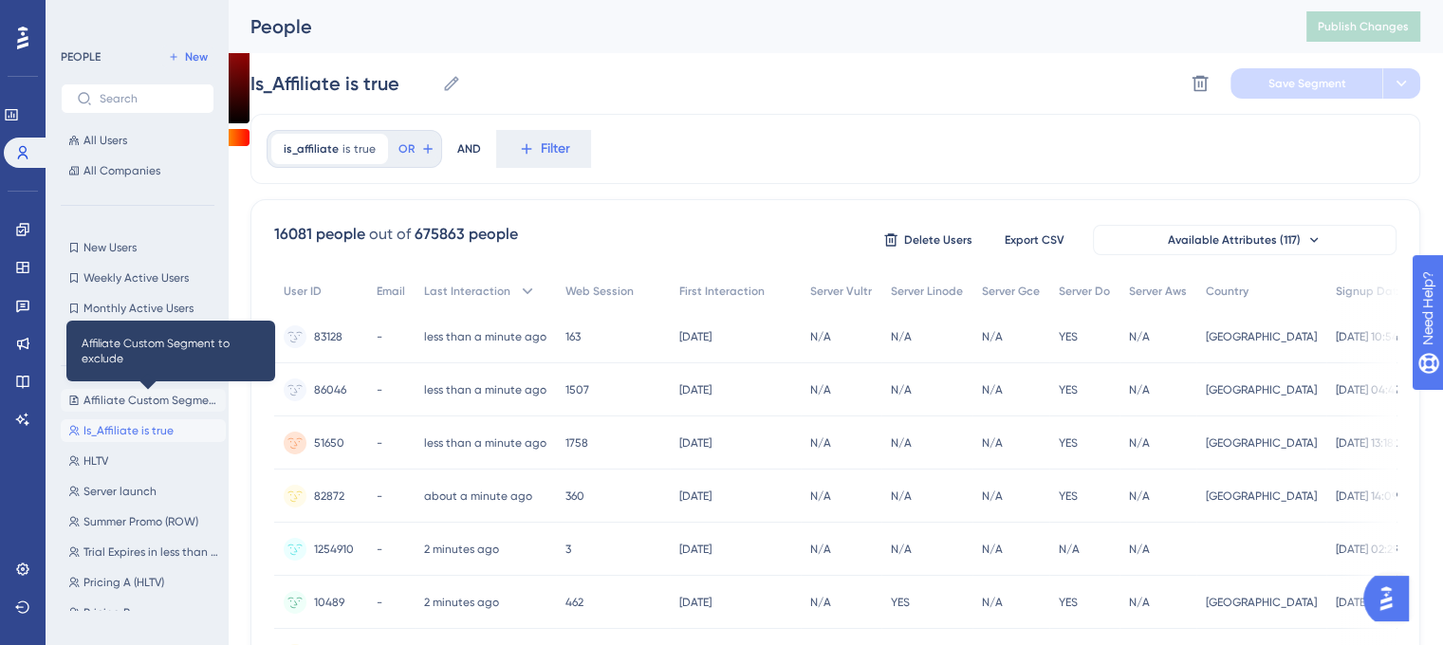
click at [129, 396] on span "Affiliate Custom Segment to exclude" at bounding box center [150, 400] width 135 height 15
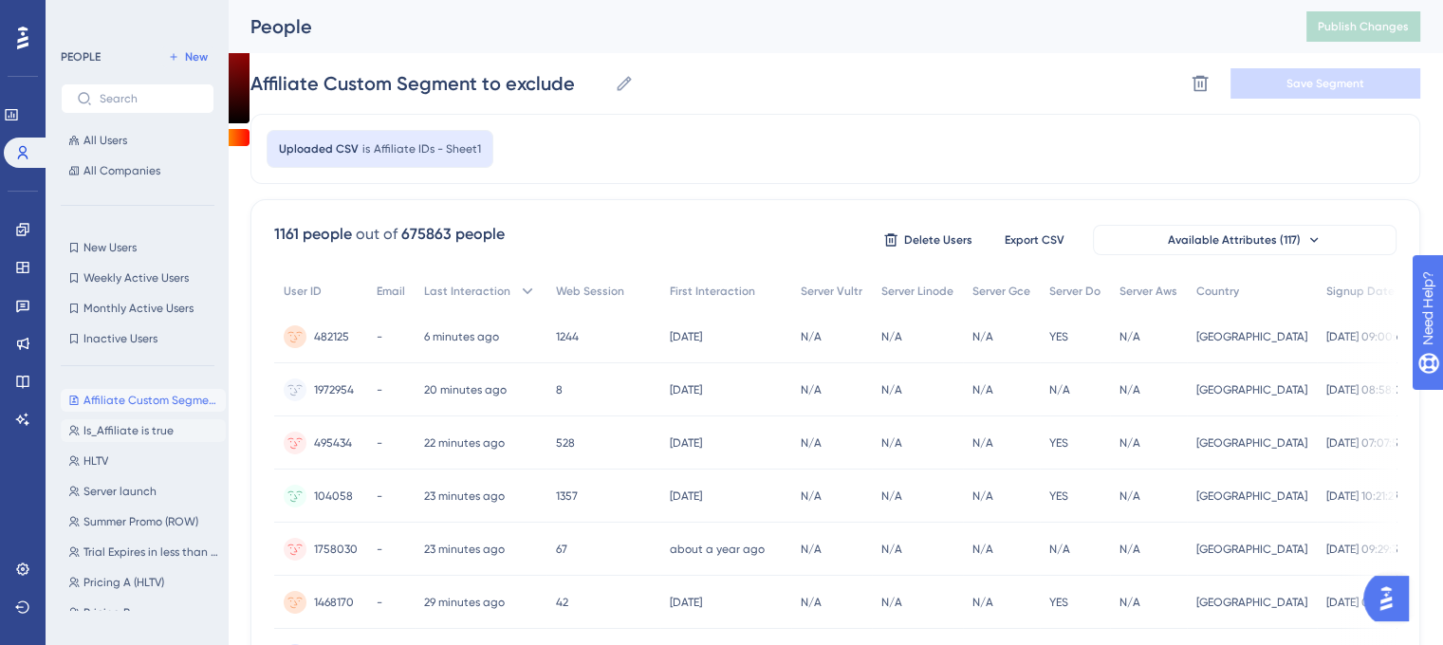
click at [120, 429] on span "Is_Affiliate is true" at bounding box center [128, 430] width 90 height 15
type input "Is_Affiliate is true"
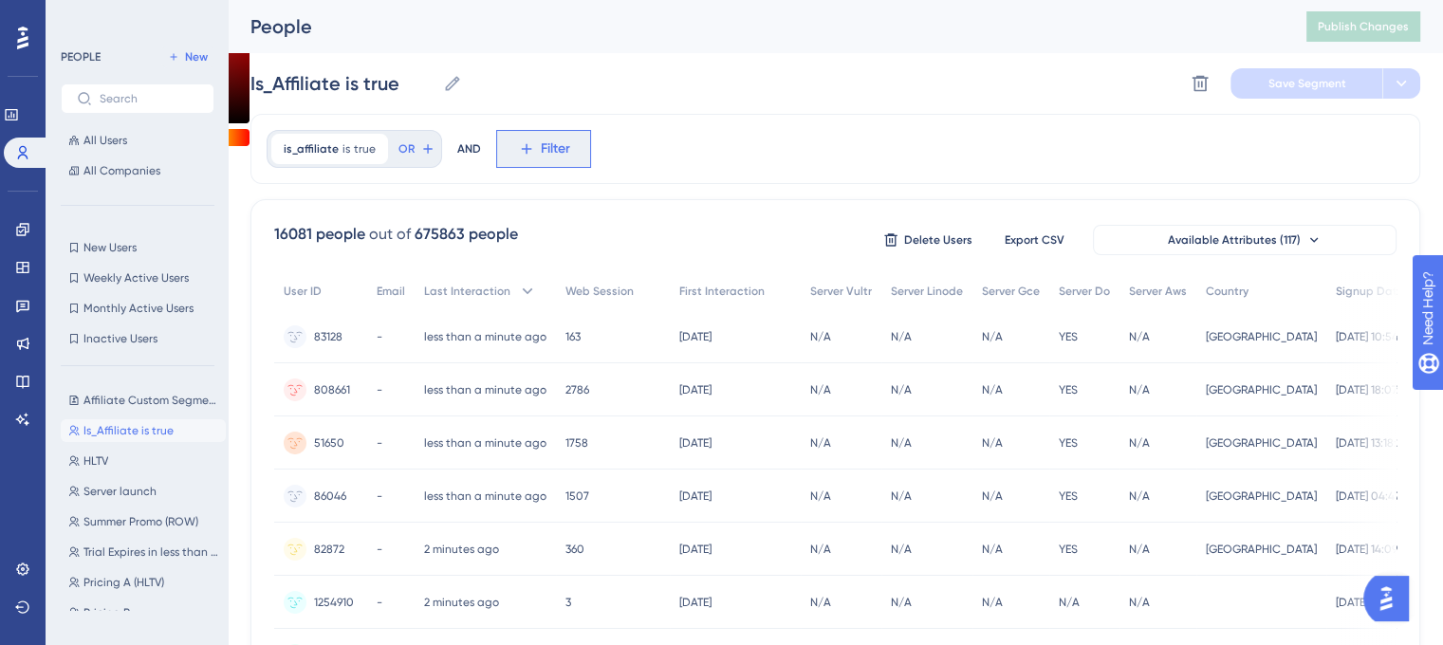
click at [541, 156] on span "Filter" at bounding box center [555, 149] width 29 height 23
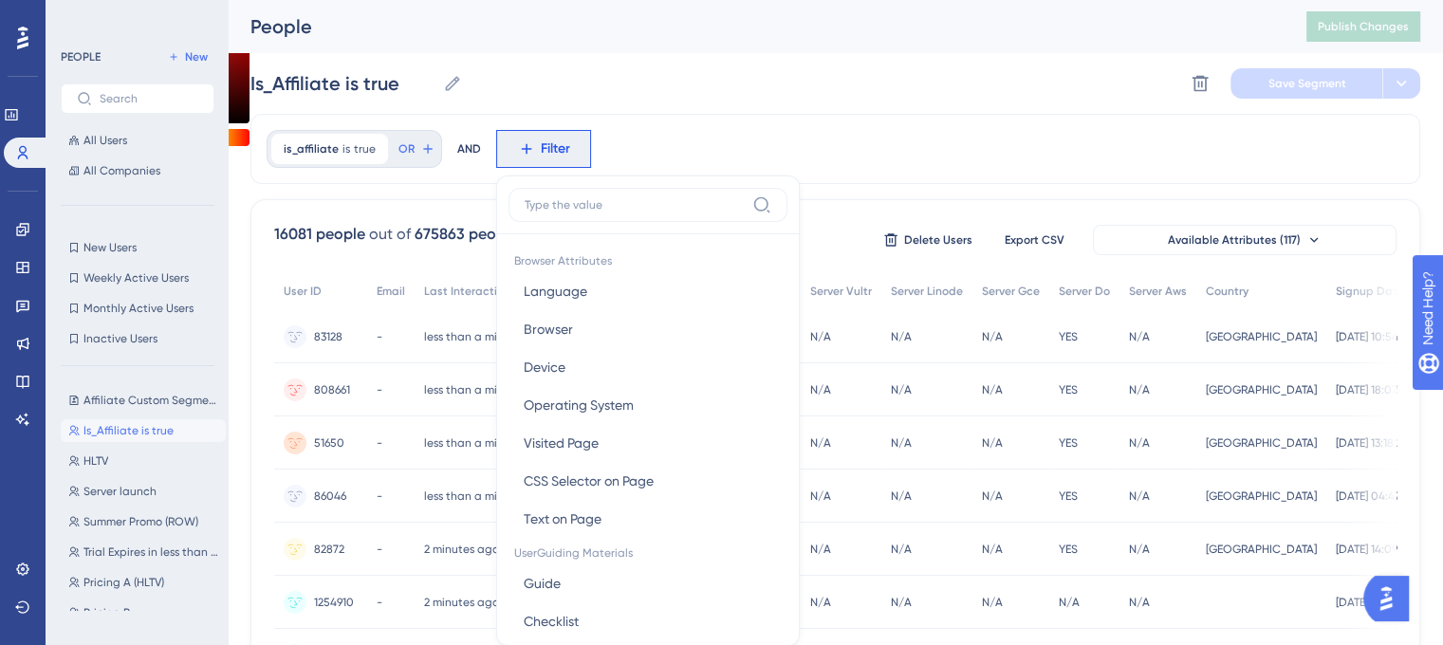
scroll to position [87, 0]
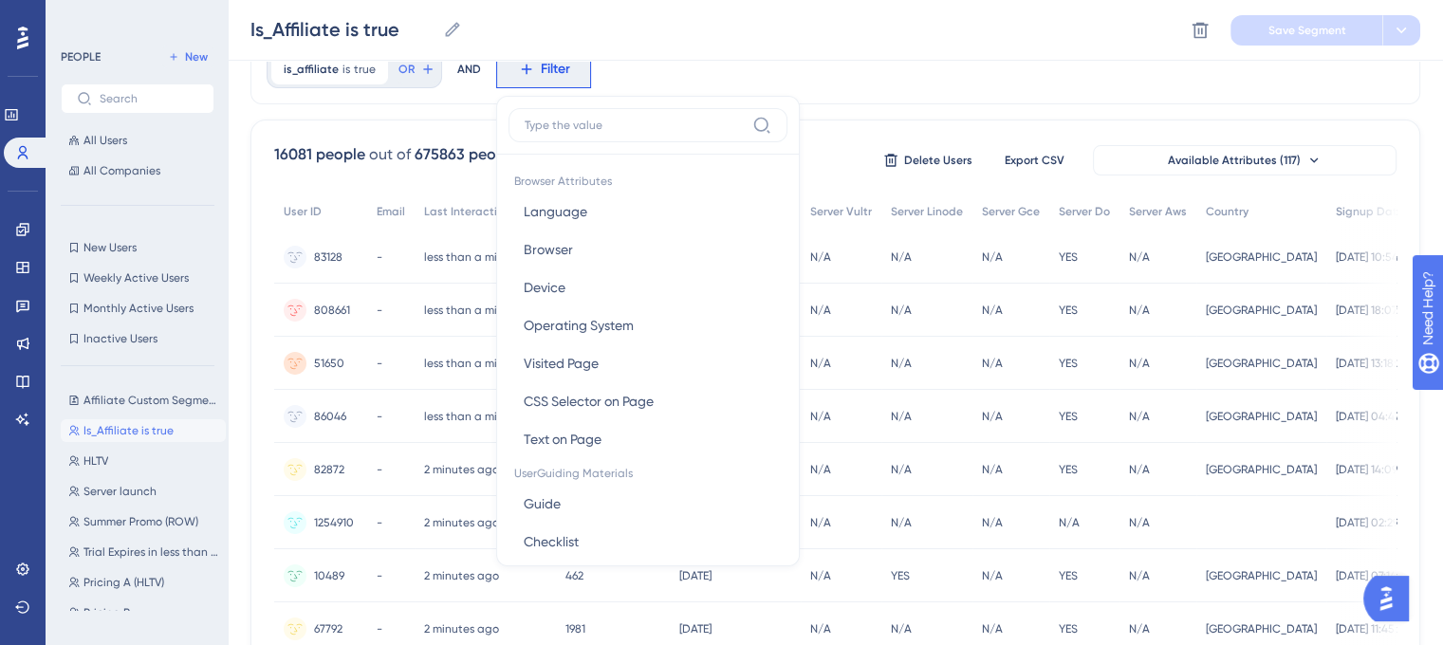
click at [592, 119] on input at bounding box center [635, 125] width 220 height 15
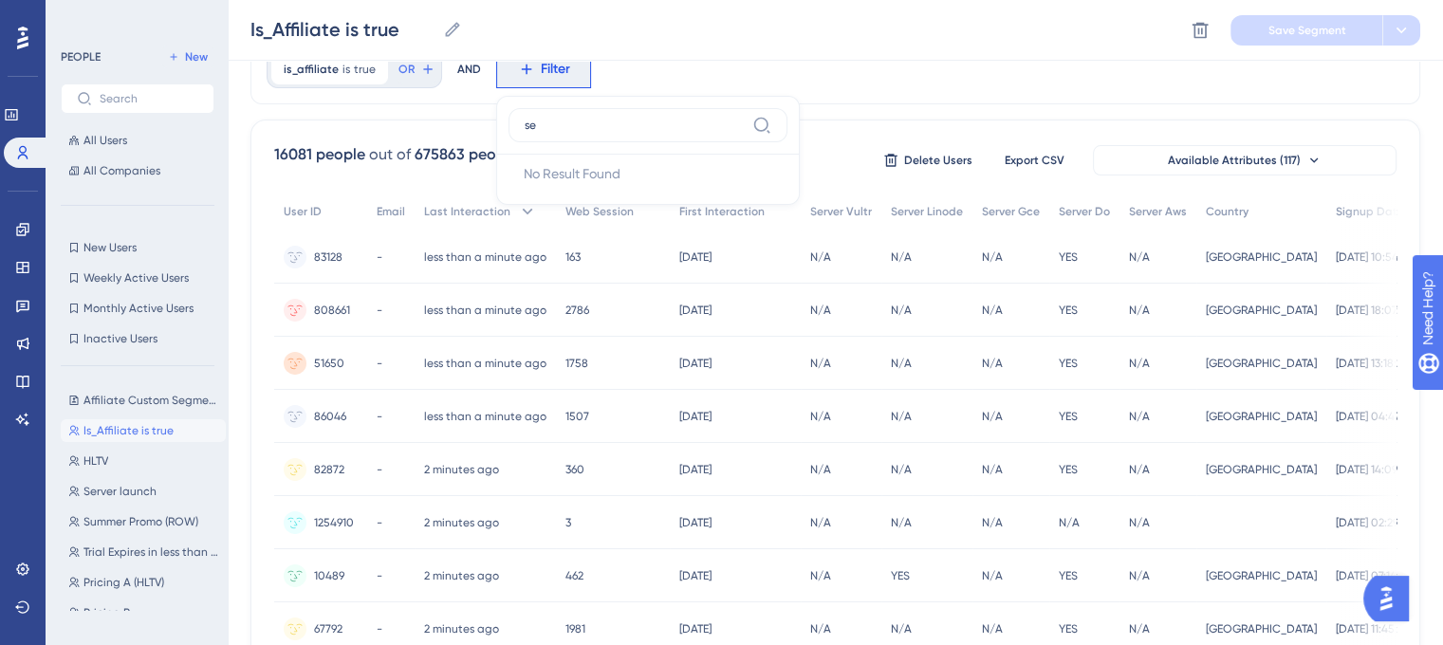
type input "s"
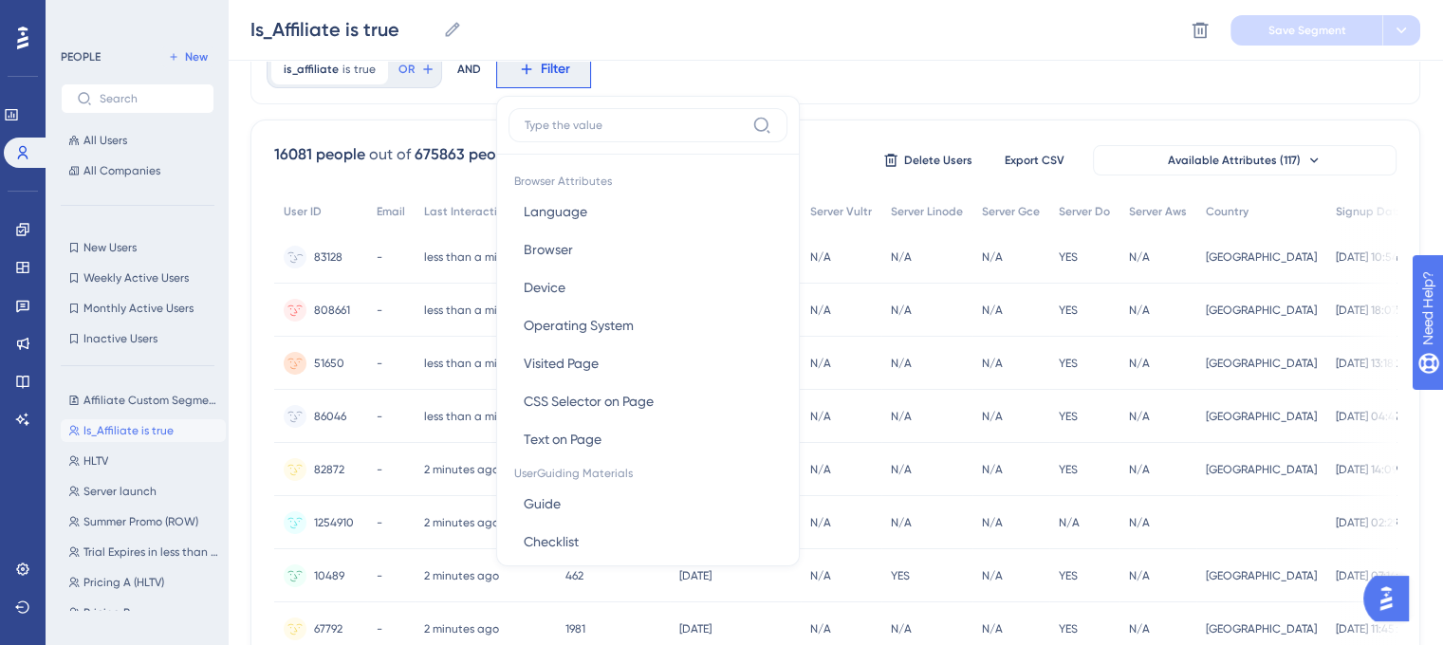
click at [378, 242] on div "-" at bounding box center [390, 256] width 47 height 53
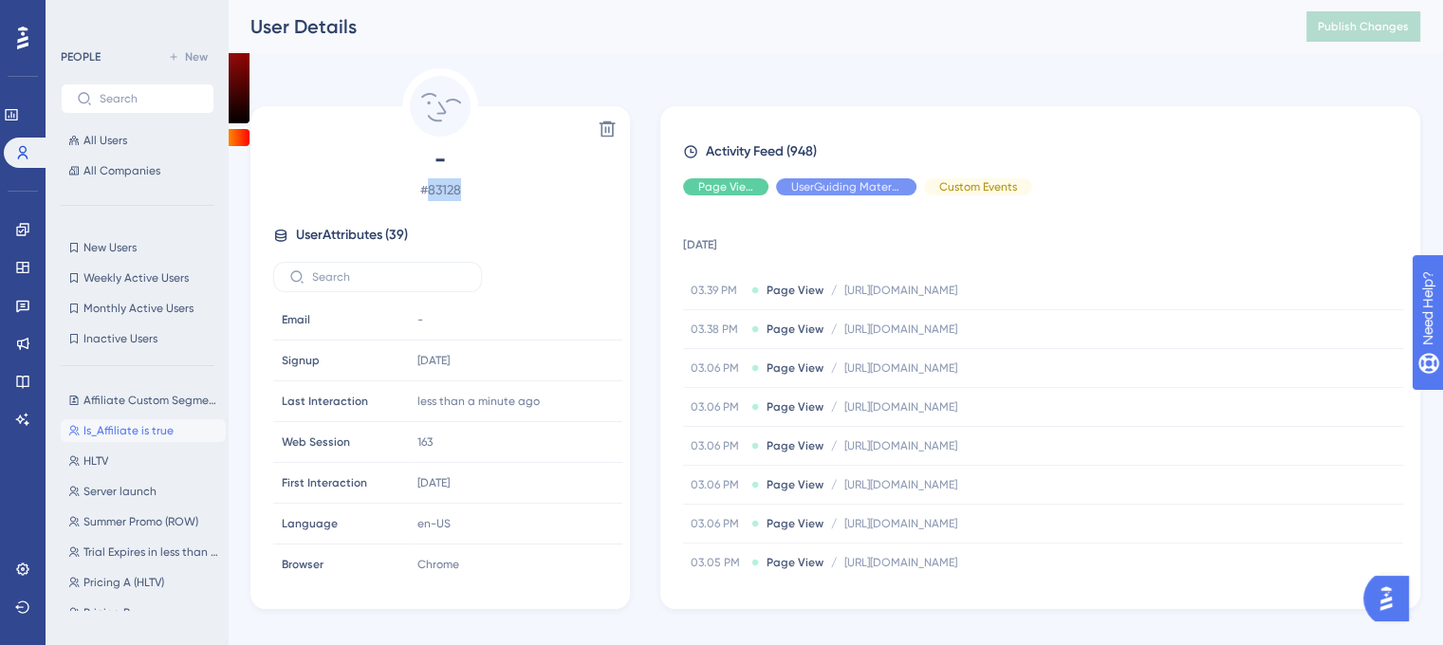
drag, startPoint x: 470, startPoint y: 193, endPoint x: 428, endPoint y: 193, distance: 42.7
click at [428, 193] on span "# 83128" at bounding box center [440, 189] width 334 height 23
copy span "83128"
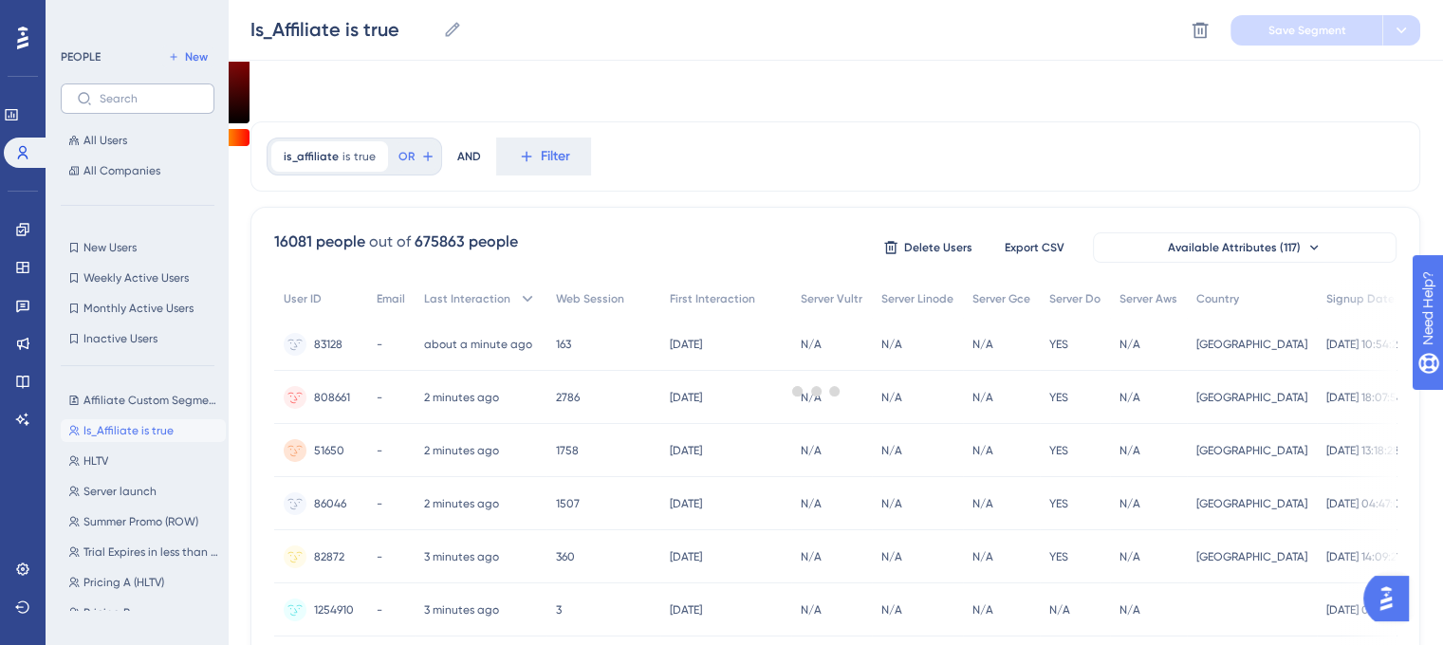
scroll to position [87, 0]
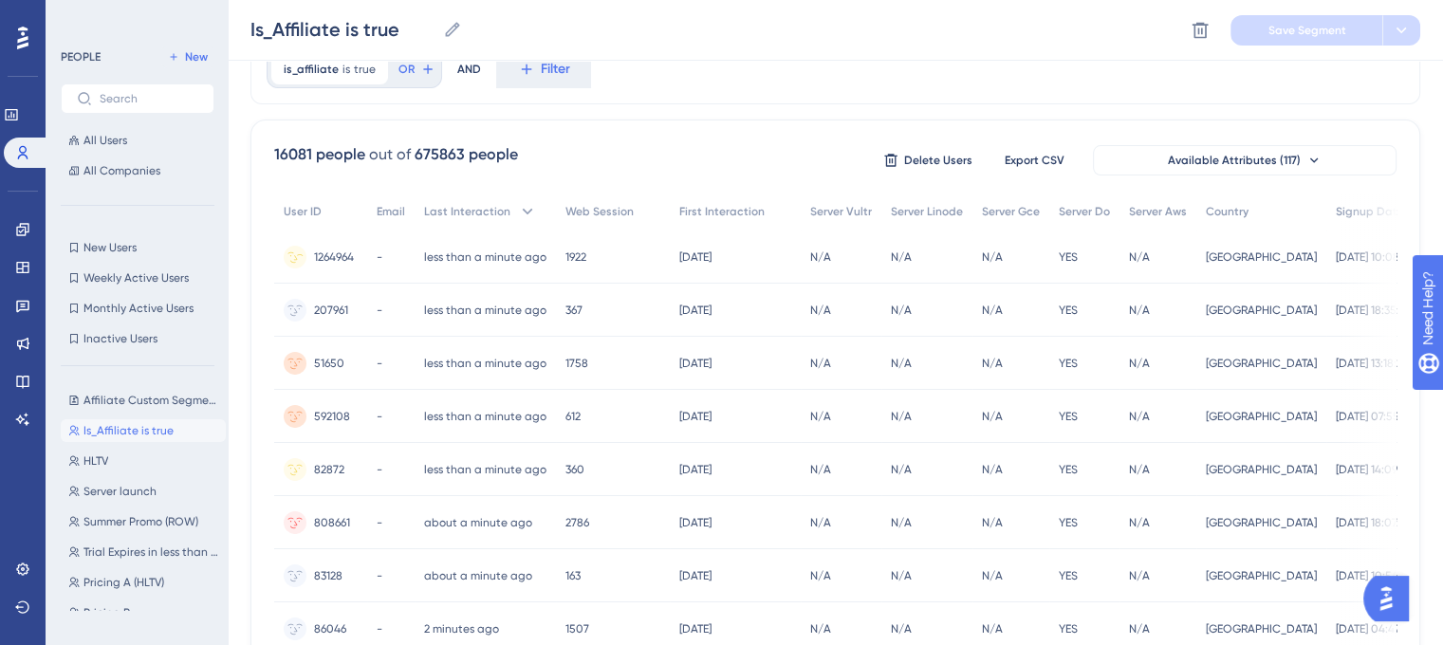
click at [346, 257] on span "1264964" at bounding box center [334, 256] width 40 height 15
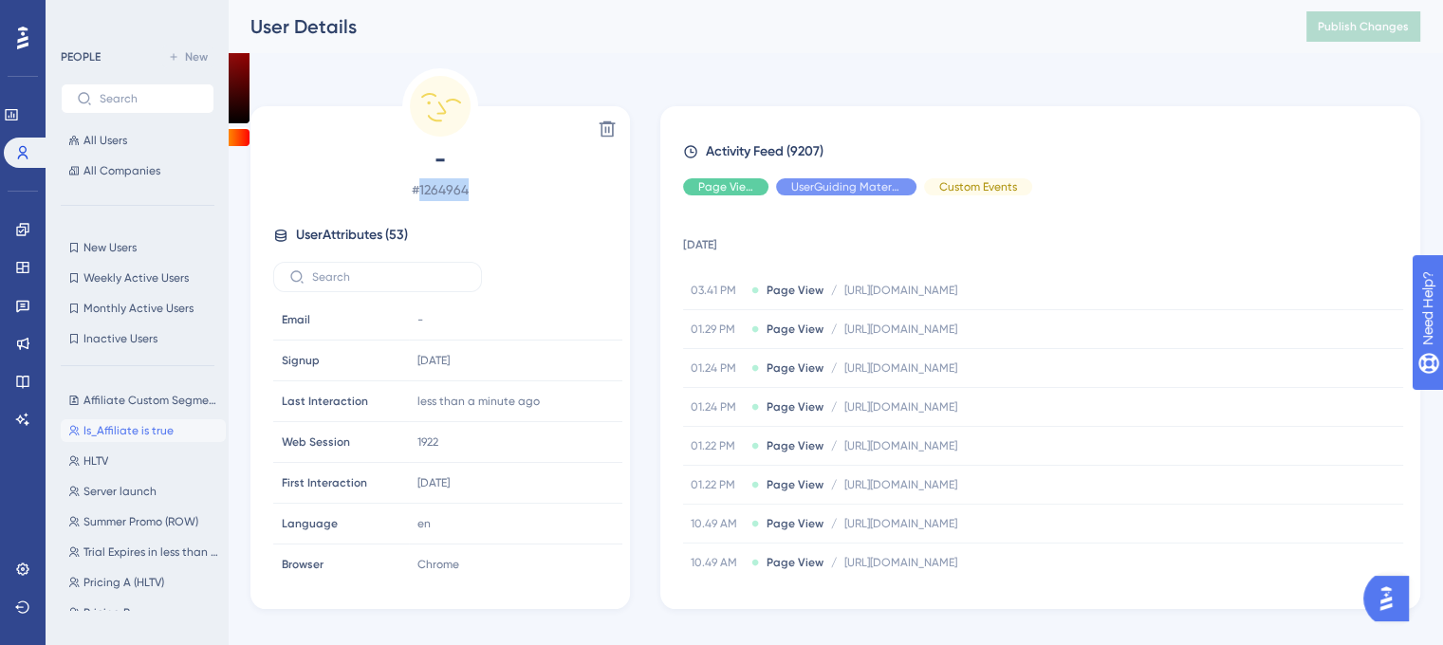
drag, startPoint x: 472, startPoint y: 185, endPoint x: 423, endPoint y: 193, distance: 49.9
click at [423, 193] on span "# 1264964" at bounding box center [440, 189] width 334 height 23
copy span "1264964"
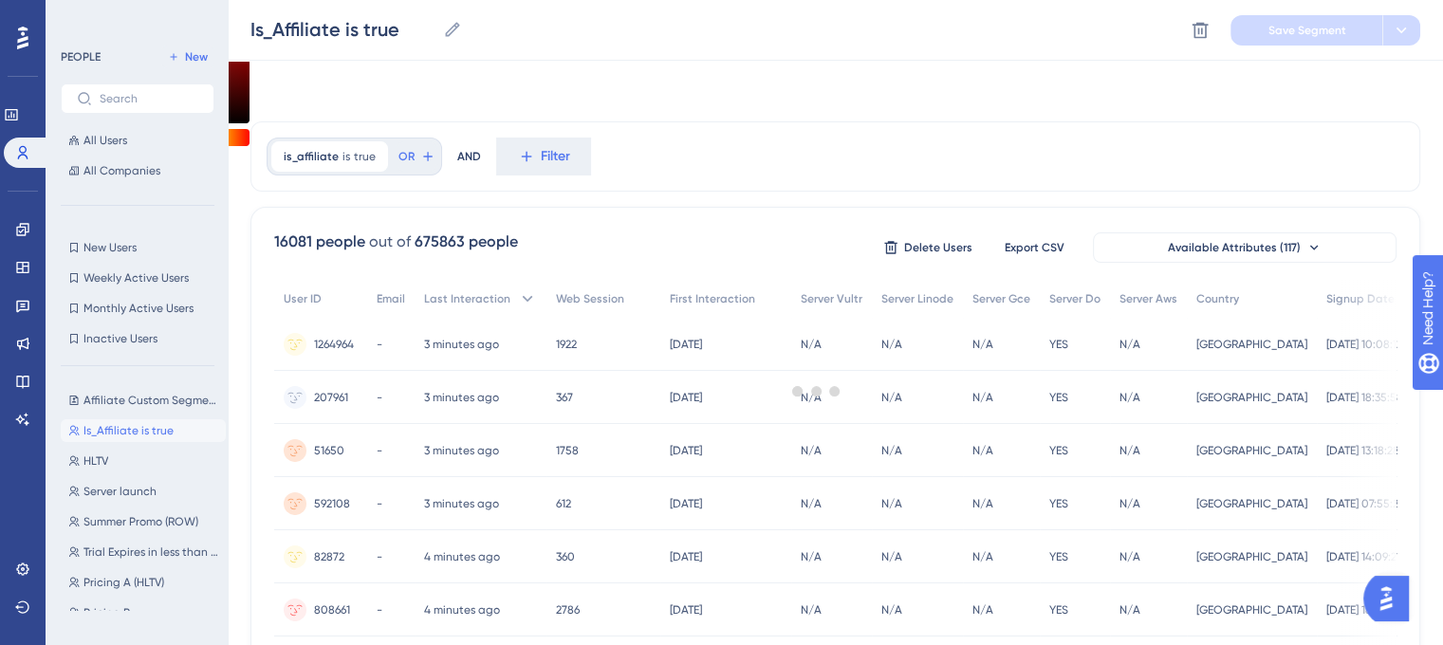
scroll to position [87, 0]
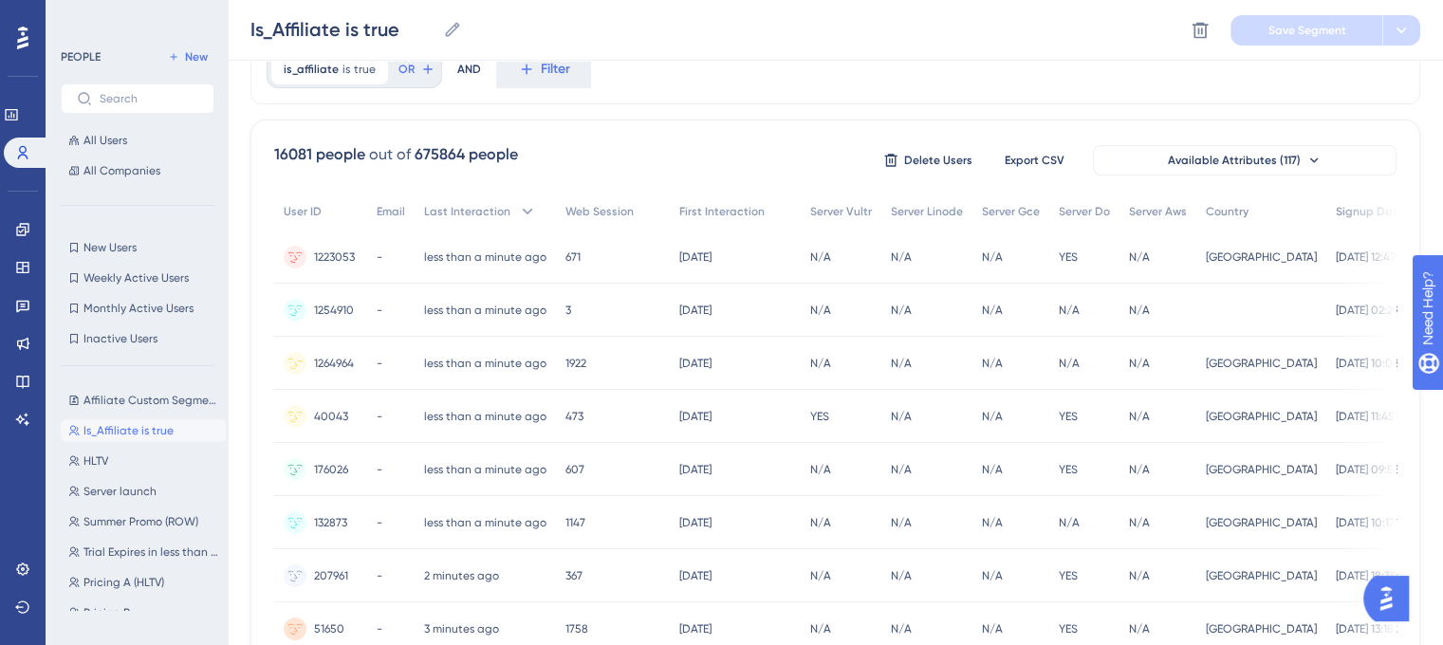
click at [331, 358] on span "1264964" at bounding box center [334, 363] width 40 height 15
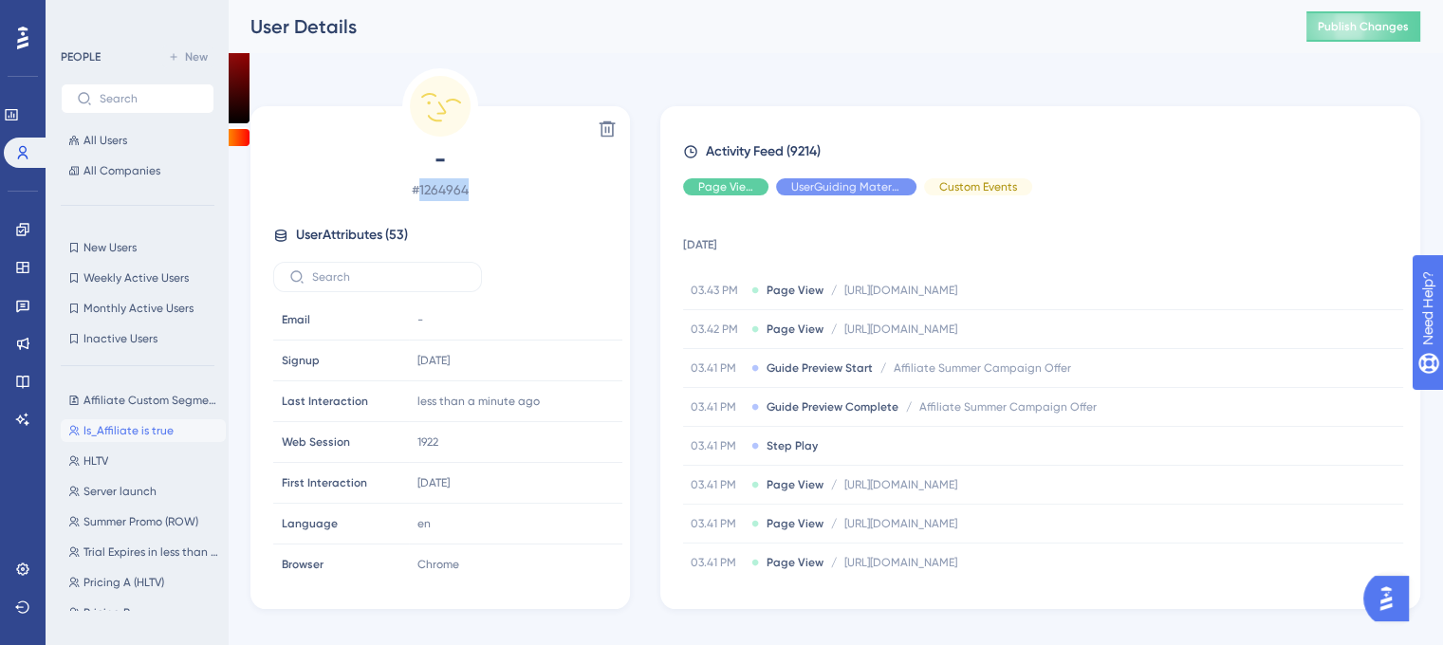
drag, startPoint x: 446, startPoint y: 188, endPoint x: 421, endPoint y: 192, distance: 25.0
click at [421, 192] on span "# 1264964" at bounding box center [440, 189] width 334 height 23
copy span "1264964"
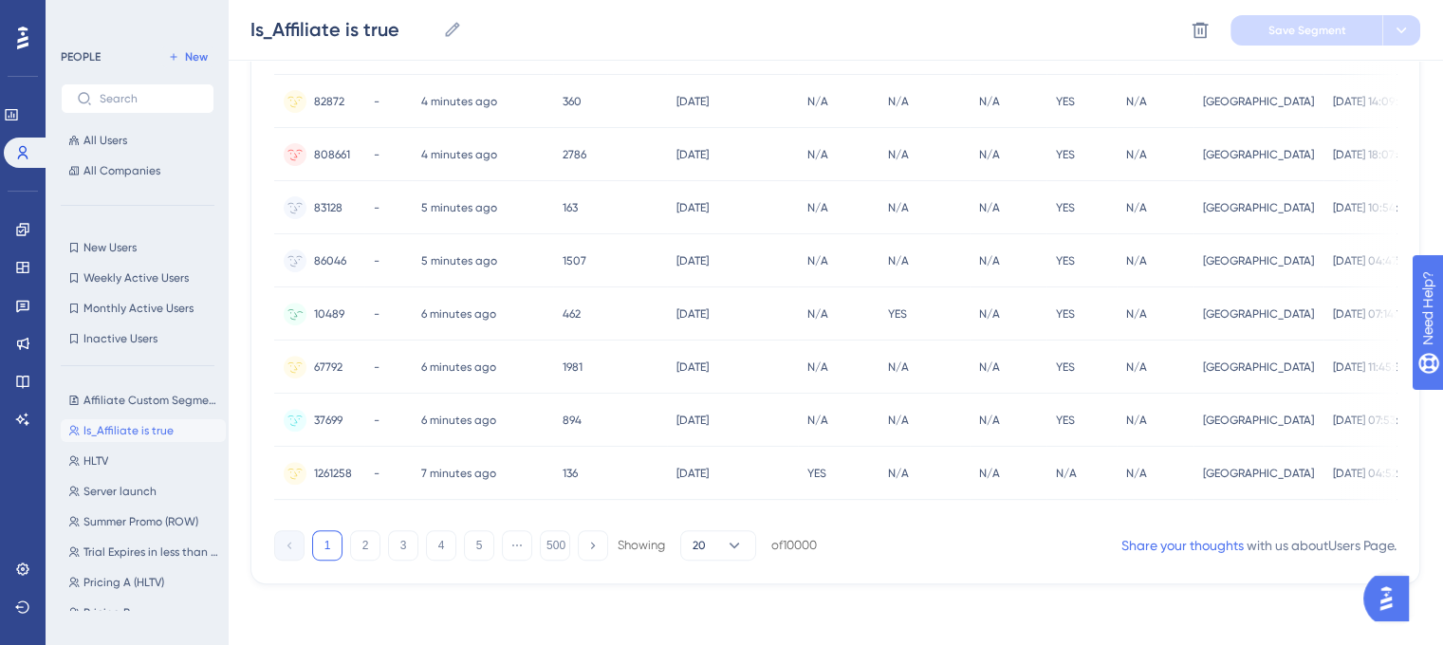
scroll to position [885, 0]
drag, startPoint x: 353, startPoint y: 466, endPoint x: 315, endPoint y: 470, distance: 38.1
click at [315, 470] on div "1261258 1261258" at bounding box center [319, 473] width 90 height 53
copy span "1261258"
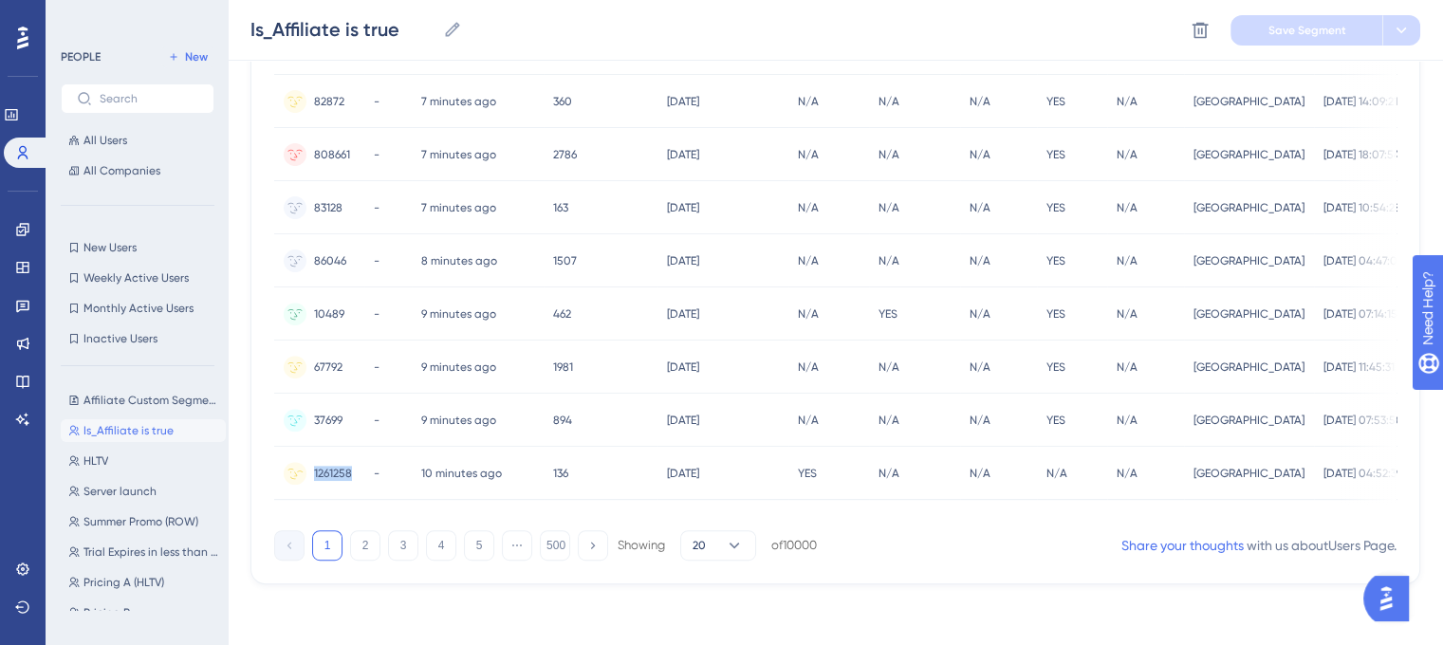
copy span "1261258"
click at [362, 559] on button "2" at bounding box center [365, 545] width 30 height 30
drag, startPoint x: 359, startPoint y: 419, endPoint x: 314, endPoint y: 421, distance: 44.6
click at [314, 421] on div "1094924 1094924" at bounding box center [320, 420] width 93 height 53
copy span "1094924"
